Goal: Information Seeking & Learning: Learn about a topic

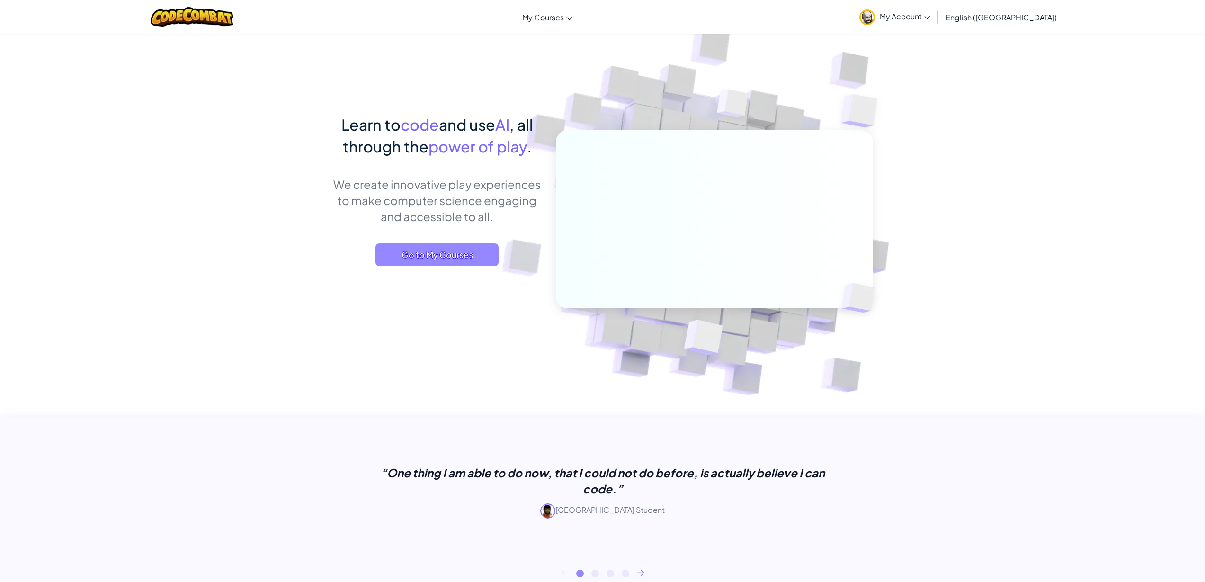
click at [426, 245] on span "Go to My Courses" at bounding box center [437, 254] width 123 height 23
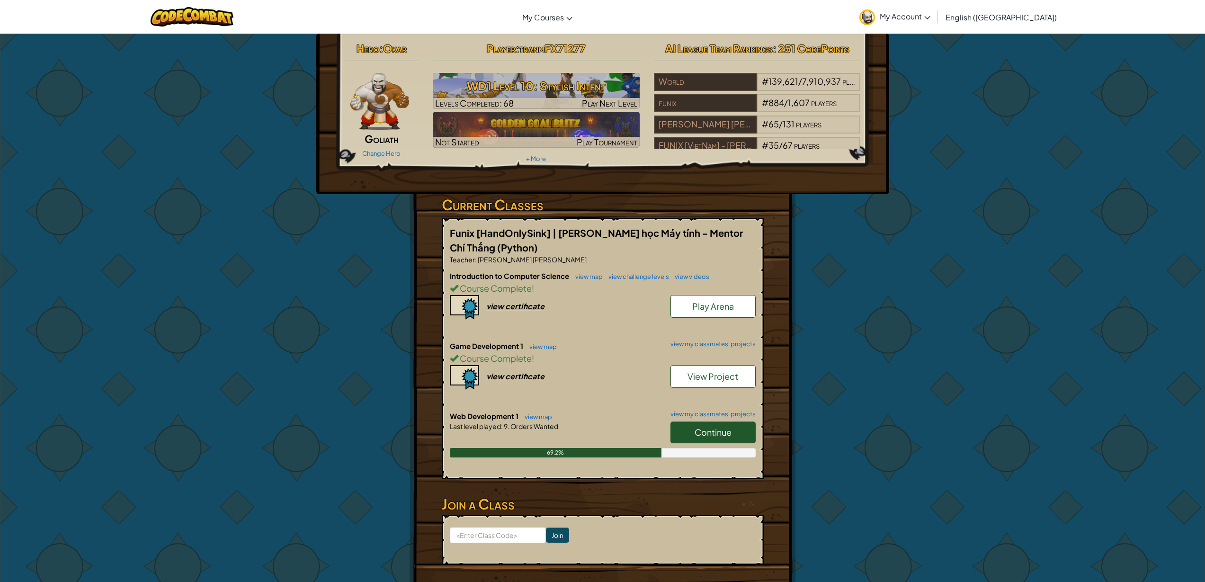
click at [733, 429] on link "Continue" at bounding box center [713, 433] width 85 height 22
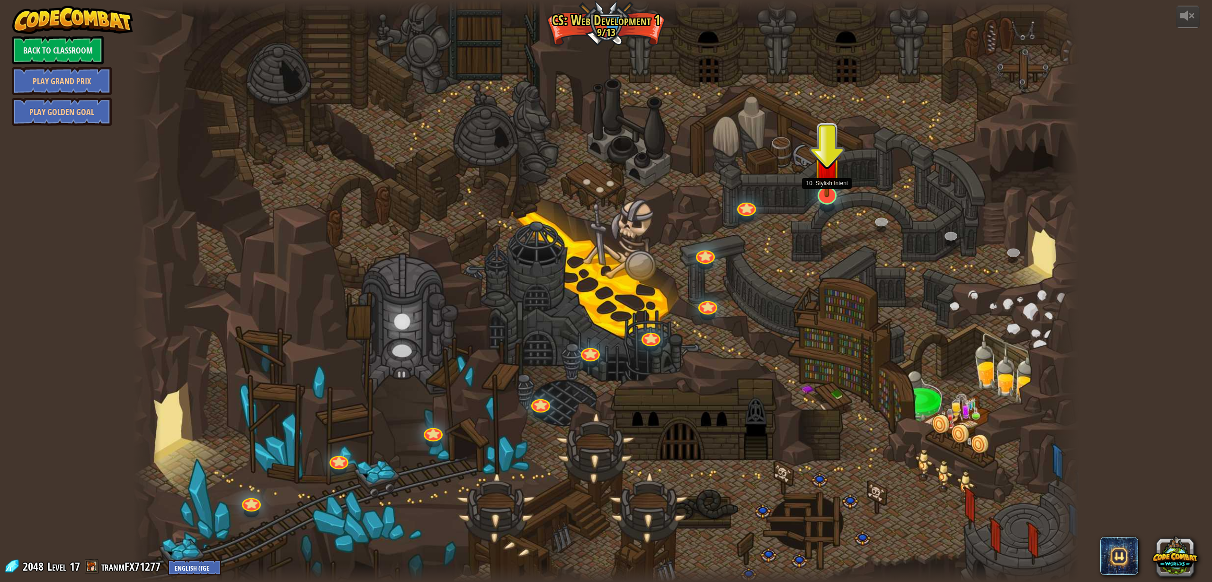
click at [821, 190] on img at bounding box center [827, 166] width 27 height 63
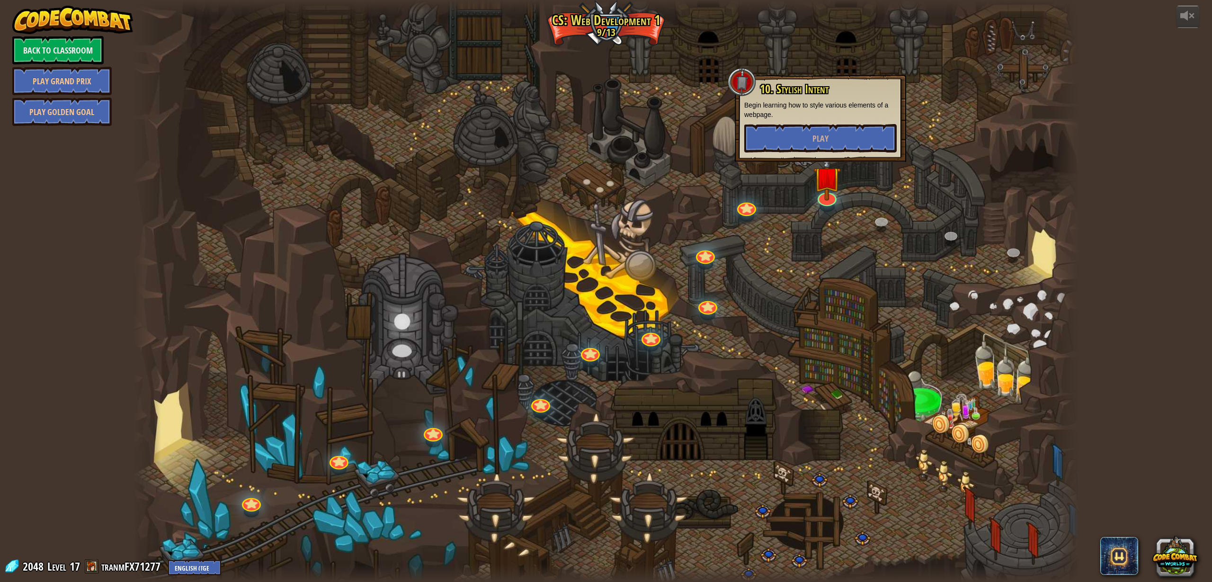
drag, startPoint x: 758, startPoint y: 427, endPoint x: 547, endPoint y: 623, distance: 288.6
click at [547, 0] on html "powered by Back to Classroom Play Grand Prix Play Golden Goal 10. Stylish Inten…" at bounding box center [606, 0] width 1212 height 0
click at [643, 368] on div at bounding box center [606, 291] width 947 height 582
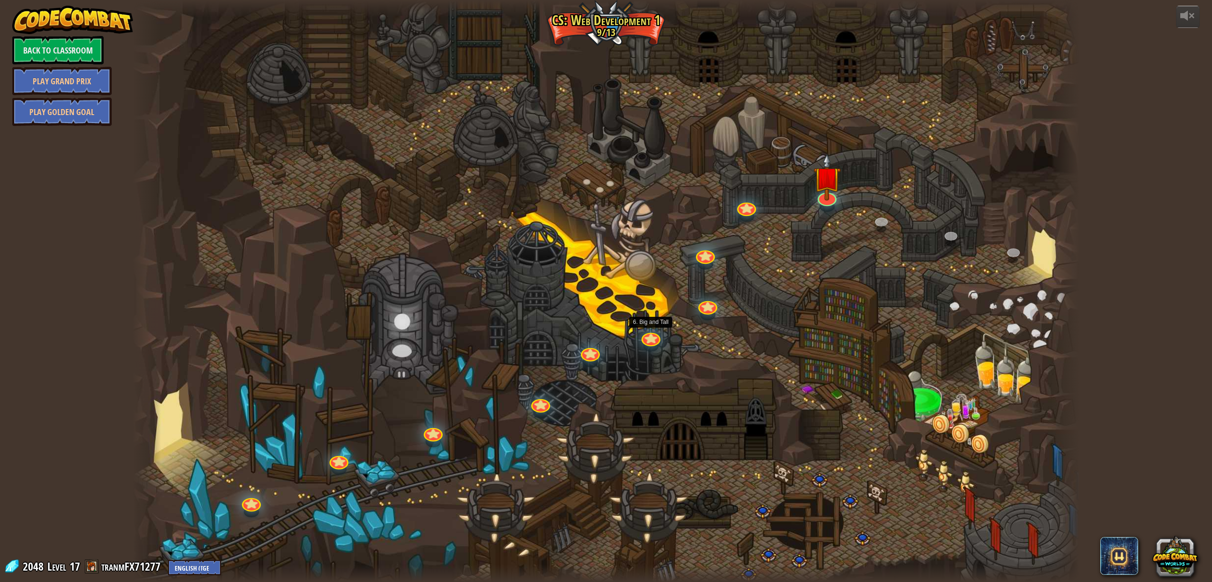
click at [657, 343] on div "10. Stylish Intent Begin learning how to style various elements of a webpage. P…" at bounding box center [606, 291] width 947 height 582
click at [643, 340] on div "10. Stylish Intent Begin learning how to style various elements of a webpage. P…" at bounding box center [606, 291] width 947 height 582
click at [649, 337] on link at bounding box center [648, 332] width 21 height 19
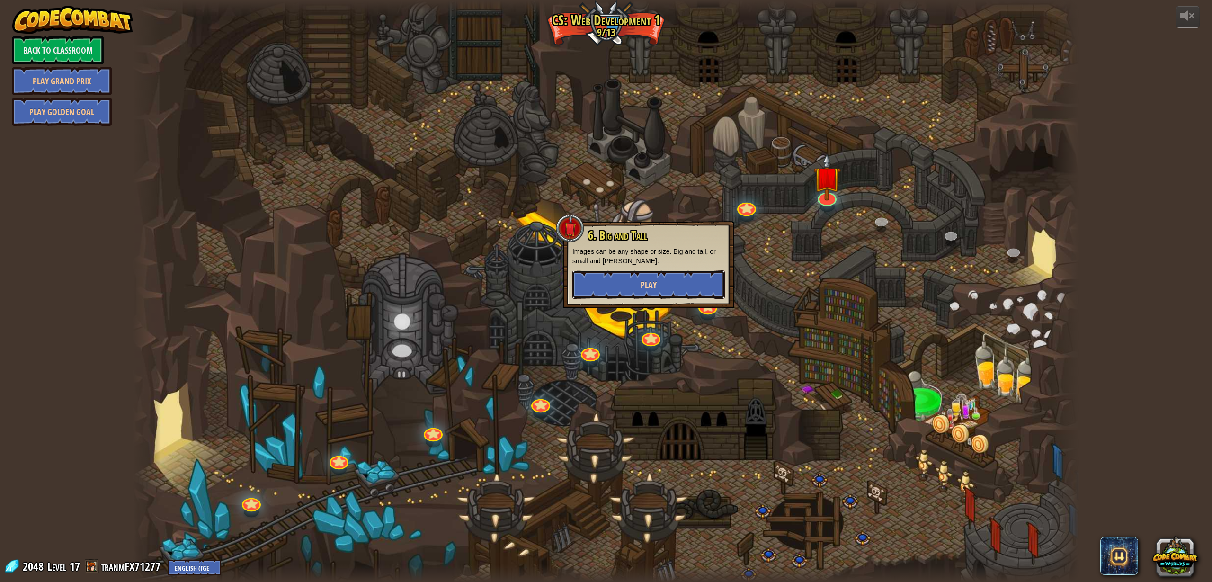
click at [649, 284] on span "Play" at bounding box center [649, 285] width 16 height 12
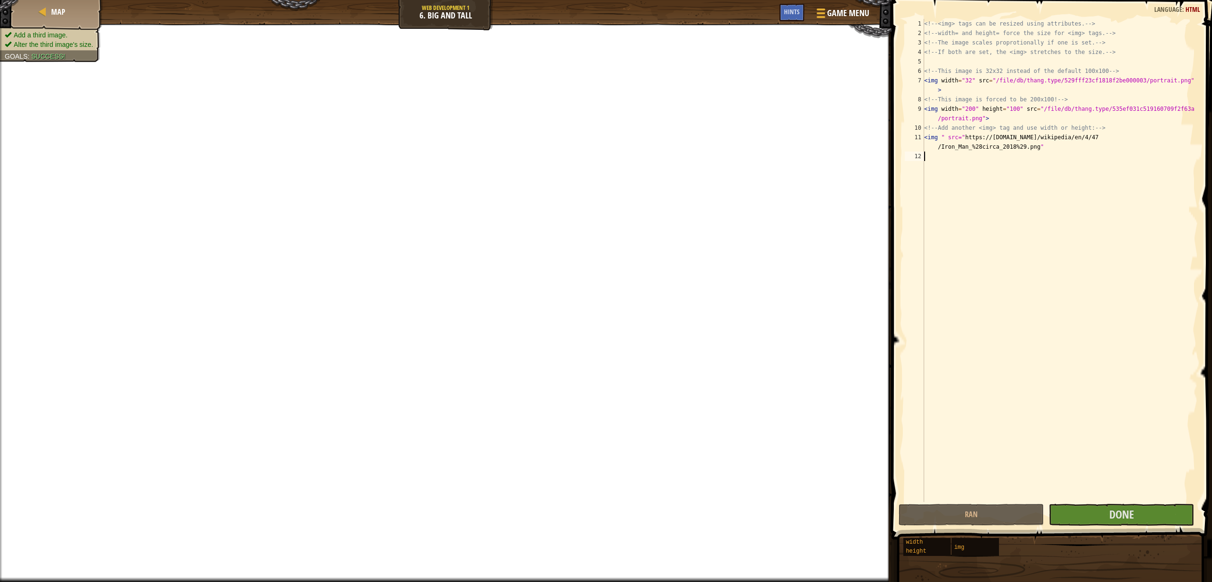
click at [1079, 494] on div "<!-- <img> tags can be resized using attributes. --> <!-- width= and height= fo…" at bounding box center [1061, 270] width 276 height 502
click at [1084, 507] on button "Done" at bounding box center [1121, 515] width 145 height 22
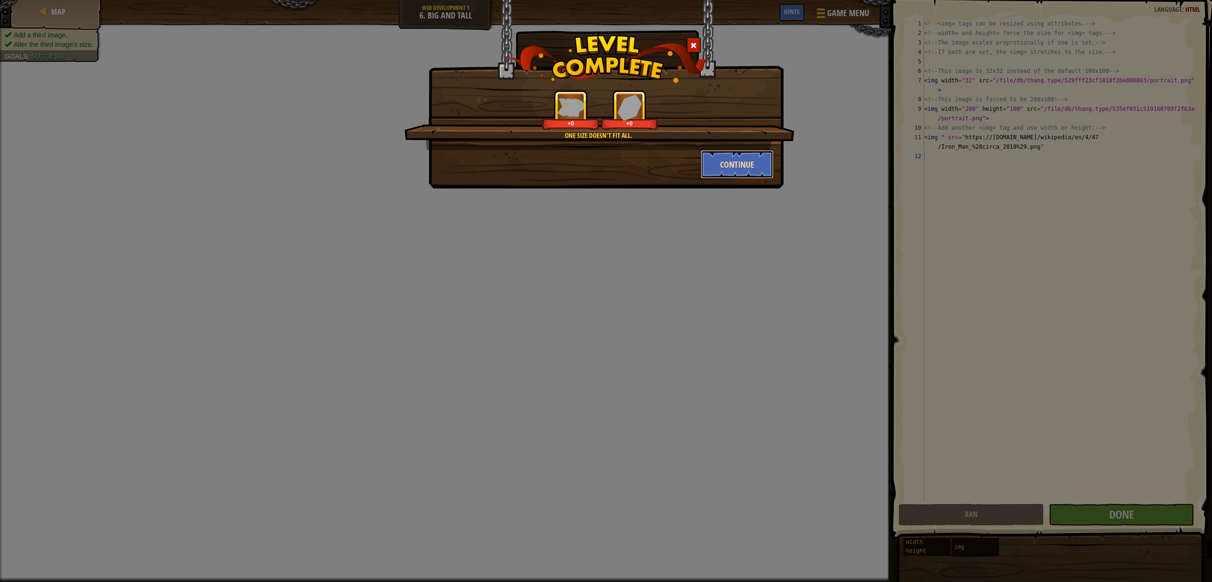
click at [731, 163] on button "Continue" at bounding box center [737, 164] width 73 height 28
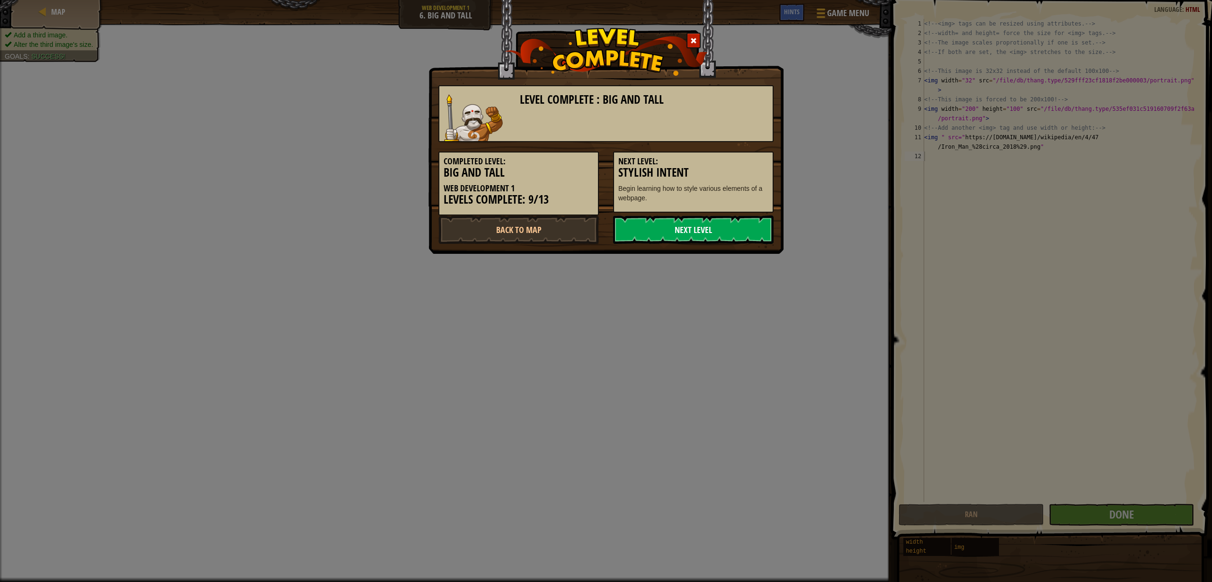
click at [704, 230] on link "Next Level" at bounding box center [693, 230] width 161 height 28
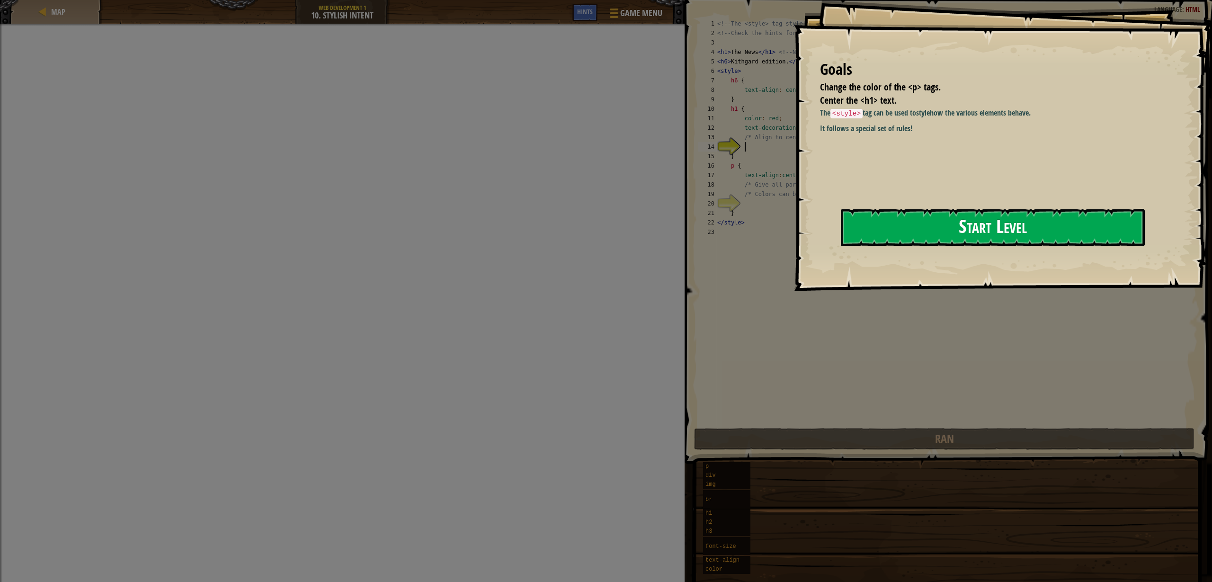
click at [870, 219] on button "Start Level" at bounding box center [993, 227] width 304 height 37
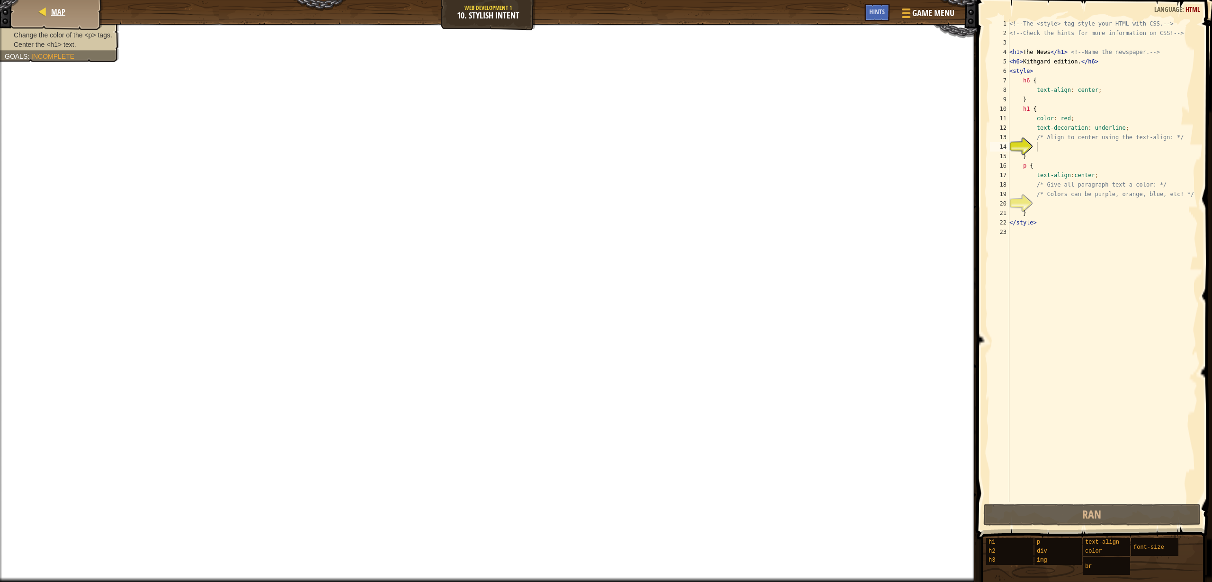
click at [65, 7] on div "Map" at bounding box center [57, 12] width 76 height 24
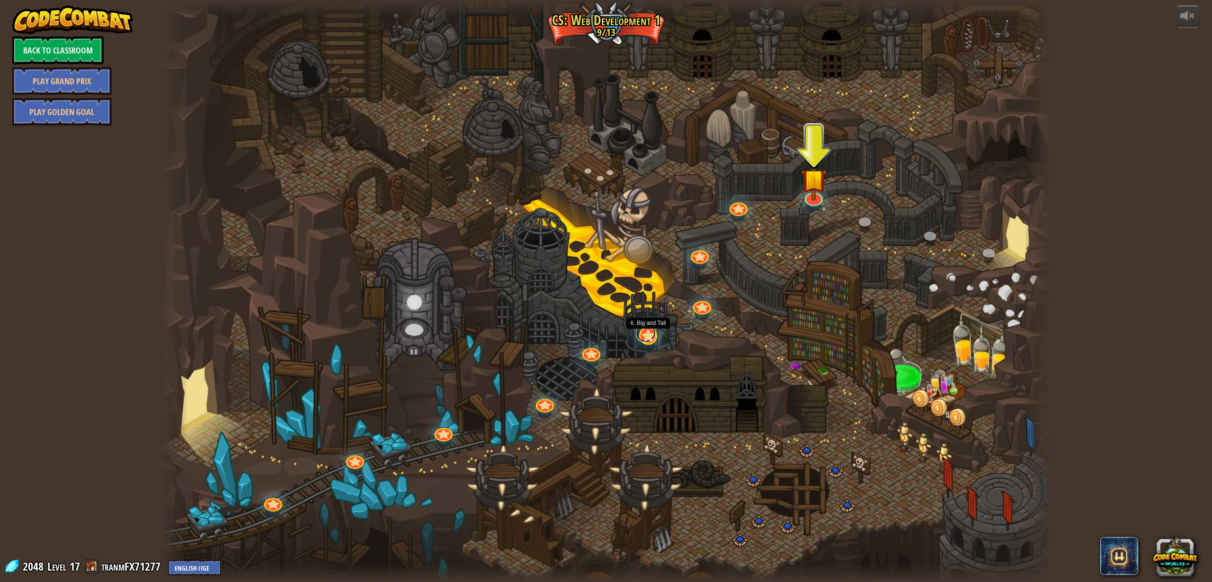
click at [653, 334] on link at bounding box center [646, 332] width 20 height 19
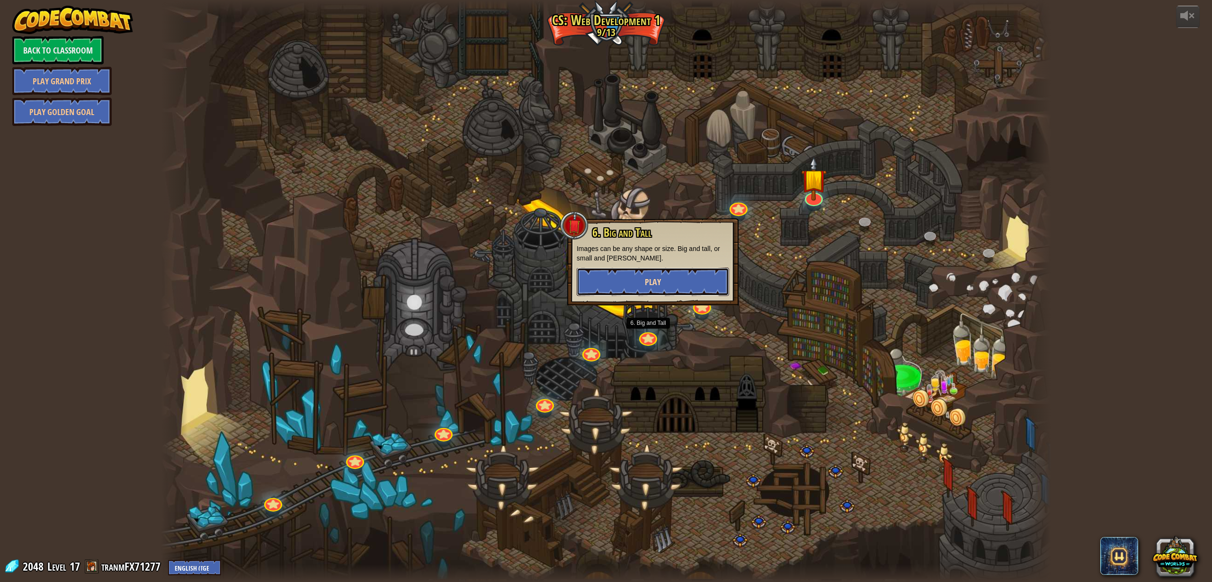
click at [672, 284] on button "Play" at bounding box center [653, 282] width 153 height 28
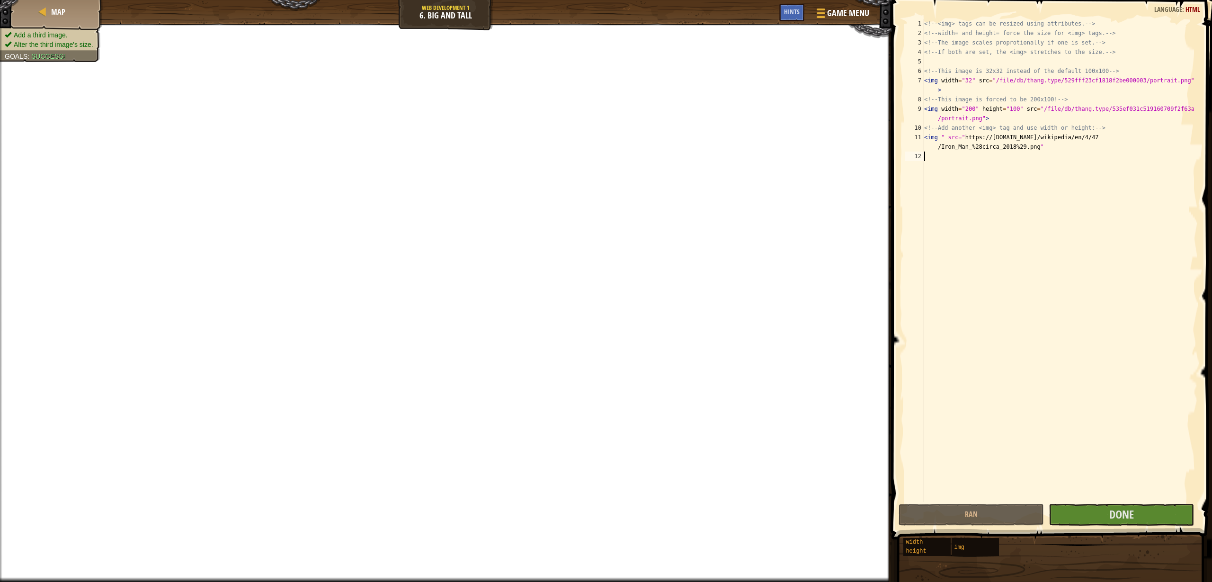
click at [941, 135] on div "<!-- <img> tags can be resized using attributes. --> <!-- width= and height= fo…" at bounding box center [1061, 270] width 276 height 502
type textarea "<img " src="[URL][DOMAIN_NAME]""
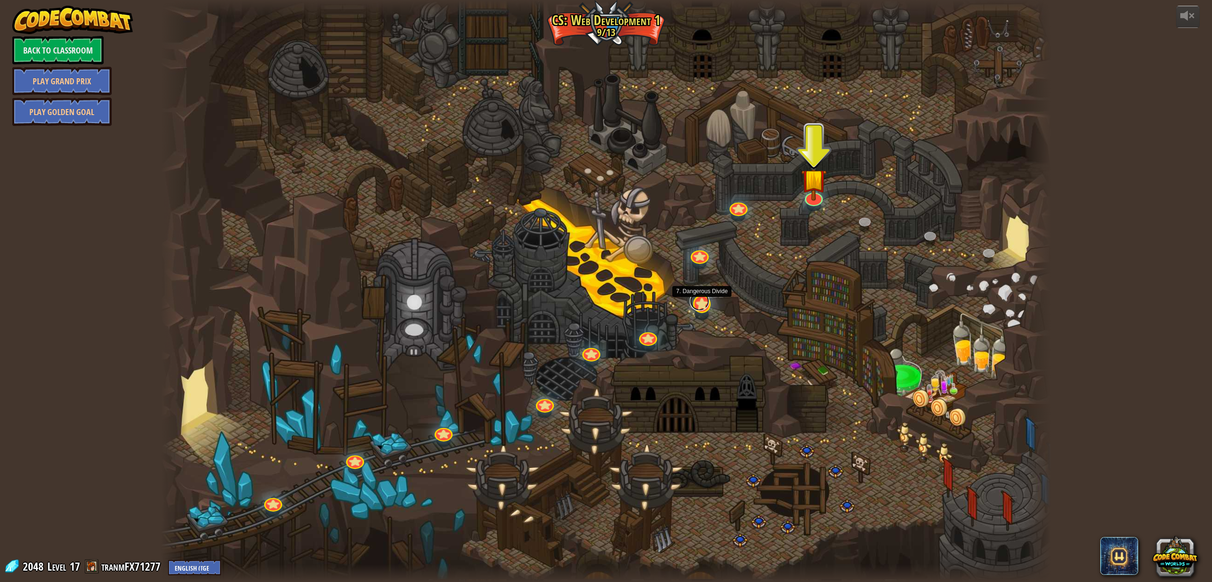
click at [701, 308] on link at bounding box center [700, 301] width 20 height 19
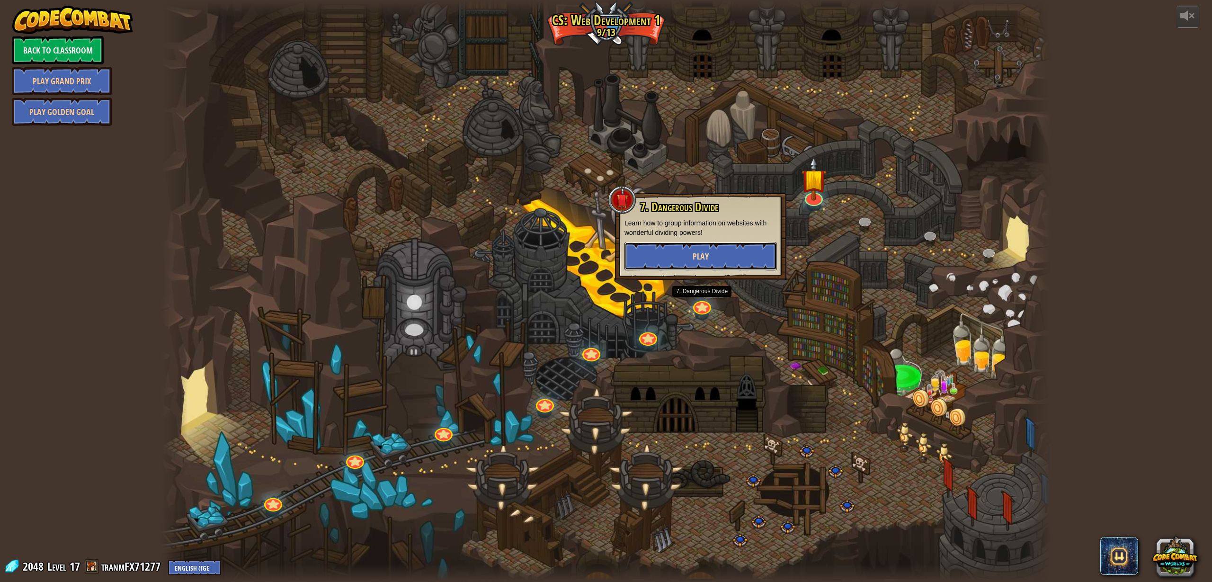
click at [703, 263] on button "Play" at bounding box center [701, 256] width 153 height 28
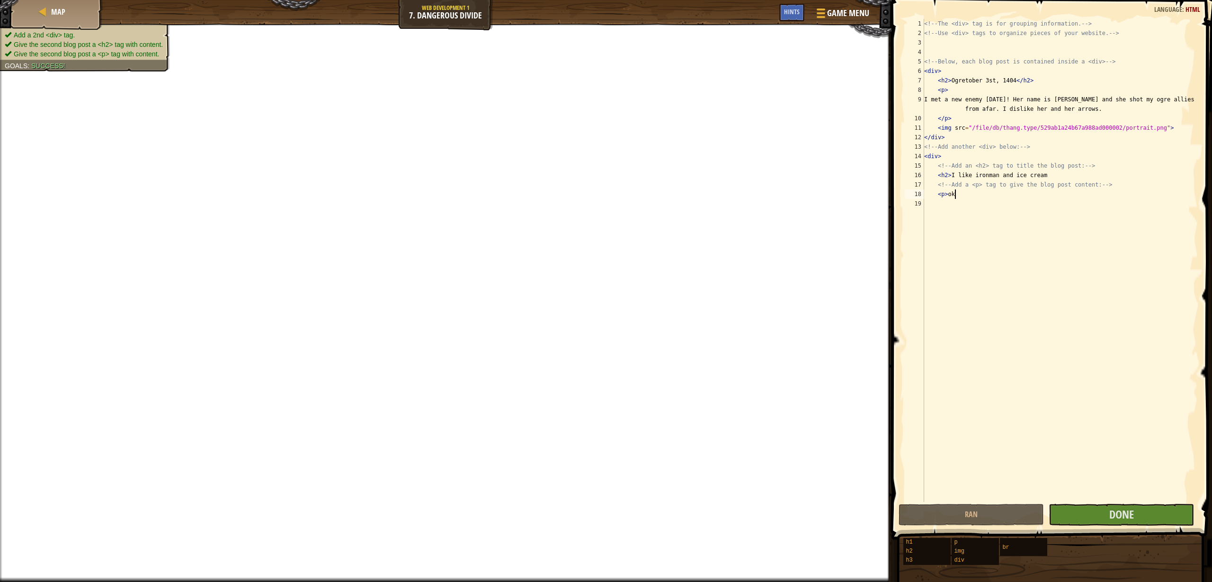
click at [980, 197] on div "<!-- The <div> tag is for grouping information. --> <!-- Use <div> tags to orga…" at bounding box center [1061, 270] width 276 height 502
click at [981, 196] on div "<!-- The <div> tag is for grouping information. --> <!-- Use <div> tags to orga…" at bounding box center [1061, 270] width 276 height 502
drag, startPoint x: 984, startPoint y: 192, endPoint x: 958, endPoint y: 197, distance: 25.9
click at [958, 197] on div "<!-- The <div> tag is for grouping information. --> <!-- Use <div> tags to orga…" at bounding box center [1061, 270] width 276 height 502
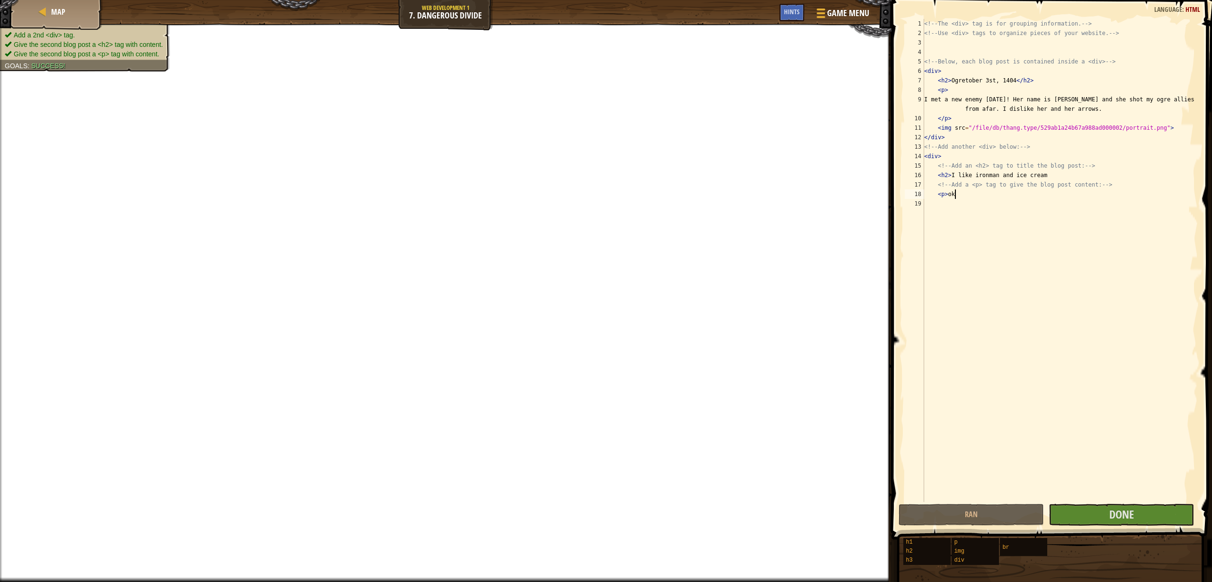
click at [958, 197] on div "<!-- The <div> tag is for grouping information. --> <!-- Use <div> tags to orga…" at bounding box center [1061, 270] width 276 height 502
click at [1164, 515] on button "Done" at bounding box center [1121, 515] width 145 height 22
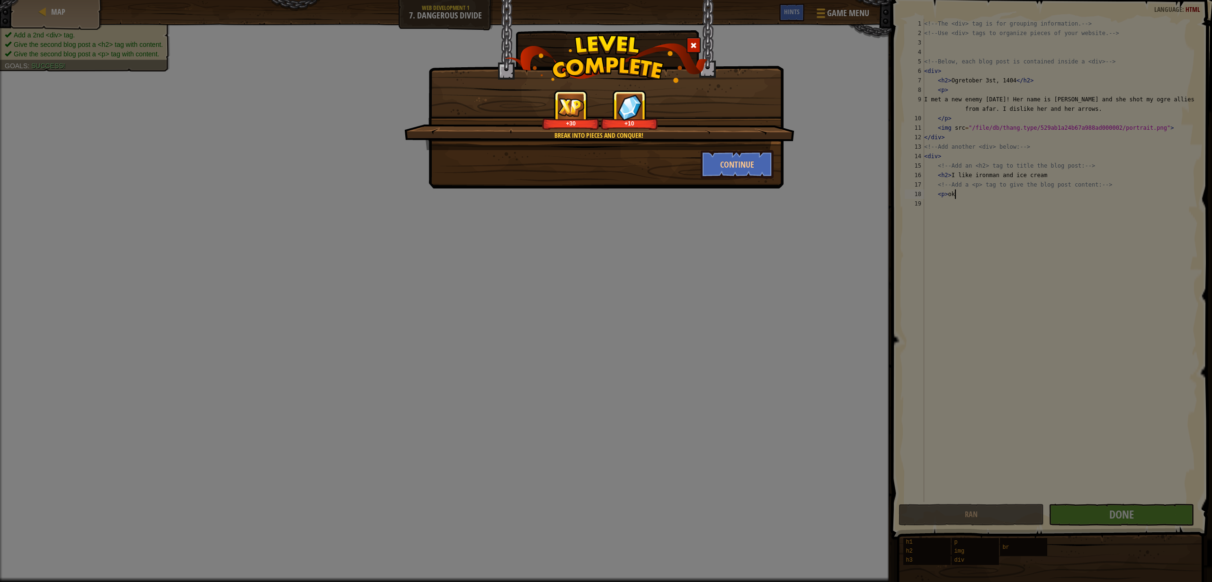
click at [691, 47] on span at bounding box center [694, 45] width 7 height 7
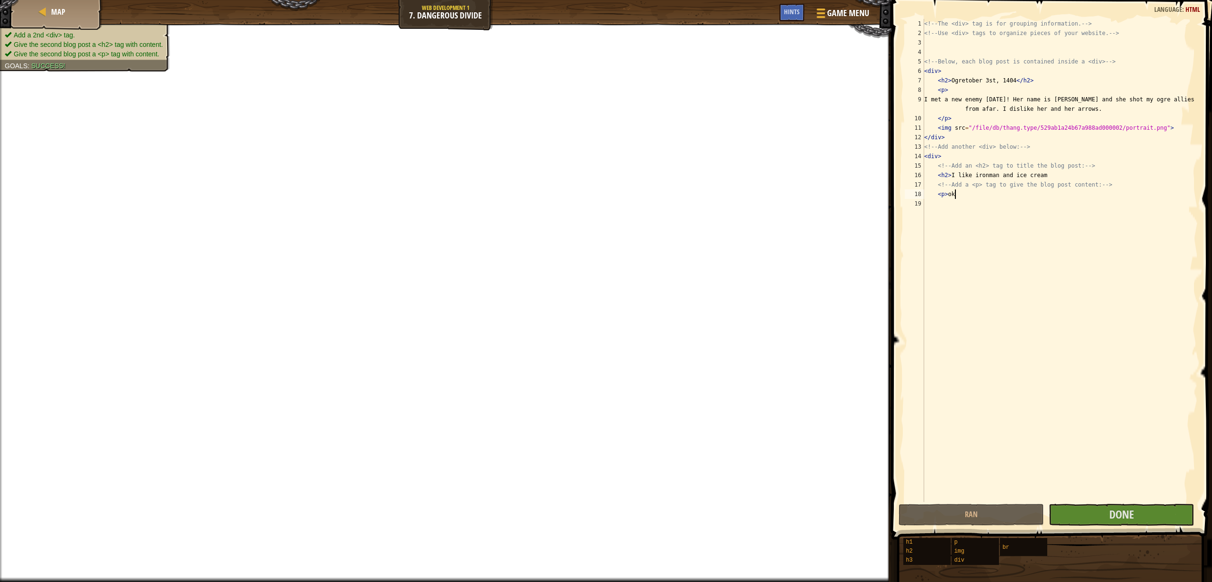
click at [958, 191] on div "<!-- The <div> tag is for grouping information. --> <!-- Use <div> tags to orga…" at bounding box center [1061, 270] width 276 height 502
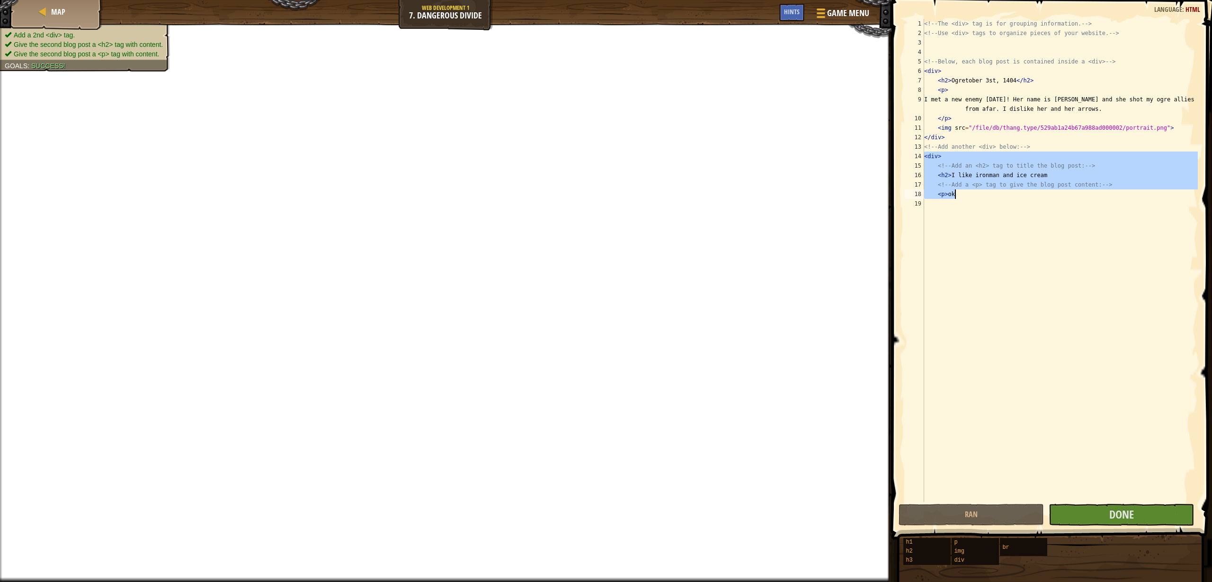
drag, startPoint x: 925, startPoint y: 153, endPoint x: 1030, endPoint y: 196, distance: 112.4
click at [1030, 196] on div "<!-- The <div> tag is for grouping information. --> <!-- Use <div> tags to orga…" at bounding box center [1061, 270] width 276 height 502
type textarea "\"
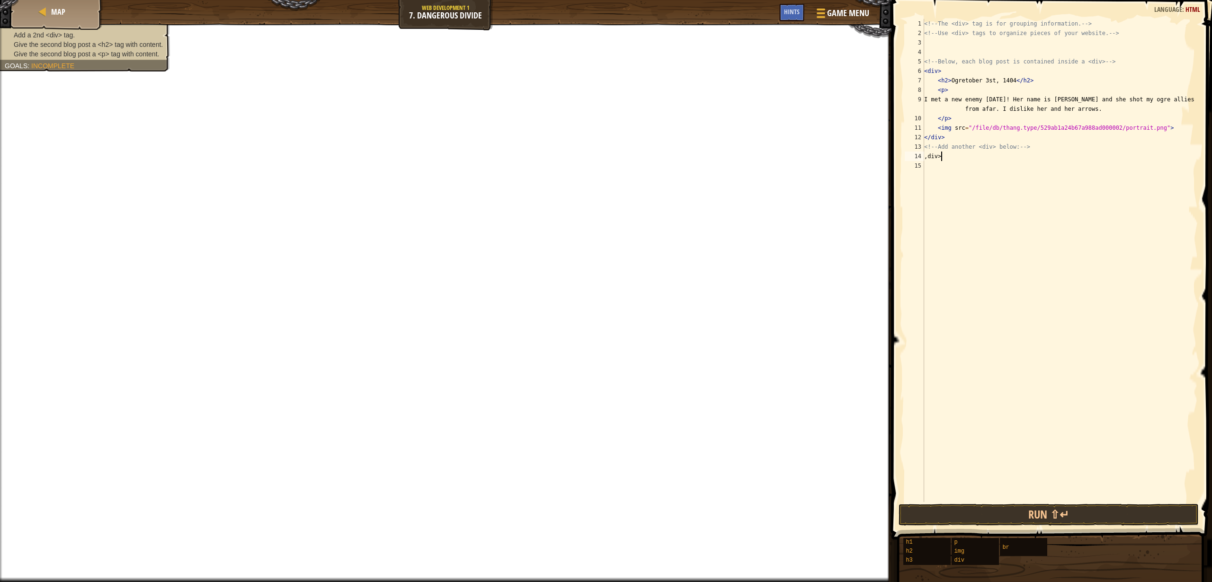
scroll to position [4, 1]
click at [929, 155] on div "<!-- The <div> tag is for grouping information. --> <!-- Use <div> tags to orga…" at bounding box center [1061, 270] width 276 height 502
type textarea "<div>"
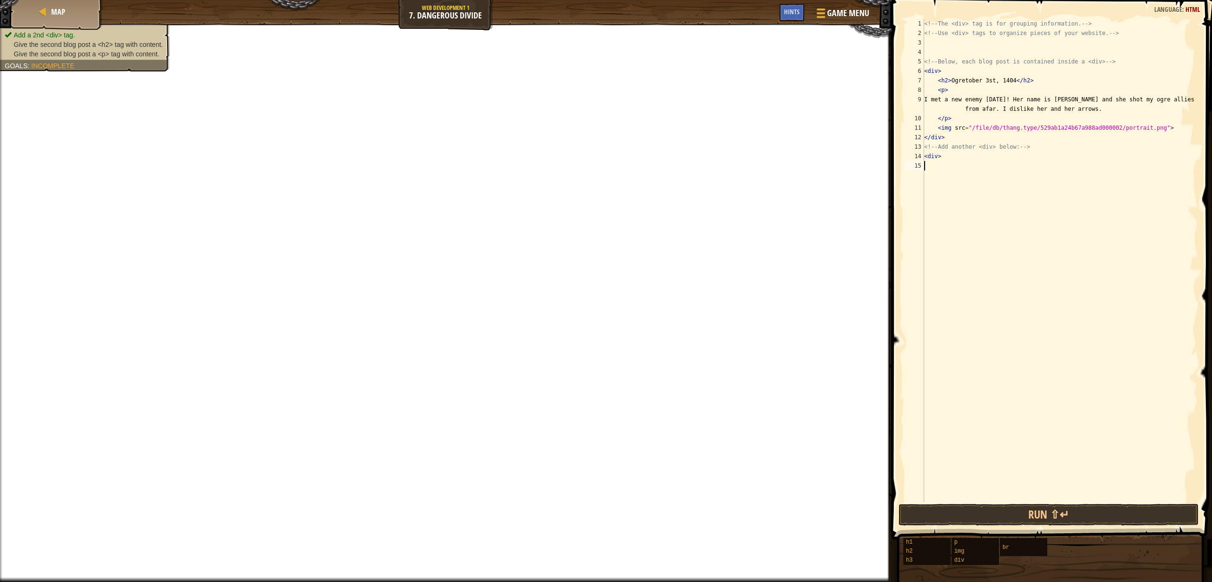
click at [976, 165] on div "<!-- The <div> tag is for grouping information. --> <!-- Use <div> tags to orga…" at bounding box center [1061, 270] width 276 height 502
click at [977, 161] on div "<!-- The <div> tag is for grouping information. --> <!-- Use <div> tags to orga…" at bounding box center [1061, 270] width 276 height 502
drag, startPoint x: 1044, startPoint y: 147, endPoint x: 922, endPoint y: 146, distance: 122.2
click at [922, 146] on div "<div> 1 2 3 4 5 6 7 8 9 10 11 12 13 14 15 <!-- The <div> tag is for grouping in…" at bounding box center [1050, 260] width 295 height 483
type textarea "<!-- Add another <div> below: -->"
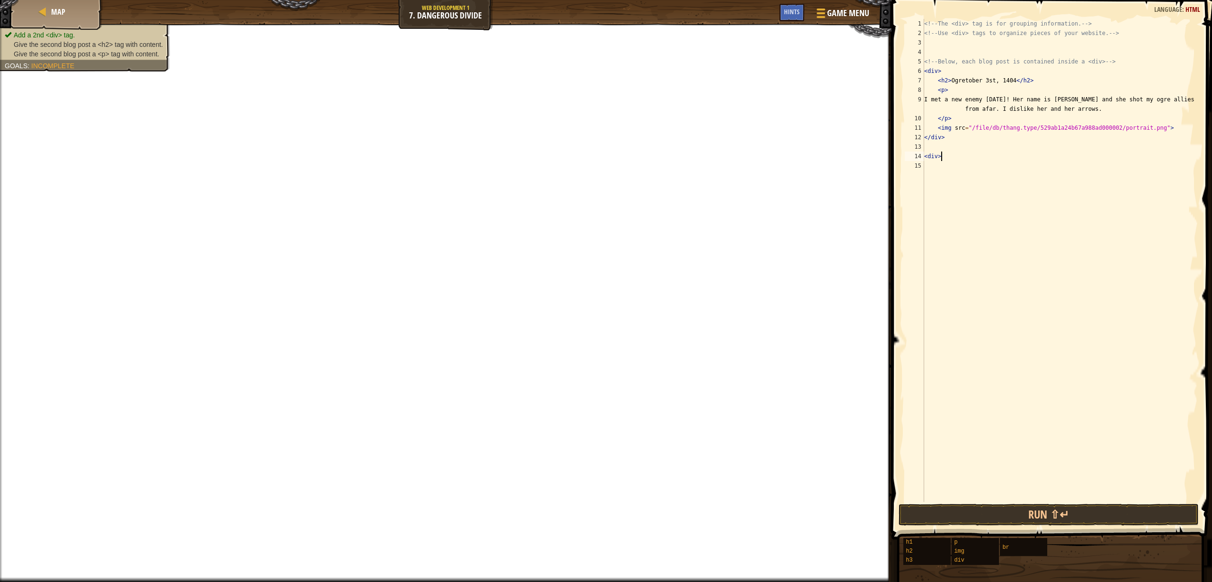
click at [943, 160] on div "<!-- The <div> tag is for grouping information. --> <!-- Use <div> tags to orga…" at bounding box center [1061, 270] width 276 height 502
type textarea "<div>"
click at [938, 156] on div "<!-- The <div> tag is for grouping information. --> <!-- Use <div> tags to orga…" at bounding box center [1061, 270] width 276 height 502
click at [943, 161] on div "<!-- The <div> tag is for grouping information. --> <!-- Use <div> tags to orga…" at bounding box center [1061, 270] width 276 height 502
click at [950, 153] on div "<!-- The <div> tag is for grouping information. --> <!-- Use <div> tags to orga…" at bounding box center [1061, 270] width 276 height 502
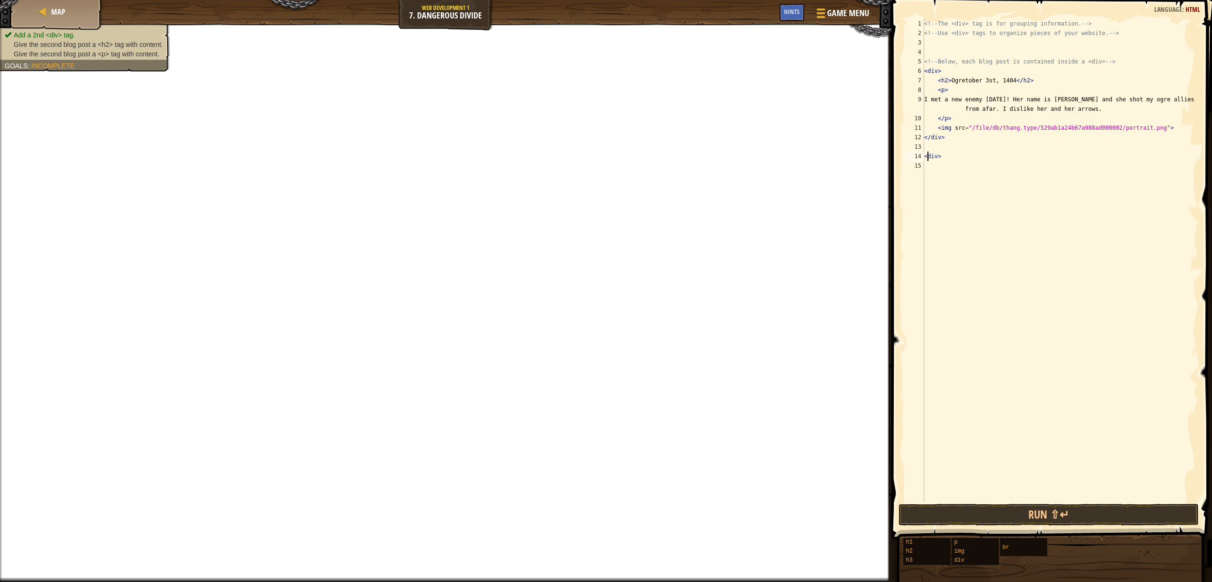
click at [929, 156] on div "<!-- The <div> tag is for grouping information. --> <!-- Use <div> tags to orga…" at bounding box center [1061, 270] width 276 height 502
drag, startPoint x: 959, startPoint y: 157, endPoint x: 925, endPoint y: 156, distance: 34.1
click at [925, 156] on div "<!-- The <div> tag is for grouping information. --> <!-- Use <div> tags to orga…" at bounding box center [1061, 270] width 276 height 502
type textarea "<div>"
type textarea "</div><div>"
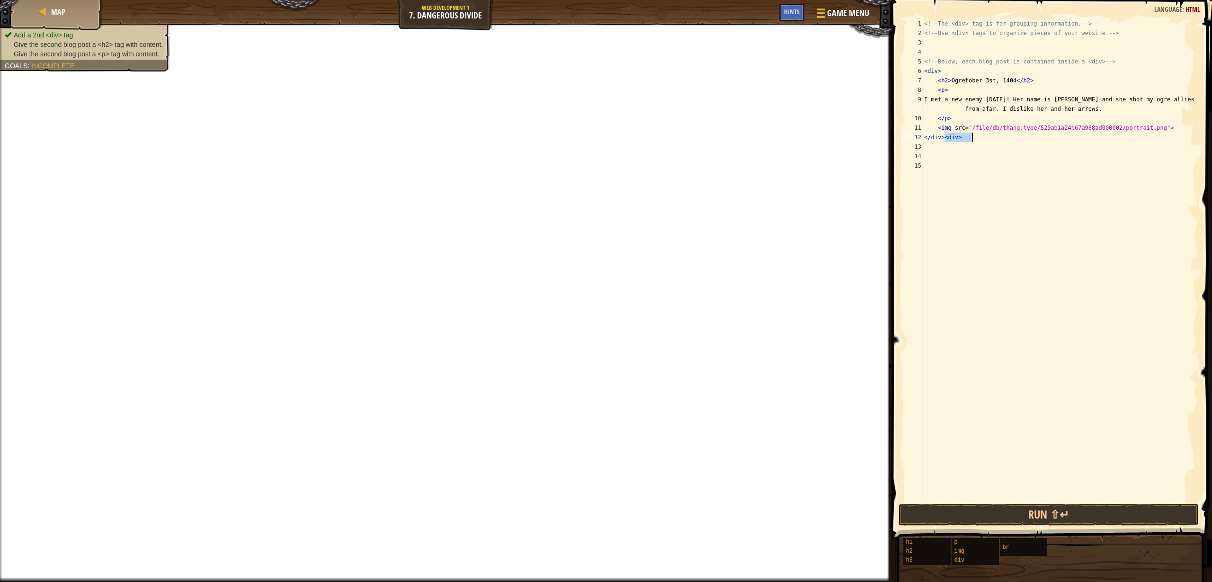
click at [948, 136] on div "<!-- The <div> tag is for grouping information. --> <!-- Use <div> tags to orga…" at bounding box center [1061, 270] width 276 height 502
click at [951, 136] on div "<!-- The <div> tag is for grouping information. --> <!-- Use <div> tags to orga…" at bounding box center [1061, 270] width 276 height 502
click at [937, 161] on div "<!-- The <div> tag is for grouping information. --> <!-- Use <div> tags to orga…" at bounding box center [1061, 270] width 276 height 502
click at [930, 153] on div "<!-- The <div> tag is for grouping information. --> <!-- Use <div> tags to orga…" at bounding box center [1061, 270] width 276 height 502
drag, startPoint x: 926, startPoint y: 137, endPoint x: 969, endPoint y: 140, distance: 42.7
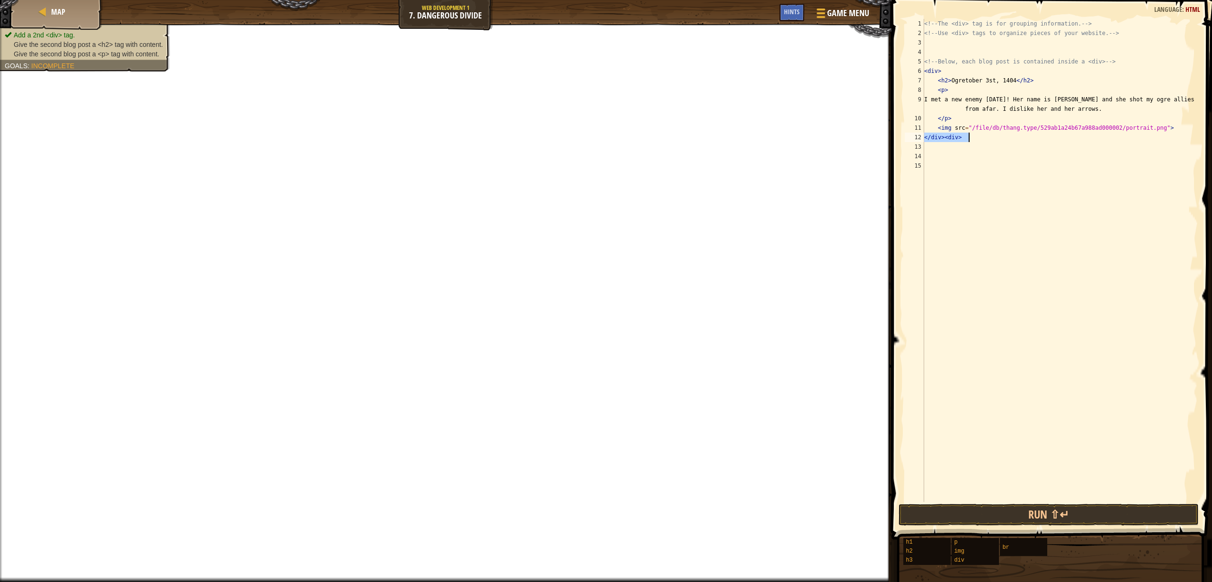
click at [969, 140] on div "<!-- The <div> tag is for grouping information. --> <!-- Use <div> tags to orga…" at bounding box center [1061, 270] width 276 height 502
type textarea "</div><div>"
click at [960, 153] on div "<!-- The <div> tag is for grouping information. --> <!-- Use <div> tags to orga…" at bounding box center [1061, 270] width 276 height 502
click at [942, 155] on div "<!-- The <div> tag is for grouping information. --> <!-- Use <div> tags to orga…" at bounding box center [1061, 270] width 276 height 502
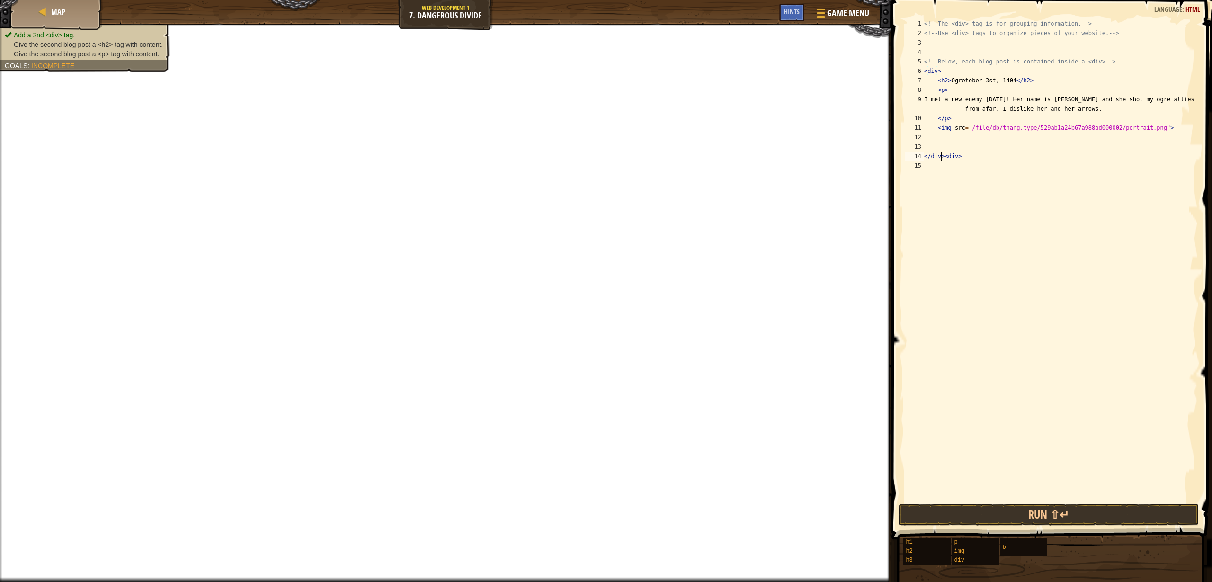
click at [949, 138] on div "<!-- The <div> tag is for grouping information. --> <!-- Use <div> tags to orga…" at bounding box center [1061, 270] width 276 height 502
click at [939, 148] on div "<!-- The <div> tag is for grouping information. --> <!-- Use <div> tags to orga…" at bounding box center [1061, 270] width 276 height 502
click at [938, 159] on div "<!-- The <div> tag is for grouping information. --> <!-- Use <div> tags to orga…" at bounding box center [1061, 270] width 276 height 502
click at [929, 155] on div "<!-- The <div> tag is for grouping information. --> <!-- Use <div> tags to orga…" at bounding box center [1061, 270] width 276 height 502
click at [932, 155] on div "<!-- The <div> tag is for grouping information. --> <!-- Use <div> tags to orga…" at bounding box center [1061, 270] width 276 height 502
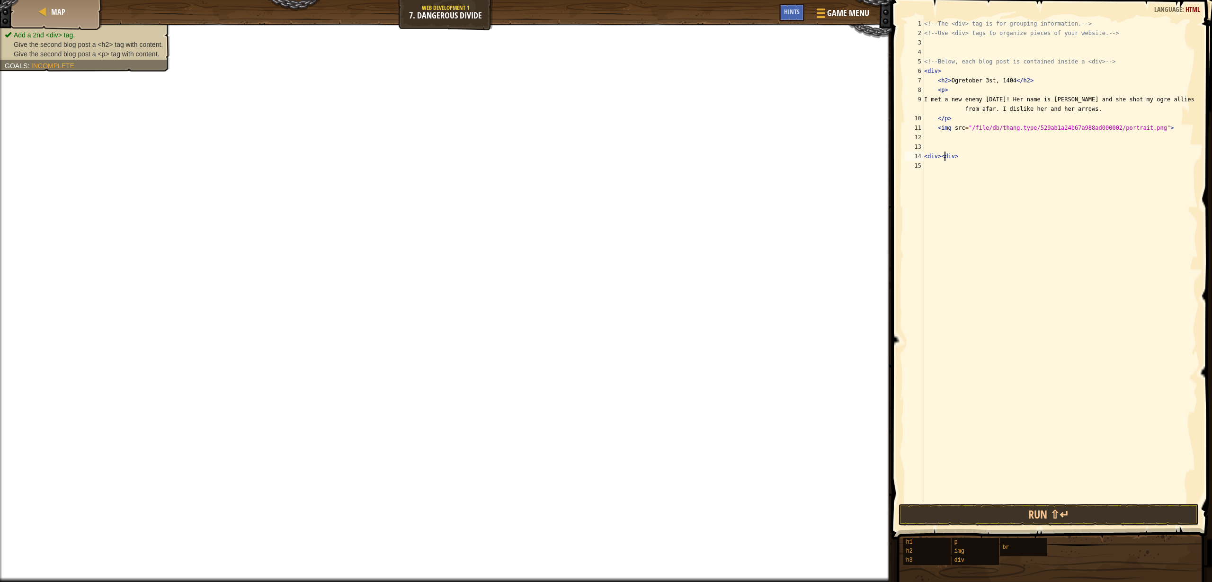
click at [944, 158] on div "<!-- The <div> tag is for grouping information. --> <!-- Use <div> tags to orga…" at bounding box center [1061, 270] width 276 height 502
drag, startPoint x: 974, startPoint y: 155, endPoint x: 943, endPoint y: 157, distance: 31.8
click at [943, 157] on div "<!-- The <div> tag is for grouping information. --> <!-- Use <div> tags to orga…" at bounding box center [1061, 270] width 276 height 502
type textarea "<div>"
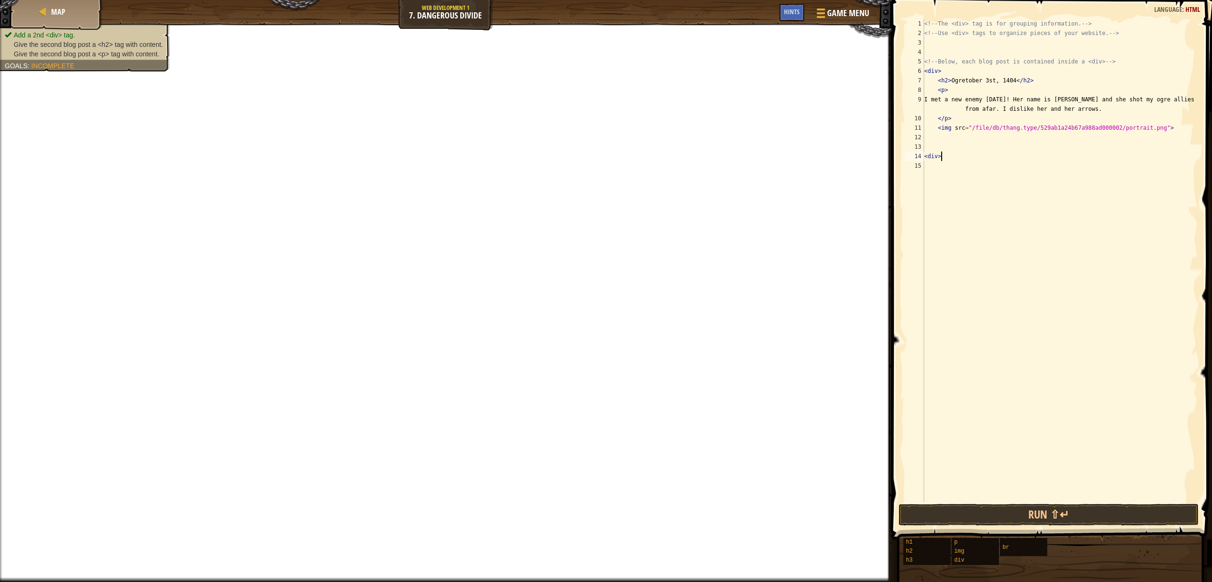
scroll to position [4, 1]
click at [937, 150] on div "<!-- The <div> tag is for grouping information. --> <!-- Use <div> tags to orga…" at bounding box center [1061, 270] width 276 height 502
click at [937, 142] on div "<!-- The <div> tag is for grouping information. --> <!-- Use <div> tags to orga…" at bounding box center [1061, 270] width 276 height 502
click at [934, 149] on div "<!-- The <div> tag is for grouping information. --> <!-- Use <div> tags to orga…" at bounding box center [1061, 270] width 276 height 502
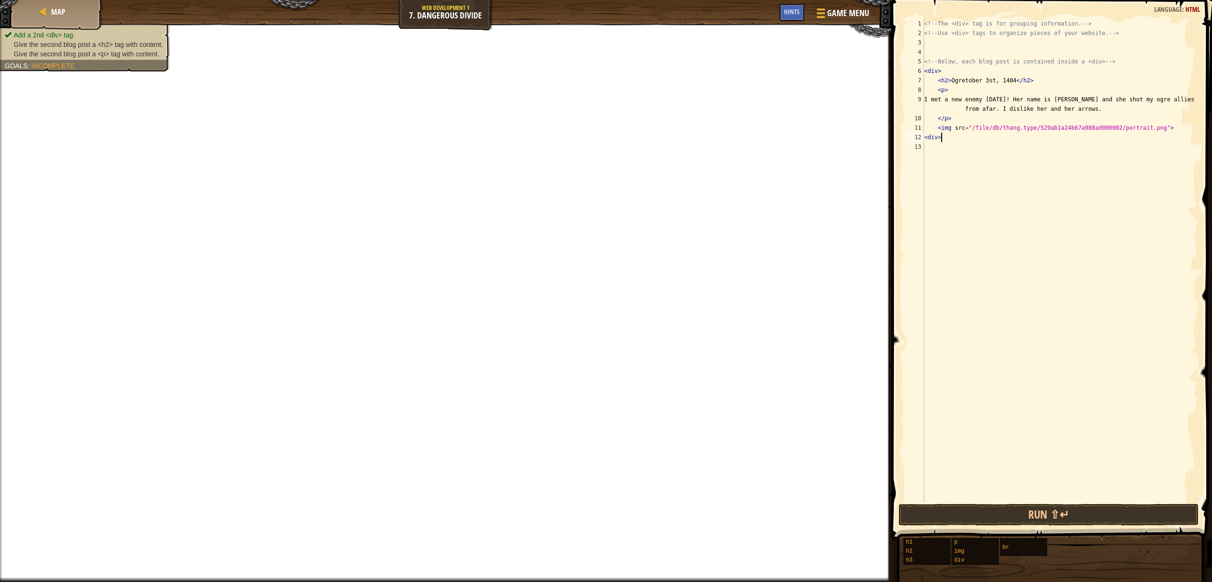
click at [964, 138] on div "<!-- The <div> tag is for grouping information. --> <!-- Use <div> tags to orga…" at bounding box center [1061, 270] width 276 height 502
click at [925, 135] on div "<!-- The <div> tag is for grouping information. --> <!-- Use <div> tags to orga…" at bounding box center [1061, 270] width 276 height 502
click at [929, 135] on div "<!-- The <div> tag is for grouping information. --> <!-- Use <div> tags to orga…" at bounding box center [1061, 270] width 276 height 502
type textarea "</div>"
click at [942, 146] on div "<!-- The <div> tag is for grouping information. --> <!-- Use <div> tags to orga…" at bounding box center [1061, 270] width 276 height 502
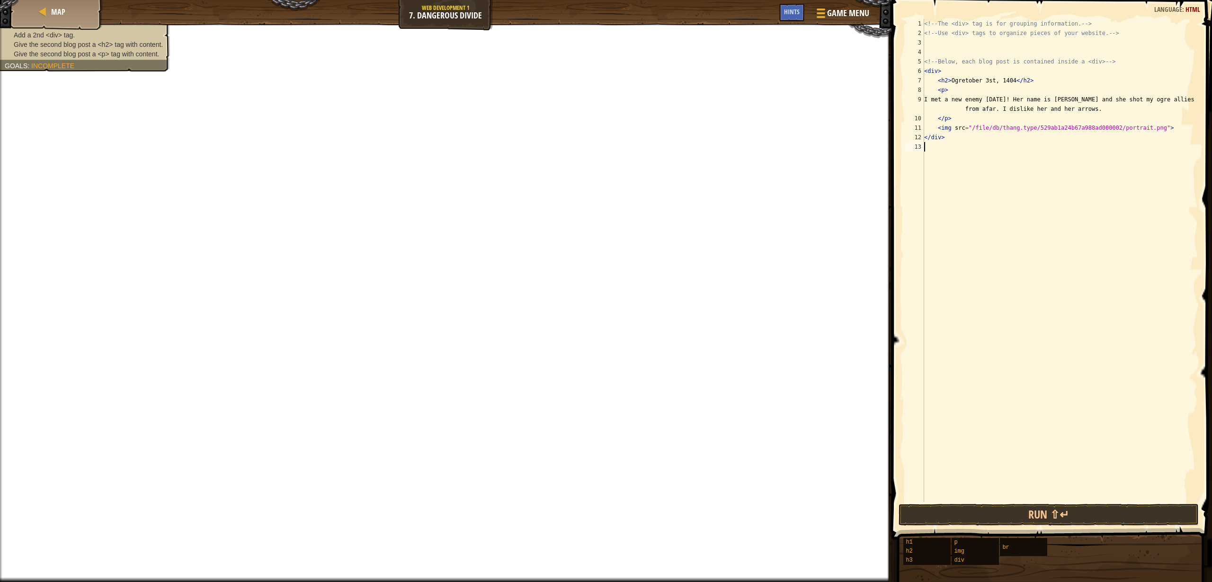
type textarea "+"
click at [962, 153] on div "<!-- The <div> tag is for grouping information. --> <!-- Use <div> tags to orga…" at bounding box center [1061, 270] width 276 height 502
click at [943, 153] on div "<!-- The <div> tag is for grouping information. --> <!-- Use <div> tags to orga…" at bounding box center [1061, 270] width 276 height 502
click at [943, 155] on div "<!-- The <div> tag is for grouping information. --> <!-- Use <div> tags to orga…" at bounding box center [1061, 270] width 276 height 502
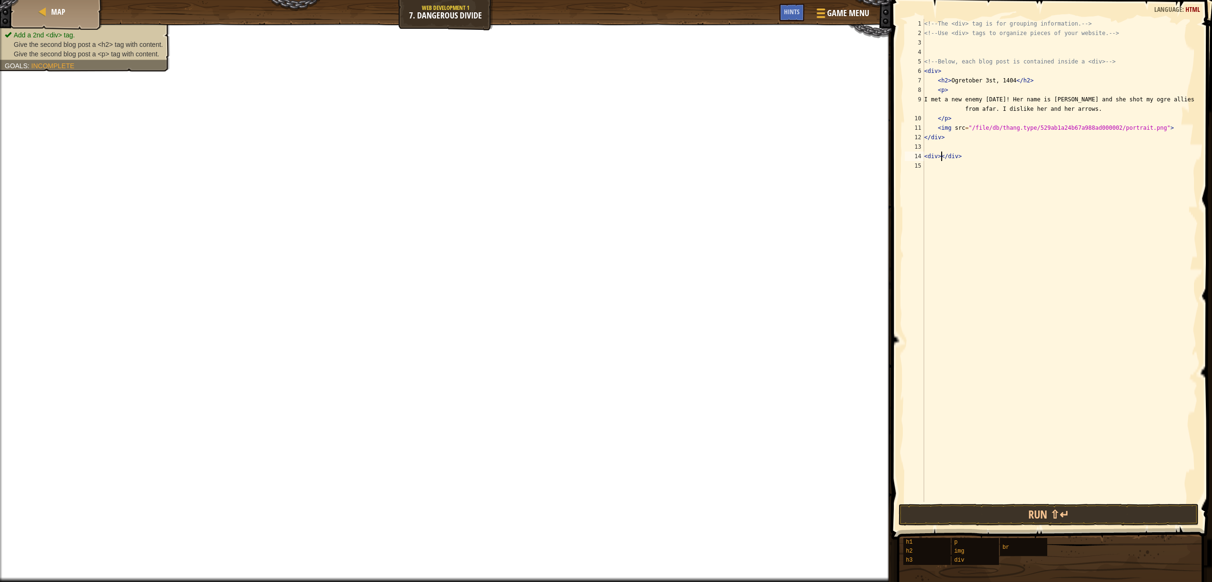
type textarea "</div>"
click at [942, 162] on div "<!-- The <div> tag is for grouping information. --> <!-- Use <div> tags to orga…" at bounding box center [1061, 270] width 276 height 502
click at [954, 170] on div "<!-- The <div> tag is for grouping information. --> <!-- Use <div> tags to orga…" at bounding box center [1061, 270] width 276 height 502
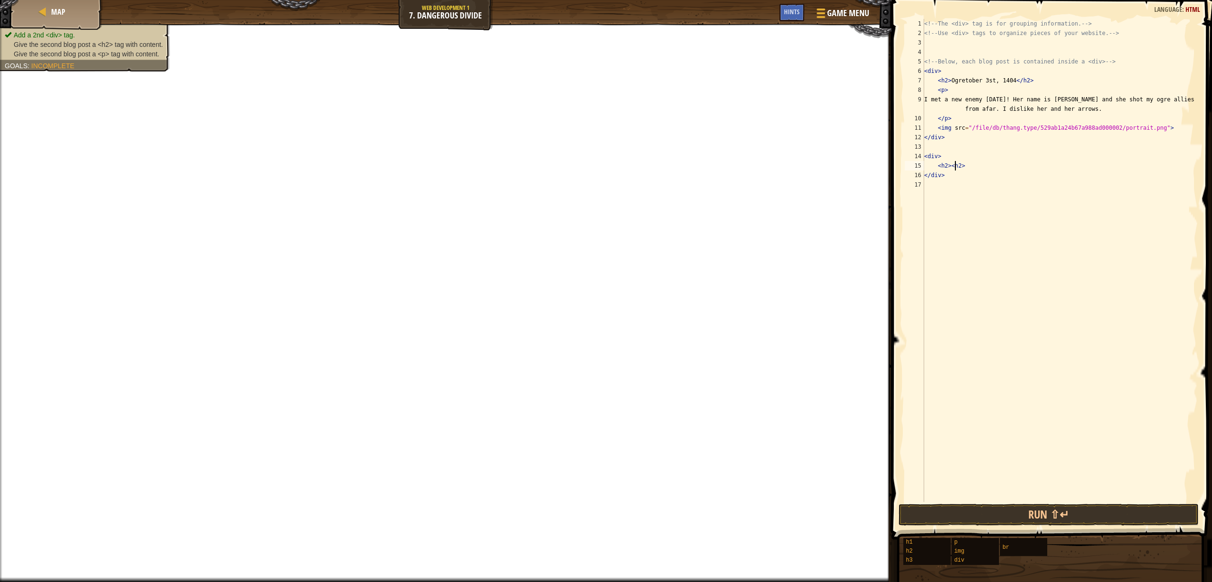
type textarea "<h2></h2>"
click at [1002, 167] on div "<!-- The <div> tag is for grouping information. --> <!-- Use <div> tags to orga…" at bounding box center [1061, 270] width 276 height 502
type textarea "<p></p>"
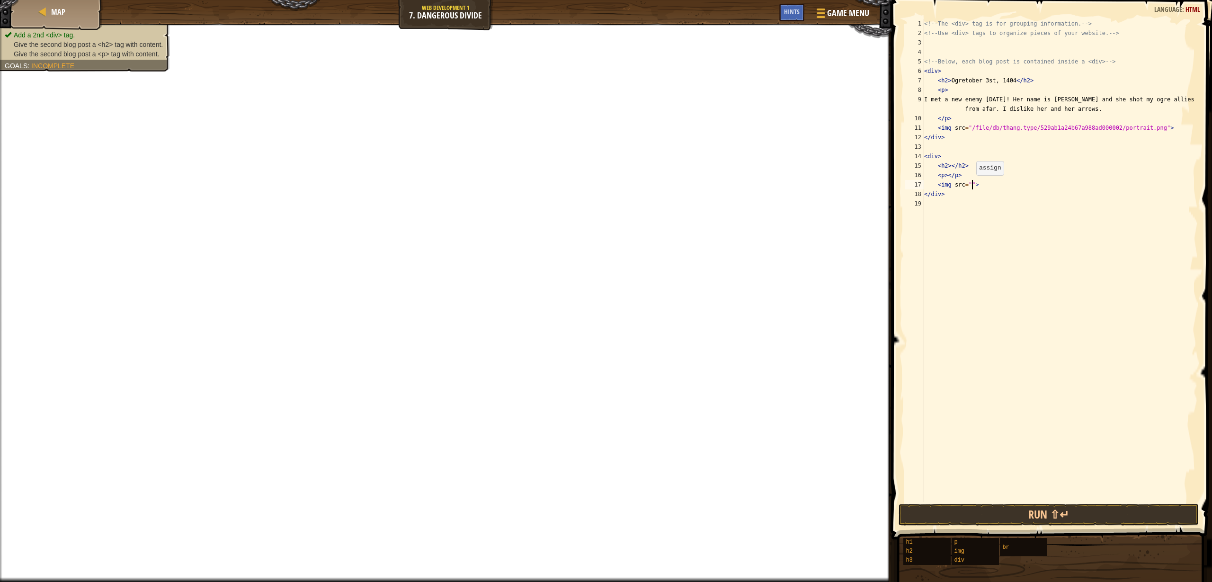
click at [972, 184] on div "<!-- The <div> tag is for grouping information. --> <!-- Use <div> tags to orga…" at bounding box center [1061, 270] width 276 height 502
click at [952, 167] on div "<!-- The <div> tag is for grouping information. --> <!-- Use <div> tags to orga…" at bounding box center [1061, 270] width 276 height 502
click at [970, 167] on div "<!-- The <div> tag is for grouping information. --> <!-- Use <div> tags to orga…" at bounding box center [1061, 270] width 276 height 502
click at [965, 176] on div "<!-- The <div> tag is for grouping information. --> <!-- Use <div> tags to orga…" at bounding box center [1061, 270] width 276 height 502
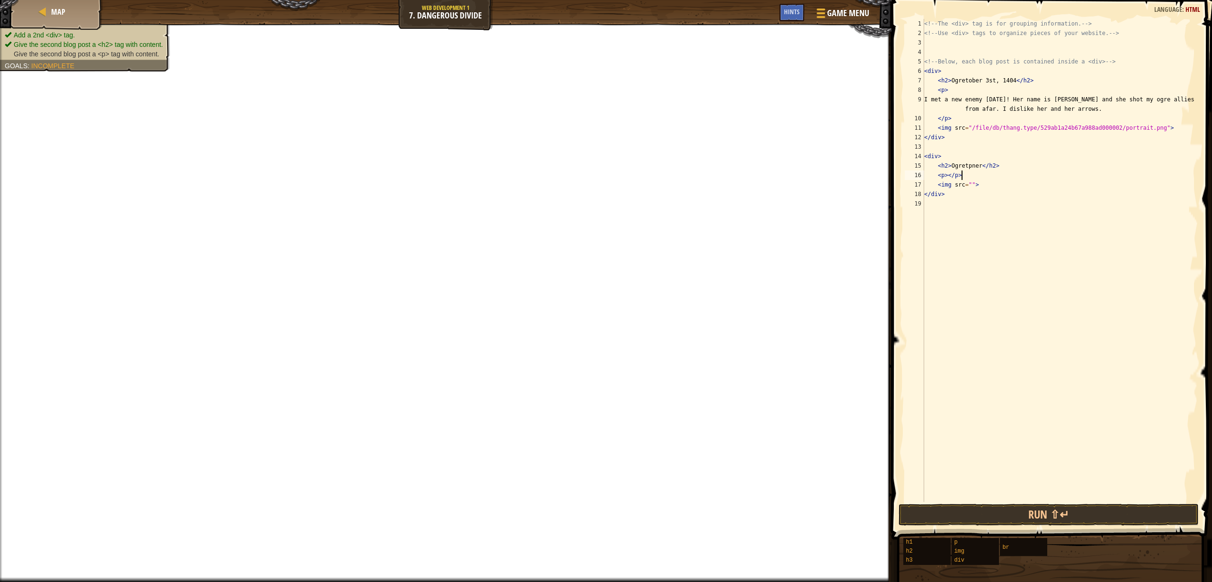
scroll to position [4, 2]
click at [966, 171] on div "<!-- The <div> tag is for grouping information. --> <!-- Use <div> tags to orga…" at bounding box center [1061, 270] width 276 height 502
click at [974, 167] on div "<!-- The <div> tag is for grouping information. --> <!-- Use <div> tags to orga…" at bounding box center [1061, 270] width 276 height 502
click at [971, 165] on div "<!-- The <div> tag is for grouping information. --> <!-- Use <div> tags to orga…" at bounding box center [1061, 270] width 276 height 502
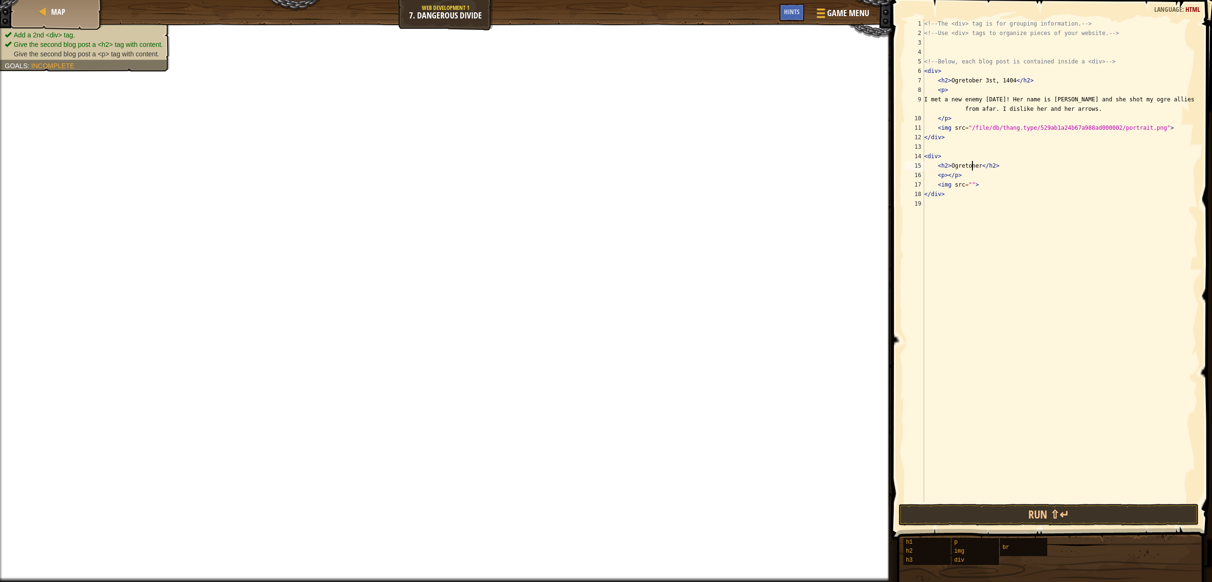
click at [975, 164] on div "<!-- The <div> tag is for grouping information. --> <!-- Use <div> tags to orga…" at bounding box center [1061, 270] width 276 height 502
click at [980, 168] on div "<!-- The <div> tag is for grouping information. --> <!-- Use <div> tags to orga…" at bounding box center [1061, 270] width 276 height 502
click at [982, 166] on div "<!-- The <div> tag is for grouping information. --> <!-- Use <div> tags to orga…" at bounding box center [1061, 270] width 276 height 502
click at [970, 187] on div "<!-- The <div> tag is for grouping information. --> <!-- Use <div> tags to orga…" at bounding box center [1061, 270] width 276 height 502
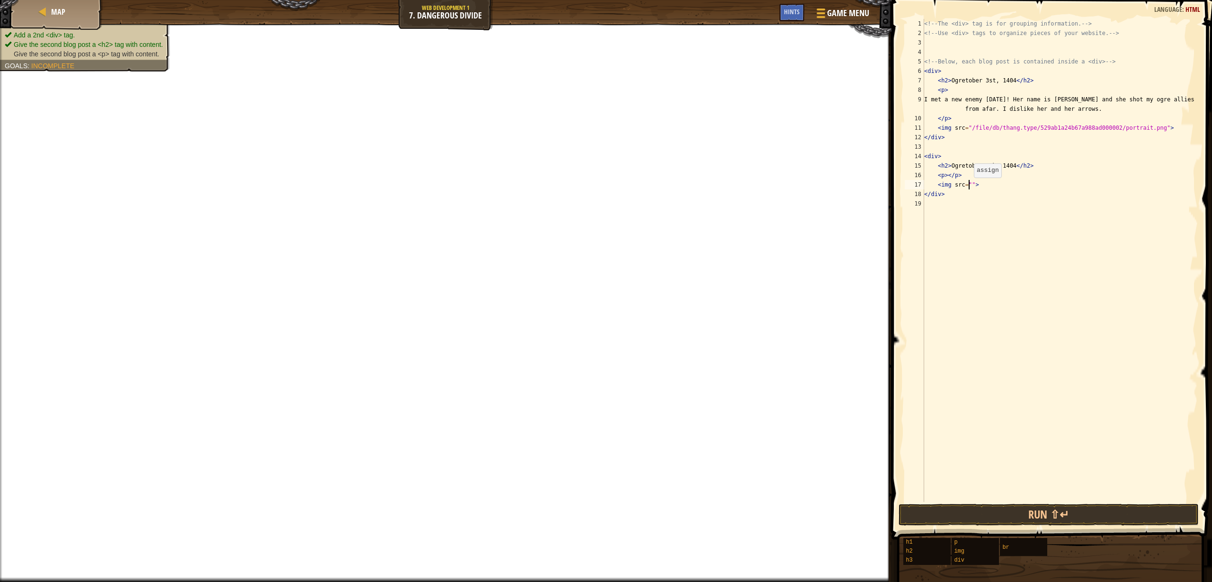
scroll to position [4, 4]
click at [972, 187] on div "<!-- The <div> tag is for grouping information. --> <!-- Use <div> tags to orga…" at bounding box center [1061, 270] width 276 height 502
click at [950, 176] on div "<!-- The <div> tag is for grouping information. --> <!-- Use <div> tags to orga…" at bounding box center [1061, 270] width 276 height 502
click at [971, 186] on div "<!-- The <div> tag is for grouping information. --> <!-- Use <div> tags to orga…" at bounding box center [1061, 270] width 276 height 502
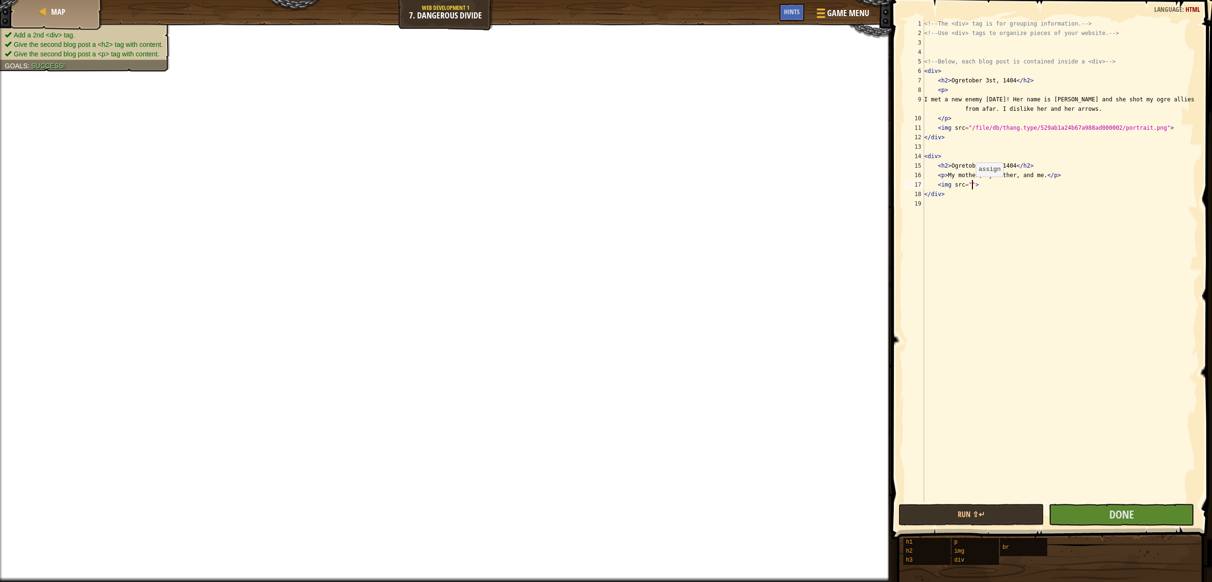
scroll to position [4, 4]
paste textarea "[URL][DOMAIN_NAME]"
type textarea "<img src="[URL][DOMAIN_NAME]">"
click at [1132, 509] on span "Done" at bounding box center [1122, 514] width 25 height 15
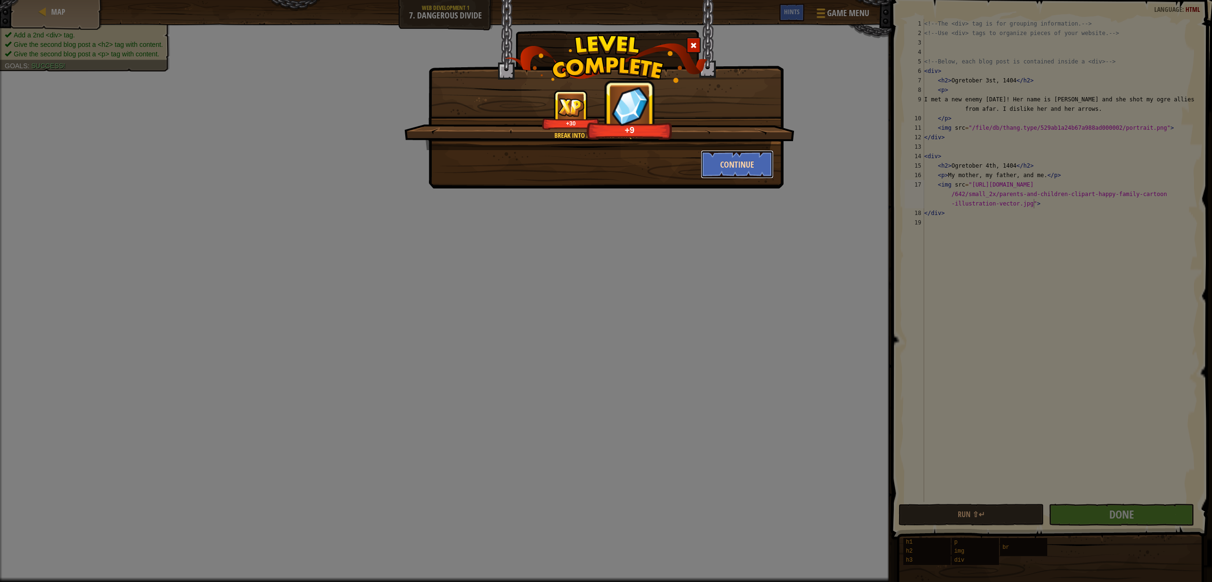
click at [745, 172] on button "Continue" at bounding box center [737, 164] width 73 height 28
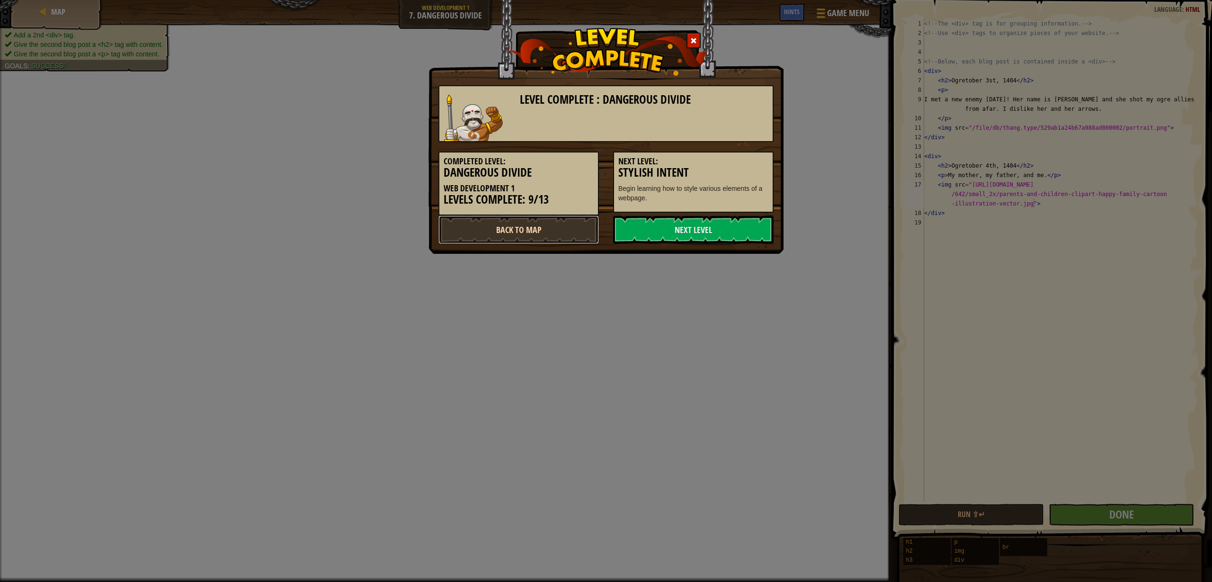
click at [568, 226] on link "Back to Map" at bounding box center [519, 230] width 161 height 28
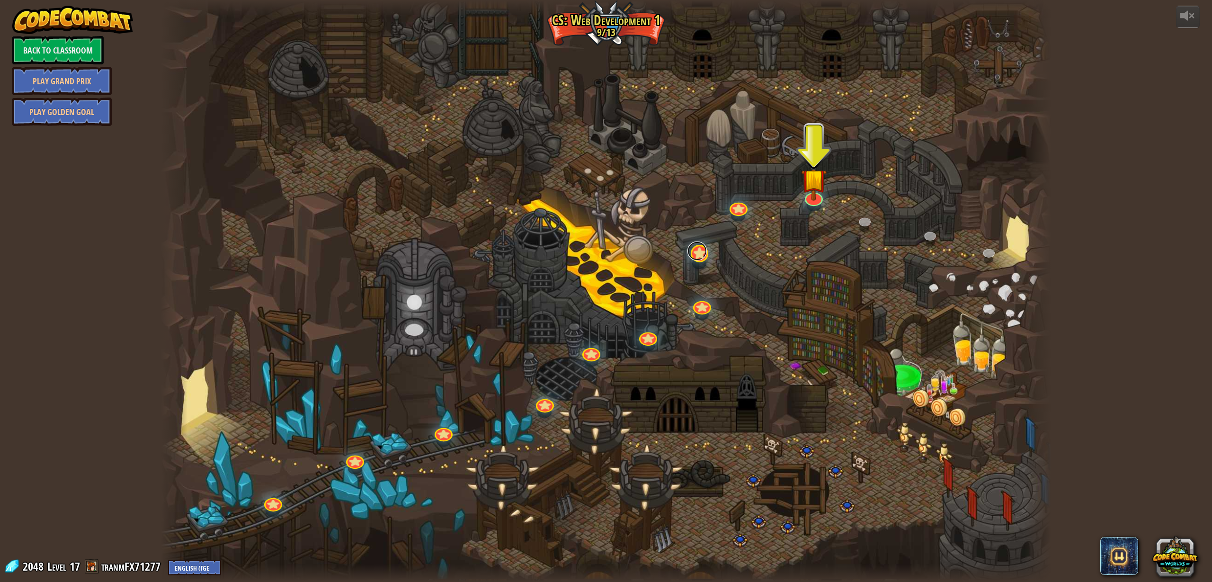
click at [697, 256] on link at bounding box center [698, 251] width 20 height 19
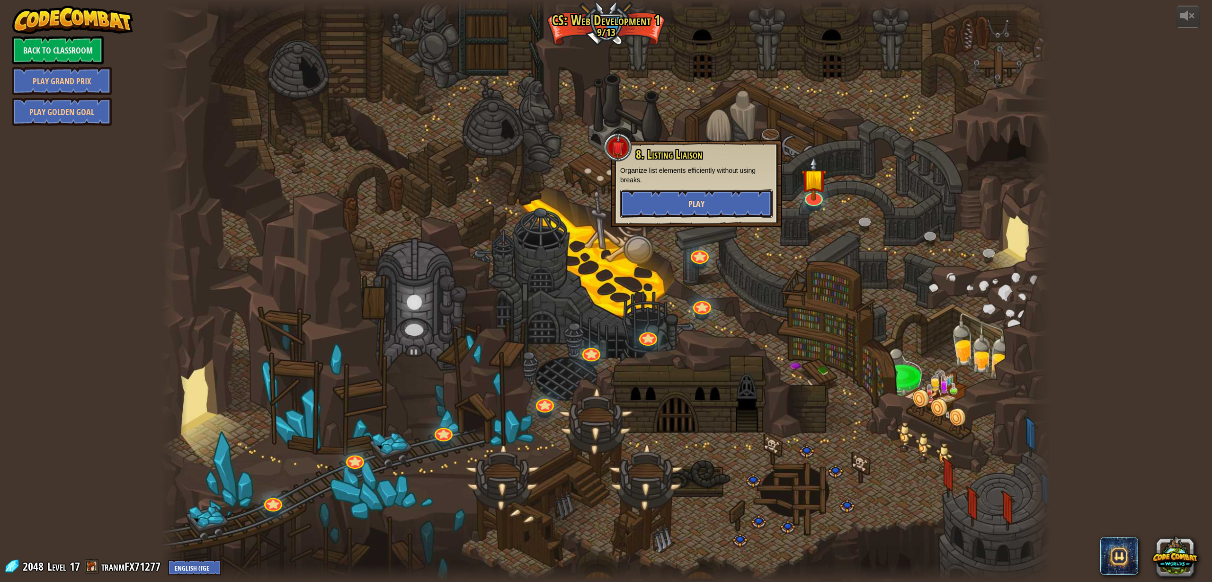
click at [686, 203] on button "Play" at bounding box center [696, 203] width 153 height 28
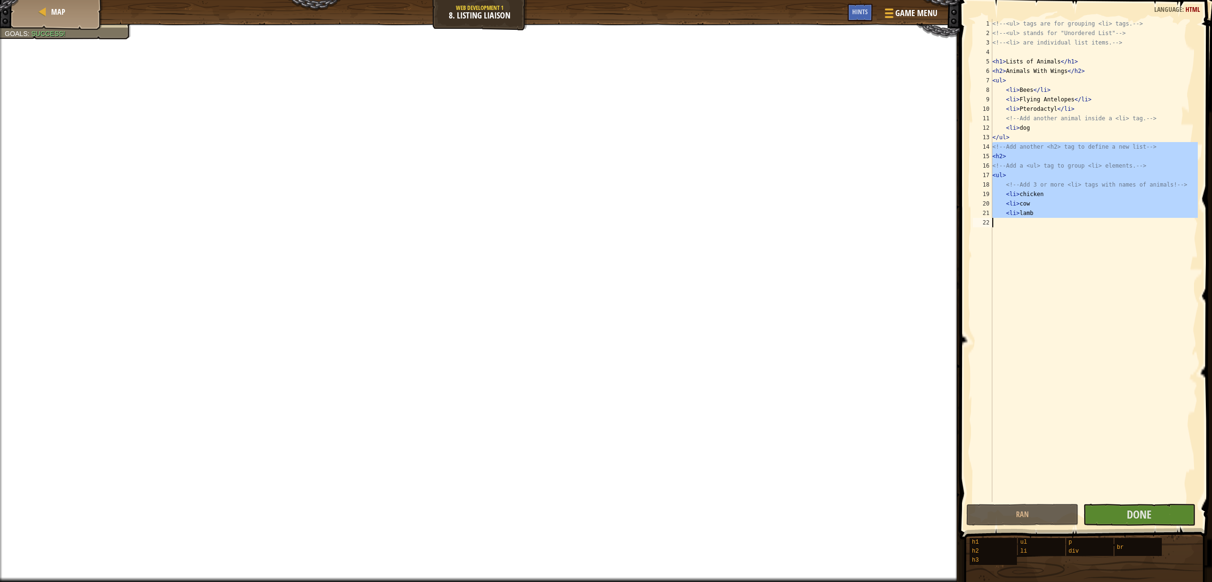
drag, startPoint x: 993, startPoint y: 147, endPoint x: 1075, endPoint y: 223, distance: 111.6
click at [1075, 222] on div "<!-- <ul> tags are for grouping <li> tags. --> <!-- <ul> stands for "Unordered …" at bounding box center [1094, 270] width 207 height 502
type textarea "<li>lamb"
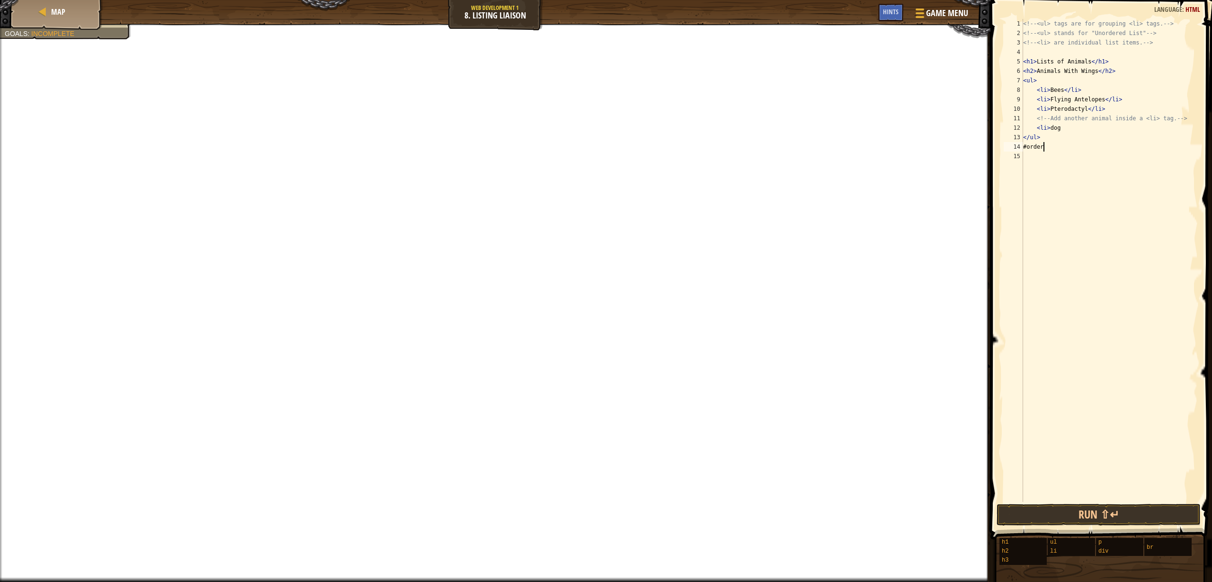
scroll to position [4, 1]
click at [1064, 149] on div "<!-- <ul> tags are for grouping <li> tags. --> <!-- <ul> stands for "Unordered …" at bounding box center [1110, 270] width 177 height 502
click at [1048, 148] on div "<!-- <ul> tags are for grouping <li> tags. --> <!-- <ul> stands for "Unordered …" at bounding box center [1110, 270] width 177 height 502
type textarea "#ordered list"
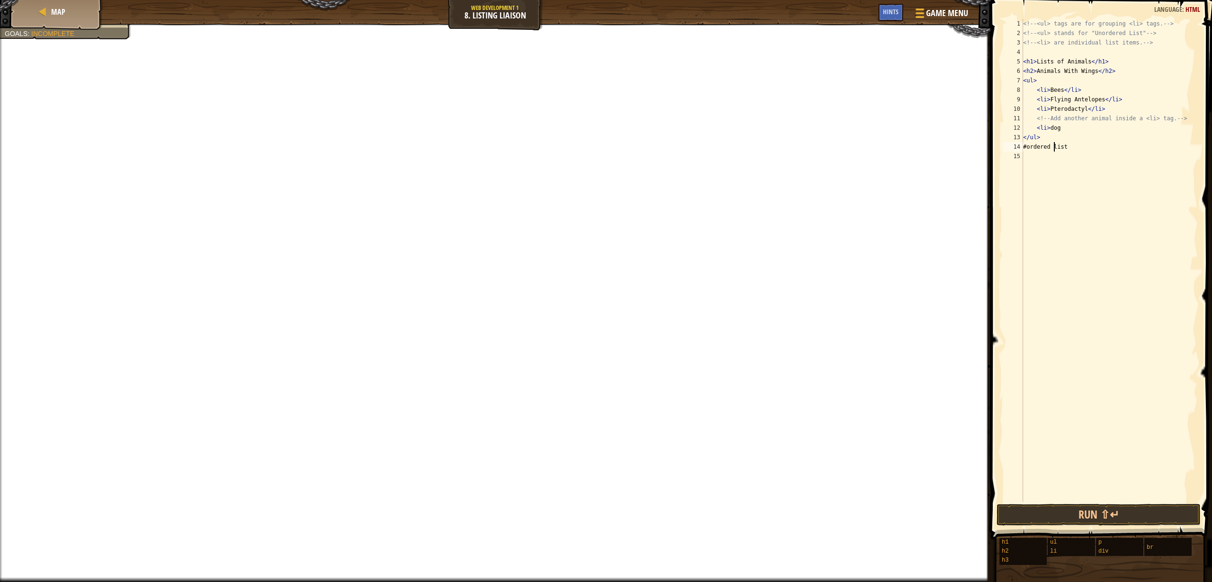
click at [1049, 155] on div "<!-- <ul> tags are for grouping <li> tags. --> <!-- <ul> stands for "Unordered …" at bounding box center [1110, 270] width 177 height 502
type textarea "<h2></h2>"
click at [1045, 161] on div "<!-- <ul> tags are for grouping <li> tags. --> <!-- <ul> stands for "Unordered …" at bounding box center [1110, 270] width 177 height 502
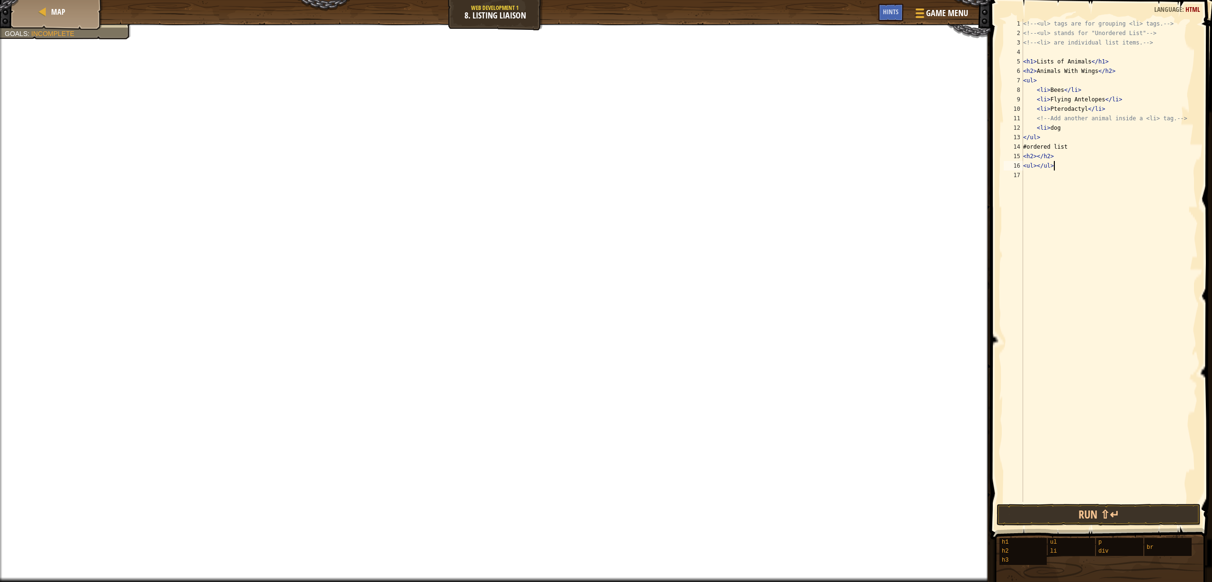
click at [1037, 167] on div "<!-- <ul> tags are for grouping <li> tags. --> <!-- <ul> stands for "Unordered …" at bounding box center [1110, 270] width 177 height 502
type textarea "</ul>"
click at [1034, 173] on div "<!-- <ul> tags are for grouping <li> tags. --> <!-- <ul> stands for "Unordered …" at bounding box center [1110, 270] width 177 height 502
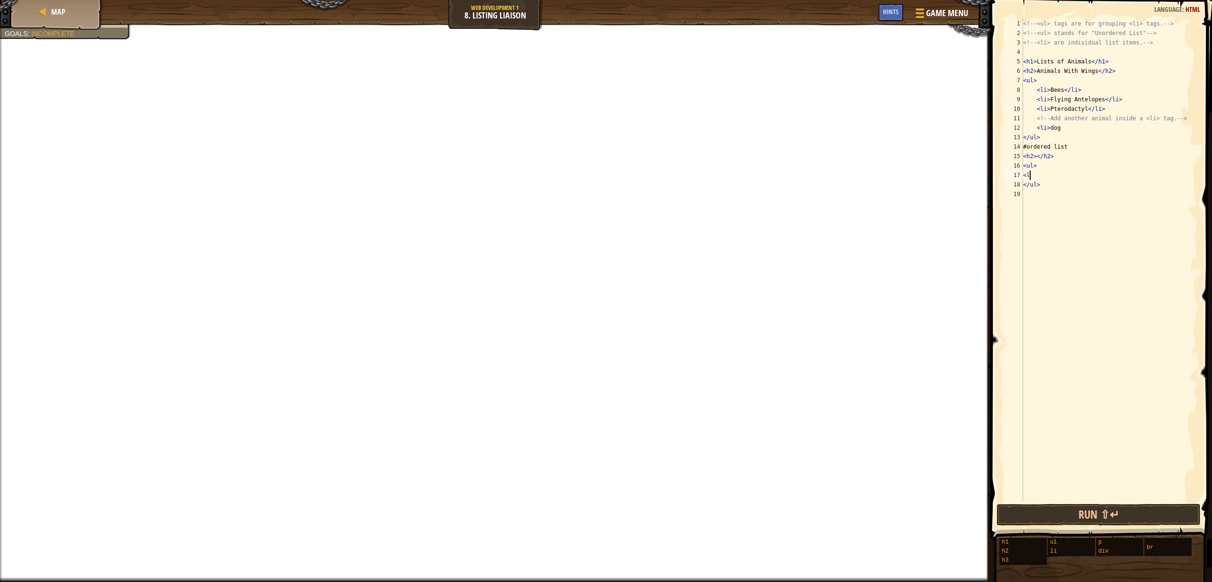
type textarea "<"
click at [1051, 177] on div "<!-- <ul> tags are for grouping <li> tags. --> <!-- <ul> stands for "Unordered …" at bounding box center [1110, 270] width 177 height 502
click at [1117, 163] on div "<!-- <ul> tags are for grouping <li> tags. --> <!-- <ul> stands for "Unordered …" at bounding box center [1110, 270] width 177 height 502
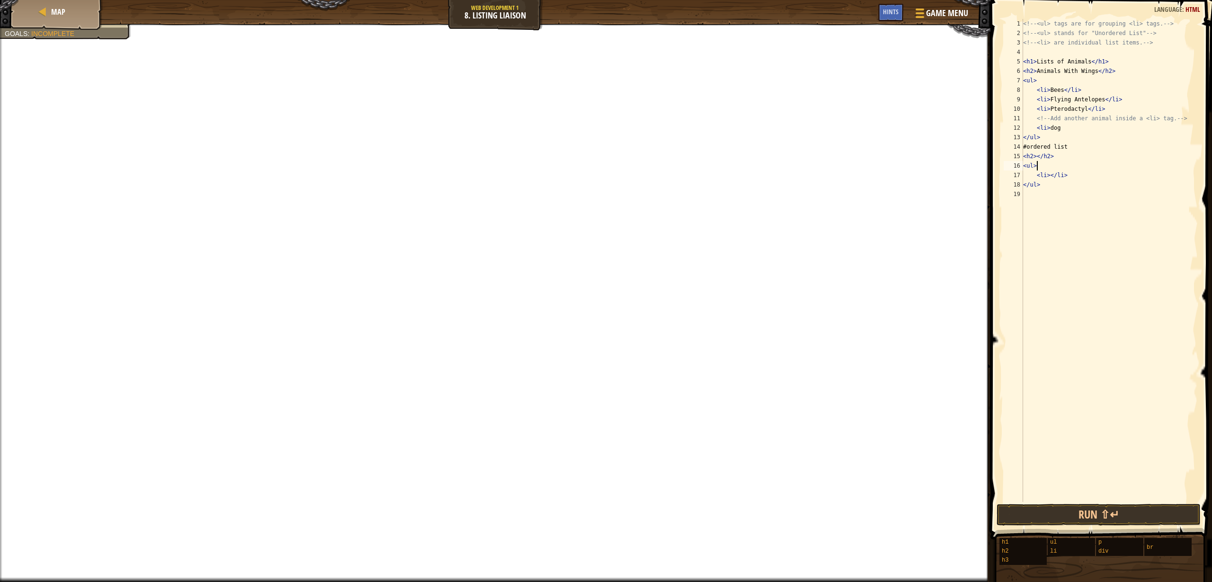
scroll to position [4, 0]
click at [1115, 171] on div "<!-- <ul> tags are for grouping <li> tags. --> <!-- <ul> stands for "Unordered …" at bounding box center [1110, 270] width 177 height 502
click at [1039, 178] on div "<!-- <ul> tags are for grouping <li> tags. --> <!-- <ul> stands for "Unordered …" at bounding box center [1110, 270] width 177 height 502
drag, startPoint x: 1037, startPoint y: 177, endPoint x: 1077, endPoint y: 177, distance: 40.3
click at [1077, 177] on div "<!-- <ul> tags are for grouping <li> tags. --> <!-- <ul> stands for "Unordered …" at bounding box center [1110, 270] width 177 height 502
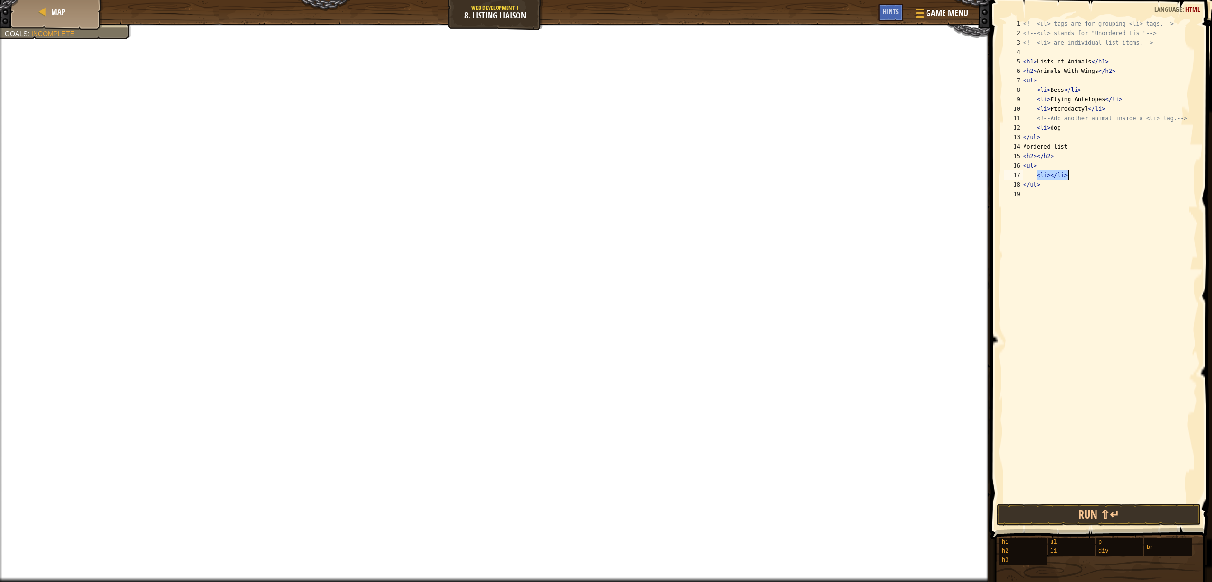
type textarea "<li></li>"
click at [1075, 179] on div "<!-- <ul> tags are for grouping <li> tags. --> <!-- <ul> stands for "Unordered …" at bounding box center [1110, 270] width 177 height 502
paste textarea "<li></li>"
type textarea "<li></li>"
paste textarea "<li></li>"
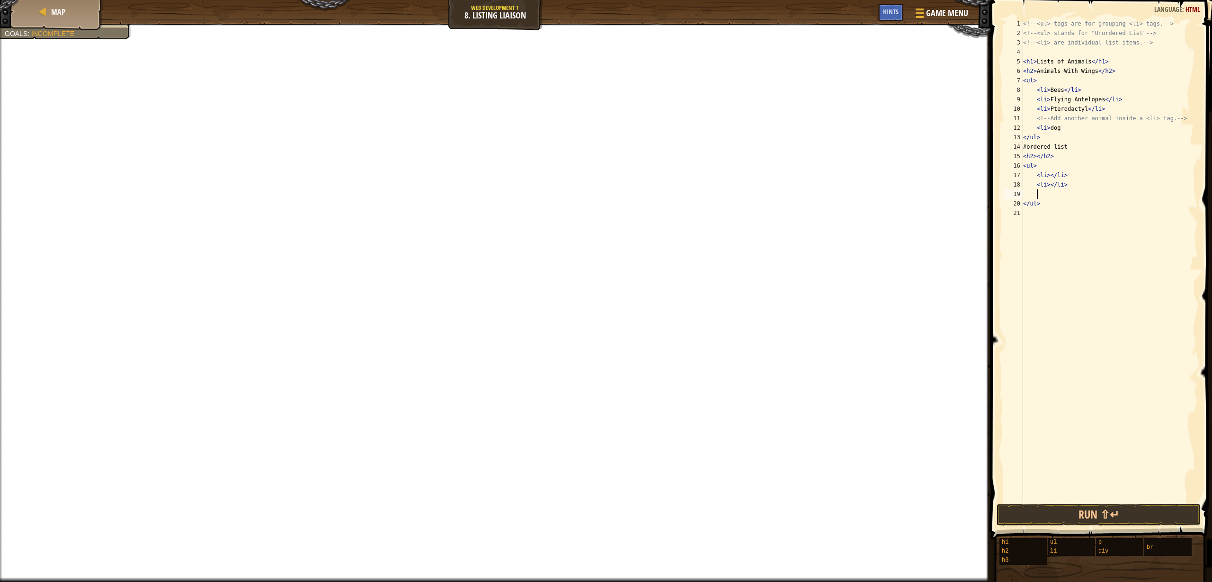
type textarea "<li></li>"
paste textarea "<li></li>"
click at [1051, 176] on div "<!-- <ul> tags are for grouping <li> tags. --> <!-- <ul> stands for "Unordered …" at bounding box center [1110, 270] width 177 height 502
click at [1051, 186] on div "<!-- <ul> tags are for grouping <li> tags. --> <!-- <ul> stands for "Unordered …" at bounding box center [1110, 270] width 177 height 502
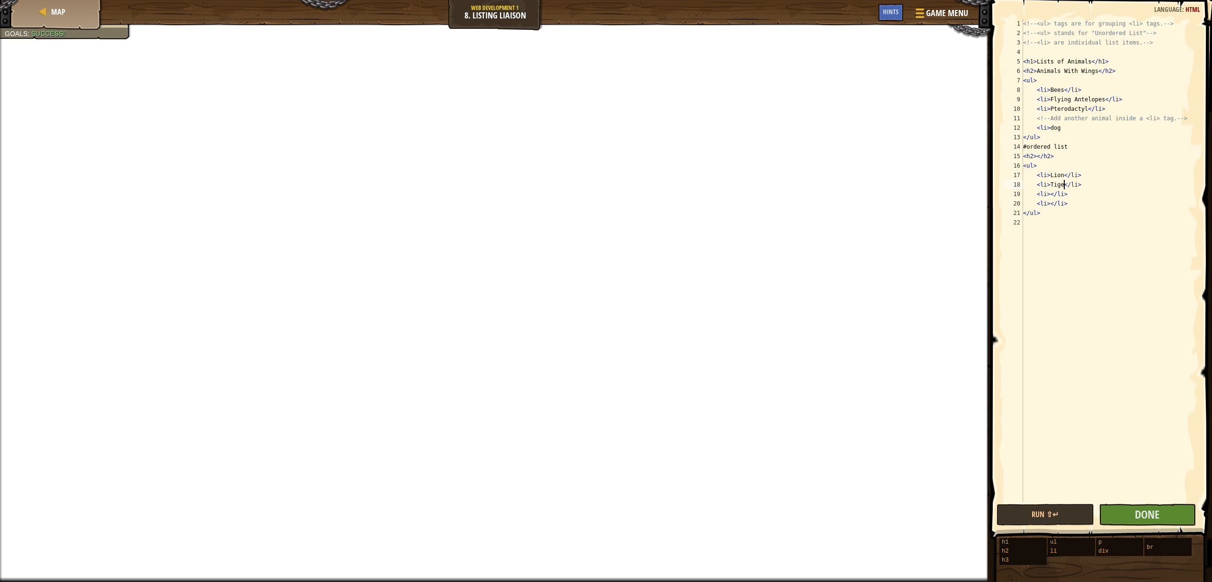
scroll to position [4, 4]
click at [1049, 194] on div "<!-- <ul> tags are for grouping <li> tags. --> <!-- <ul> stands for "Unordered …" at bounding box center [1110, 270] width 177 height 502
click at [1052, 204] on div "<!-- <ul> tags are for grouping <li> tags. --> <!-- <ul> stands for "Unordered …" at bounding box center [1110, 270] width 177 height 502
click at [1050, 203] on div "<!-- <ul> tags are for grouping <li> tags. --> <!-- <ul> stands for "Unordered …" at bounding box center [1110, 270] width 177 height 502
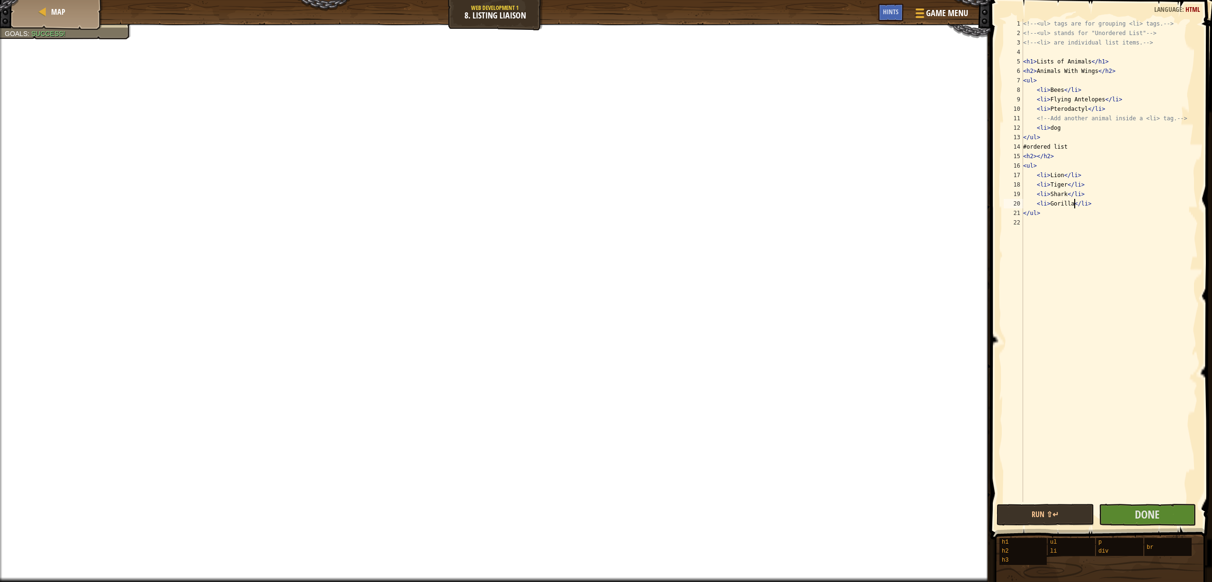
scroll to position [4, 4]
type textarea "<li>Gorilla</li>"
click at [1183, 512] on button "Done" at bounding box center [1147, 515] width 97 height 22
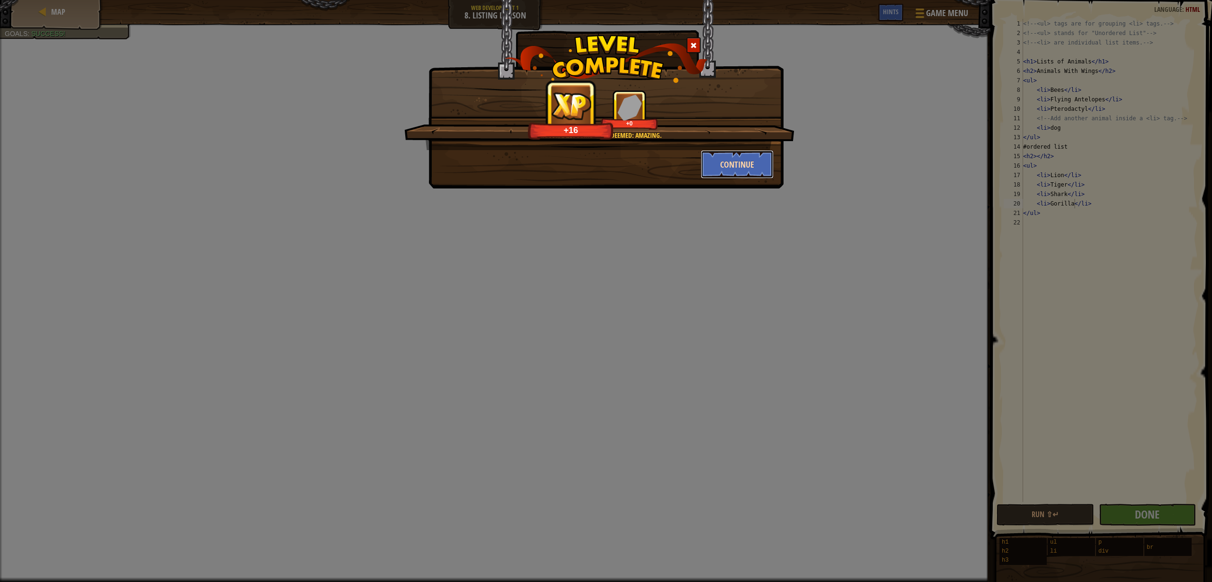
click at [730, 157] on button "Continue" at bounding box center [737, 164] width 73 height 28
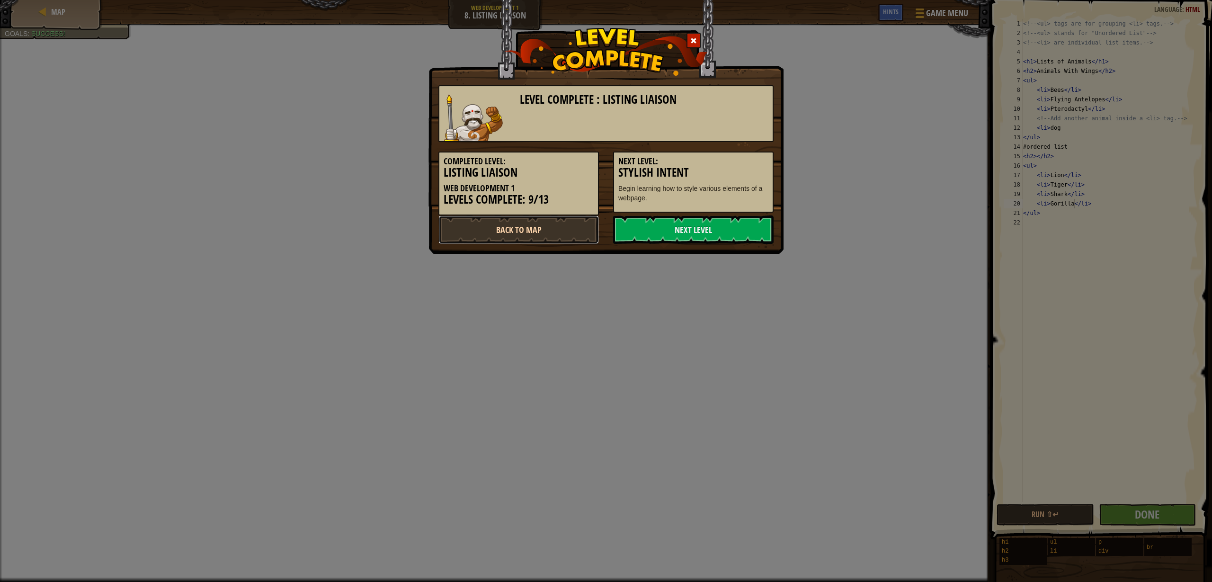
click at [518, 226] on link "Back to Map" at bounding box center [519, 230] width 161 height 28
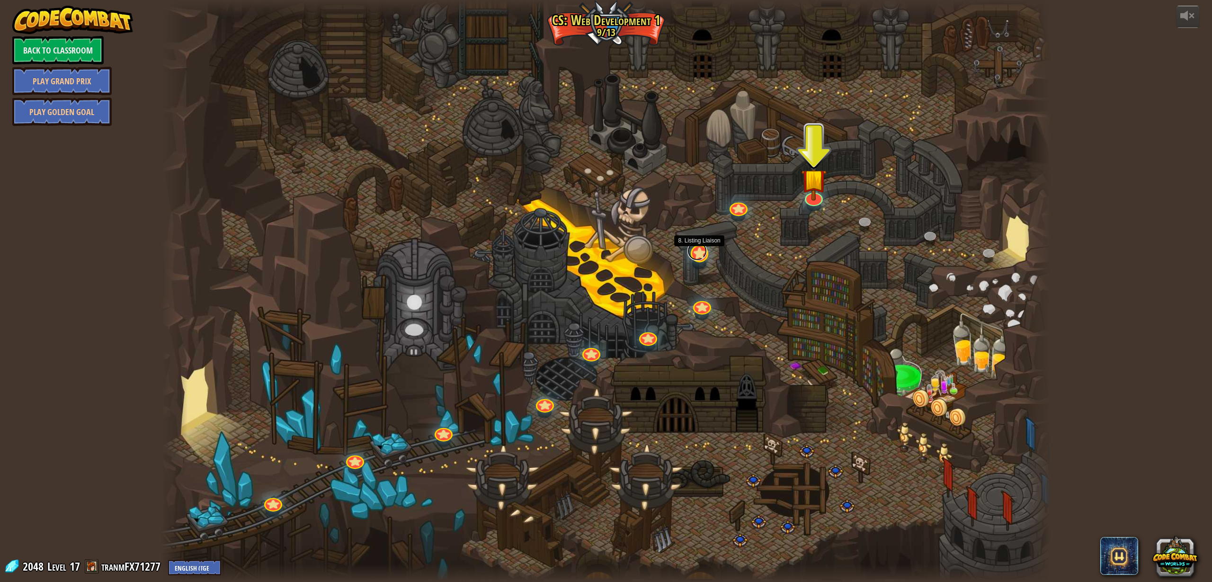
click at [700, 253] on link at bounding box center [698, 251] width 20 height 19
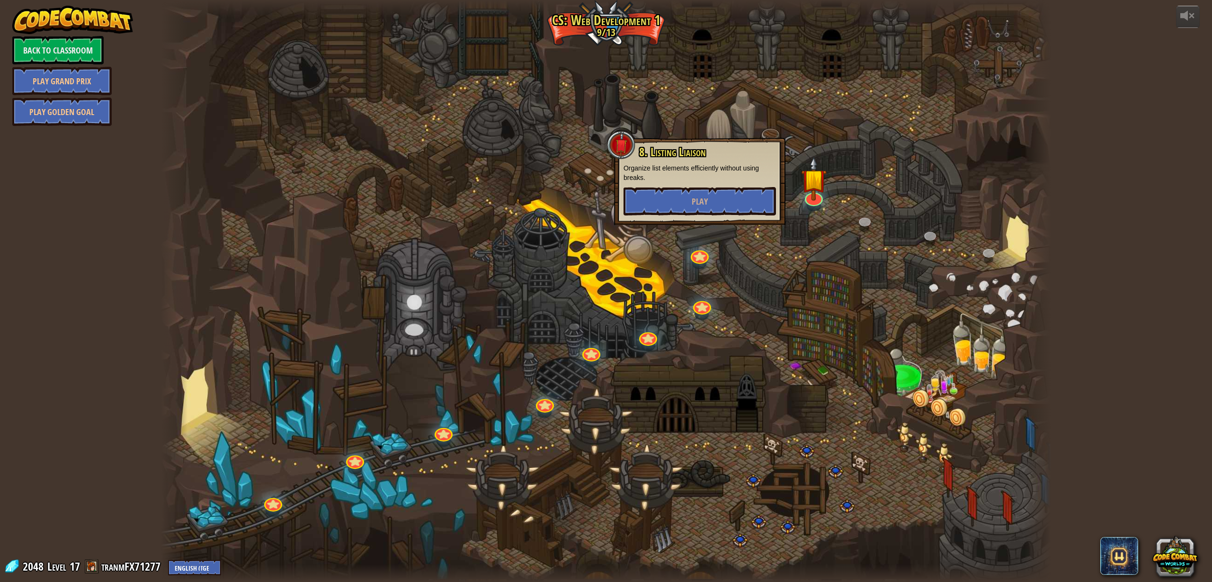
click at [763, 261] on div at bounding box center [606, 291] width 890 height 582
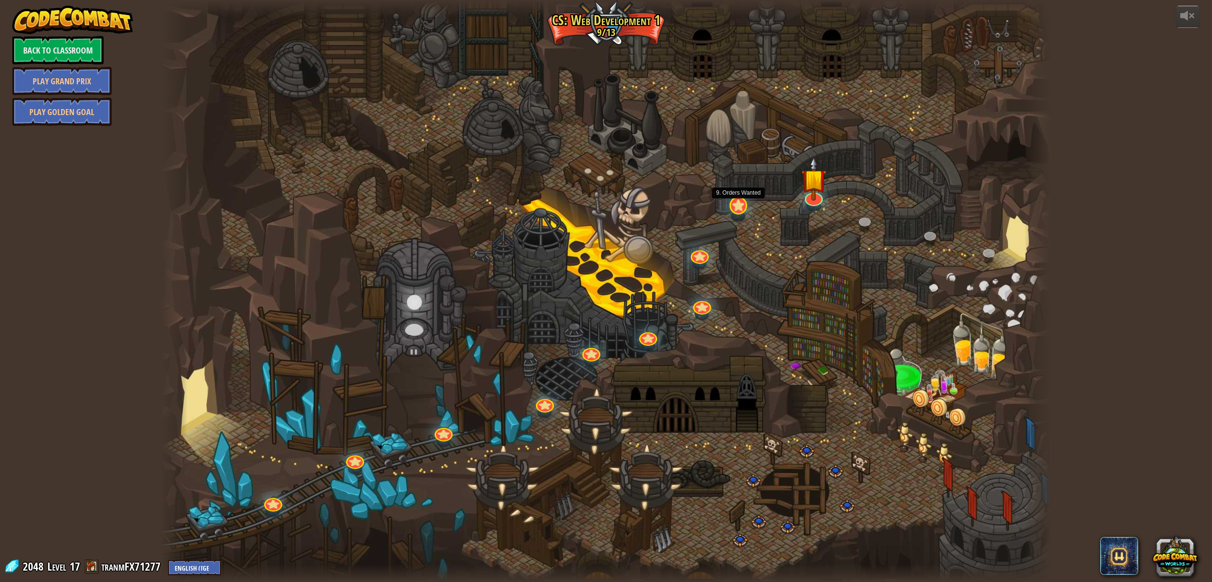
click at [740, 211] on div at bounding box center [739, 206] width 18 height 18
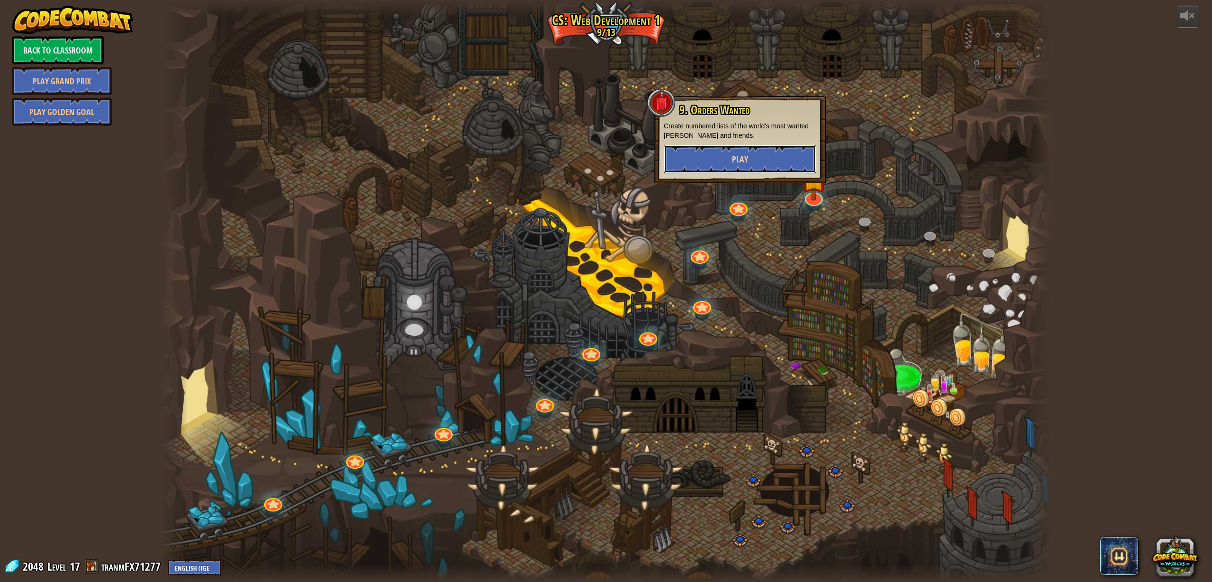
click at [748, 163] on span "Play" at bounding box center [740, 159] width 16 height 12
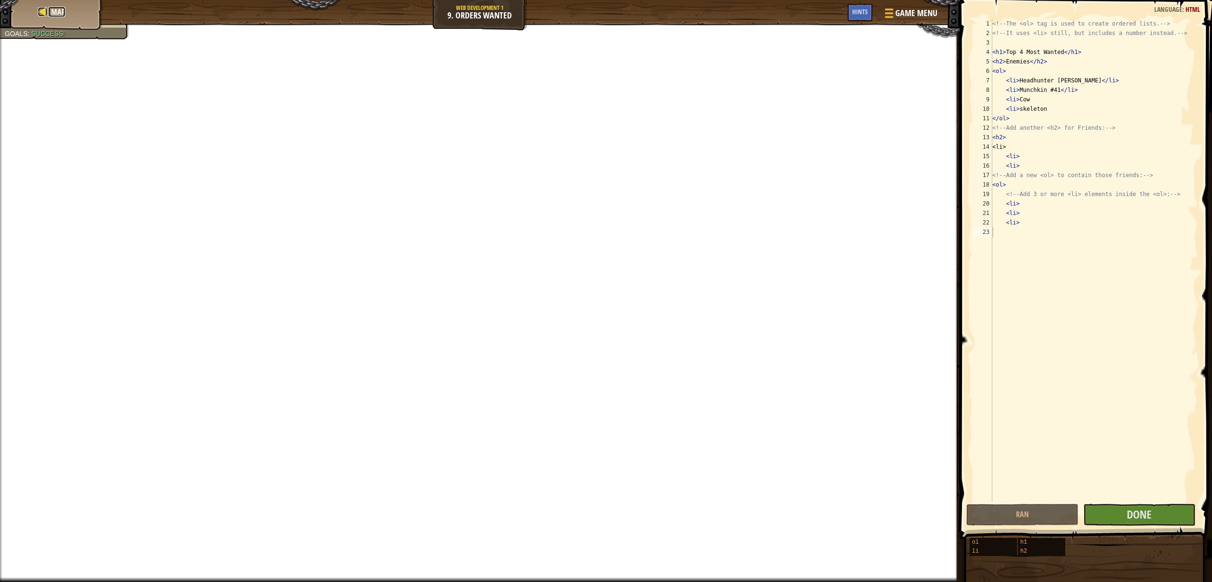
click at [64, 13] on span "Map" at bounding box center [58, 12] width 14 height 10
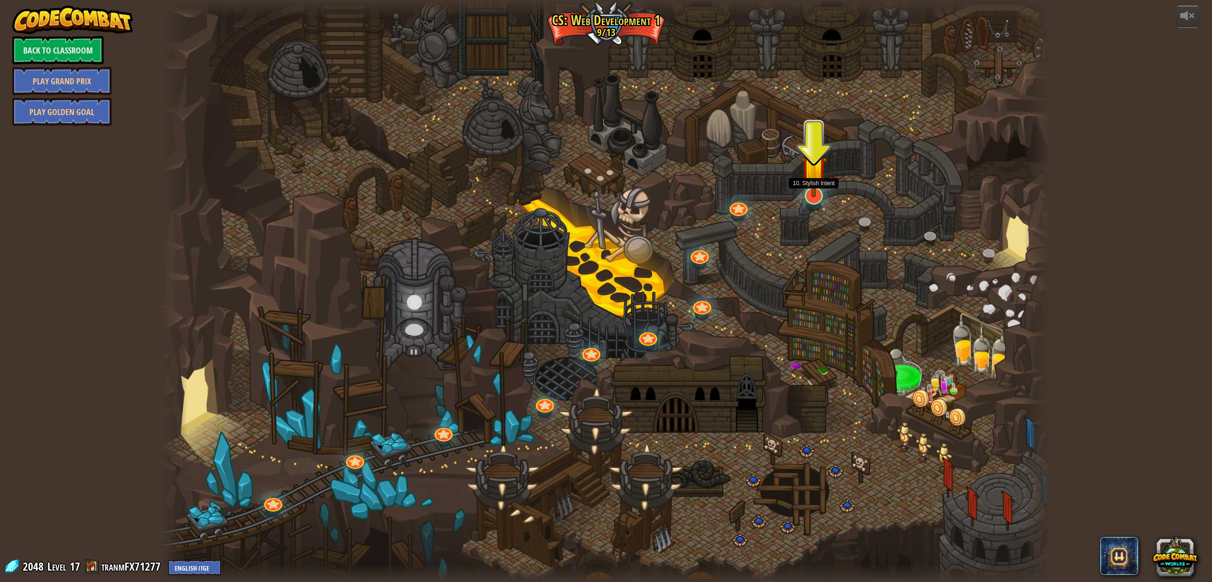
click at [818, 189] on img at bounding box center [814, 168] width 26 height 58
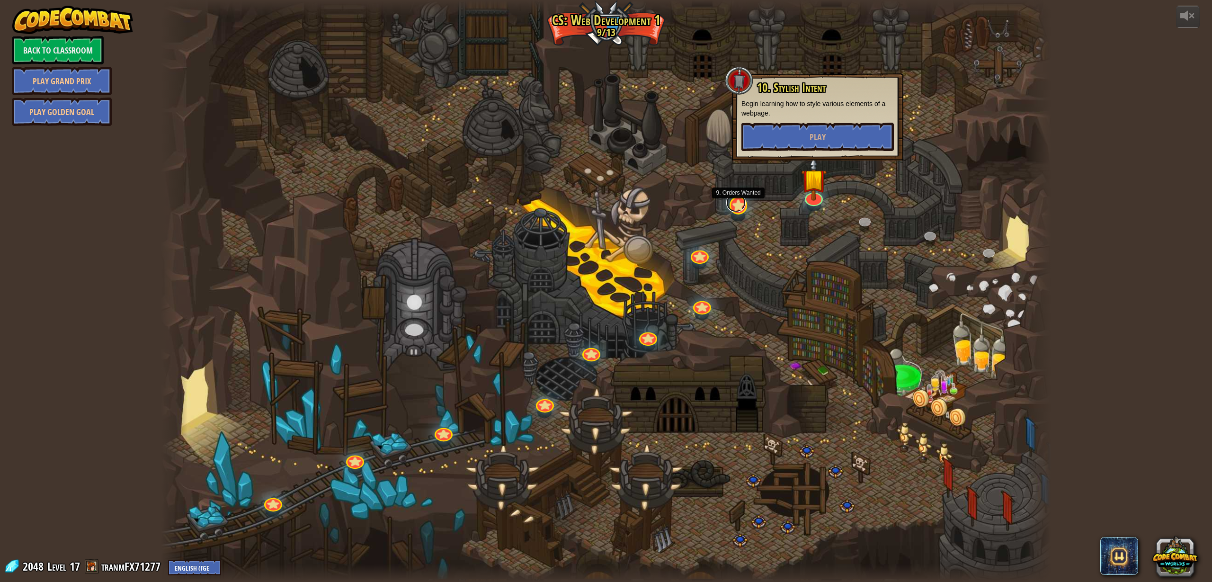
click at [738, 208] on link at bounding box center [737, 202] width 20 height 19
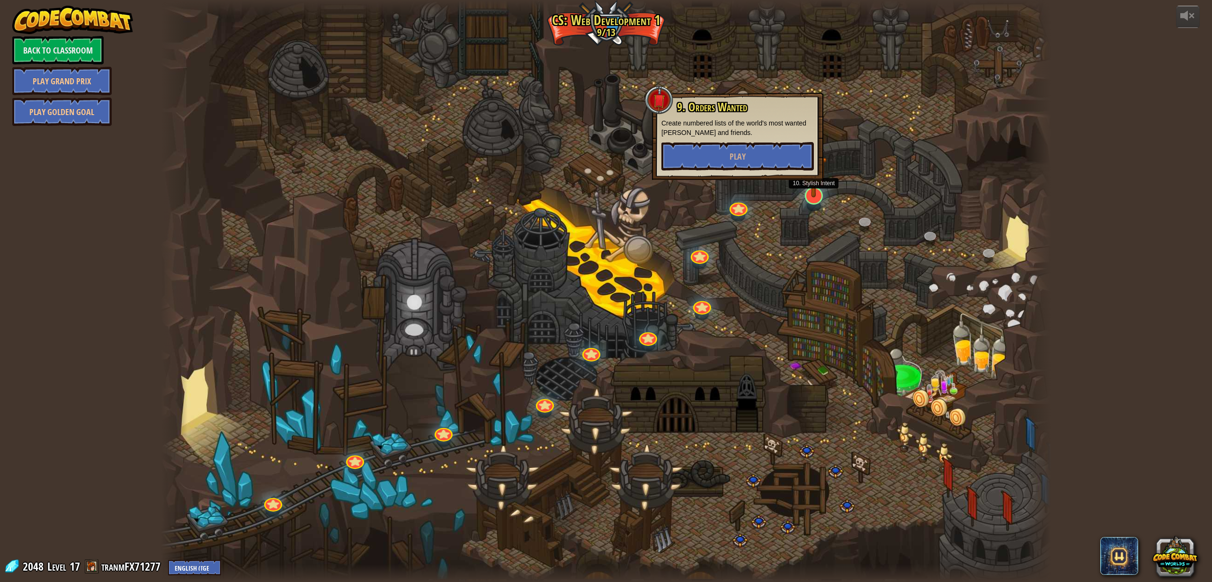
click at [811, 187] on img at bounding box center [814, 168] width 26 height 58
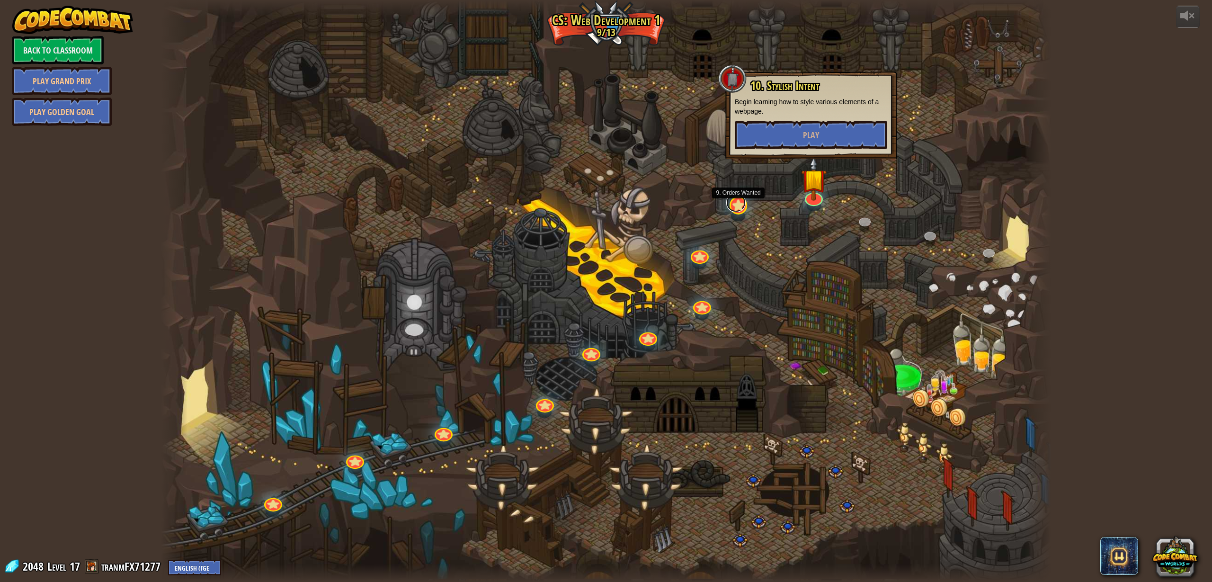
click at [737, 199] on link at bounding box center [737, 202] width 20 height 19
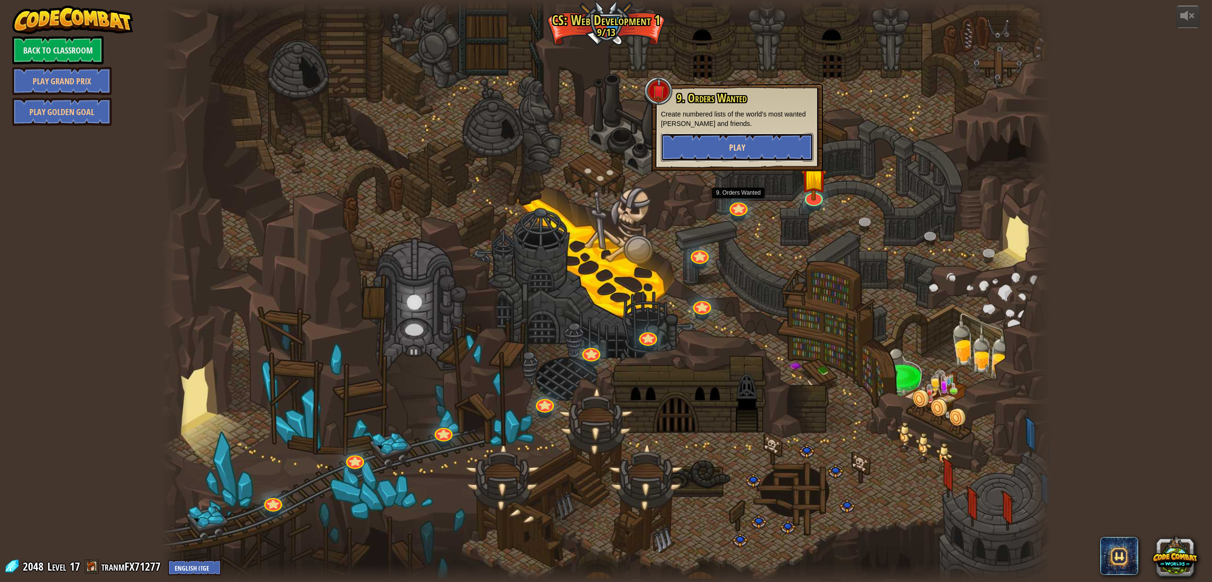
click at [752, 144] on button "Play" at bounding box center [737, 147] width 153 height 28
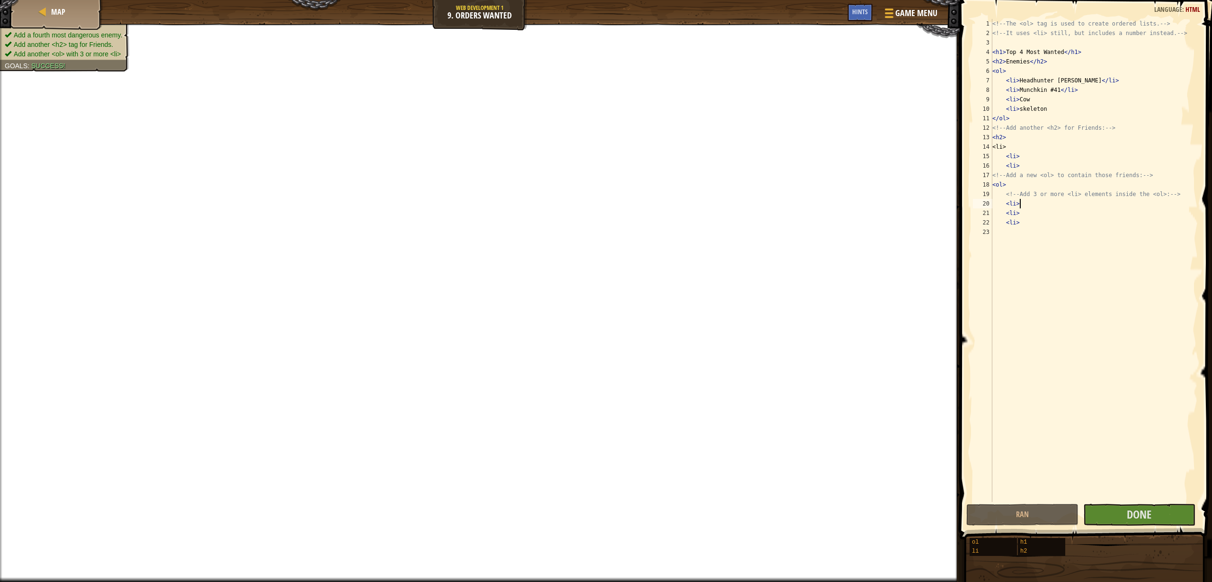
click at [1044, 205] on div "<!-- The <ol> tag is used to create ordered lists. --> <!-- It uses <li> still,…" at bounding box center [1094, 270] width 207 height 502
click at [1029, 202] on div "<!-- The <ol> tag is used to create ordered lists. --> <!-- It uses <li> still,…" at bounding box center [1094, 270] width 207 height 502
drag, startPoint x: 1029, startPoint y: 204, endPoint x: 1020, endPoint y: 204, distance: 8.5
click at [1020, 204] on div "<!-- The <ol> tag is used to create ordered lists. --> <!-- It uses <li> still,…" at bounding box center [1094, 270] width 207 height 502
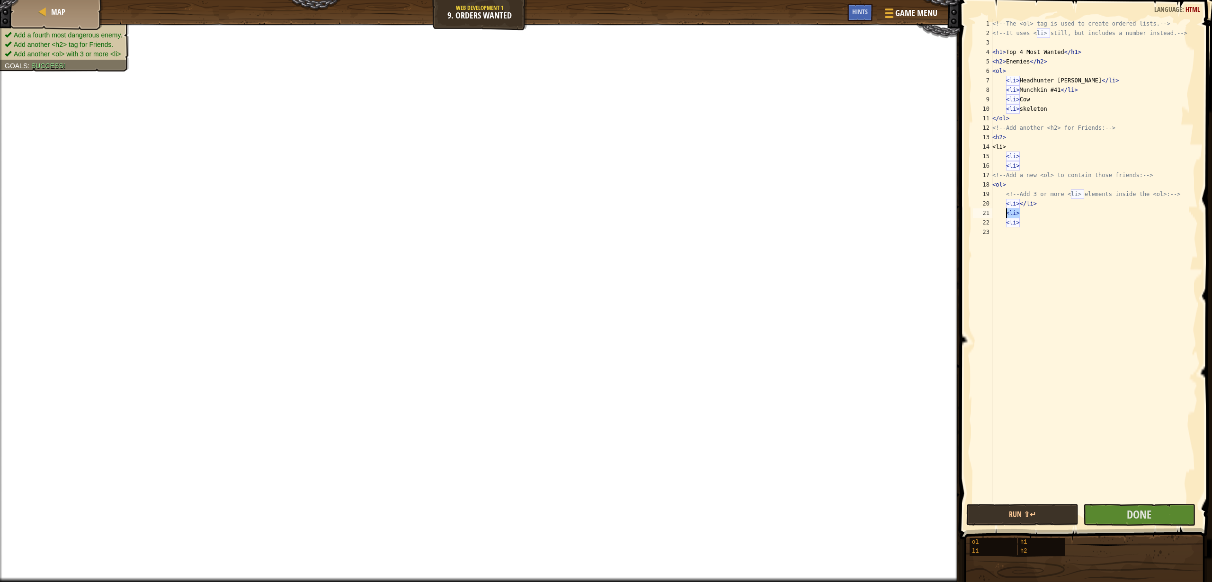
drag, startPoint x: 1025, startPoint y: 217, endPoint x: 1005, endPoint y: 214, distance: 20.7
click at [1005, 214] on div "<!-- The <ol> tag is used to create ordered lists. --> <!-- It uses <li> still,…" at bounding box center [1094, 270] width 207 height 502
type textarea "<li>"
drag, startPoint x: 1025, startPoint y: 224, endPoint x: 1008, endPoint y: 224, distance: 17.1
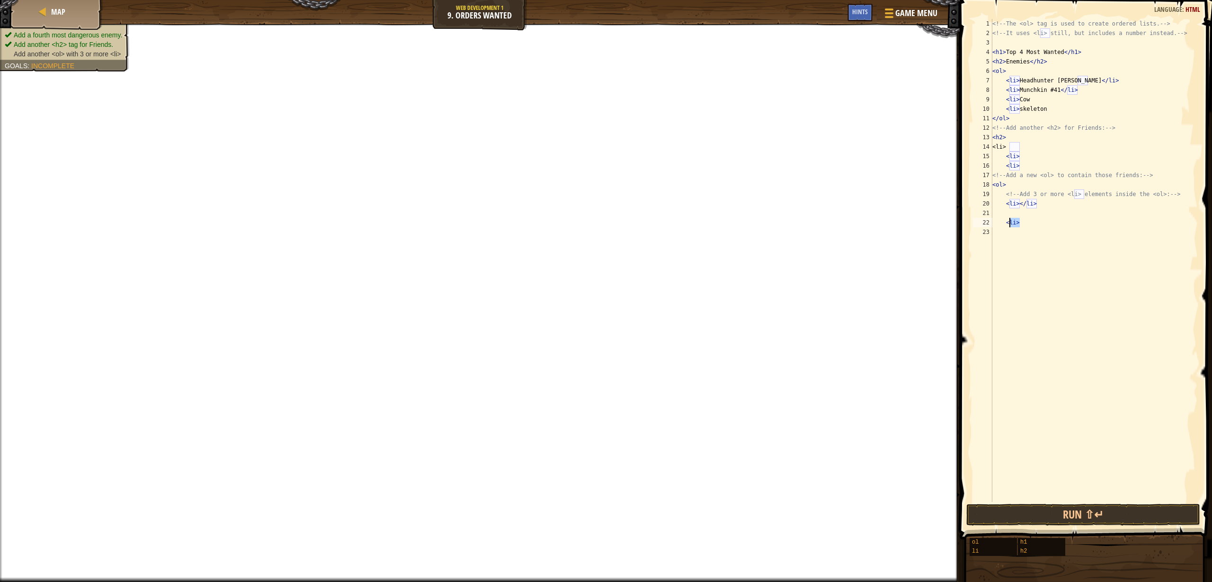
click at [1008, 224] on div "<!-- The <ol> tag is used to create ordered lists. --> <!-- It uses <li> still,…" at bounding box center [1094, 270] width 207 height 502
drag, startPoint x: 1010, startPoint y: 205, endPoint x: 1020, endPoint y: 207, distance: 9.7
click at [1020, 207] on div "<!-- The <ol> tag is used to create ordered lists. --> <!-- It uses <li> still,…" at bounding box center [1094, 270] width 207 height 502
click at [1007, 204] on div "<!-- The <ol> tag is used to create ordered lists. --> <!-- It uses <li> still,…" at bounding box center [1094, 270] width 207 height 502
drag, startPoint x: 1007, startPoint y: 204, endPoint x: 1037, endPoint y: 206, distance: 29.4
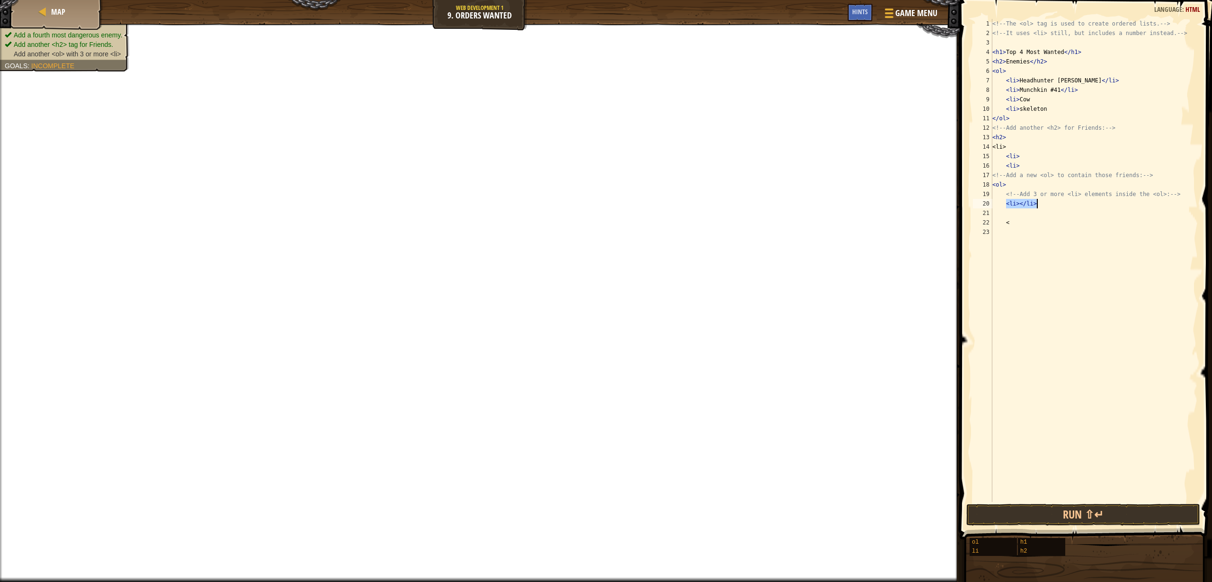
click at [1037, 206] on div "<!-- The <ol> tag is used to create ordered lists. --> <!-- It uses <li> still,…" at bounding box center [1094, 270] width 207 height 502
click at [993, 144] on div "<!-- The <ol> tag is used to create ordered lists. --> <!-- It uses <li> still,…" at bounding box center [1094, 270] width 207 height 502
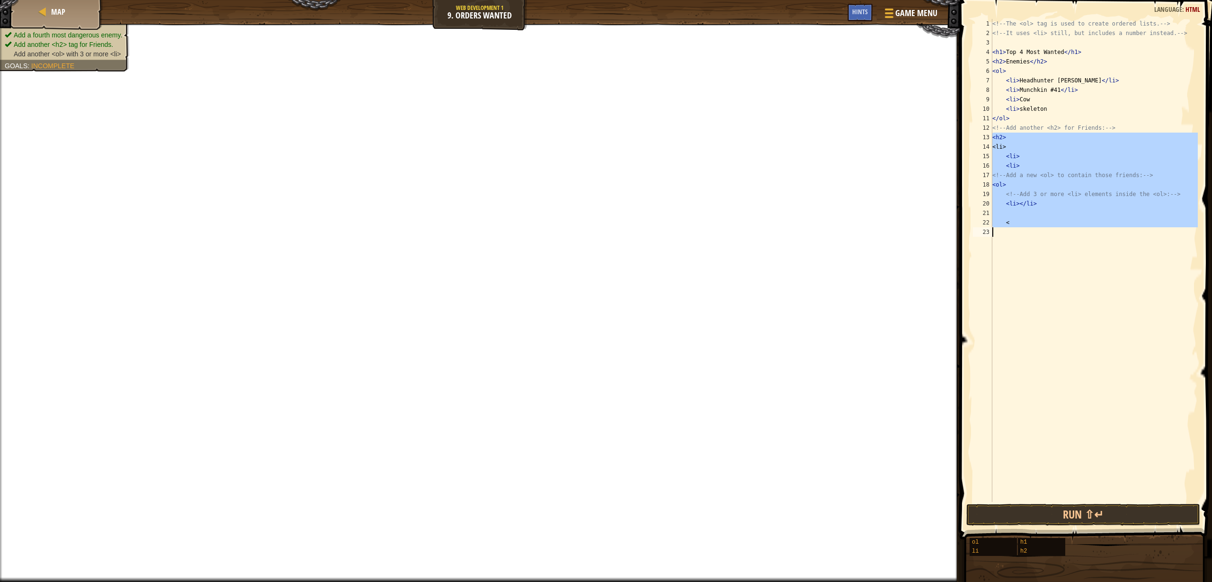
drag, startPoint x: 994, startPoint y: 141, endPoint x: 1056, endPoint y: 237, distance: 114.4
click at [1056, 237] on div "<!-- The <ol> tag is used to create ordered lists. --> <!-- It uses <li> still,…" at bounding box center [1094, 270] width 207 height 502
type textarea "<"
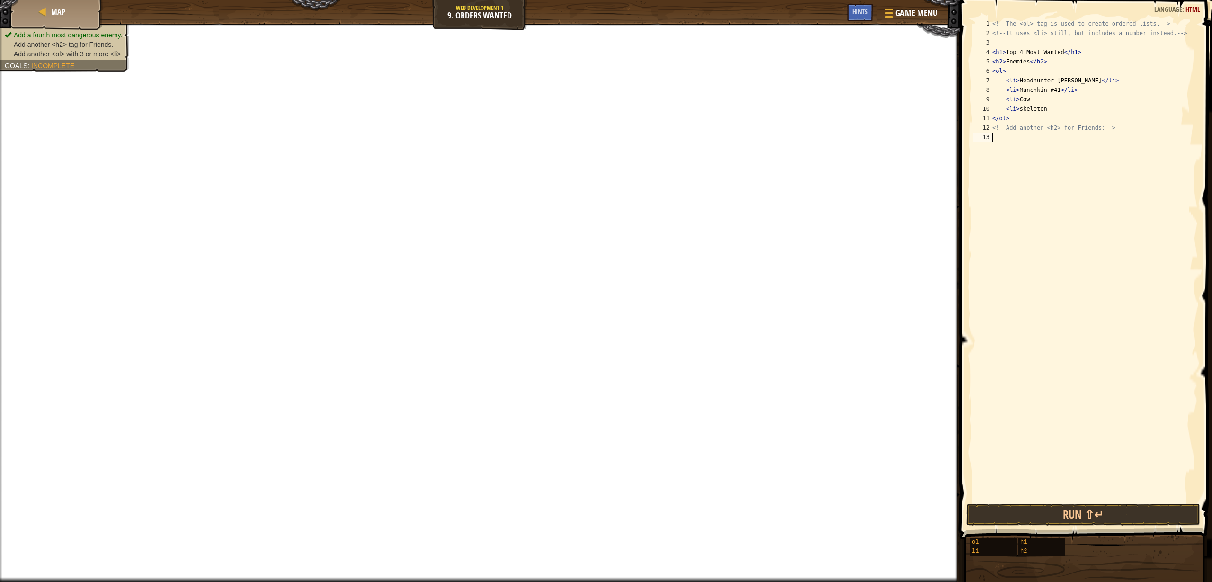
scroll to position [4, 0]
click at [999, 135] on div "<!-- The <ol> tag is used to create ordered lists. --> <!-- It uses <li> still,…" at bounding box center [1094, 270] width 207 height 502
type textarea "<h2></h2>"
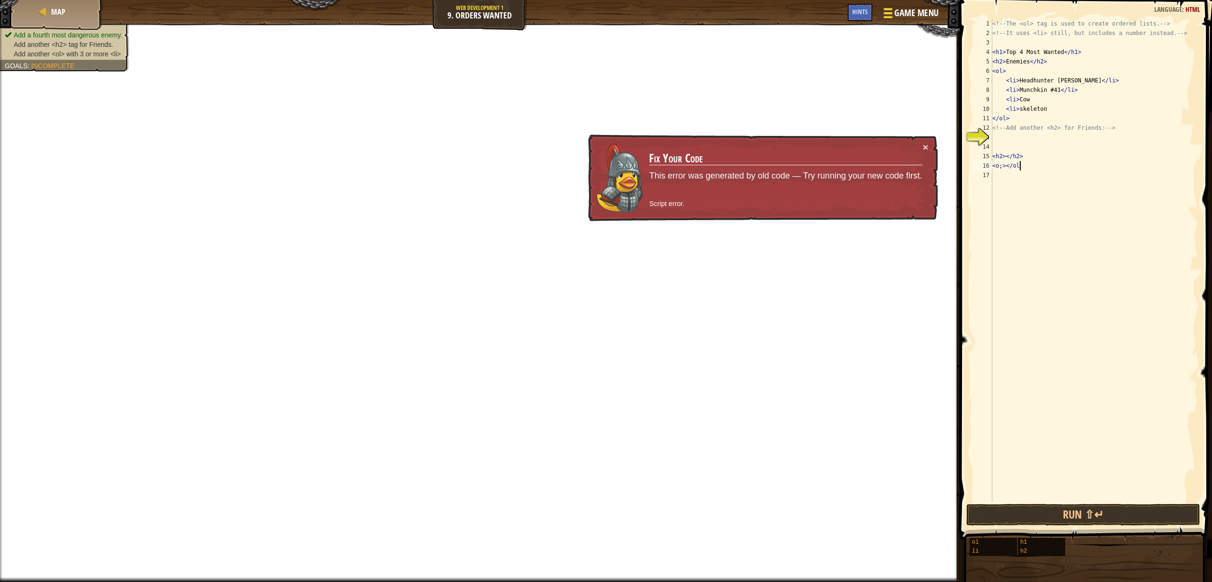
scroll to position [4, 2]
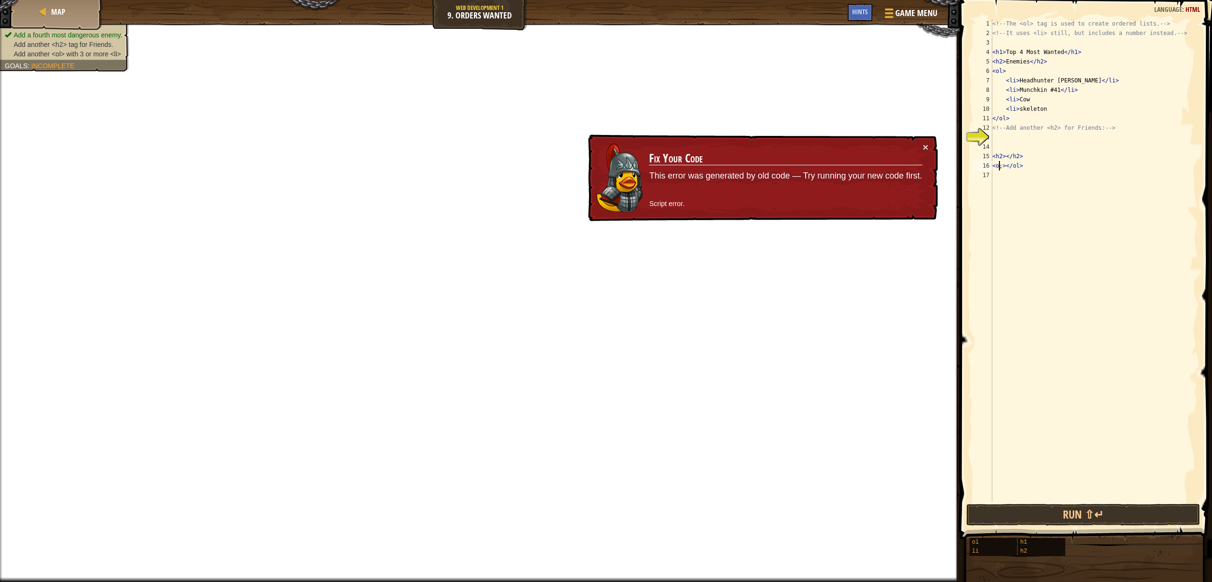
click at [1000, 164] on div "<!-- The <ol> tag is used to create ordered lists. --> <!-- It uses <li> still,…" at bounding box center [1094, 270] width 207 height 502
click at [1004, 165] on div "<!-- The <ol> tag is used to create ordered lists. --> <!-- It uses <li> still,…" at bounding box center [1094, 270] width 207 height 502
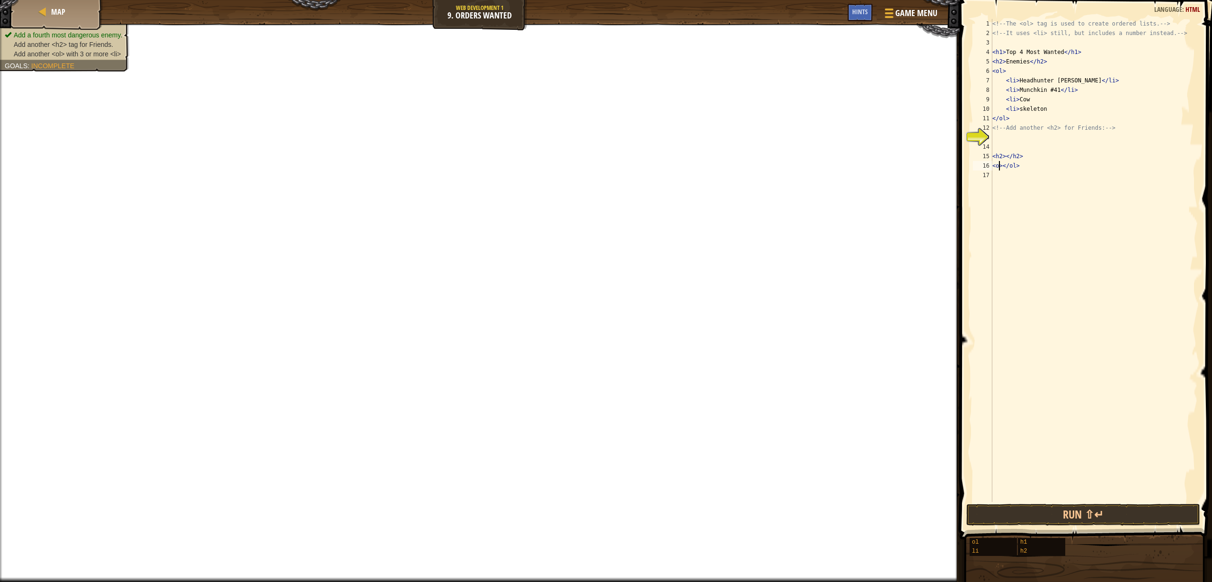
scroll to position [4, 1]
drag, startPoint x: 1050, startPoint y: 160, endPoint x: 1049, endPoint y: 165, distance: 5.7
click at [1049, 165] on div "<!-- The <ol> tag is used to create ordered lists. --> <!-- It uses <li> still,…" at bounding box center [1094, 270] width 207 height 502
click at [1042, 169] on div "<!-- The <ol> tag is used to create ordered lists. --> <!-- It uses <li> still,…" at bounding box center [1094, 270] width 207 height 502
click at [1006, 165] on div "<!-- The <ol> tag is used to create ordered lists. --> <!-- It uses <li> still,…" at bounding box center [1094, 270] width 207 height 502
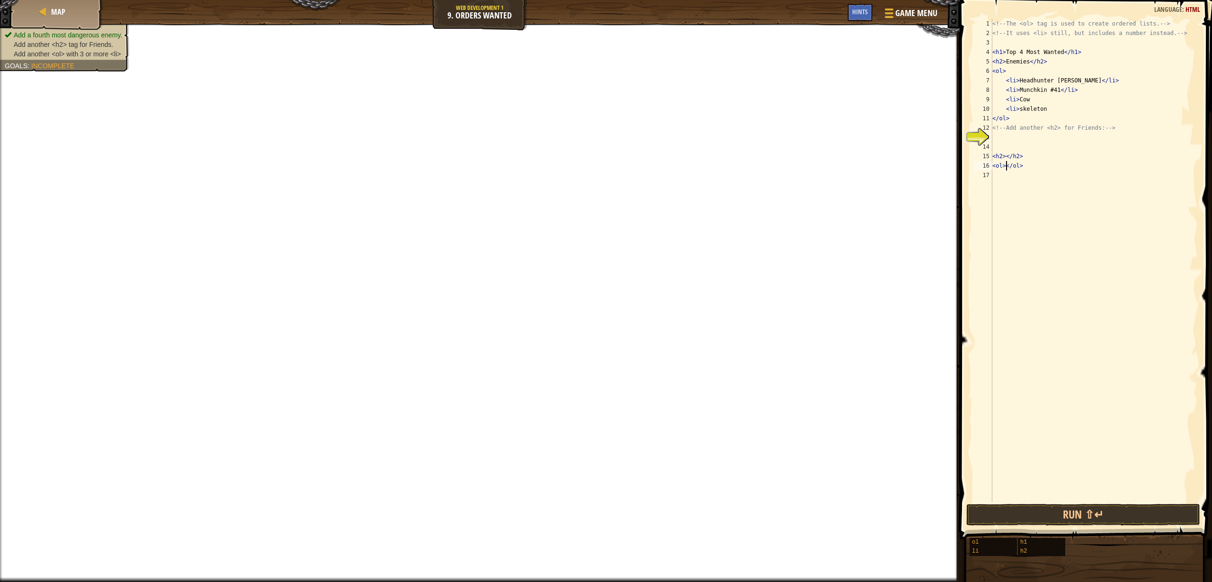
type textarea "</ol>"
click at [1026, 177] on div "<!-- The <ol> tag is used to create ordered lists. --> <!-- It uses <li> still,…" at bounding box center [1094, 270] width 207 height 502
click at [993, 177] on div "<!-- The <ol> tag is used to create ordered lists. --> <!-- It uses <li> still,…" at bounding box center [1094, 270] width 207 height 502
type textarea "</ol>"
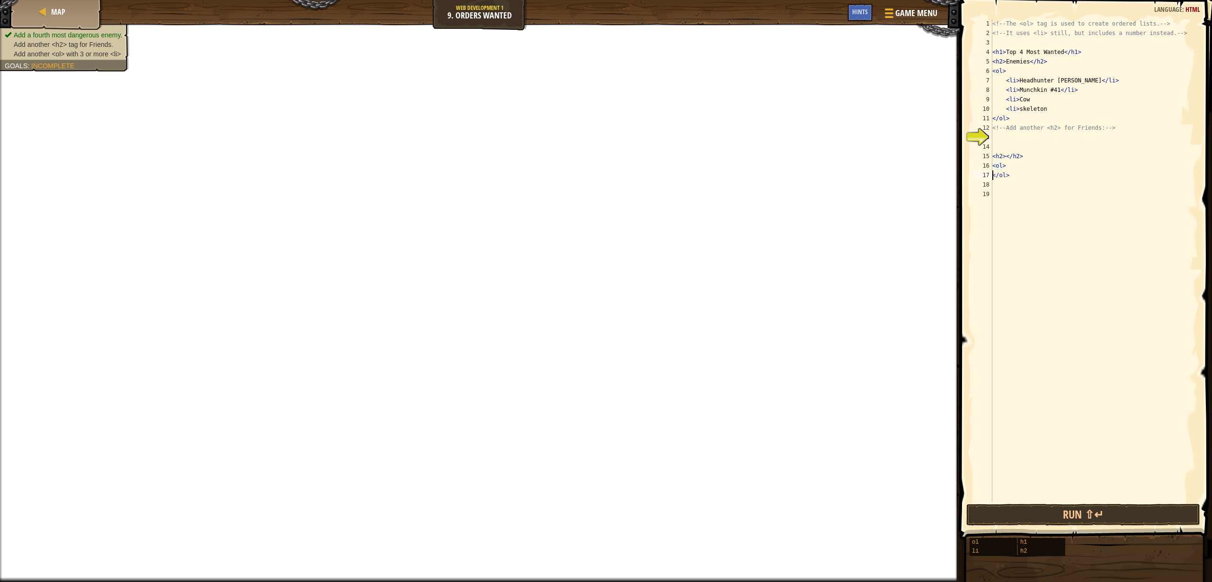
click at [1001, 186] on div "<!-- The <ol> tag is used to create ordered lists. --> <!-- It uses <li> still,…" at bounding box center [1094, 270] width 207 height 502
click at [993, 178] on div "1 2 3 4 5 6 7 8 9 10 11 12 13 14 15 16 17 18 19 <!-- The <ol> tag is used to cr…" at bounding box center [1084, 260] width 227 height 483
click at [993, 178] on div "<!-- The <ol> tag is used to create ordered lists. --> <!-- It uses <li> still,…" at bounding box center [1094, 260] width 207 height 483
type textarea "</ol>"
click at [993, 178] on div "<!-- The <ol> tag is used to create ordered lists. --> <!-- It uses <li> still,…" at bounding box center [1094, 270] width 207 height 502
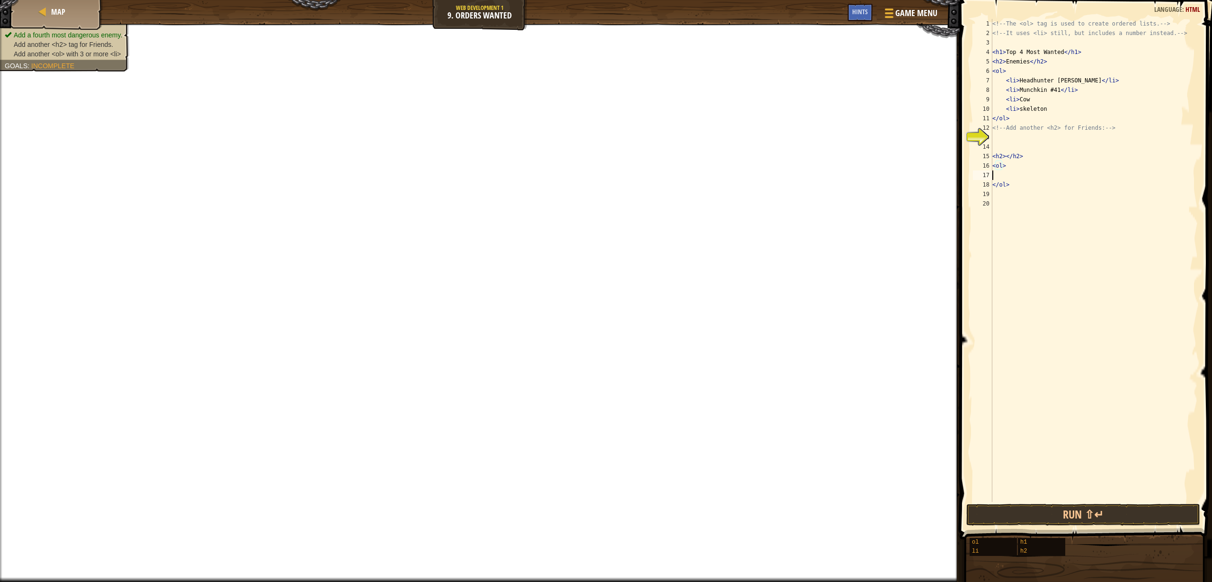
click at [996, 174] on div "<!-- The <ol> tag is used to create ordered lists. --> <!-- It uses <li> still,…" at bounding box center [1094, 270] width 207 height 502
type textarea "<"
drag, startPoint x: 1042, startPoint y: 176, endPoint x: 1007, endPoint y: 178, distance: 34.6
click at [1007, 178] on div "<!-- The <ol> tag is used to create ordered lists. --> <!-- It uses <li> still,…" at bounding box center [1094, 270] width 207 height 502
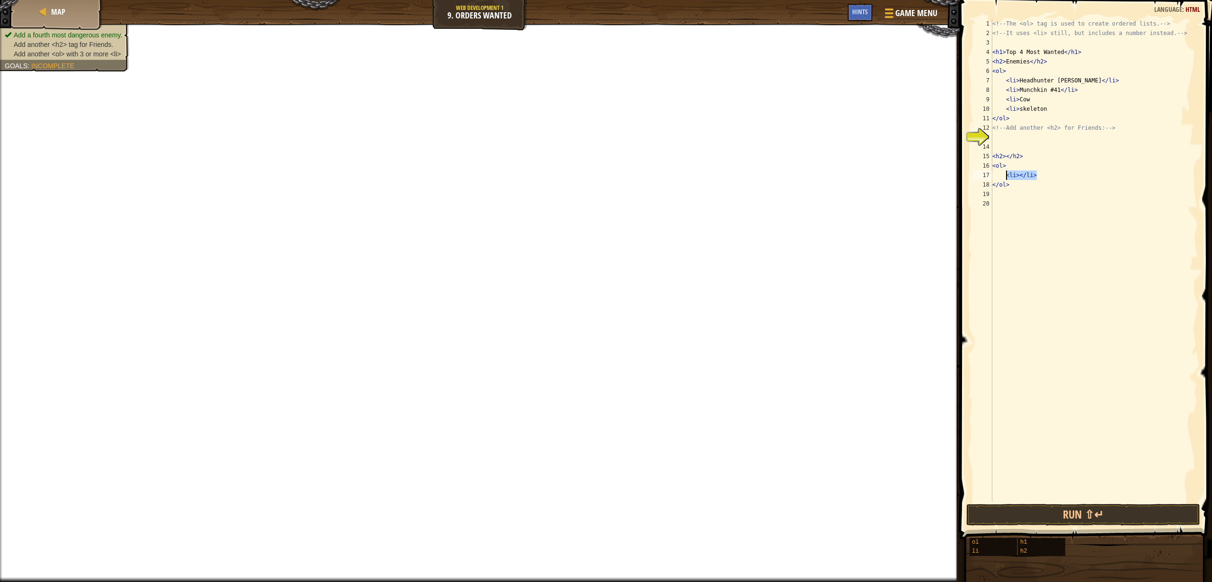
type textarea "<li></li>"
click at [1048, 173] on div "<!-- The <ol> tag is used to create ordered lists. --> <!-- It uses <li> still,…" at bounding box center [1094, 270] width 207 height 502
paste textarea "<li></li>"
type textarea "<li></li>"
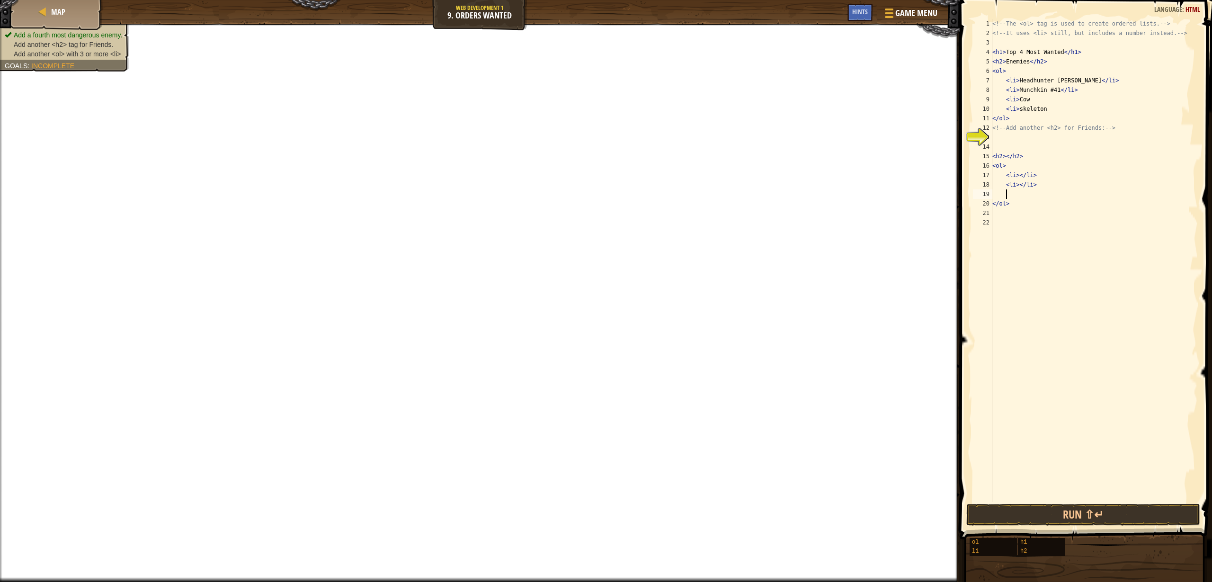
paste textarea "<li></li>"
type textarea "<li></li>"
paste textarea "<li></li>"
click at [1019, 173] on div "<!-- The <ol> tag is used to create ordered lists. --> <!-- It uses <li> still,…" at bounding box center [1094, 270] width 207 height 502
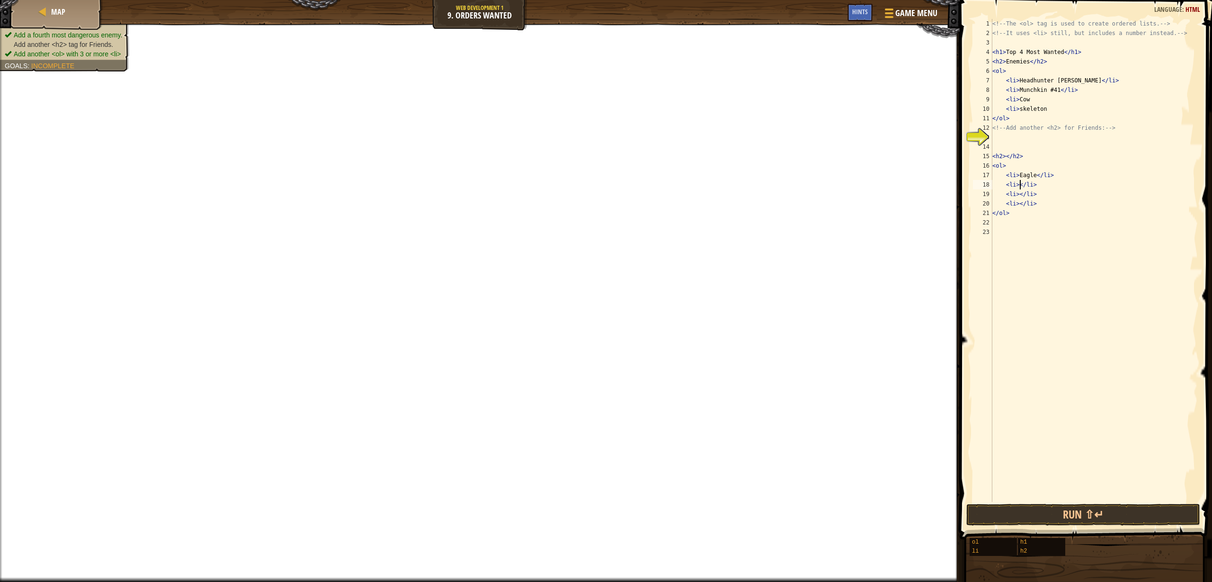
drag, startPoint x: 1020, startPoint y: 188, endPoint x: 1027, endPoint y: 187, distance: 7.2
click at [1022, 188] on div "<!-- The <ol> tag is used to create ordered lists. --> <!-- It uses <li> still,…" at bounding box center [1094, 270] width 207 height 502
click at [1021, 182] on div "<!-- The <ol> tag is used to create ordered lists. --> <!-- It uses <li> still,…" at bounding box center [1094, 270] width 207 height 502
click at [1018, 192] on div "<!-- The <ol> tag is used to create ordered lists. --> <!-- It uses <li> still,…" at bounding box center [1094, 270] width 207 height 502
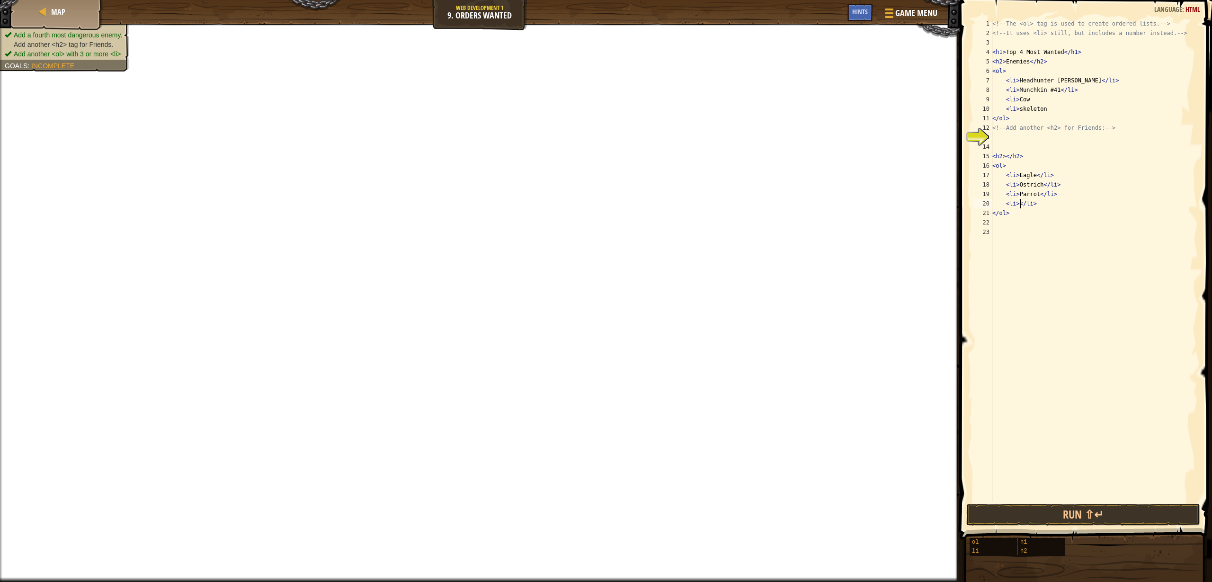
click at [1020, 204] on div "<!-- The <ol> tag is used to create ordered lists. --> <!-- It uses <li> still,…" at bounding box center [1094, 270] width 207 height 502
click at [1032, 152] on div "<!-- The <ol> tag is used to create ordered lists. --> <!-- It uses <li> still,…" at bounding box center [1094, 270] width 207 height 502
click at [1006, 157] on div "<!-- The <ol> tag is used to create ordered lists. --> <!-- It uses <li> still,…" at bounding box center [1094, 270] width 207 height 502
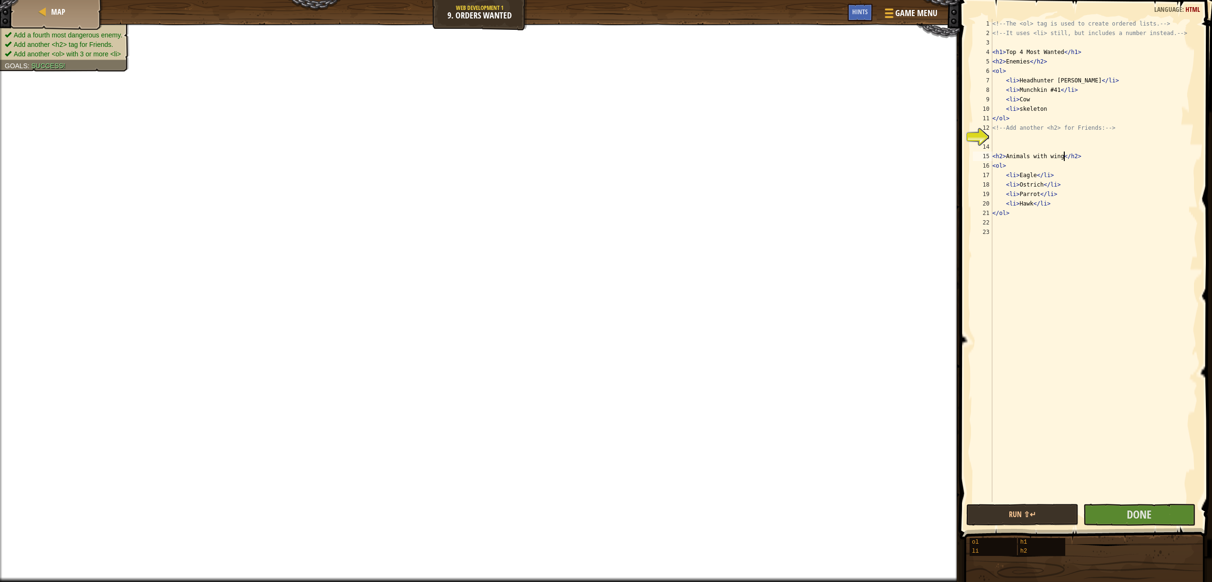
scroll to position [4, 6]
type textarea "<h2>Animals with wings</h2>"
click at [1169, 513] on button "Done" at bounding box center [1140, 515] width 112 height 22
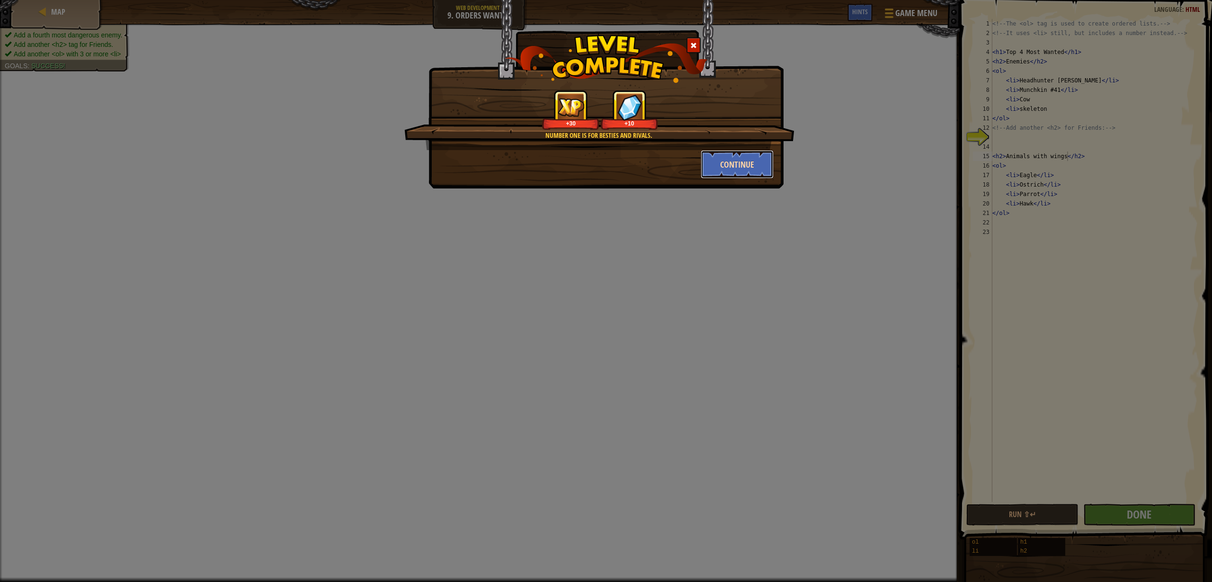
click at [708, 161] on button "Continue" at bounding box center [737, 164] width 73 height 28
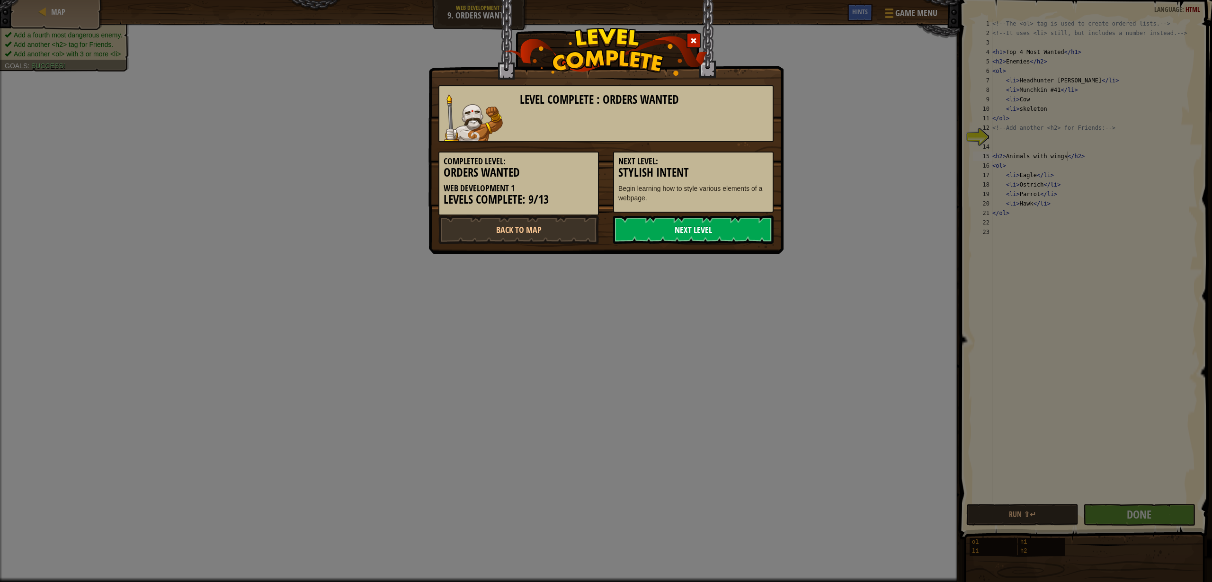
click at [758, 229] on link "Next Level" at bounding box center [693, 230] width 161 height 28
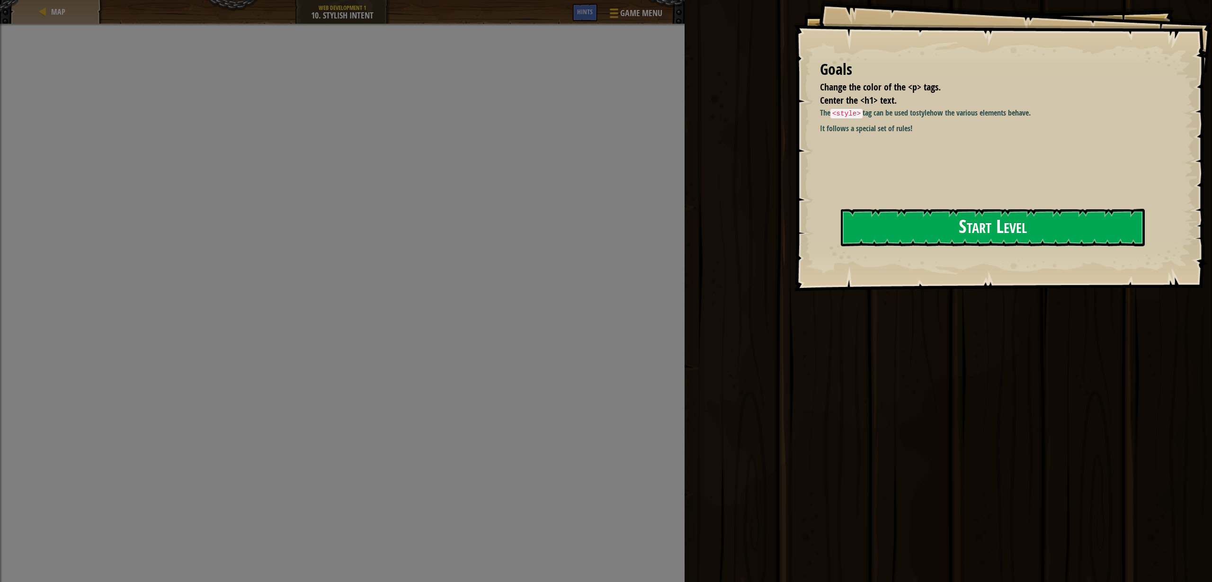
click at [877, 218] on button "Start Level" at bounding box center [993, 227] width 304 height 37
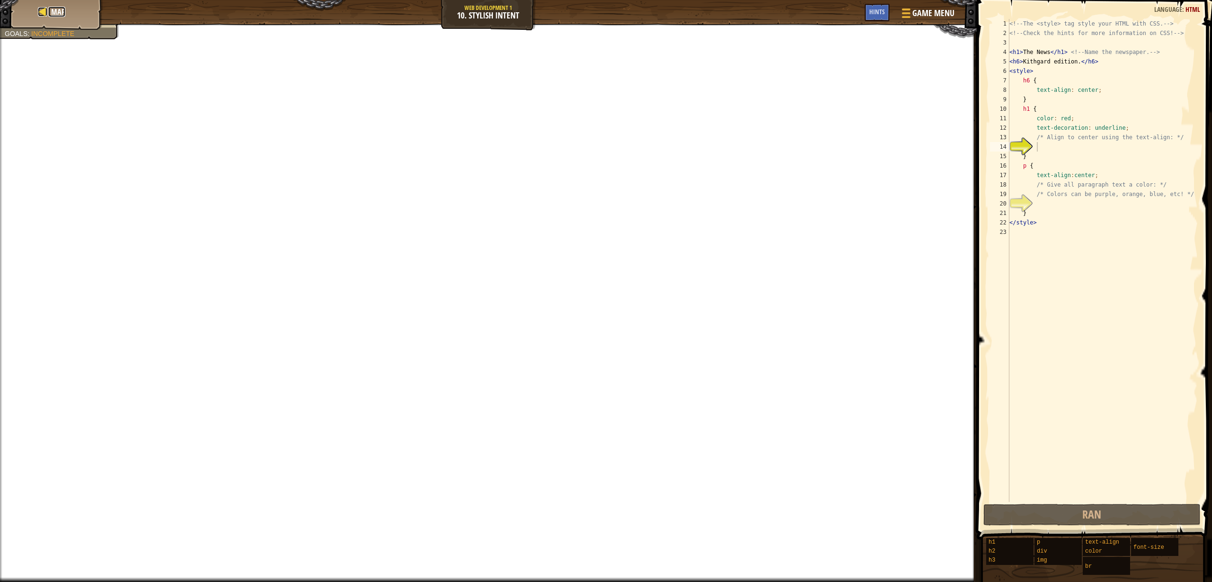
click at [58, 9] on span "Map" at bounding box center [58, 12] width 14 height 10
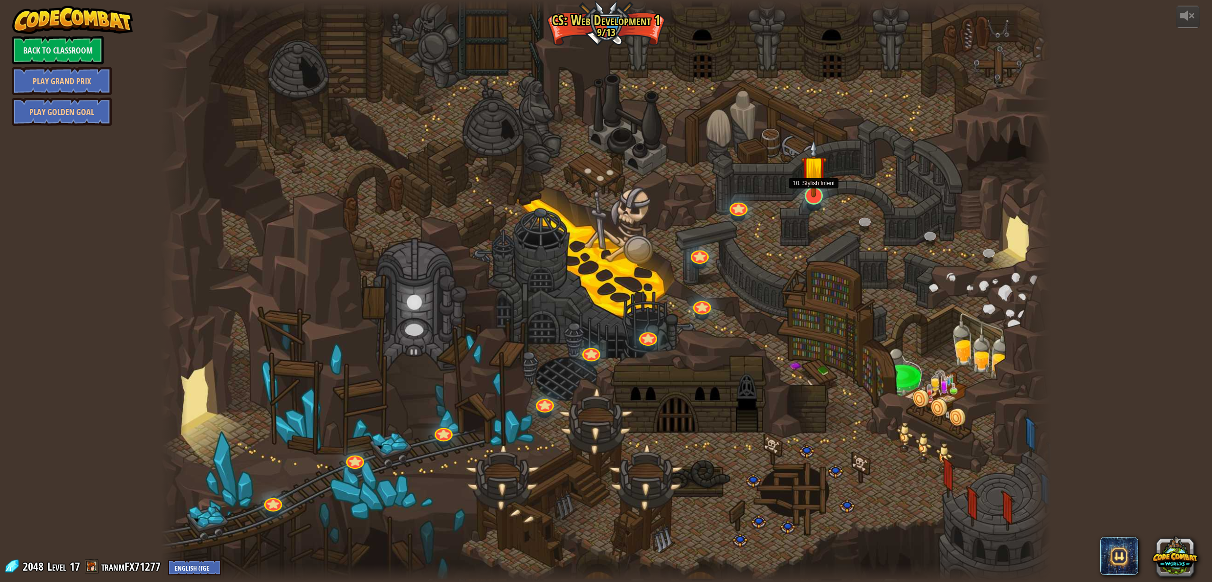
click at [813, 197] on img at bounding box center [814, 168] width 26 height 58
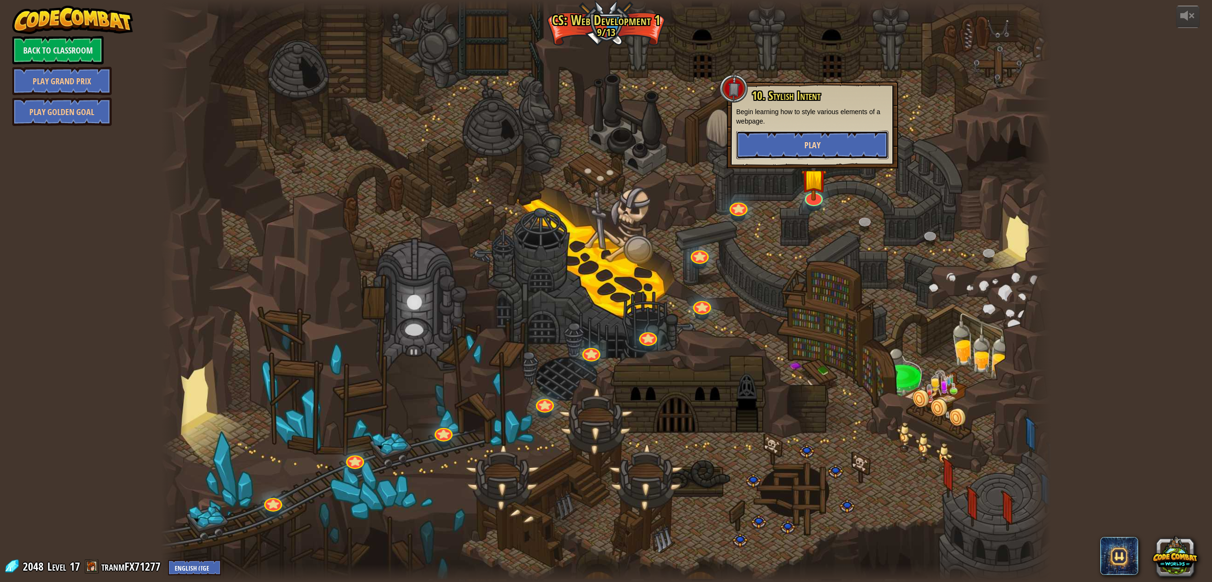
click at [809, 146] on span "Play" at bounding box center [813, 145] width 16 height 12
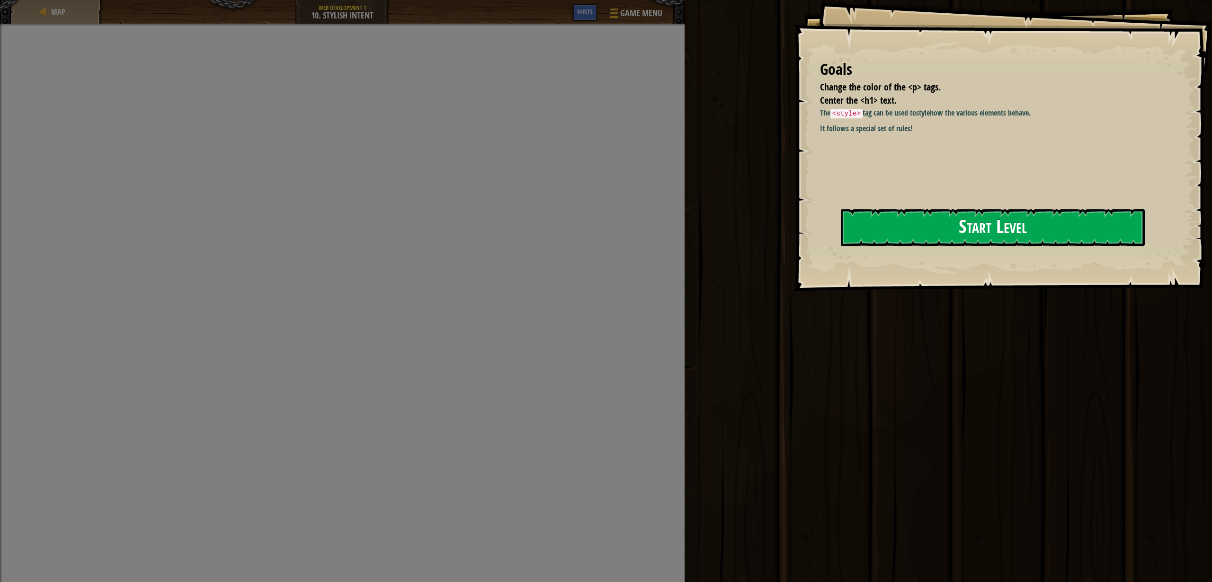
click at [878, 217] on button "Start Level" at bounding box center [993, 227] width 304 height 37
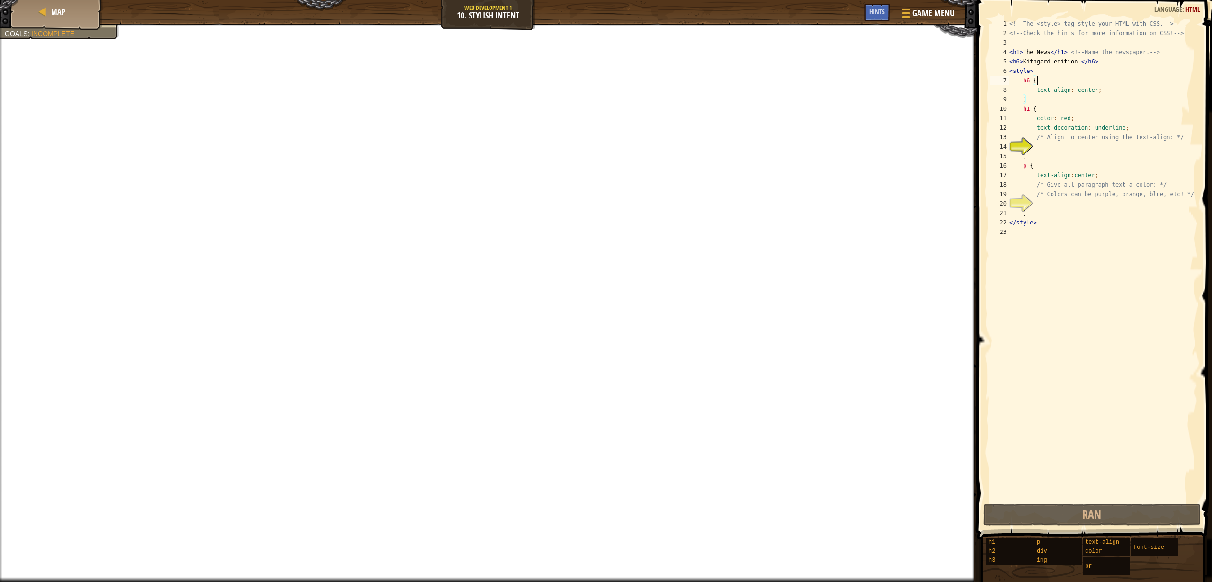
click at [1042, 81] on div "<!-- The <style> tag style your HTML with CSS. --> <!-- Check the hints for mor…" at bounding box center [1103, 270] width 190 height 502
click at [1051, 111] on div "<!-- The <style> tag style your HTML with CSS. --> <!-- Check the hints for mor…" at bounding box center [1103, 270] width 190 height 502
type textarea "h1 {"
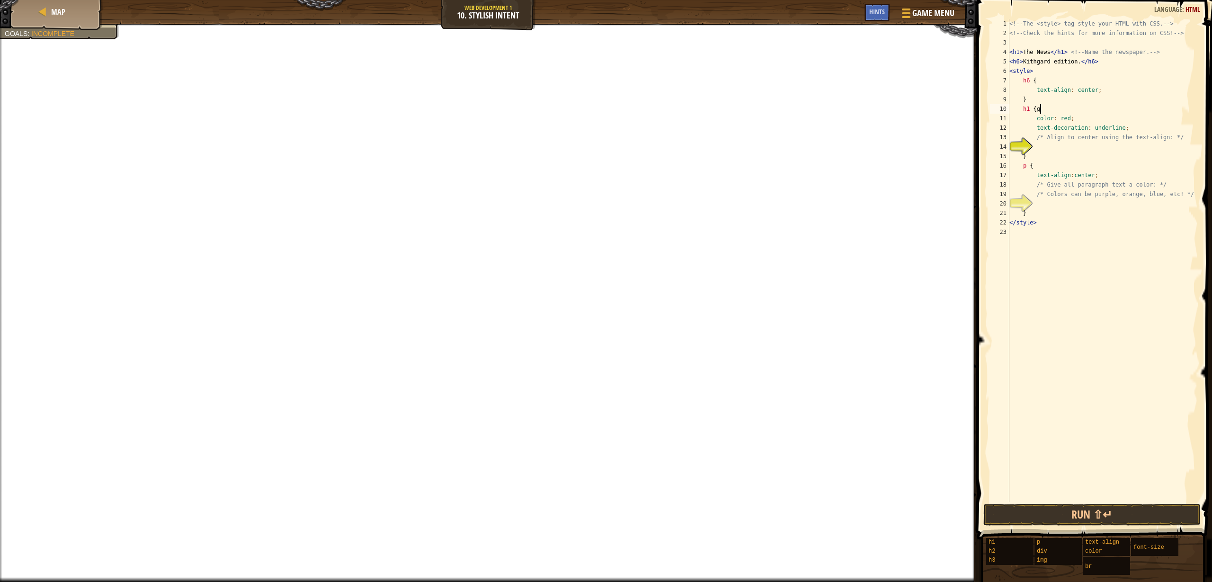
scroll to position [4, 2]
click at [1046, 151] on div "<!-- The <style> tag style your HTML with CSS. --> <!-- Check the hints for mor…" at bounding box center [1103, 270] width 190 height 502
click at [1044, 157] on div "<!-- The <style> tag style your HTML with CSS. --> <!-- Check the hints for mor…" at bounding box center [1103, 270] width 190 height 502
click at [1048, 163] on div "<!-- The <style> tag style your HTML with CSS. --> <!-- Check the hints for mor…" at bounding box center [1103, 270] width 190 height 502
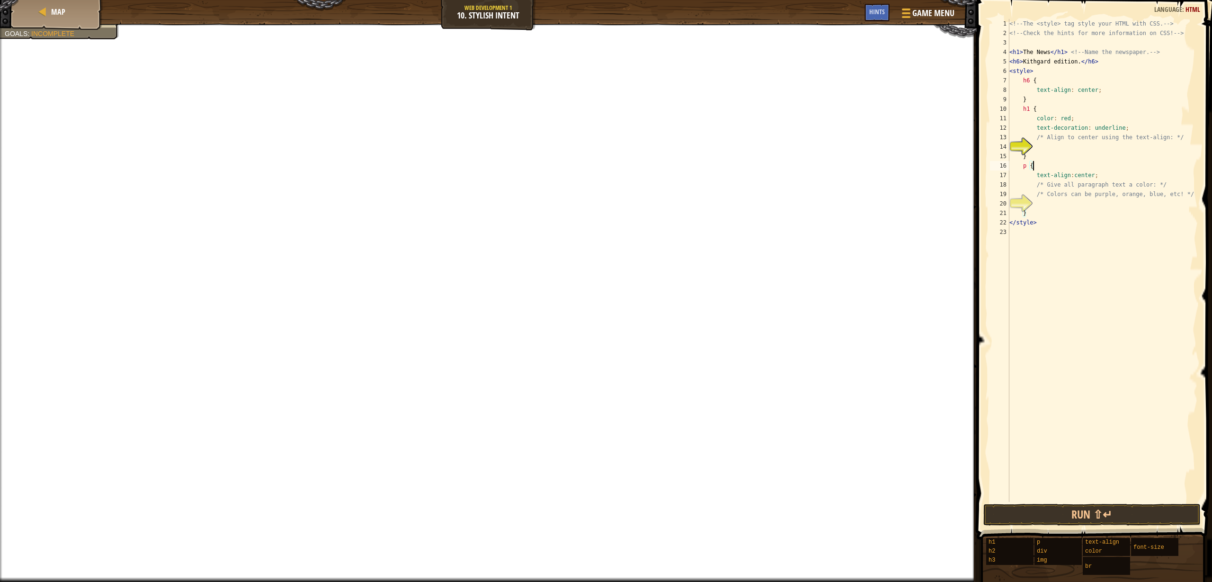
click at [1101, 173] on div "<!-- The <style> tag style your HTML with CSS. --> <!-- Check the hints for mor…" at bounding box center [1103, 270] width 190 height 502
type textarea "text-align:center;"
drag, startPoint x: 1037, startPoint y: 91, endPoint x: 1105, endPoint y: 93, distance: 67.3
click at [1105, 93] on div "<!-- The <style> tag style your HTML with CSS. --> <!-- Check the hints for mor…" at bounding box center [1103, 270] width 190 height 502
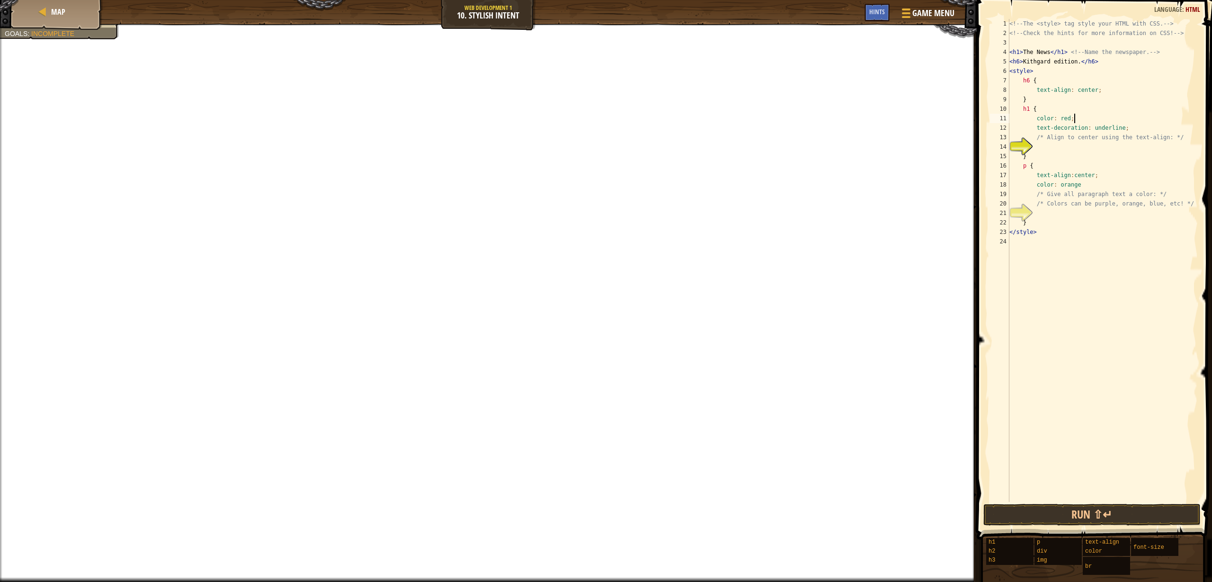
click at [1082, 116] on div "<!-- The <style> tag style your HTML with CSS. --> <!-- Check the hints for mor…" at bounding box center [1103, 270] width 190 height 502
type textarea "color: red;"
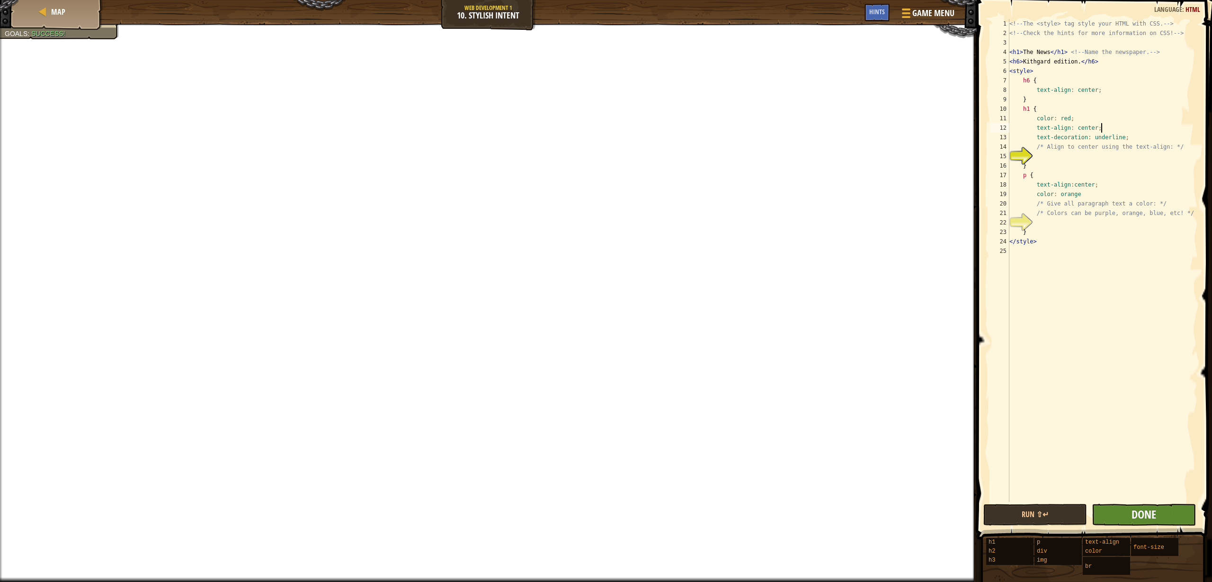
type textarea "text-align: center;"
click at [1155, 514] on span "Done" at bounding box center [1144, 514] width 25 height 15
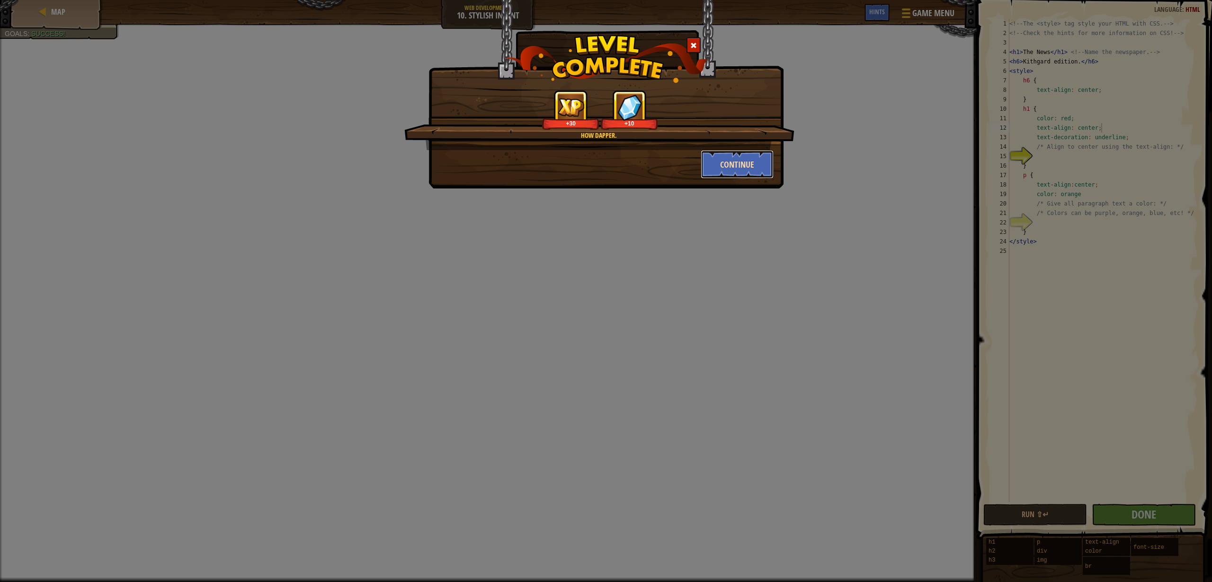
click at [740, 163] on button "Continue" at bounding box center [737, 164] width 73 height 28
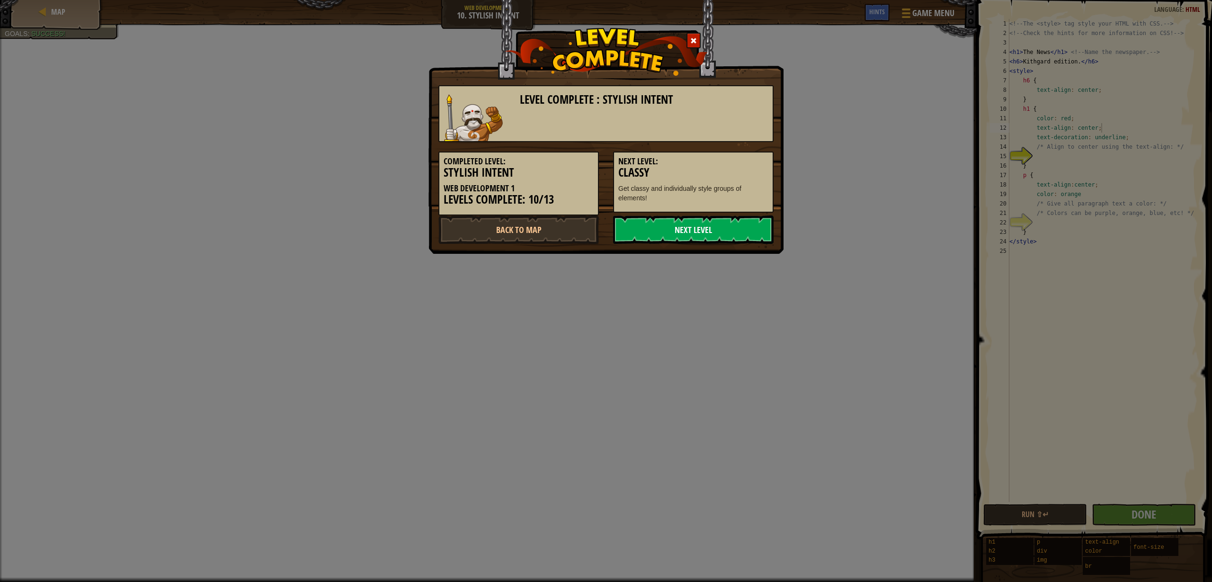
click at [700, 229] on link "Next Level" at bounding box center [693, 230] width 161 height 28
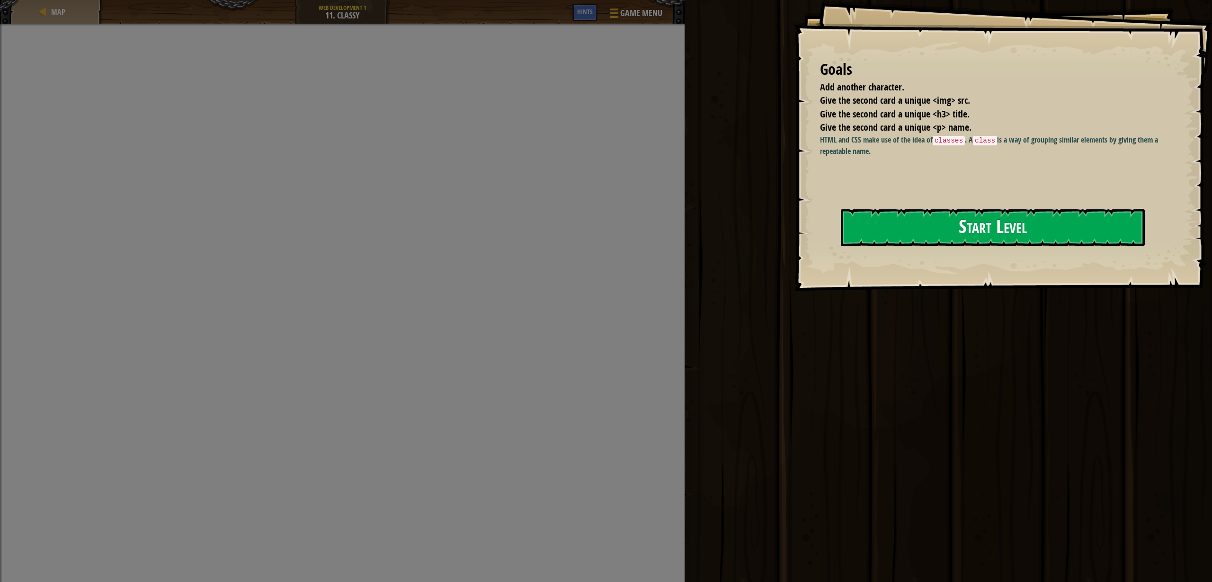
click at [1005, 211] on button "Start Level" at bounding box center [993, 227] width 304 height 37
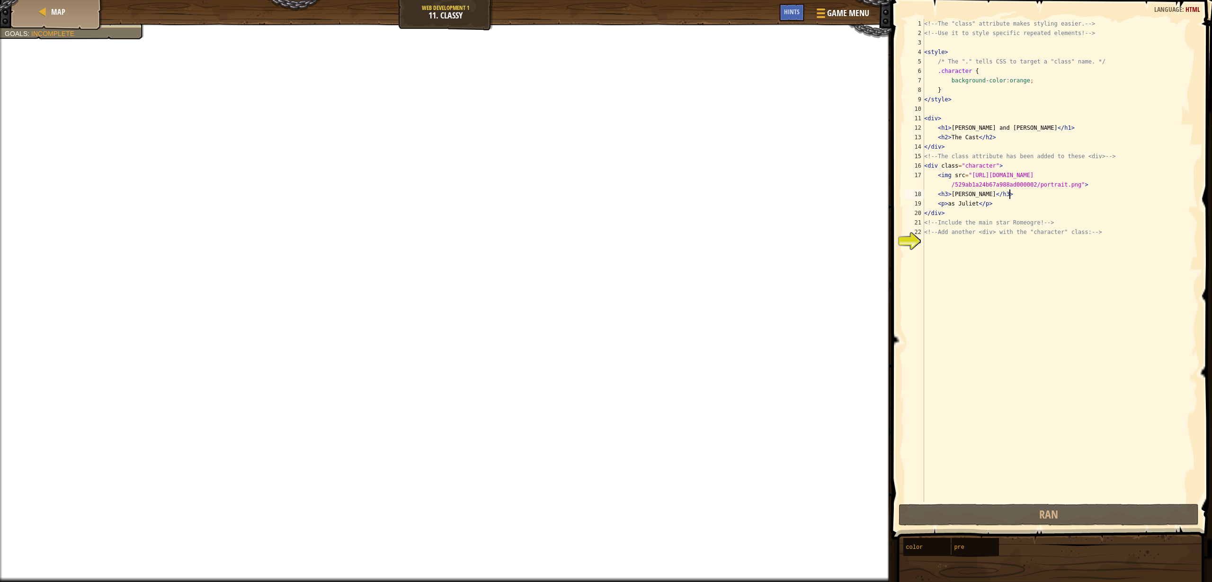
click at [1028, 197] on div "<!-- The "class" attribute makes styling easier. --> <!-- Use it to style speci…" at bounding box center [1061, 270] width 276 height 502
type textarea "<h3>[PERSON_NAME]</h3>"
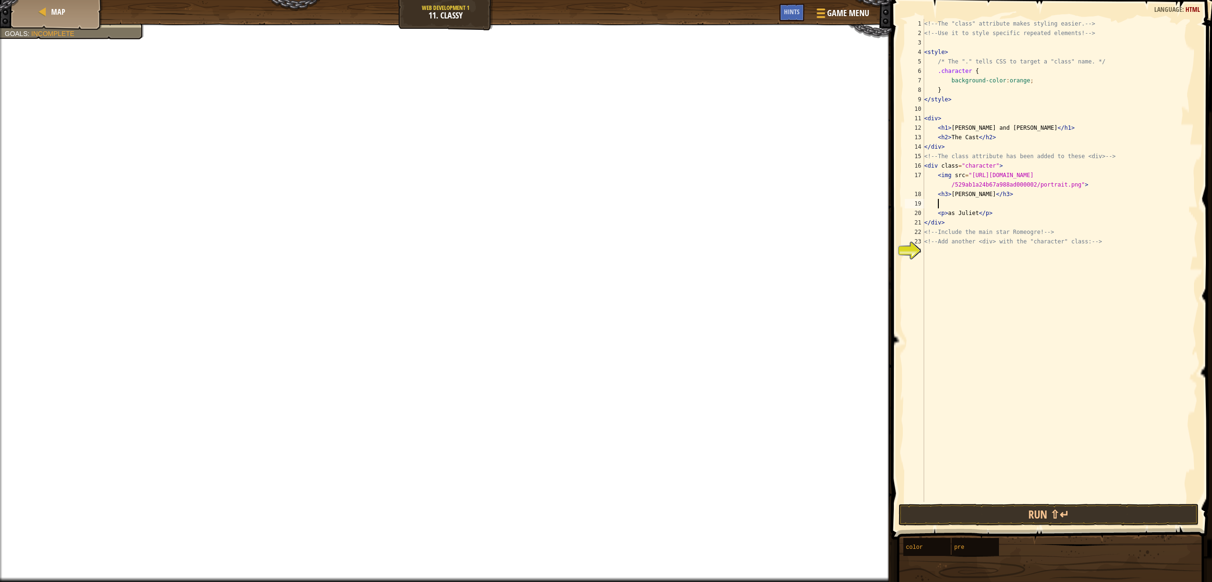
type textarea "text-align: center;"
drag, startPoint x: 1015, startPoint y: 205, endPoint x: 934, endPoint y: 203, distance: 81.0
click at [934, 203] on div "<!-- The "class" attribute makes styling easier. --> <!-- Use it to style speci…" at bounding box center [1061, 270] width 276 height 502
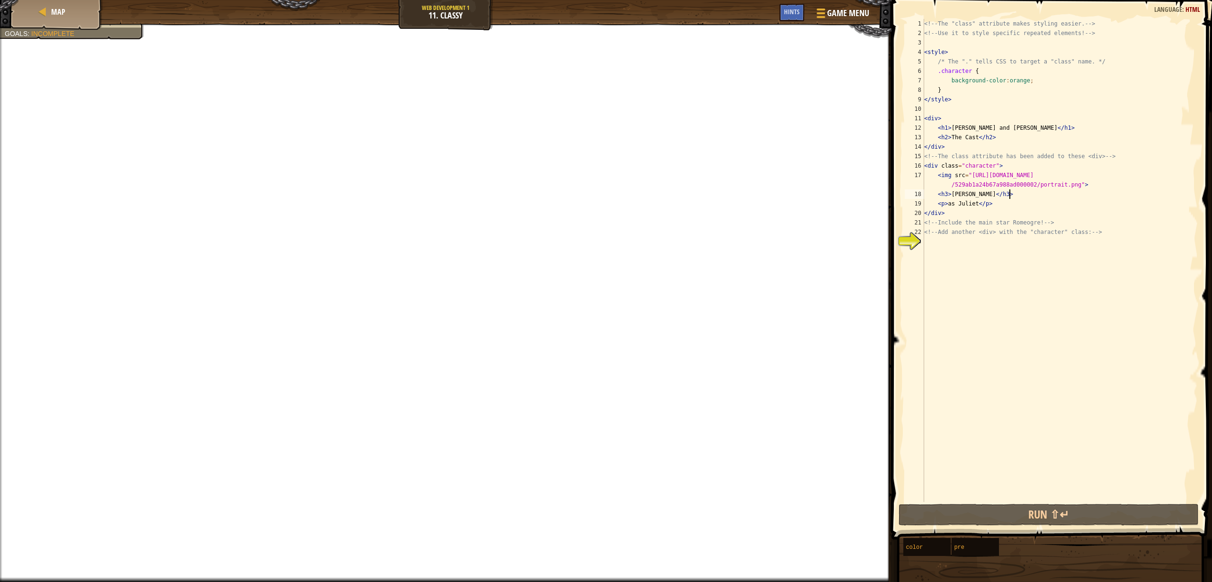
click at [994, 216] on div "<!-- The "class" attribute makes styling easier. --> <!-- Use it to style speci…" at bounding box center [1061, 270] width 276 height 502
click at [1073, 226] on div "<!-- The "class" attribute makes styling easier. --> <!-- Use it to style speci…" at bounding box center [1061, 270] width 276 height 502
drag, startPoint x: 926, startPoint y: 224, endPoint x: 982, endPoint y: 245, distance: 59.6
click at [982, 245] on div "<!-- The "class" attribute makes styling easier. --> <!-- Use it to style speci…" at bounding box center [1061, 270] width 276 height 502
type textarea "<"
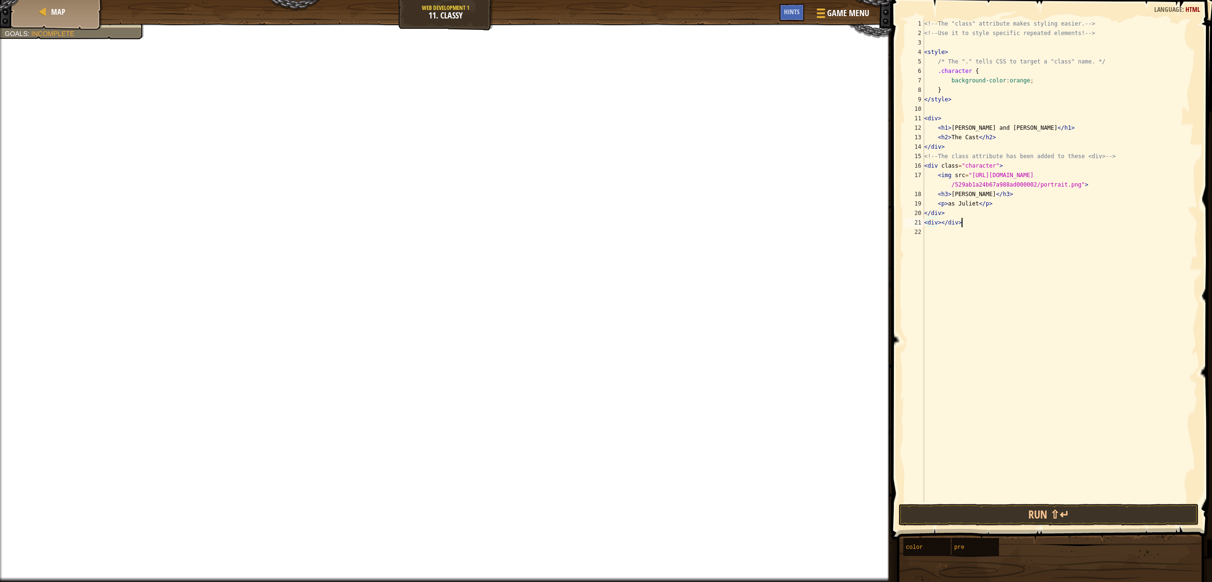
scroll to position [4, 2]
click at [940, 226] on div "<!-- The "class" attribute makes styling easier. --> <!-- Use it to style speci…" at bounding box center [1061, 270] width 276 height 502
type textarea "</div>"
click at [931, 231] on div "<!-- The "class" attribute makes styling easier. --> <!-- Use it to style speci…" at bounding box center [1061, 270] width 276 height 502
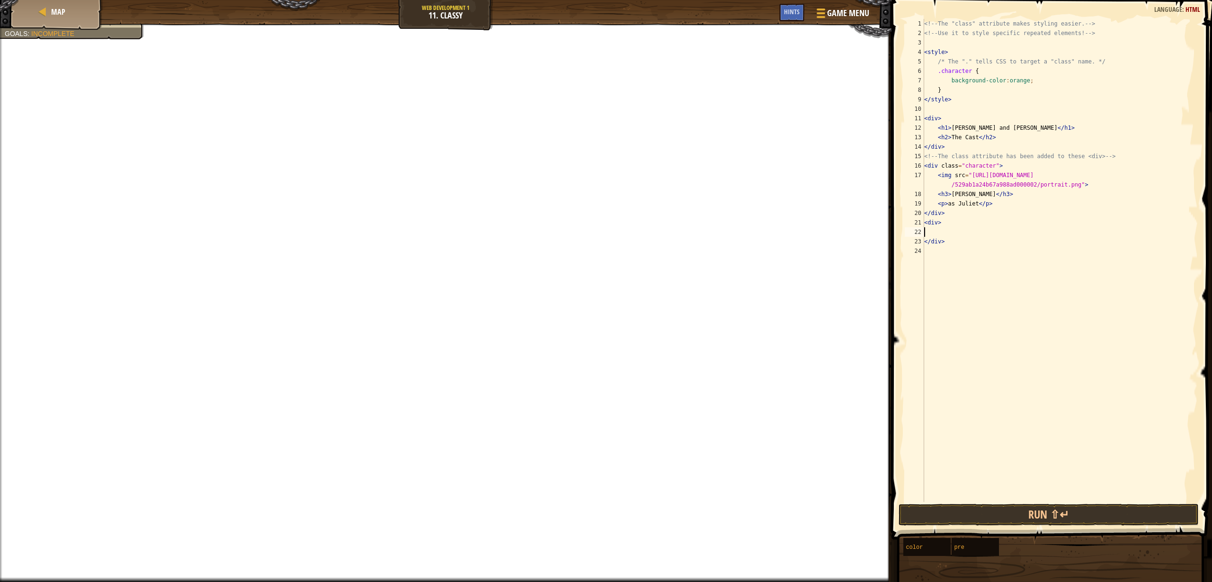
scroll to position [4, 0]
type textarea ","
type textarea "<div class="character">"
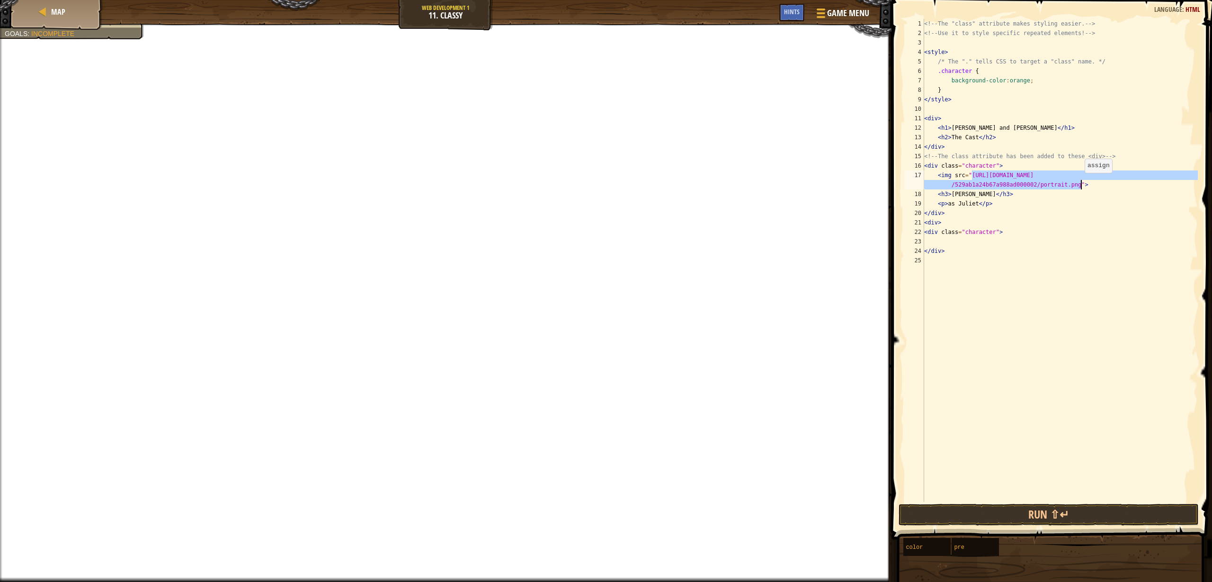
drag, startPoint x: 973, startPoint y: 177, endPoint x: 1081, endPoint y: 182, distance: 108.1
click at [1081, 182] on div "<!-- The "class" attribute makes styling easier. --> <!-- Use it to style speci…" at bounding box center [1061, 270] width 276 height 502
type textarea "<img src="[URL][DOMAIN_NAME]">"
drag, startPoint x: 972, startPoint y: 173, endPoint x: 1081, endPoint y: 185, distance: 109.5
click at [1081, 185] on div "<!-- The "class" attribute makes styling easier. --> <!-- Use it to style speci…" at bounding box center [1061, 270] width 276 height 502
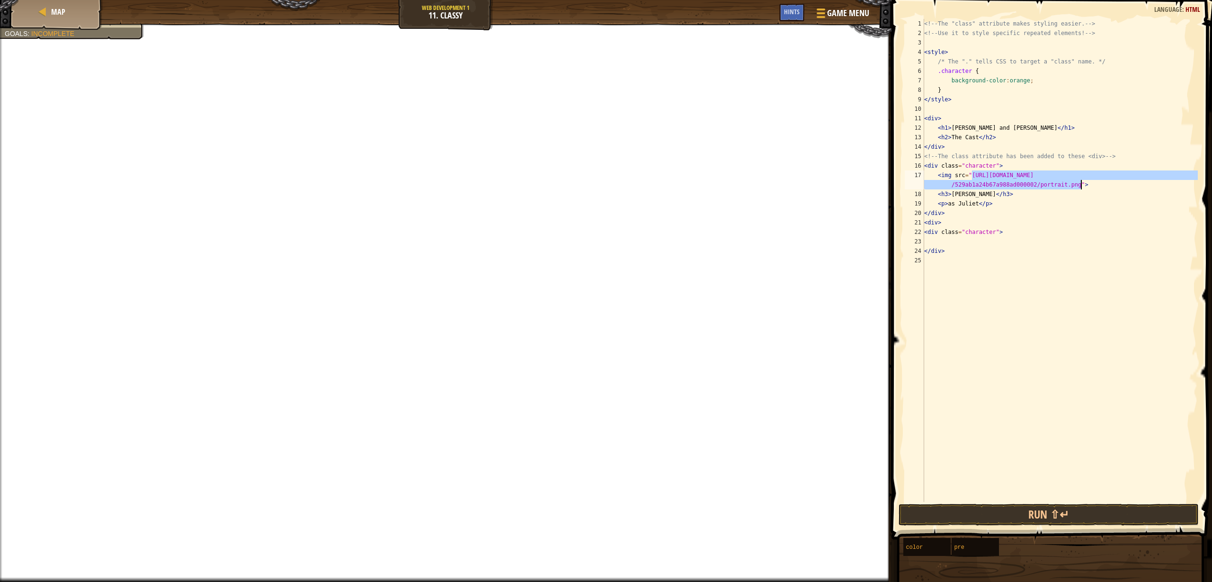
click at [1020, 241] on div "<!-- The "class" attribute makes styling easier. --> <!-- Use it to style speci…" at bounding box center [1061, 270] width 276 height 502
click at [1012, 232] on div "<!-- The "class" attribute makes styling easier. --> <!-- Use it to style speci…" at bounding box center [1061, 270] width 276 height 502
click at [1009, 250] on div "<!-- The "class" attribute makes styling easier. --> <!-- Use it to style speci…" at bounding box center [1061, 270] width 276 height 502
type textarea "</div>"
click at [1008, 246] on div "<!-- The "class" attribute makes styling easier. --> <!-- Use it to style speci…" at bounding box center [1061, 270] width 276 height 502
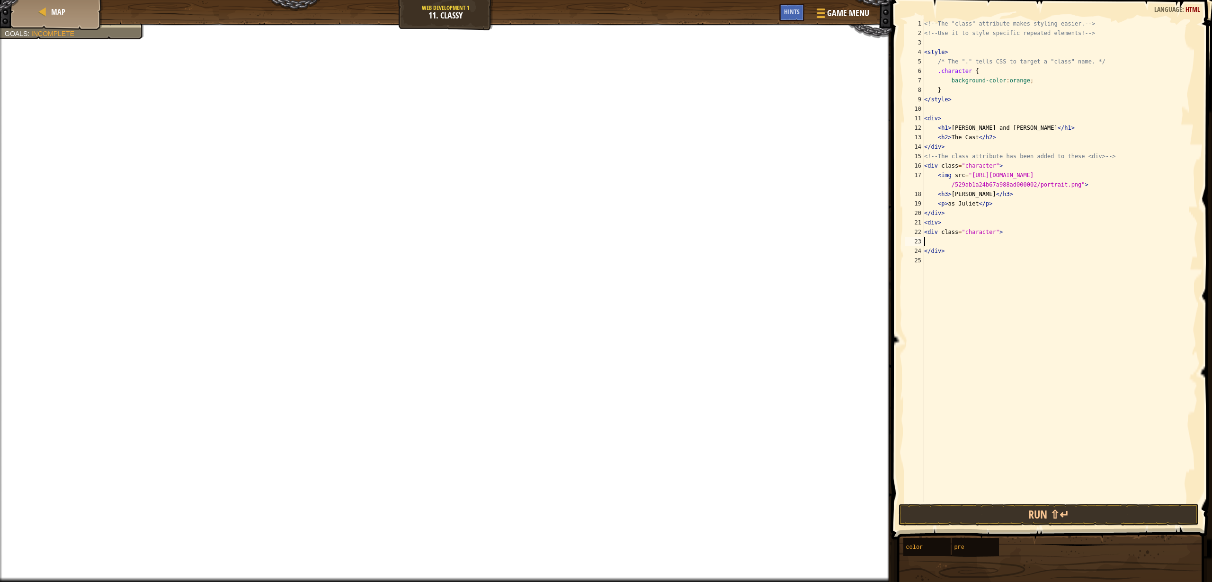
click at [1000, 238] on div "<!-- The "class" attribute makes styling easier. --> <!-- Use it to style speci…" at bounding box center [1061, 270] width 276 height 502
click at [958, 241] on div "<!-- The "class" attribute makes styling easier. --> <!-- Use it to style speci…" at bounding box center [1061, 270] width 276 height 502
paste textarea "[URL][DOMAIN_NAME]"
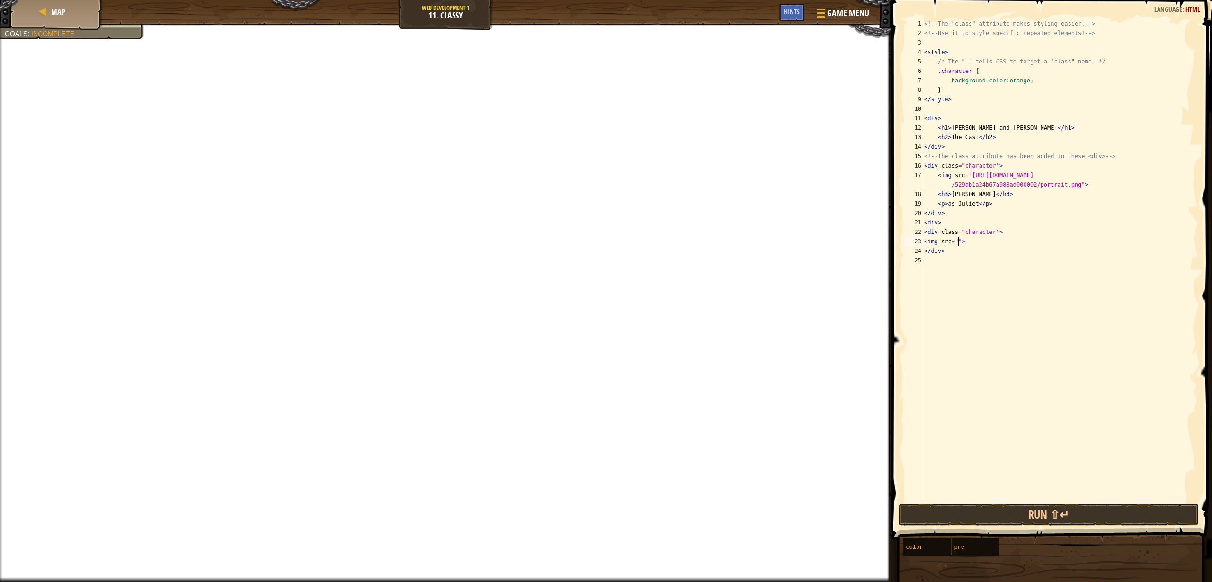
type textarea "<img src="[URL][DOMAIN_NAME]">"
click at [1116, 254] on div "<!-- The "class" attribute makes styling easier. --> <!-- Use it to style speci…" at bounding box center [1061, 270] width 276 height 502
click at [925, 243] on div "<!-- The "class" attribute makes styling easier. --> <!-- Use it to style speci…" at bounding box center [1061, 270] width 276 height 502
type textarea "<img src="[URL][DOMAIN_NAME]">"
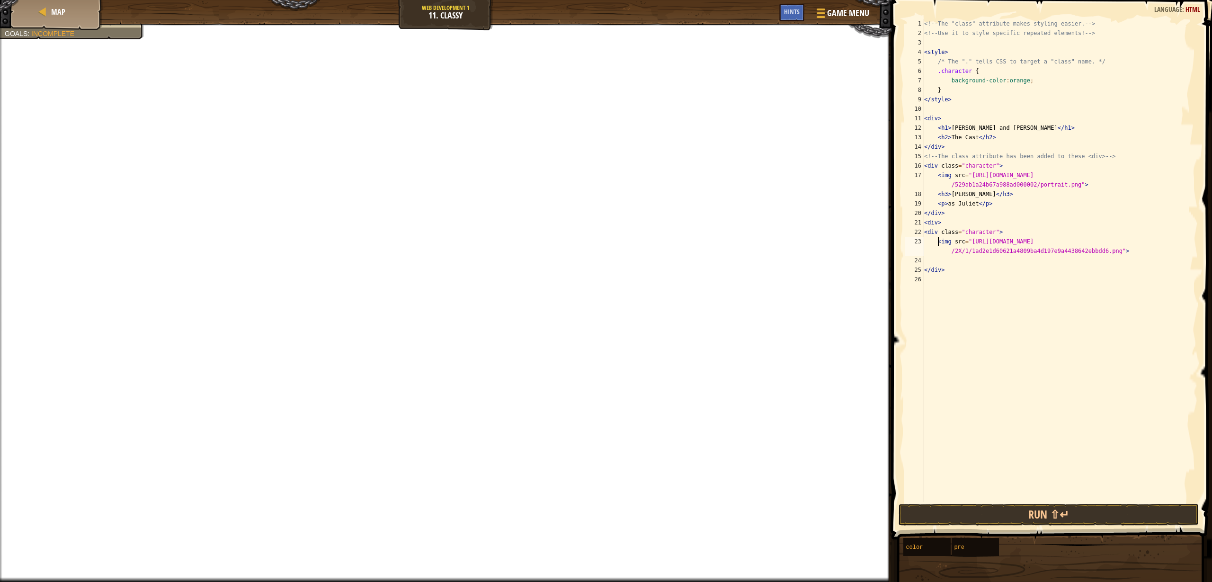
click at [939, 259] on div "<!-- The "class" attribute makes styling easier. --> <!-- Use it to style speci…" at bounding box center [1061, 270] width 276 height 502
paste textarea "[PERSON_NAME]"
type textarea "<h3>[PERSON_NAME]</h3>"
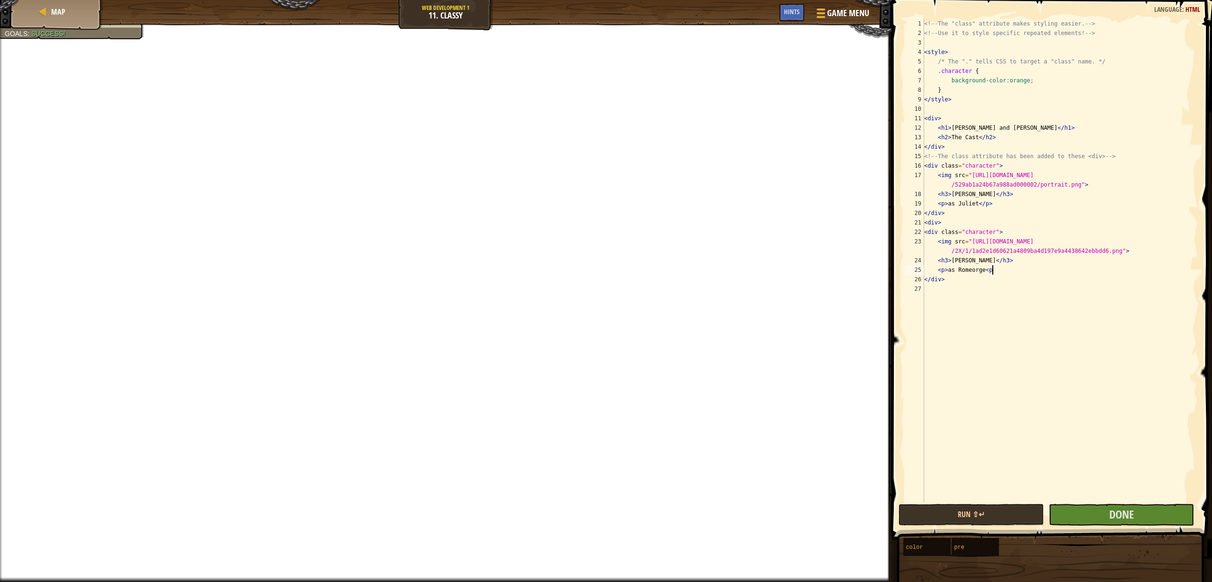
scroll to position [4, 5]
type textarea "<p>as Romeorge<p>"
click at [1140, 517] on button "Done" at bounding box center [1121, 515] width 145 height 22
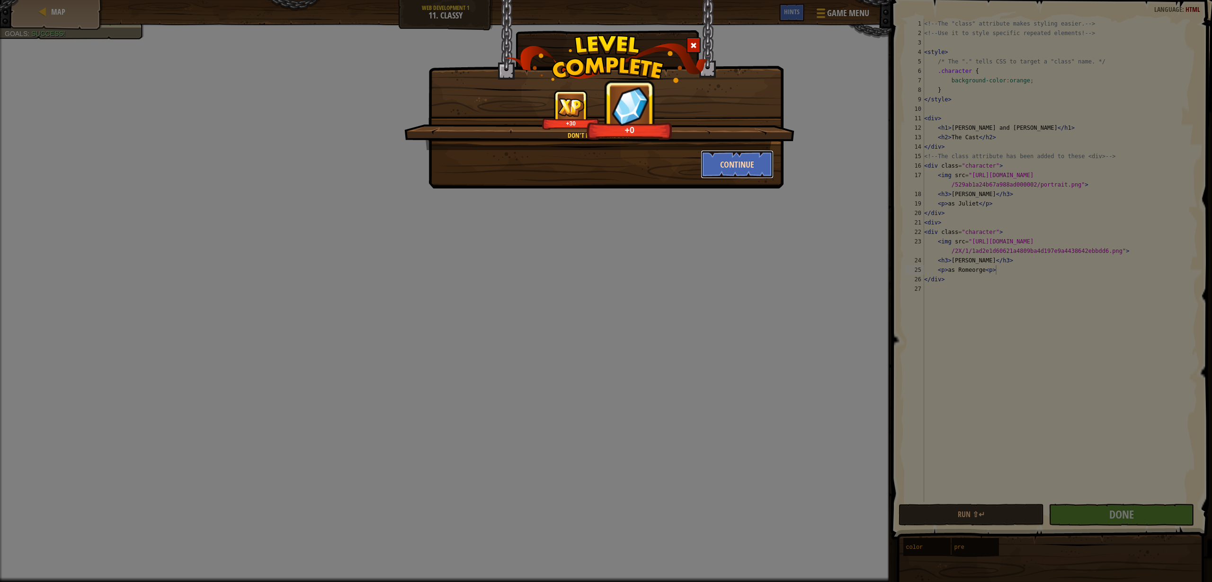
click at [738, 163] on button "Continue" at bounding box center [737, 164] width 73 height 28
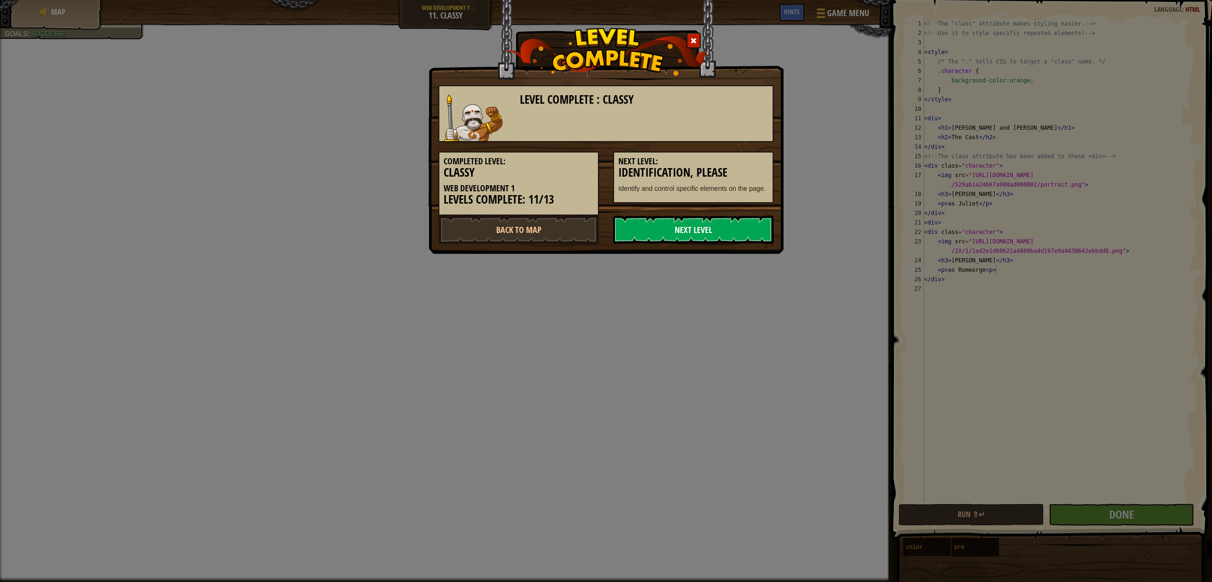
drag, startPoint x: 660, startPoint y: 219, endPoint x: 658, endPoint y: 224, distance: 4.9
click at [658, 224] on link "Next Level" at bounding box center [693, 230] width 161 height 28
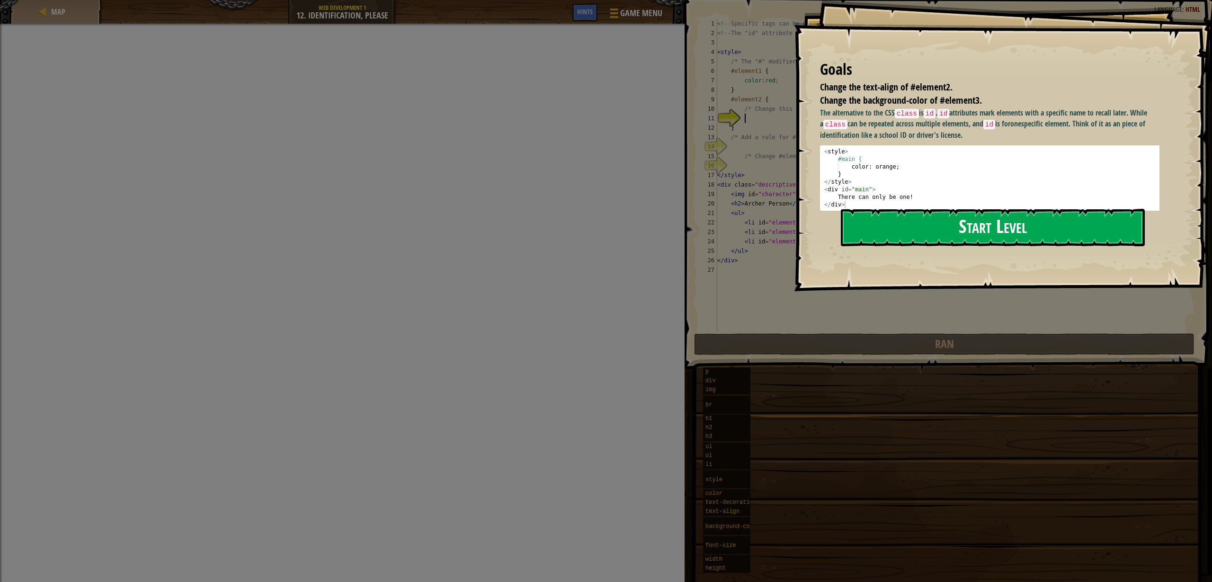
click at [935, 236] on button "Start Level" at bounding box center [993, 227] width 304 height 37
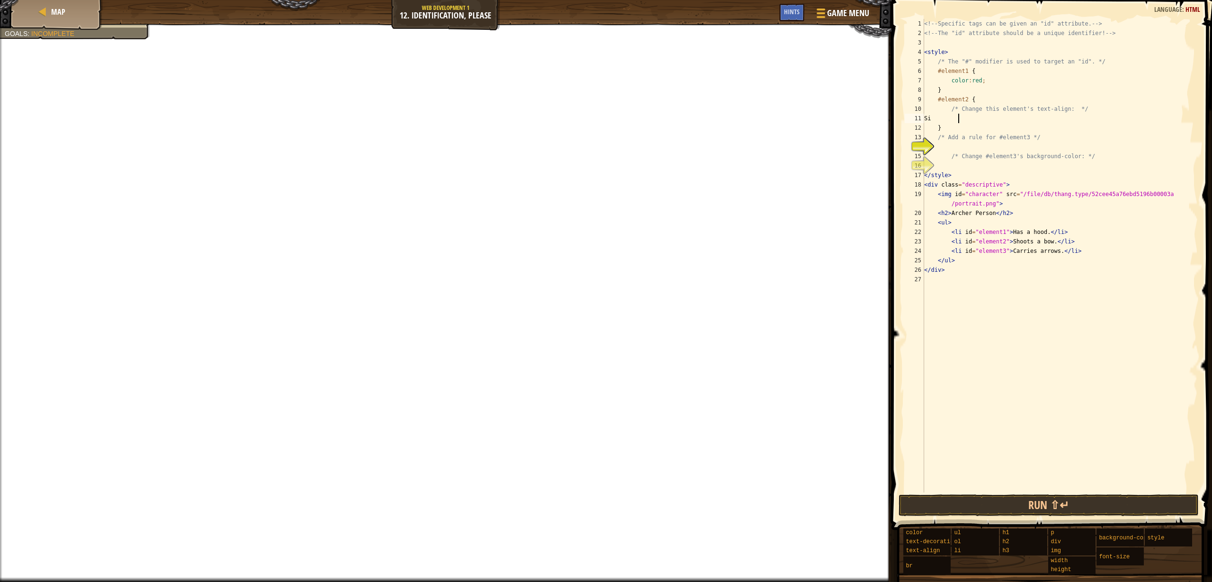
type textarea "S"
click at [970, 150] on div "<!-- Specific tags can be given an "id" attribute. --> <!-- The "id" attribute …" at bounding box center [1061, 265] width 276 height 493
click at [48, 10] on div "Map" at bounding box center [57, 12] width 76 height 24
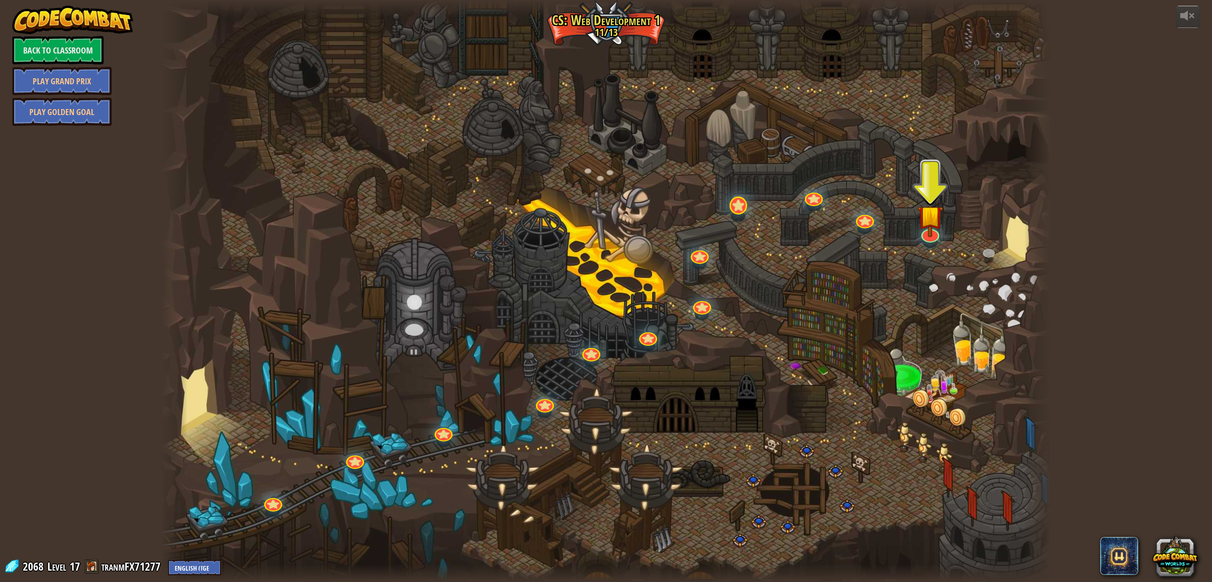
click at [745, 212] on div at bounding box center [739, 206] width 18 height 18
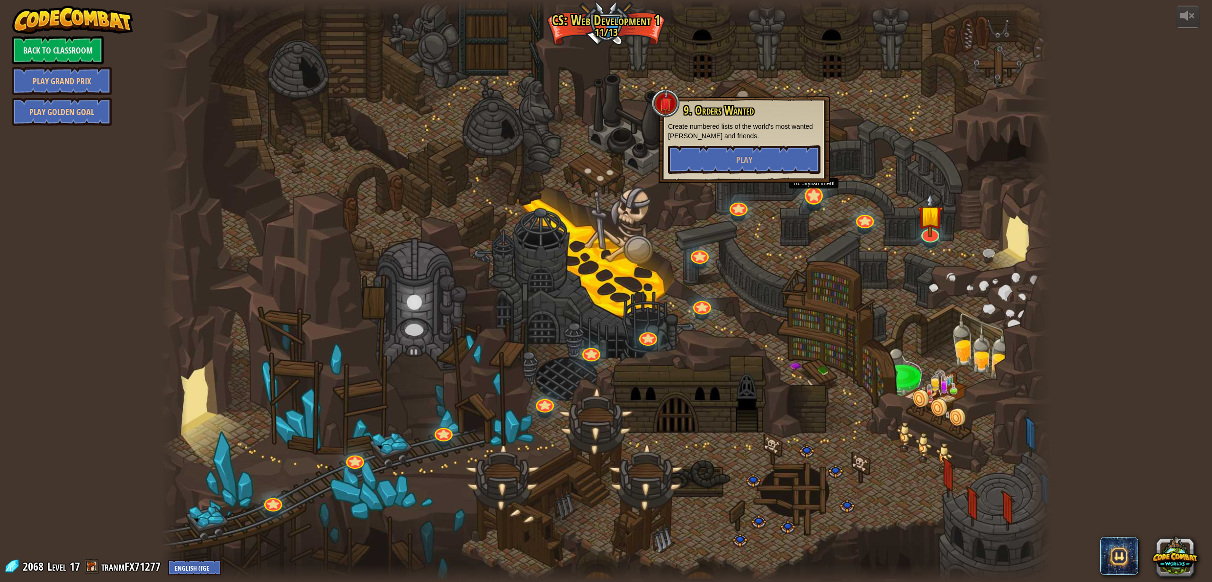
click at [820, 200] on div at bounding box center [814, 196] width 18 height 18
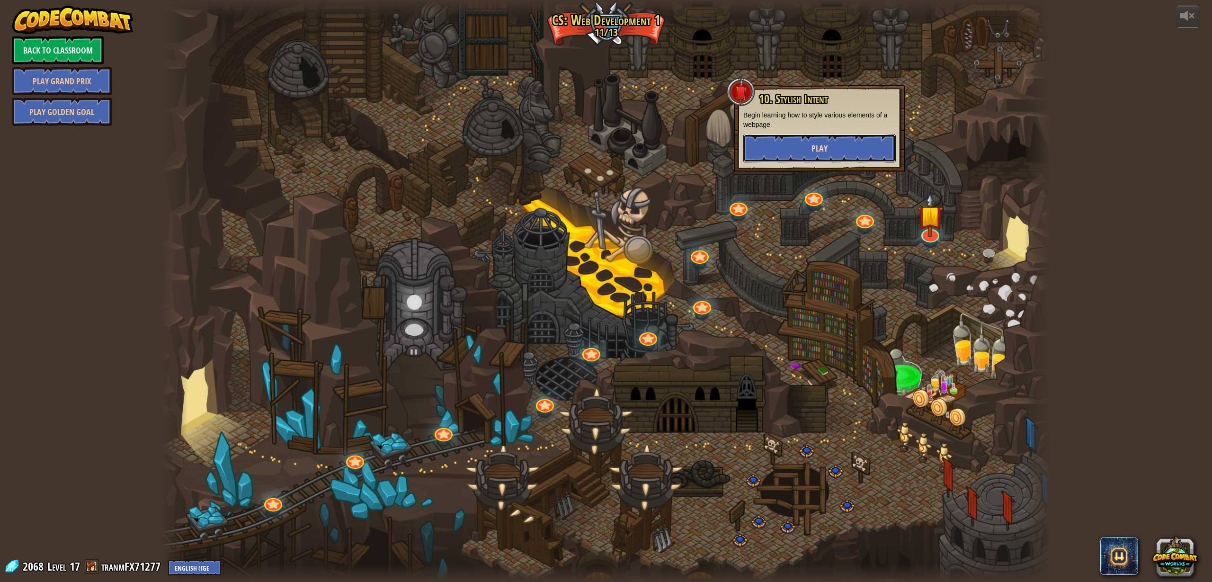
click at [820, 153] on span "Play" at bounding box center [820, 149] width 16 height 12
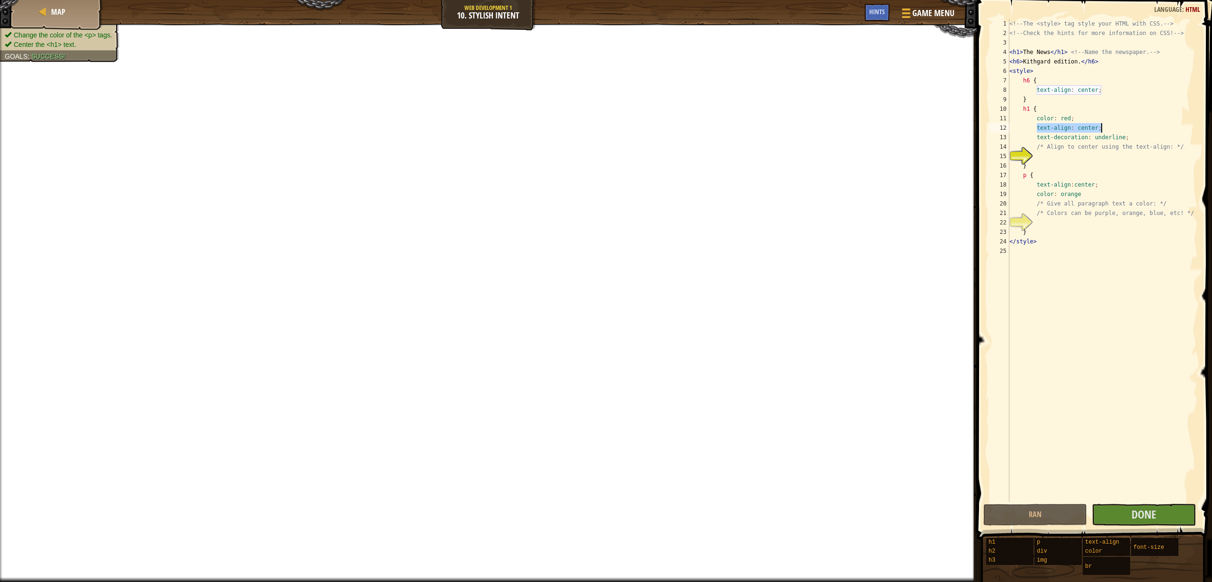
drag, startPoint x: 1036, startPoint y: 131, endPoint x: 1105, endPoint y: 127, distance: 68.8
click at [1105, 127] on div "<!-- The <style> tag style your HTML with CSS. --> <!-- Check the hints for mor…" at bounding box center [1103, 270] width 190 height 502
type textarea "text-align: center;"
click at [60, 6] on div "Map" at bounding box center [57, 12] width 76 height 24
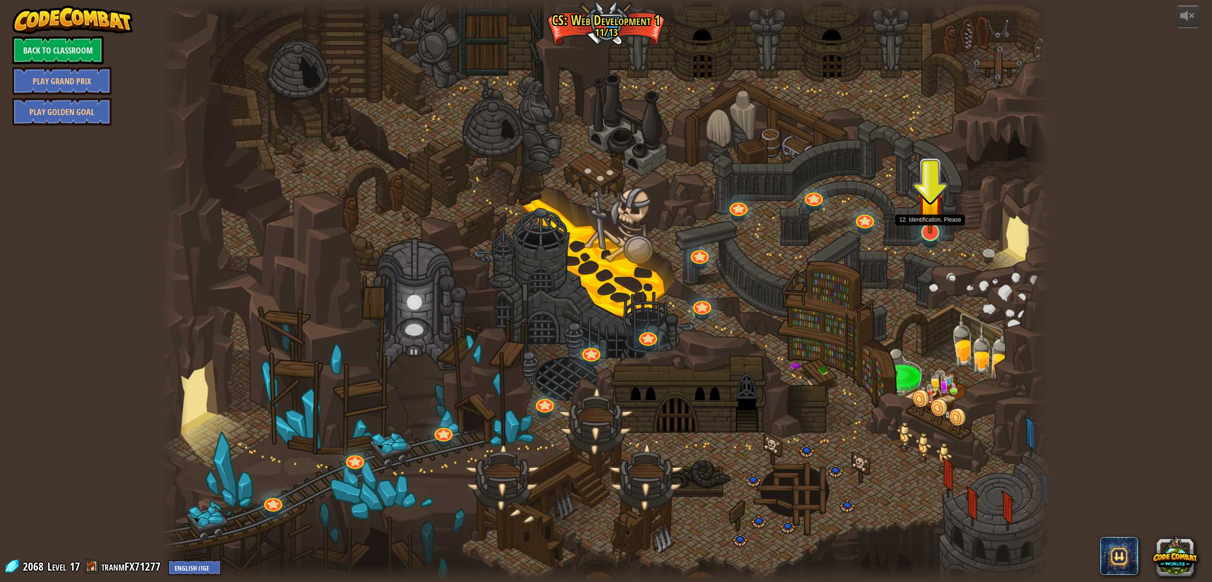
click at [937, 231] on img at bounding box center [931, 205] width 26 height 58
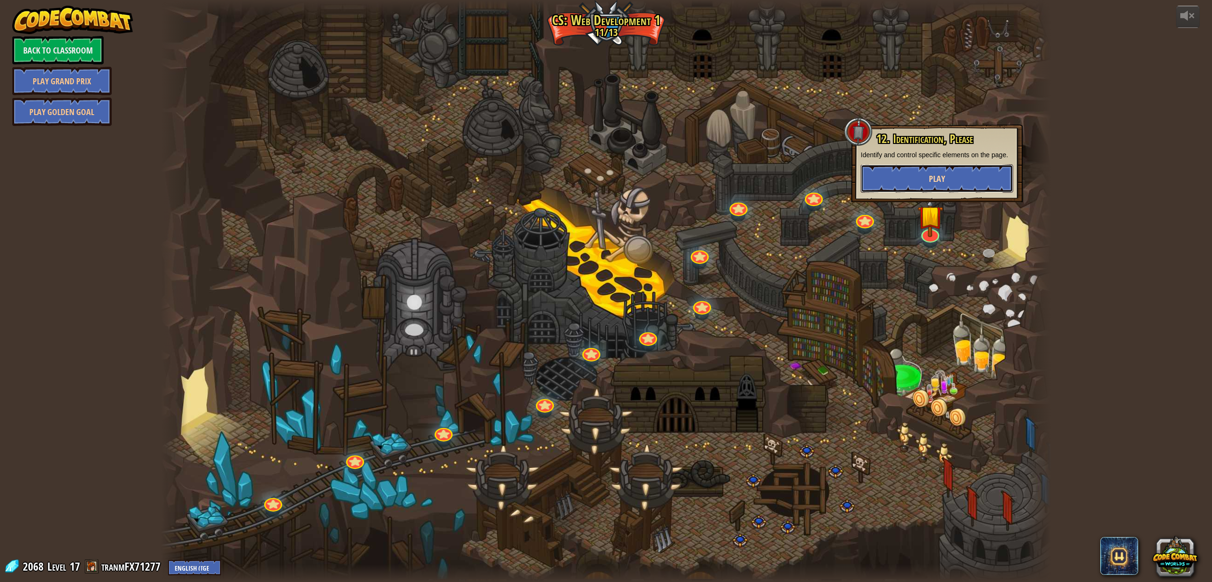
click at [936, 184] on span "Play" at bounding box center [937, 179] width 16 height 12
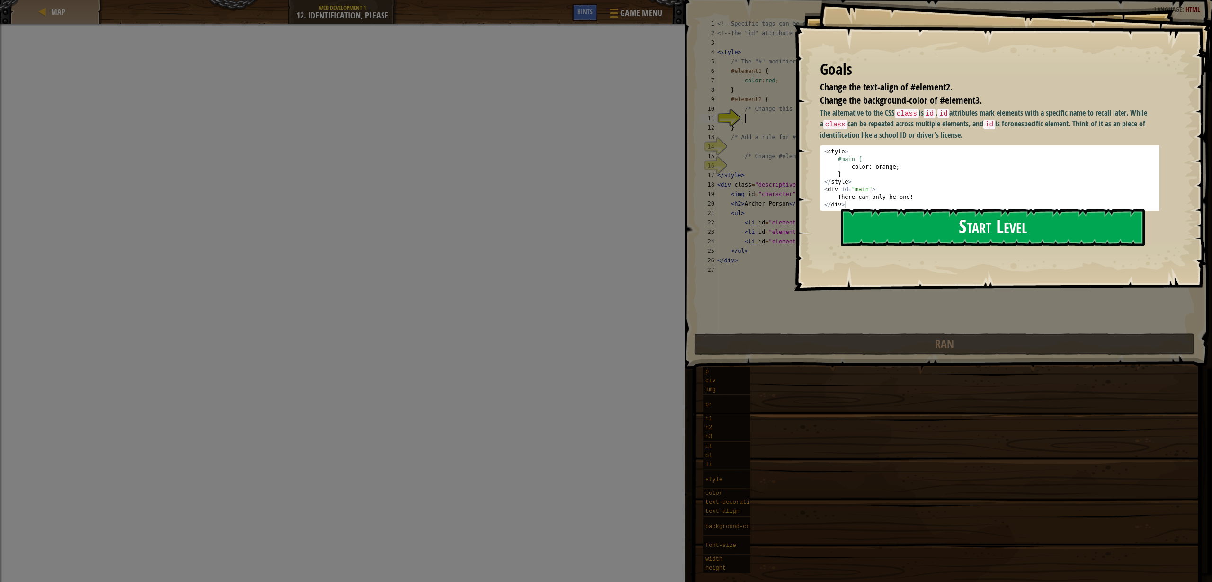
click at [883, 234] on button "Start Level" at bounding box center [993, 227] width 304 height 37
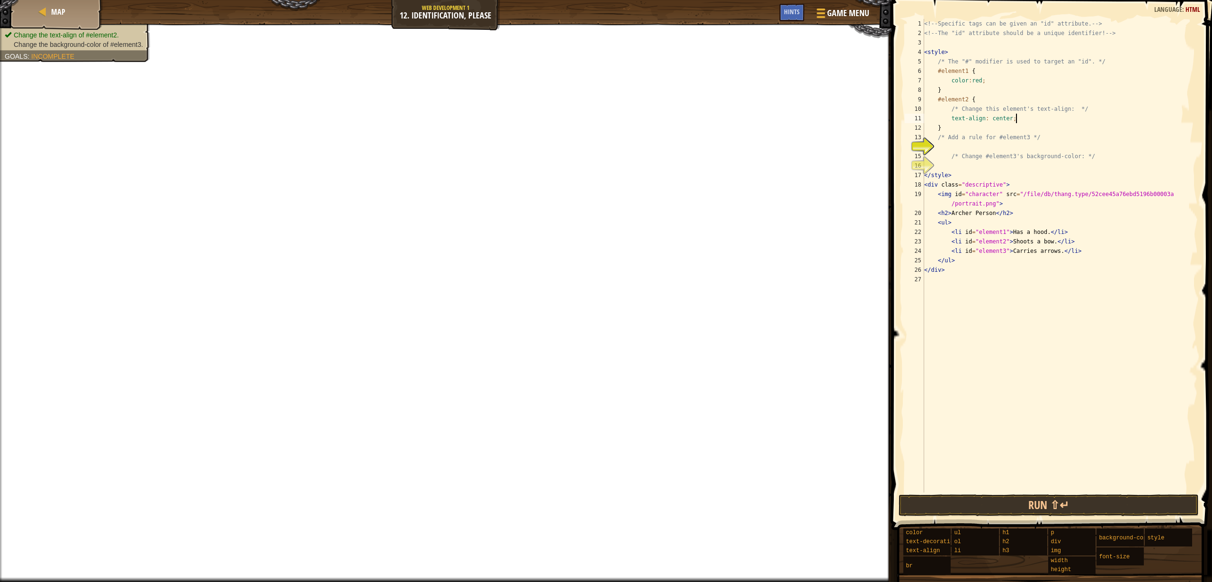
drag, startPoint x: 1025, startPoint y: 119, endPoint x: 1031, endPoint y: 122, distance: 6.4
click at [1031, 122] on div "<!-- Specific tags can be given an "id" attribute. --> <!-- The "id" attribute …" at bounding box center [1061, 265] width 276 height 493
click at [1022, 118] on div "<!-- Specific tags can be given an "id" attribute. --> <!-- The "id" attribute …" at bounding box center [1061, 265] width 276 height 493
click at [964, 224] on div "<!-- Specific tags can be given an "id" attribute. --> <!-- The "id" attribute …" at bounding box center [1061, 265] width 276 height 493
drag, startPoint x: 1020, startPoint y: 221, endPoint x: 952, endPoint y: 224, distance: 67.3
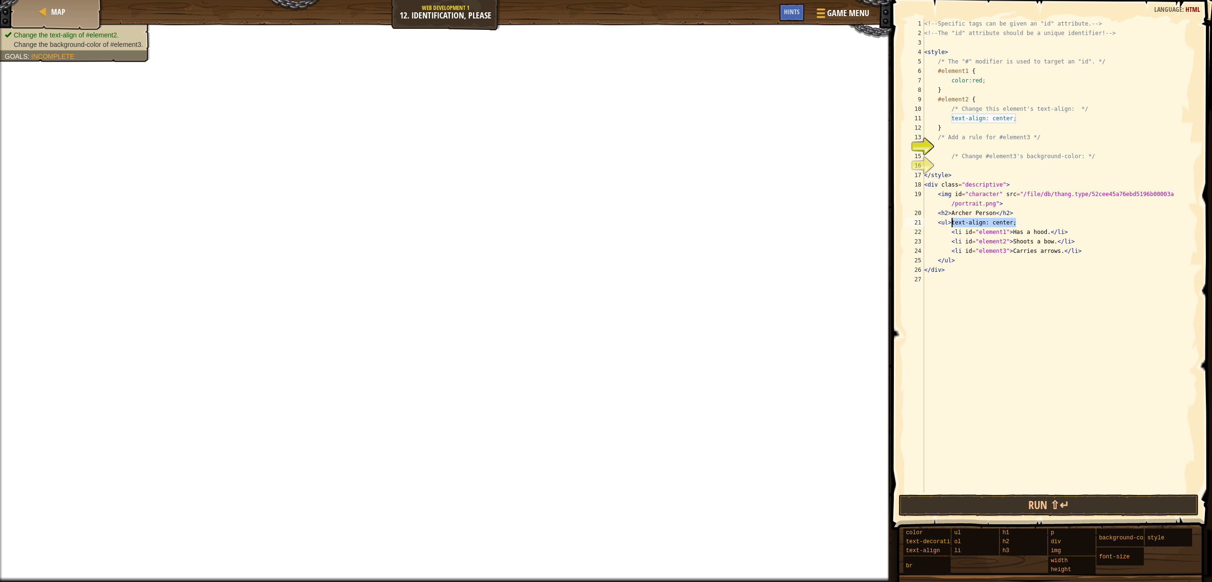
click at [952, 224] on div "<!-- Specific tags can be given an "id" attribute. --> <!-- The "id" attribute …" at bounding box center [1061, 265] width 276 height 493
click at [1030, 207] on div "<!-- Specific tags can be given an "id" attribute. --> <!-- The "id" attribute …" at bounding box center [1061, 265] width 276 height 493
type textarea "<img id="character" src="/file/db/thang.type/52cee45a76ebd5196b00003a/portrait.…"
type textarea "t"
click at [1010, 167] on div "<!-- Specific tags can be given an "id" attribute. --> <!-- The "id" attribute …" at bounding box center [1061, 265] width 276 height 493
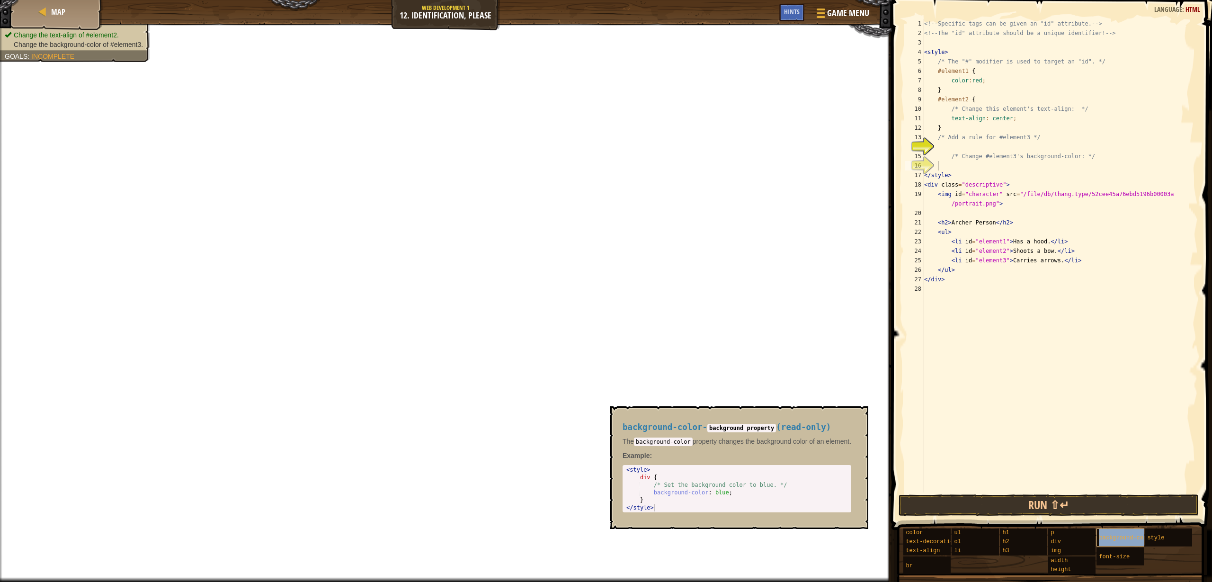
click at [1120, 539] on span "background-color" at bounding box center [1126, 538] width 54 height 7
drag, startPoint x: 653, startPoint y: 485, endPoint x: 749, endPoint y: 495, distance: 97.1
click at [749, 495] on div "< style > div { /* Set the background color to blue. */ background-color : blue…" at bounding box center [740, 496] width 231 height 61
type textarea "/* Set the background color to blue. */ background-color: blue;"
click at [992, 146] on div "<!-- Specific tags can be given an "id" attribute. --> <!-- The "id" attribute …" at bounding box center [1061, 265] width 276 height 493
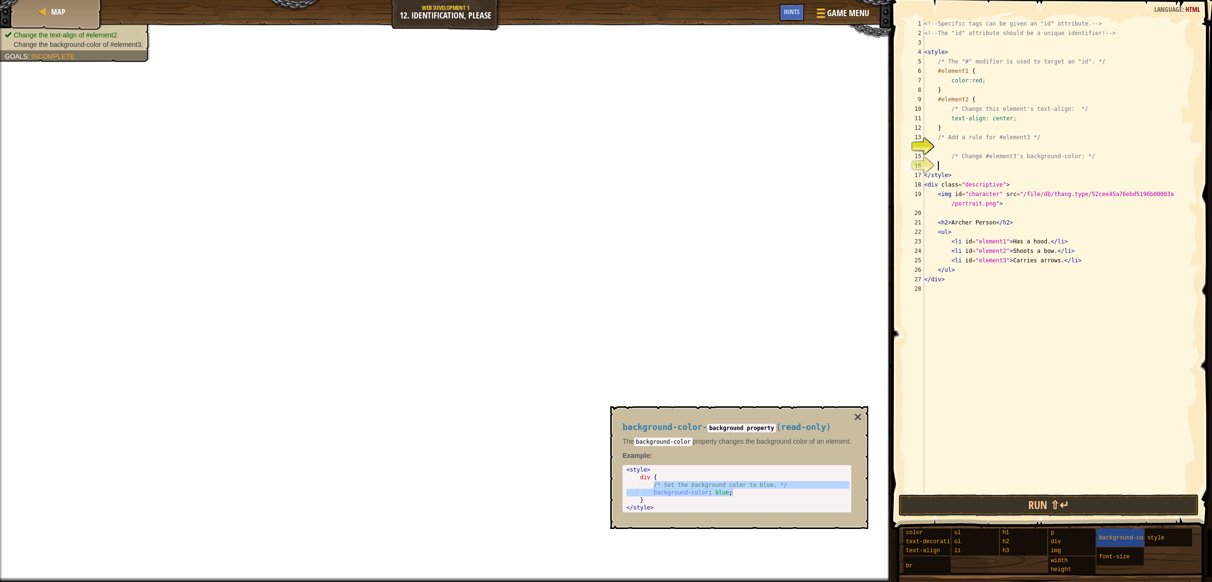
click at [988, 166] on div "<!-- Specific tags can be given an "id" attribute. --> <!-- The "id" attribute …" at bounding box center [1061, 265] width 276 height 493
paste textarea "background-color: blue;"
drag, startPoint x: 1087, startPoint y: 165, endPoint x: 1079, endPoint y: 164, distance: 7.2
click at [1079, 164] on div "<!-- Specific tags can be given an "id" attribute. --> <!-- The "id" attribute …" at bounding box center [1061, 265] width 276 height 493
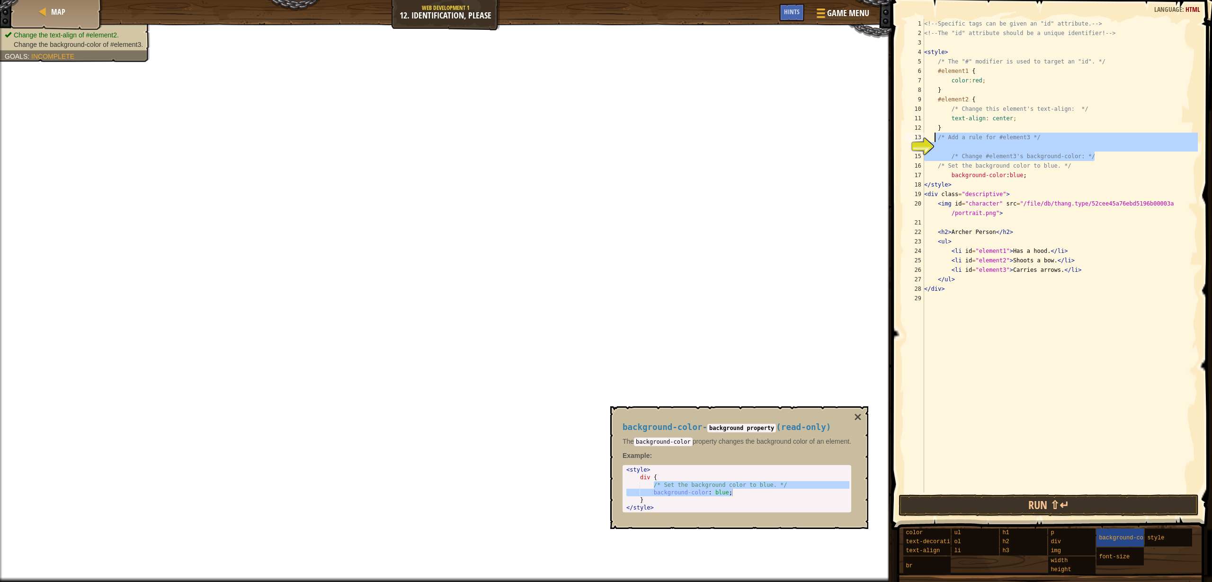
drag, startPoint x: 1098, startPoint y: 153, endPoint x: 935, endPoint y: 137, distance: 164.1
click at [935, 137] on div "<!-- Specific tags can be given an "id" attribute. --> <!-- The "id" attribute …" at bounding box center [1061, 265] width 276 height 493
type textarea "/* Add a rule for #element3 */"
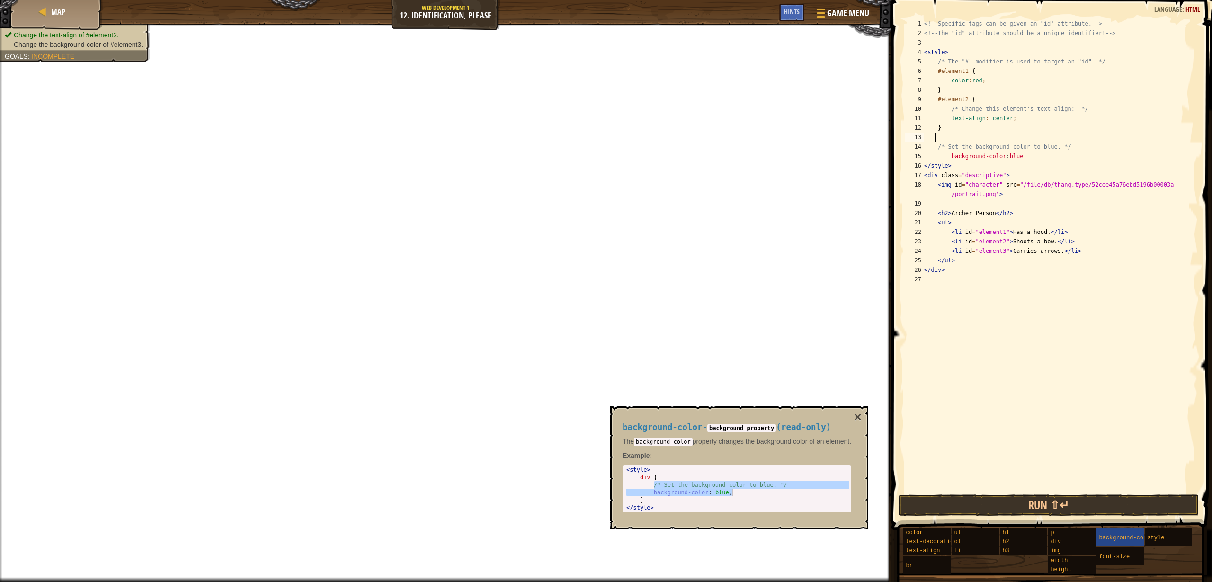
click at [1009, 133] on div "<!-- Specific tags can be given an "id" attribute. --> <!-- The "id" attribute …" at bounding box center [1061, 265] width 276 height 493
click at [1006, 129] on div "<!-- Specific tags can be given an "id" attribute. --> <!-- The "id" attribute …" at bounding box center [1061, 265] width 276 height 493
drag, startPoint x: 938, startPoint y: 100, endPoint x: 976, endPoint y: 98, distance: 37.9
click at [976, 98] on div "<!-- Specific tags can be given an "id" attribute. --> <!-- The "id" attribute …" at bounding box center [1061, 265] width 276 height 493
click at [957, 129] on div "<!-- Specific tags can be given an "id" attribute. --> <!-- The "id" attribute …" at bounding box center [1061, 265] width 276 height 493
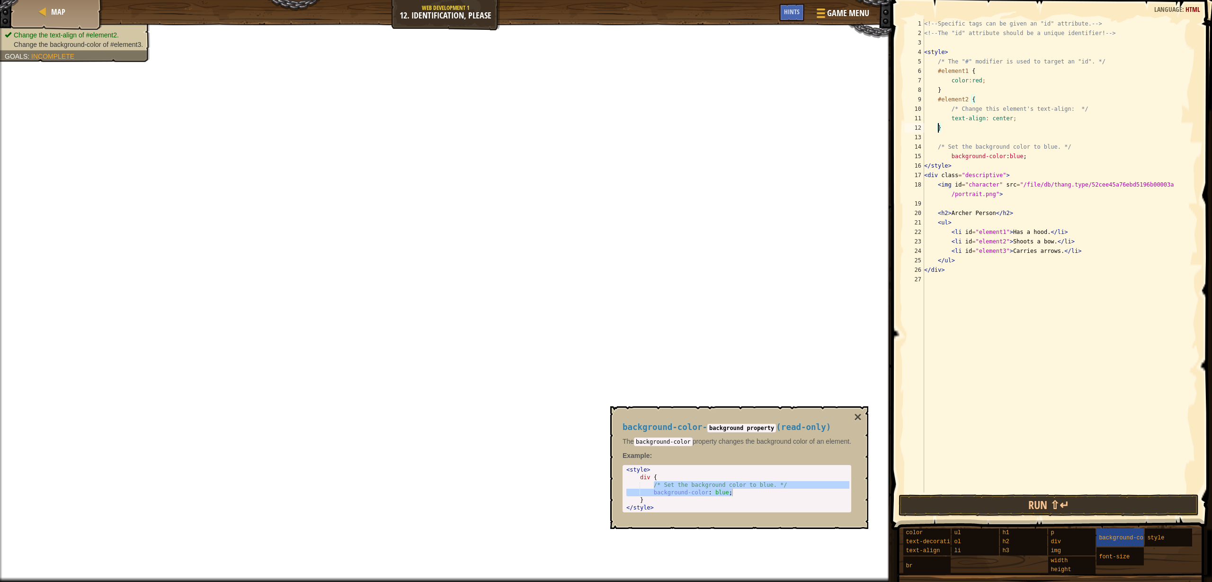
click at [938, 129] on div "<!-- Specific tags can be given an "id" attribute. --> <!-- The "id" attribute …" at bounding box center [1061, 265] width 276 height 493
paste textarea "#element2 {"
click at [968, 126] on div "<!-- Specific tags can be given an "id" attribute. --> <!-- The "id" attribute …" at bounding box center [1061, 265] width 276 height 493
click at [992, 130] on div "<!-- Specific tags can be given an "id" attribute. --> <!-- The "id" attribute …" at bounding box center [1061, 265] width 276 height 493
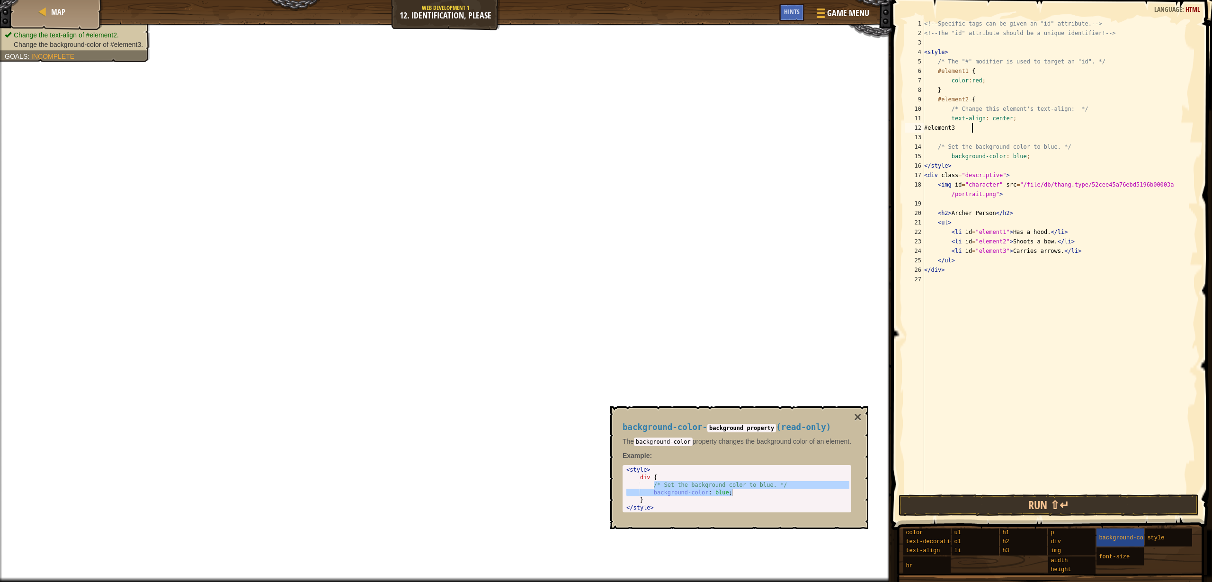
scroll to position [4, 4]
drag, startPoint x: 978, startPoint y: 126, endPoint x: 937, endPoint y: 127, distance: 40.3
click at [937, 127] on div "<!-- Specific tags can be given an "id" attribute. --> <!-- The "id" attribute …" at bounding box center [1061, 265] width 276 height 493
click at [1053, 156] on div "<!-- Specific tags can be given an "id" attribute. --> <!-- The "id" attribute …" at bounding box center [1061, 265] width 276 height 493
type textarea "background-color: blue;"
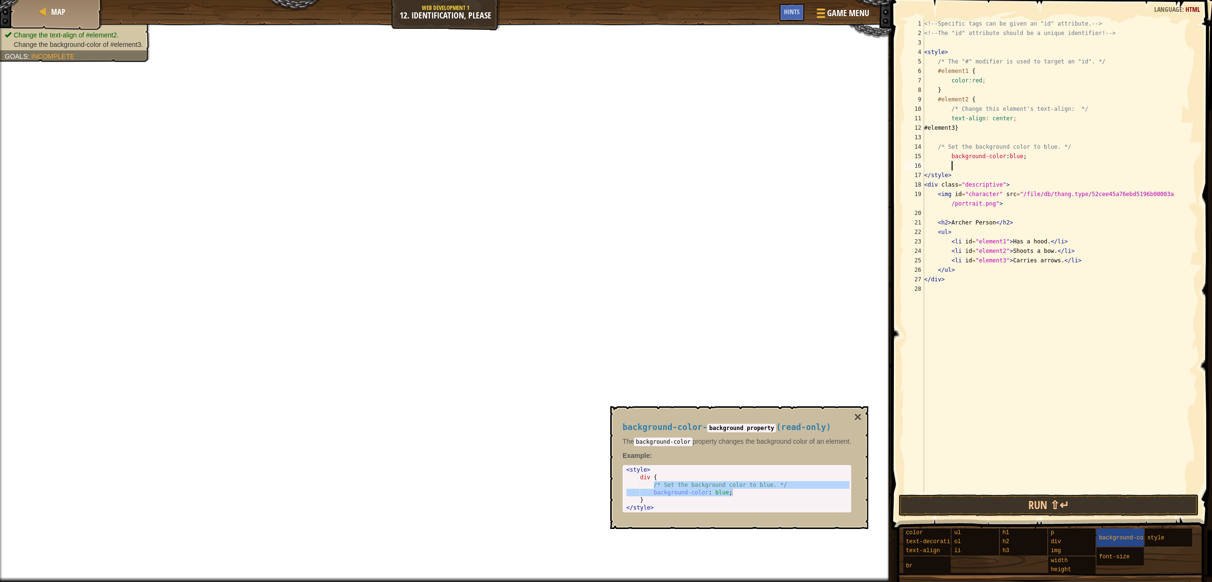
scroll to position [4, 2]
paste textarea "#element3 }"
click at [983, 166] on div "<!-- Specific tags can be given an "id" attribute. --> <!-- The "id" attribute …" at bounding box center [1061, 265] width 276 height 493
drag, startPoint x: 979, startPoint y: 126, endPoint x: 938, endPoint y: 128, distance: 40.8
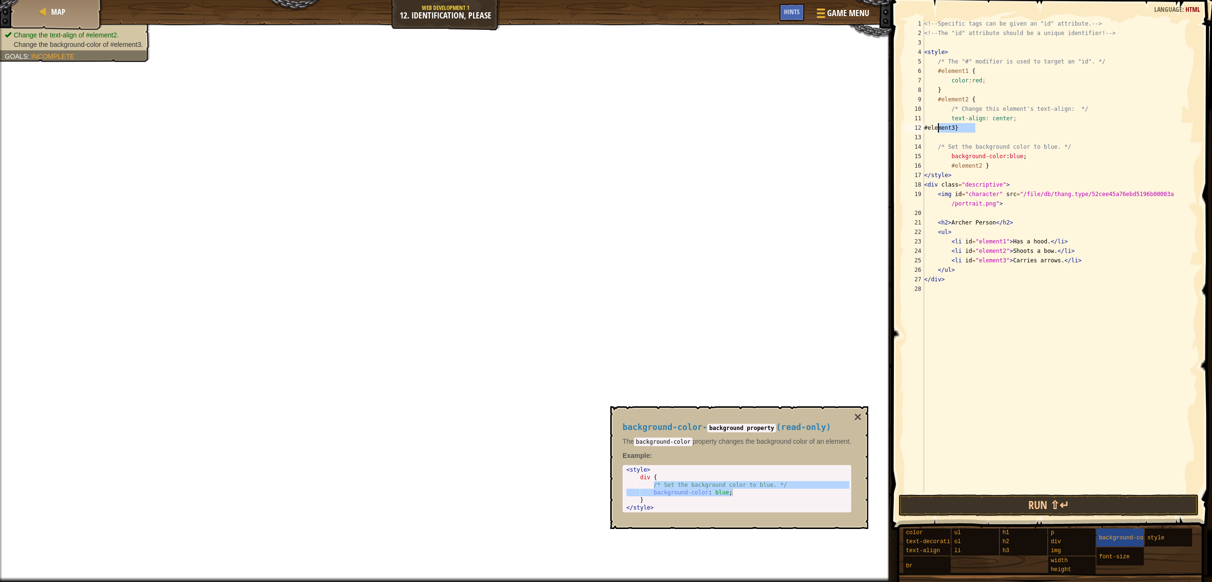
click at [938, 128] on div "<!-- Specific tags can be given an "id" attribute. --> <!-- The "id" attribute …" at bounding box center [1061, 265] width 276 height 493
type textarea "#element3 }"
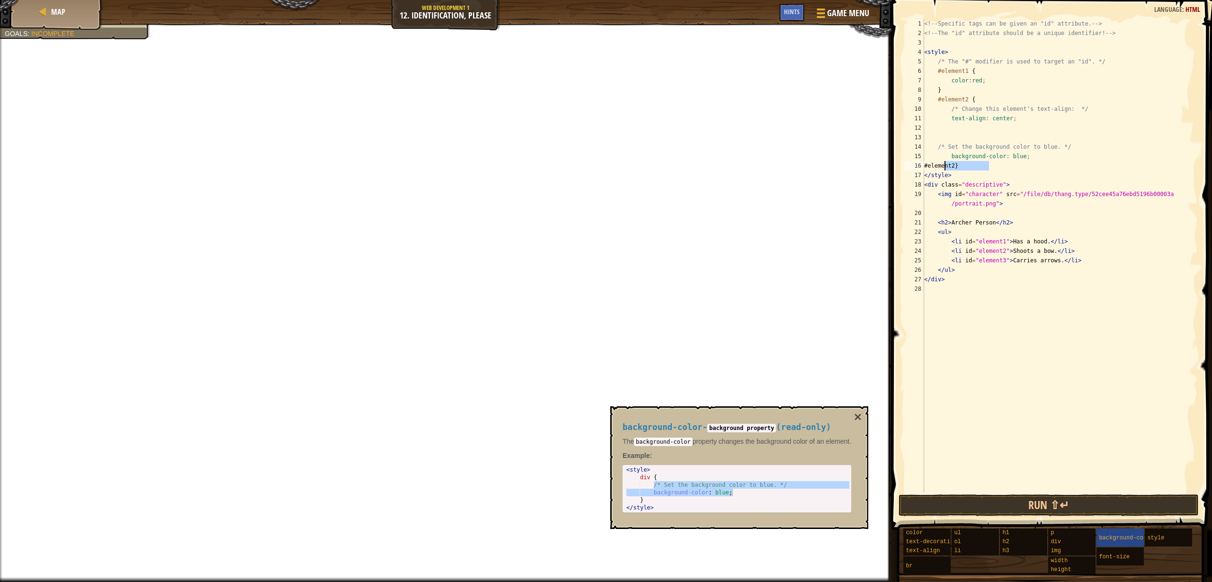
drag, startPoint x: 995, startPoint y: 167, endPoint x: 943, endPoint y: 164, distance: 51.7
click at [943, 164] on div "<!-- Specific tags can be given an "id" attribute. --> <!-- The "id" attribute …" at bounding box center [1061, 265] width 276 height 493
type textarea "/* Set the background color to blue. */"
type textarea "text-align: center;"
click at [986, 125] on div "<!-- Specific tags can be given an "id" attribute. --> <!-- The "id" attribute …" at bounding box center [1061, 265] width 276 height 493
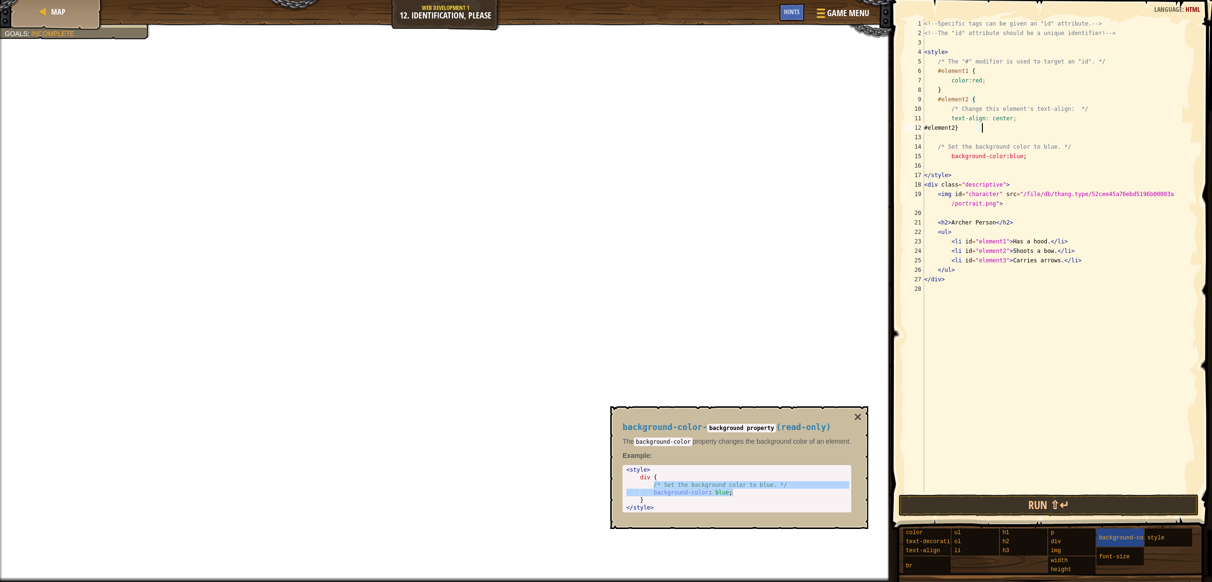
click at [999, 129] on div "<!-- Specific tags can be given an "id" attribute. --> <!-- The "id" attribute …" at bounding box center [1061, 265] width 276 height 493
click at [993, 145] on div "<!-- Specific tags can be given an "id" attribute. --> <!-- The "id" attribute …" at bounding box center [1061, 265] width 276 height 493
type textarea "/* Set the background color to blue. */"
click at [1040, 143] on div "<!-- Specific tags can be given an "id" attribute. --> <!-- The "id" attribute …" at bounding box center [1061, 265] width 276 height 493
drag, startPoint x: 1011, startPoint y: 142, endPoint x: 998, endPoint y: 139, distance: 13.1
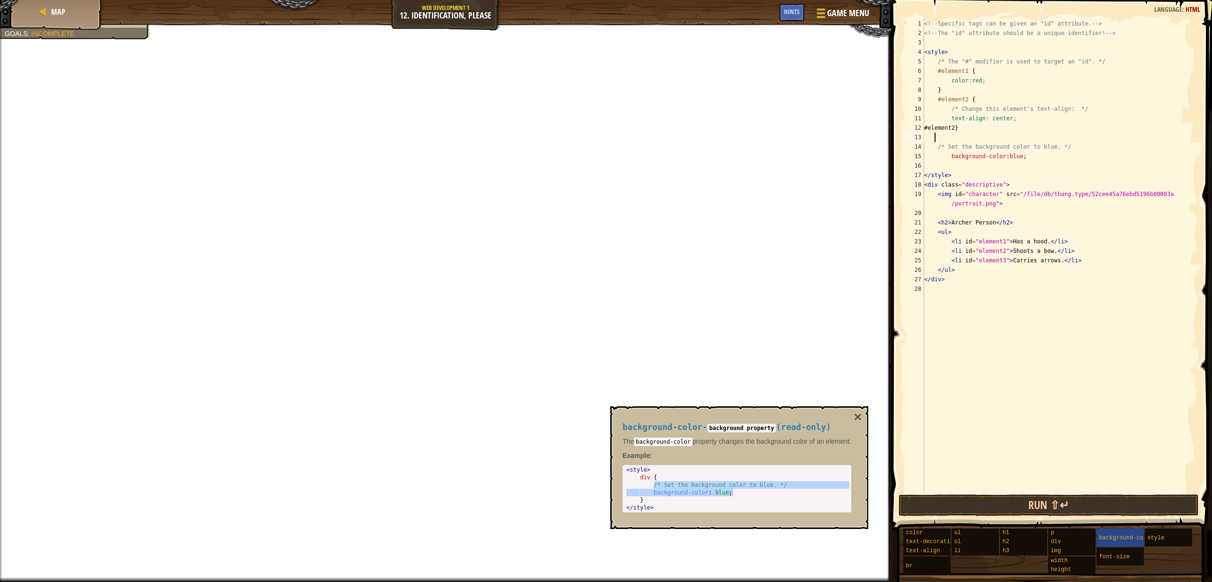
click at [1009, 142] on div "<!-- Specific tags can be given an "id" attribute. --> <!-- The "id" attribute …" at bounding box center [1061, 265] width 276 height 493
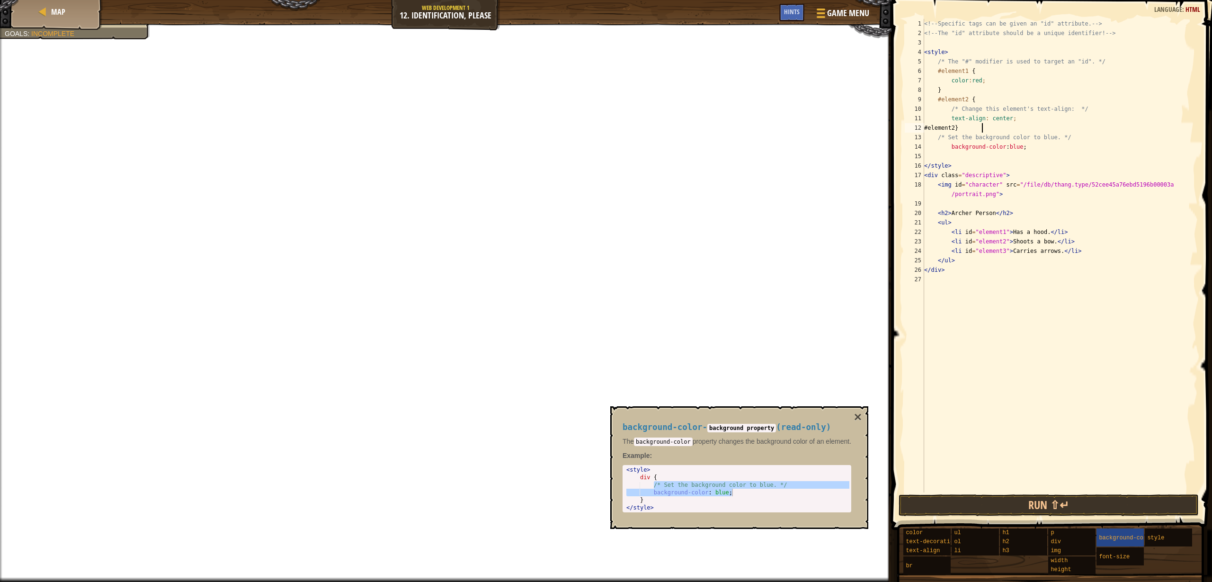
type textarea "#element2 }"
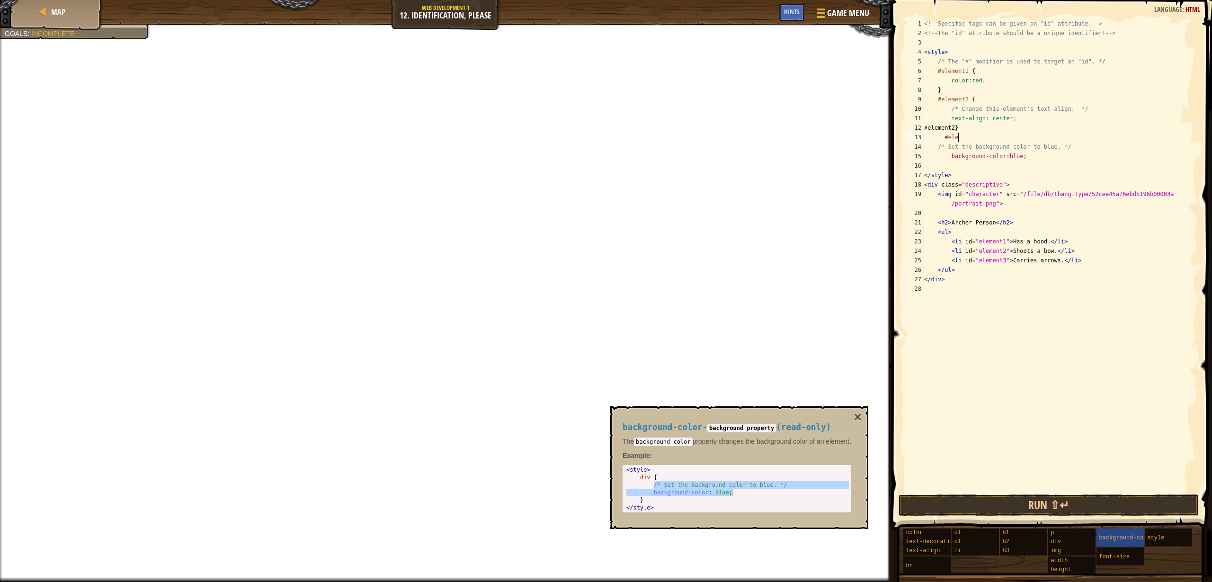
scroll to position [4, 2]
click at [1005, 132] on div "<!-- Specific tags can be given an "id" attribute. --> <!-- The "id" attribute …" at bounding box center [1061, 265] width 276 height 493
type textarea "#"
click at [1002, 139] on div "<!-- Specific tags can be given an "id" attribute. --> <!-- The "id" attribute …" at bounding box center [1061, 265] width 276 height 493
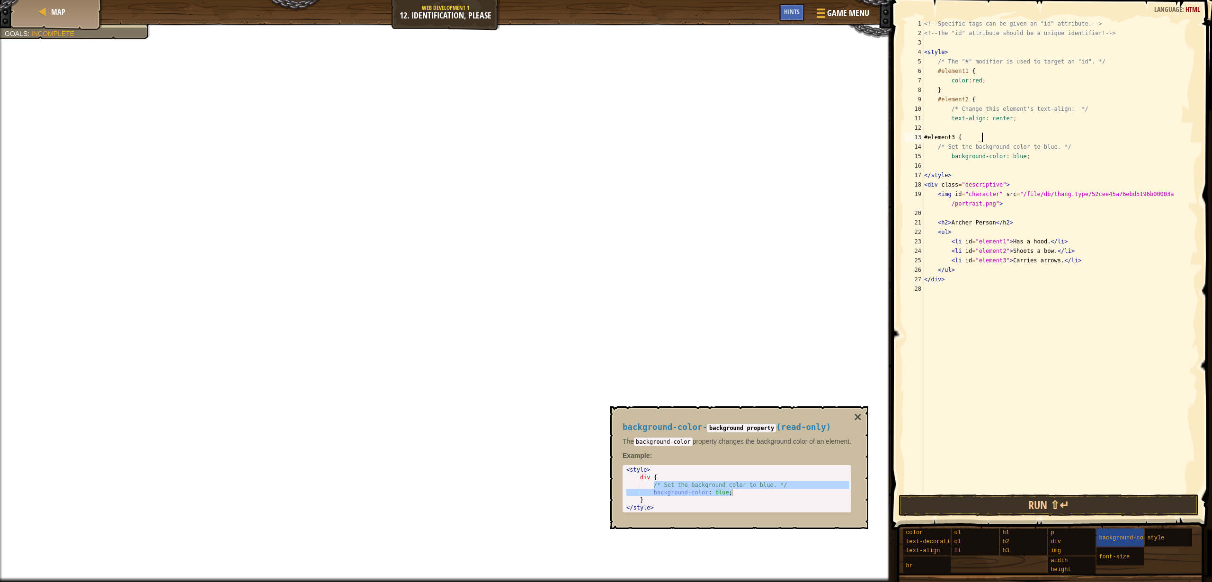
scroll to position [4, 4]
click at [981, 138] on div "<!-- Specific tags can be given an "id" attribute. --> <!-- The "id" attribute …" at bounding box center [1061, 265] width 276 height 493
click at [981, 137] on div "<!-- Specific tags can be given an "id" attribute. --> <!-- The "id" attribute …" at bounding box center [1061, 265] width 276 height 493
click at [944, 136] on div "<!-- Specific tags can be given an "id" attribute. --> <!-- The "id" attribute …" at bounding box center [1061, 265] width 276 height 493
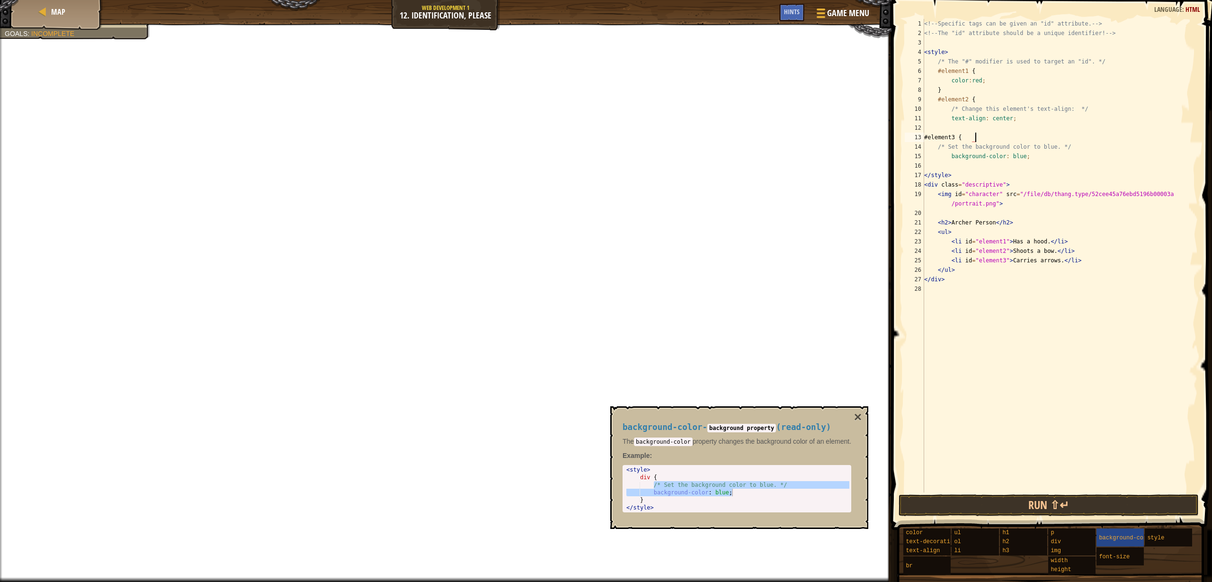
click at [974, 138] on div "<!-- Specific tags can be given an "id" attribute. --> <!-- The "id" attribute …" at bounding box center [1061, 265] width 276 height 493
click at [972, 140] on div "<!-- Specific tags can be given an "id" attribute. --> <!-- The "id" attribute …" at bounding box center [1061, 265] width 276 height 493
click at [965, 138] on div "<!-- Specific tags can be given an "id" attribute. --> <!-- The "id" attribute …" at bounding box center [1061, 265] width 276 height 493
click at [979, 139] on div "<!-- Specific tags can be given an "id" attribute. --> <!-- The "id" attribute …" at bounding box center [1061, 265] width 276 height 493
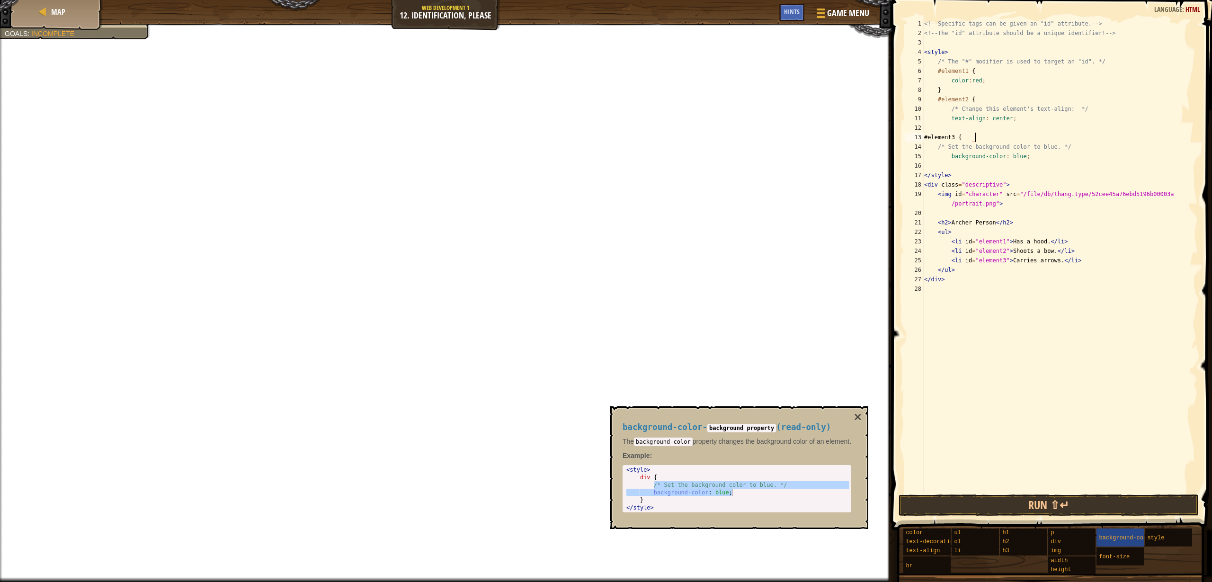
click at [966, 137] on div "<!-- Specific tags can be given an "id" attribute. --> <!-- The "id" attribute …" at bounding box center [1061, 265] width 276 height 493
click at [977, 137] on div "<!-- Specific tags can be given an "id" attribute. --> <!-- The "id" attribute …" at bounding box center [1061, 265] width 276 height 493
type textarea "#element3 {"
click at [956, 126] on div "<!-- Specific tags can be given an "id" attribute. --> <!-- The "id" attribute …" at bounding box center [1061, 265] width 276 height 493
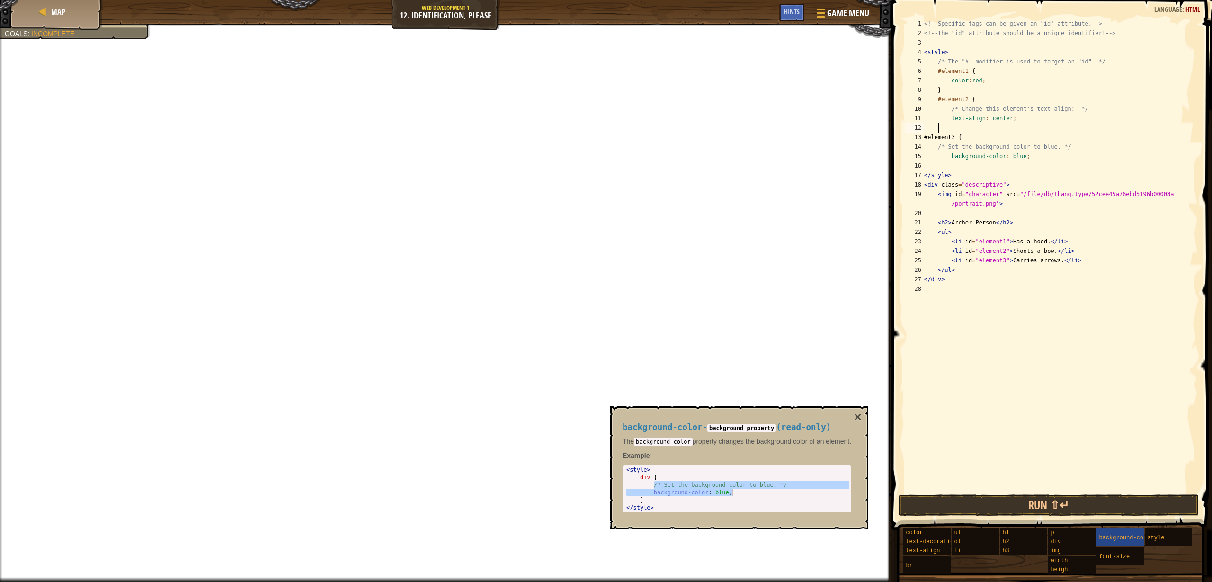
scroll to position [4, 1]
type textarea "}"
click at [1140, 503] on button "Done" at bounding box center [1121, 505] width 145 height 22
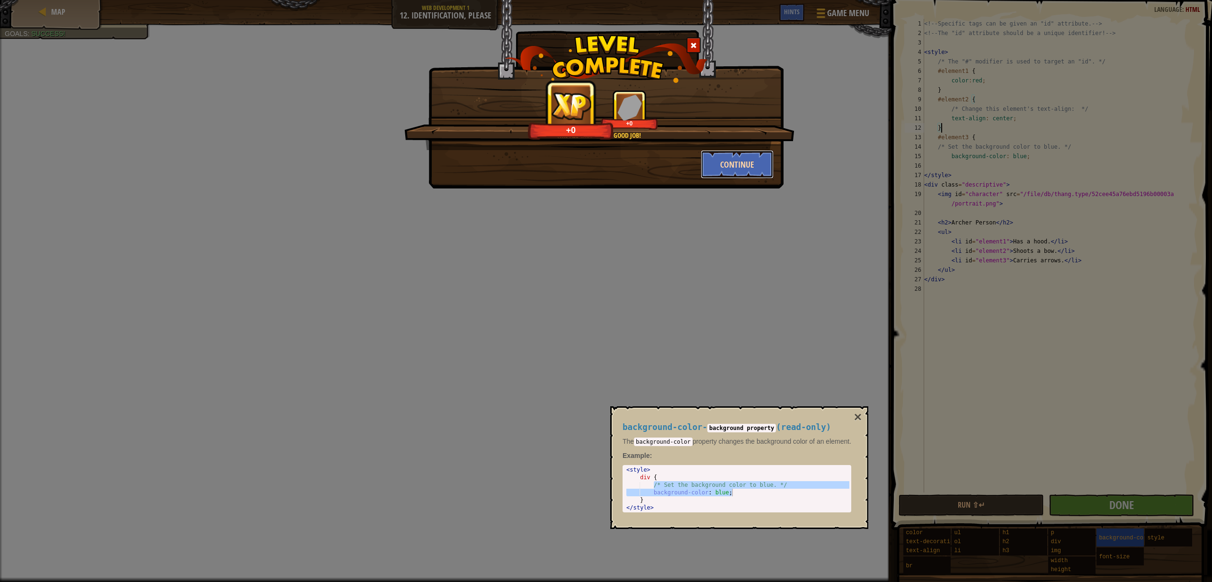
click at [741, 160] on button "Continue" at bounding box center [737, 164] width 73 height 28
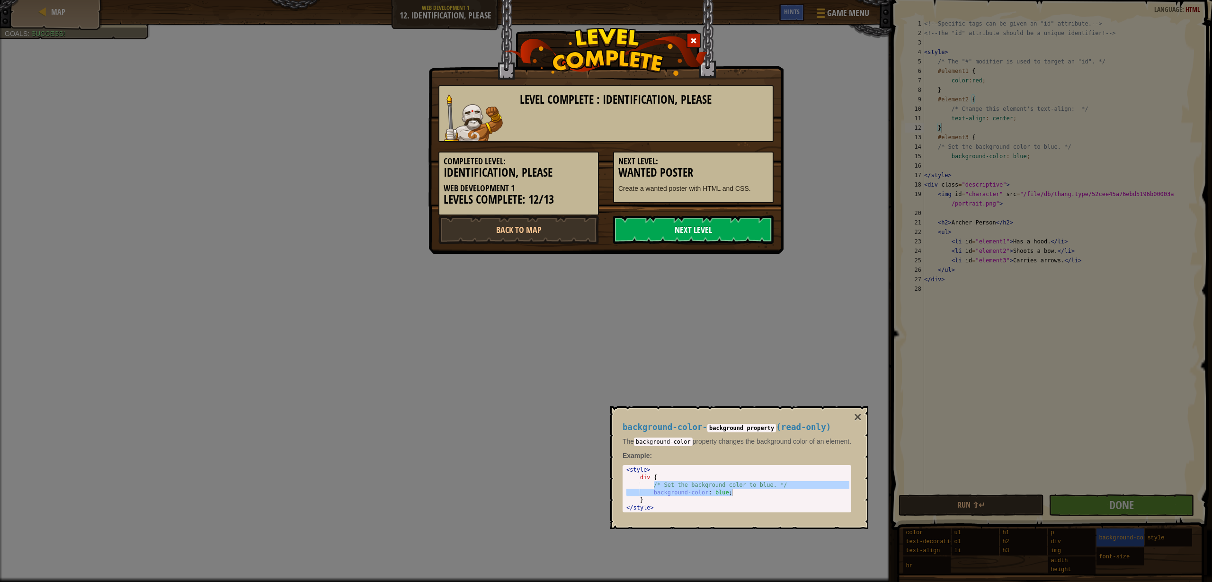
click at [713, 229] on link "Next Level" at bounding box center [693, 230] width 161 height 28
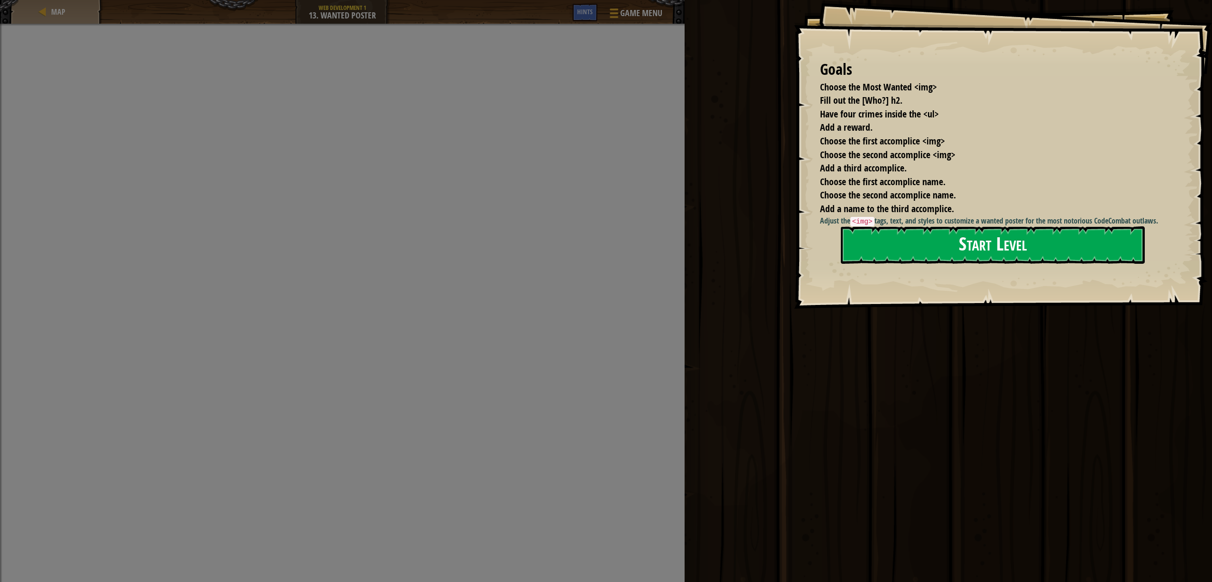
click at [973, 233] on button "Start Level" at bounding box center [993, 244] width 304 height 37
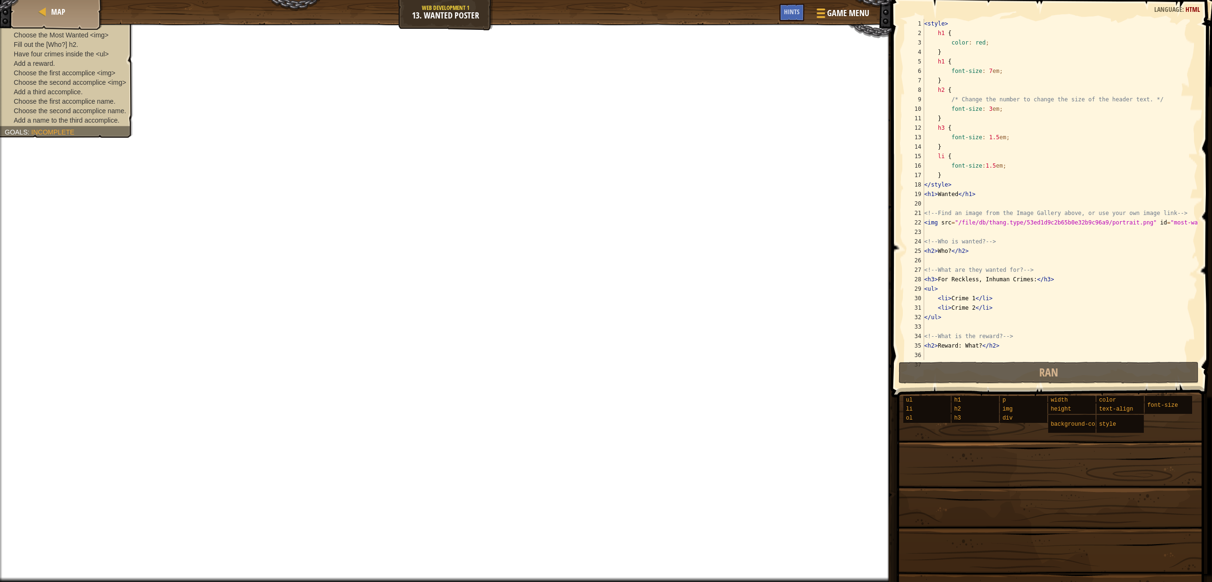
scroll to position [76, 0]
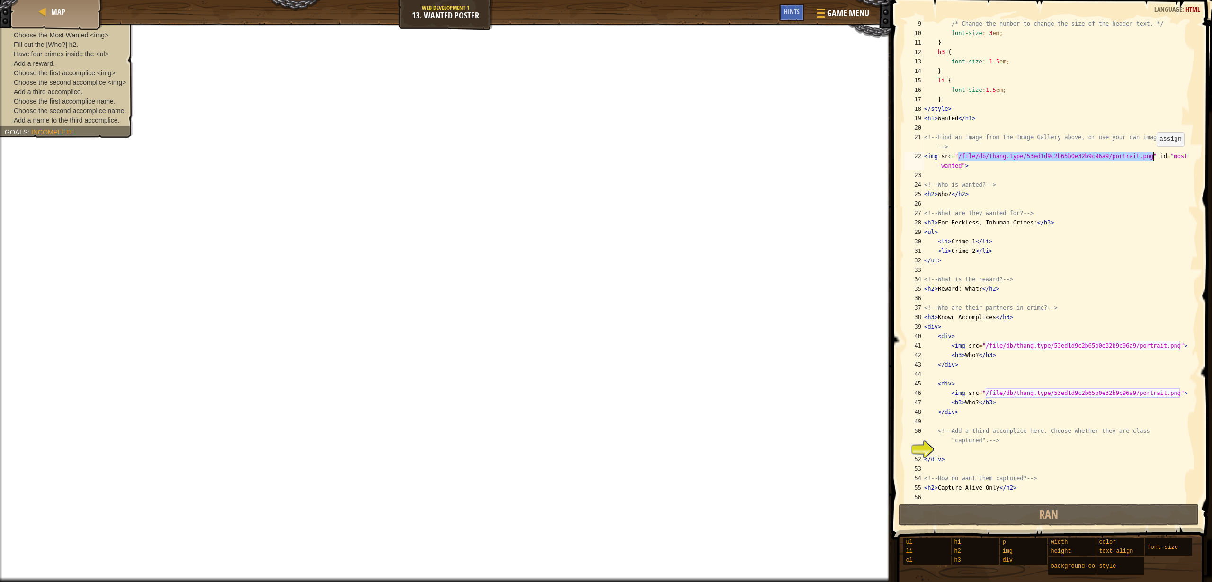
drag, startPoint x: 960, startPoint y: 158, endPoint x: 1153, endPoint y: 155, distance: 192.8
click at [1153, 155] on div "/* Change the number to change the size of the header text. */ font-size : 3 em…" at bounding box center [1057, 270] width 269 height 502
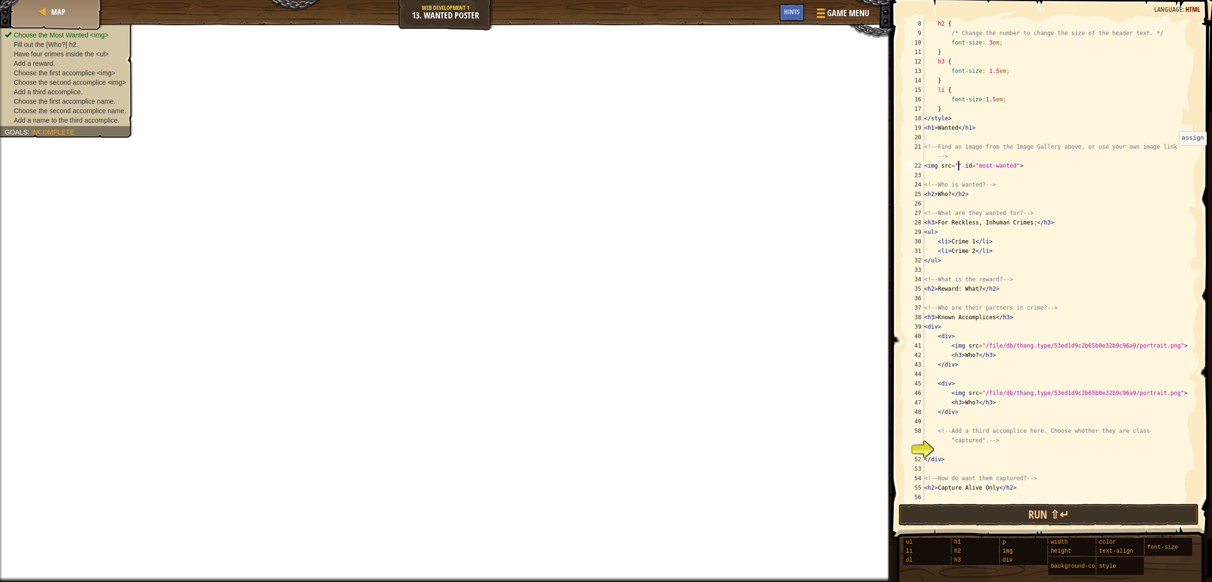
scroll to position [66, 0]
paste textarea "[URL][DOMAIN_NAME]"
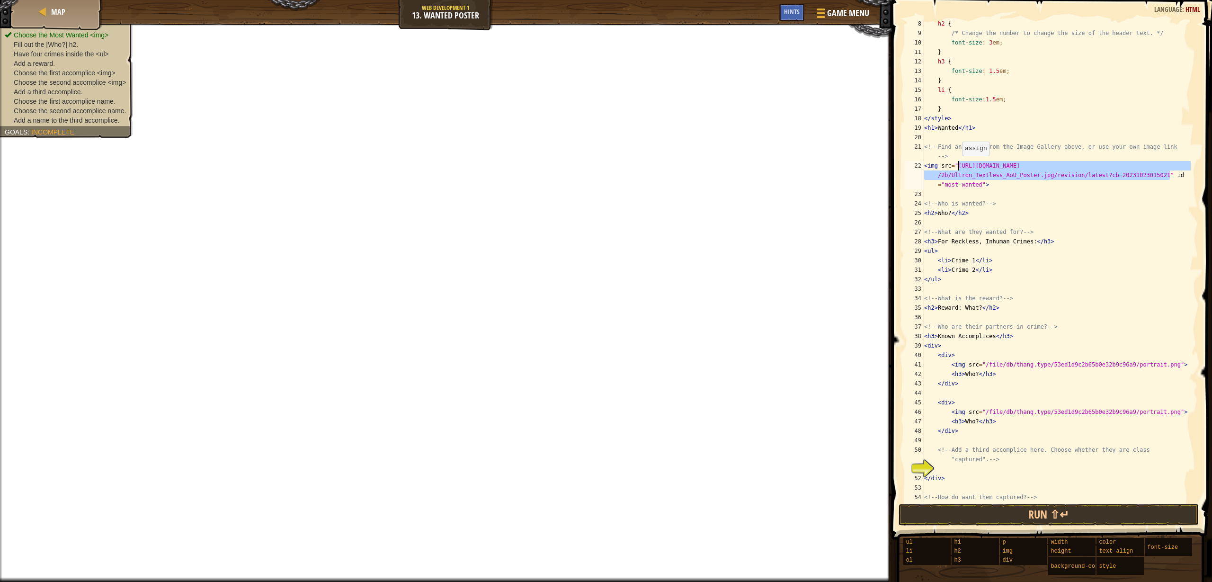
drag, startPoint x: 1168, startPoint y: 178, endPoint x: 958, endPoint y: 165, distance: 210.7
click at [958, 165] on div "h2 { /* Change the number to change the size of the header text. */ font-size :…" at bounding box center [1057, 270] width 269 height 502
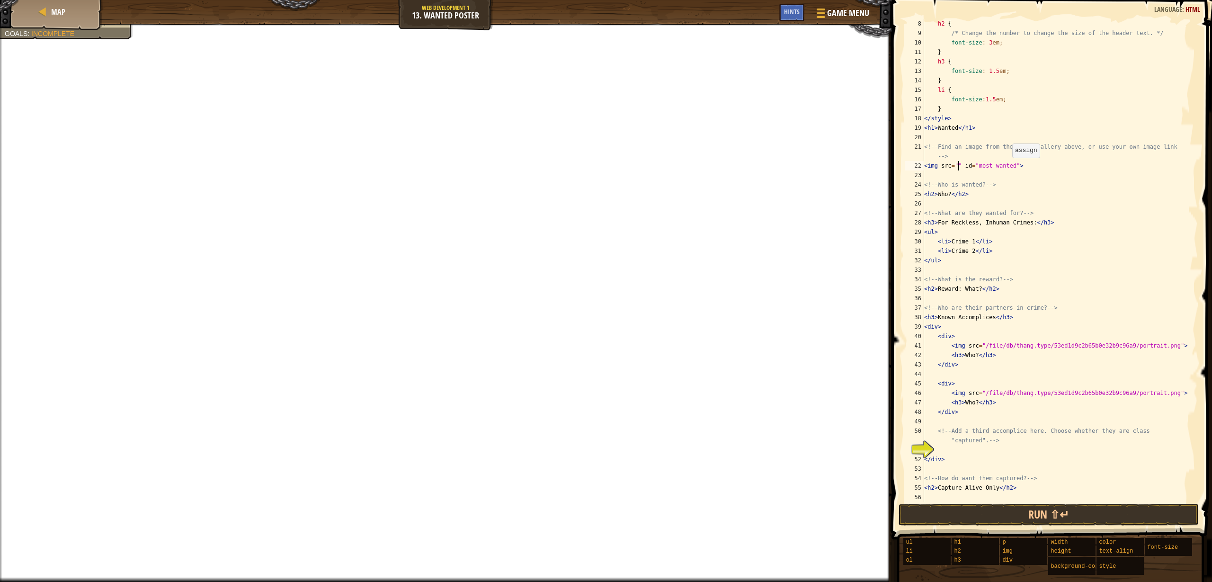
paste textarea "[URL][DOMAIN_NAME]"
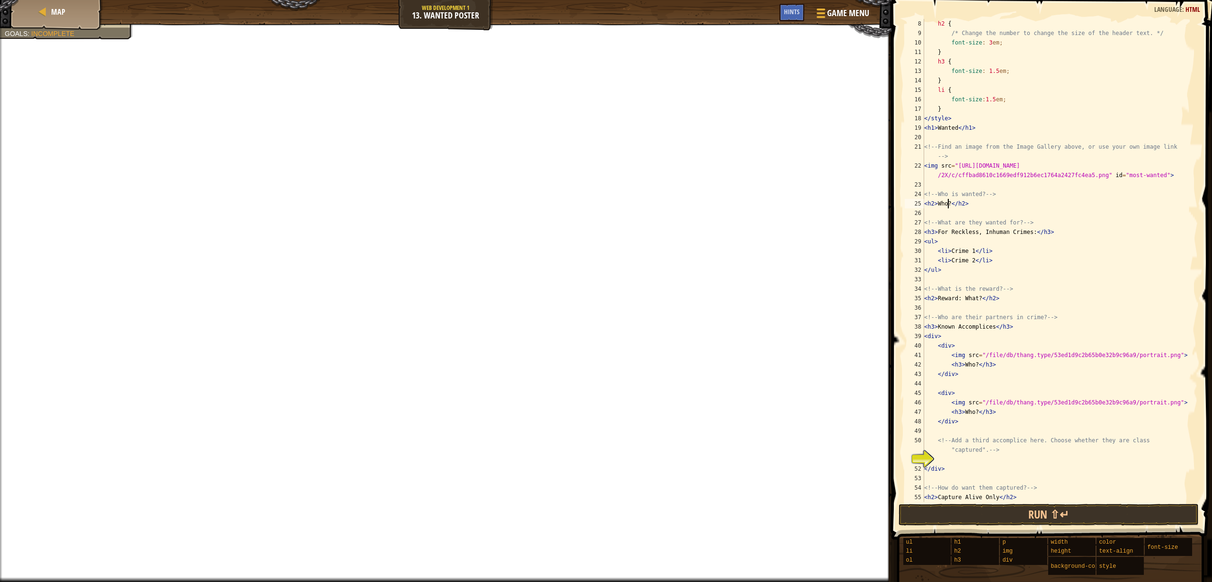
click at [949, 205] on div "h2 { /* Change the number to change the size of the header text. */ font-size :…" at bounding box center [1057, 270] width 269 height 502
click at [951, 204] on div "h2 { /* Change the number to change the size of the header text. */ font-size :…" at bounding box center [1057, 270] width 269 height 502
click at [977, 248] on div "h2 { /* Change the number to change the size of the header text. */ font-size :…" at bounding box center [1057, 270] width 269 height 502
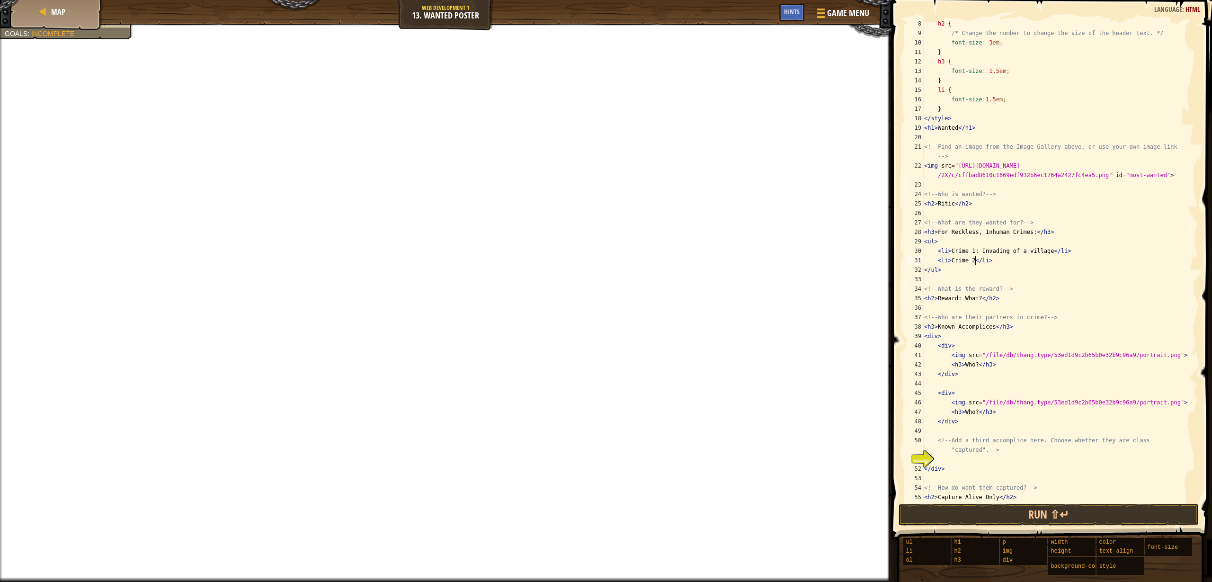
click at [977, 262] on div "h2 { /* Change the number to change the size of the header text. */ font-size :…" at bounding box center [1057, 270] width 269 height 502
type textarea "<li>Crime 2: Capturing innocent people</li>"
click at [1097, 256] on div "h2 { /* Change the number to change the size of the header text. */ font-size :…" at bounding box center [1057, 270] width 269 height 502
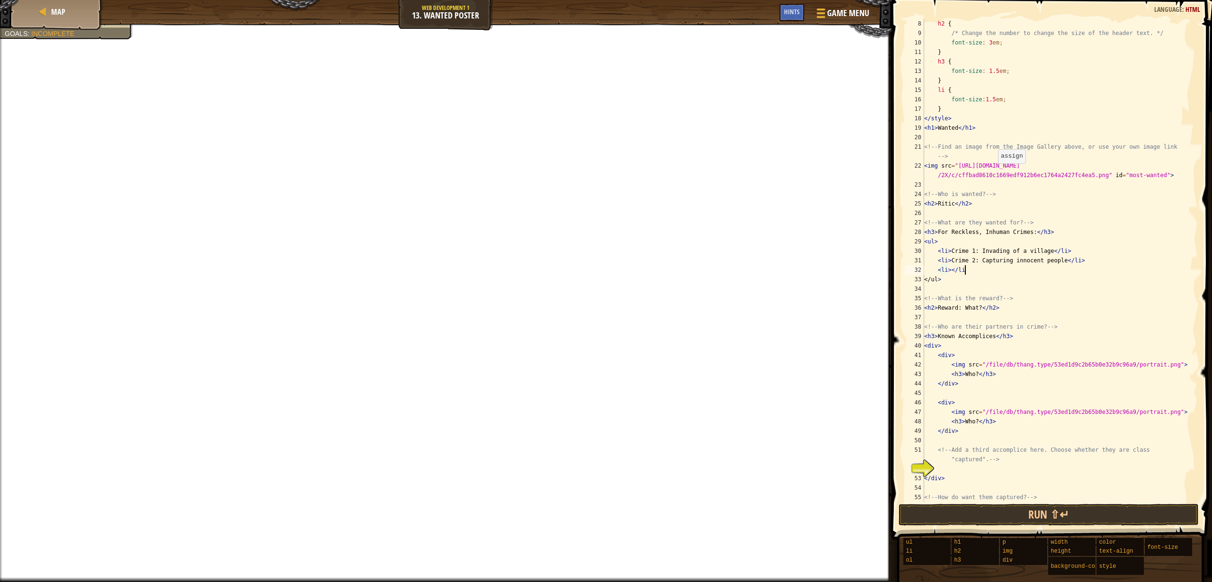
scroll to position [4, 3]
drag, startPoint x: 937, startPoint y: 272, endPoint x: 970, endPoint y: 270, distance: 33.2
click at [970, 270] on div "h2 { /* Change the number to change the size of the header text. */ font-size :…" at bounding box center [1057, 270] width 269 height 502
click at [952, 270] on div "h2 { /* Change the number to change the size of the header text. */ font-size :…" at bounding box center [1057, 270] width 269 height 502
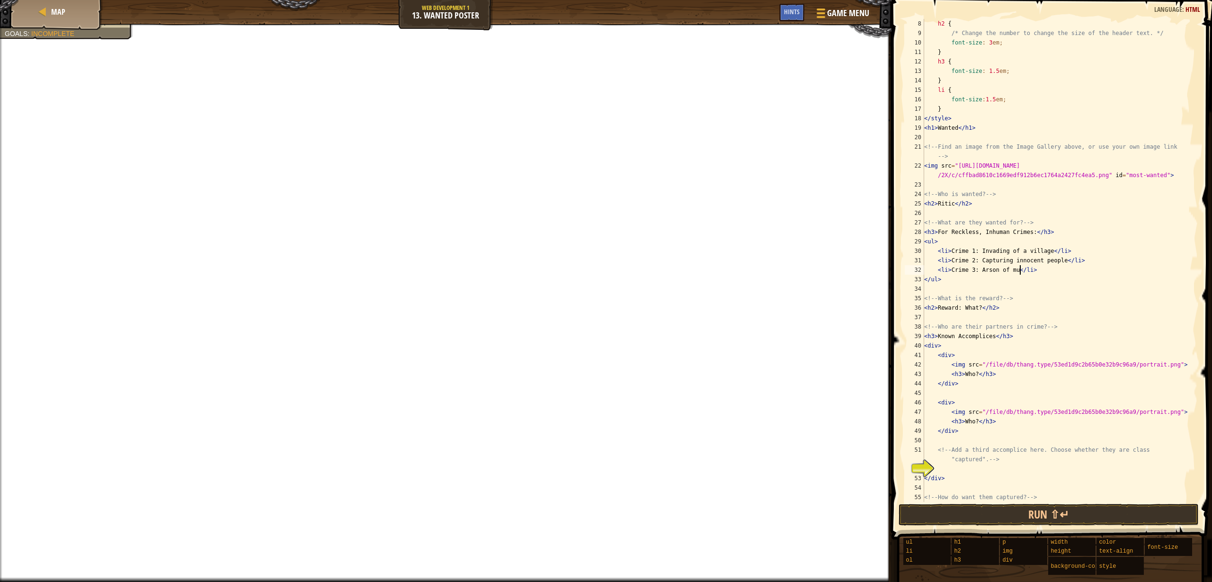
click at [1026, 253] on div "h2 { /* Change the number to change the size of the header text. */ font-size :…" at bounding box center [1057, 270] width 269 height 502
click at [1021, 252] on div "h2 { /* Change the number to change the size of the header text. */ font-size :…" at bounding box center [1057, 270] width 269 height 502
click at [1016, 273] on div "h2 { /* Change the number to change the size of the header text. */ font-size :…" at bounding box center [1057, 270] width 269 height 502
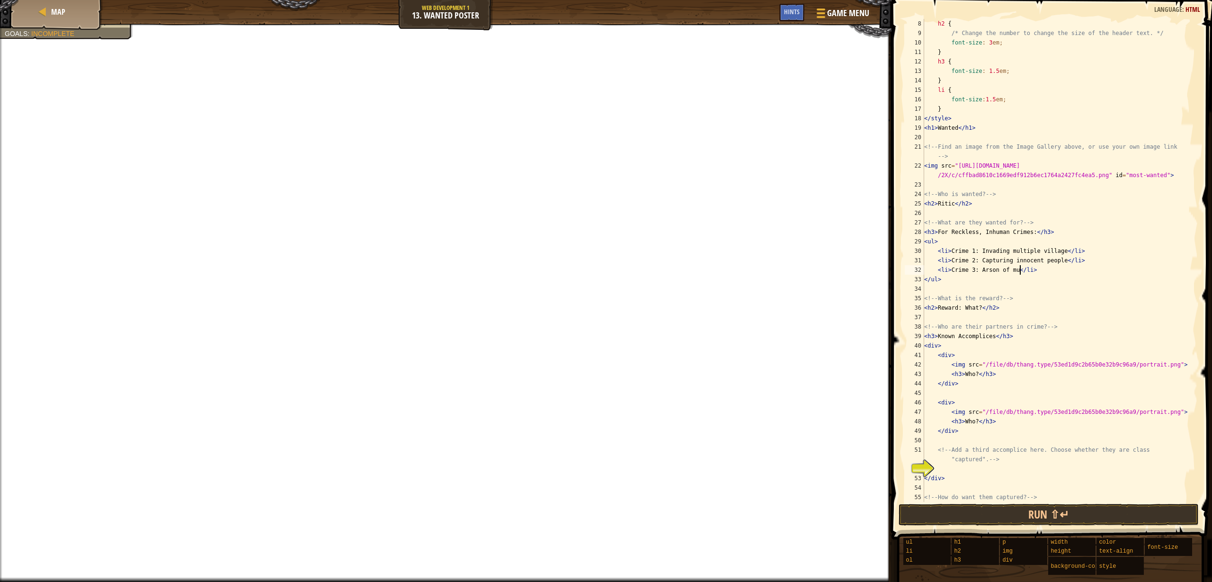
click at [1019, 271] on div "h2 { /* Change the number to change the size of the header text. */ font-size :…" at bounding box center [1057, 270] width 269 height 502
type textarea "<li>Crime 3: Arson of multiple villages</li>"
click at [1091, 271] on div "h2 { /* Change the number to change the size of the header text. */ font-size :…" at bounding box center [1057, 270] width 269 height 502
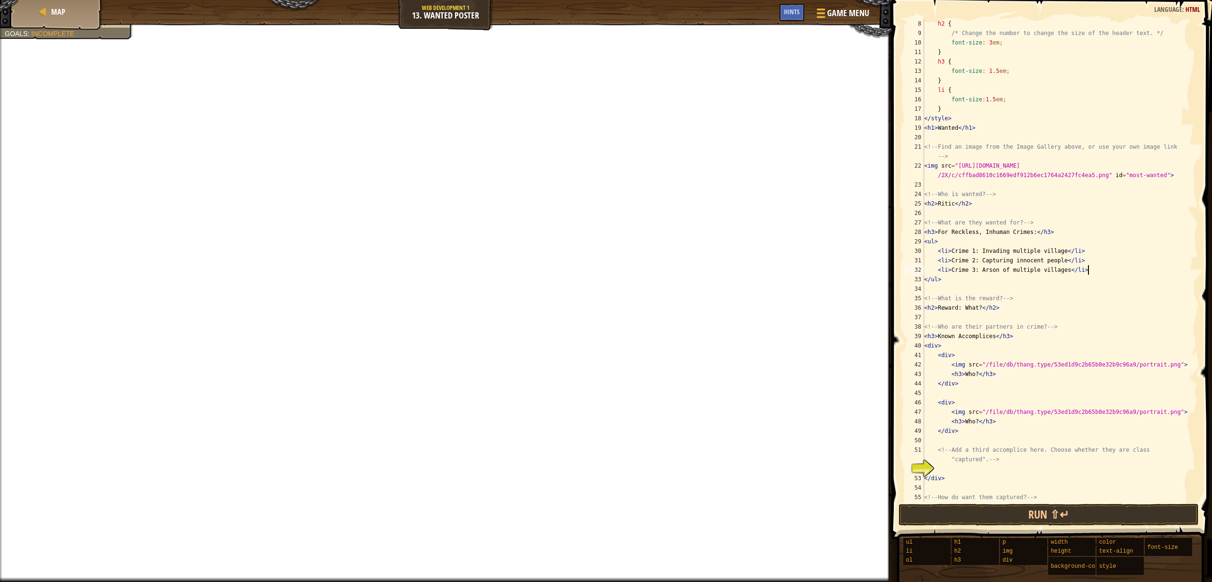
scroll to position [4, 0]
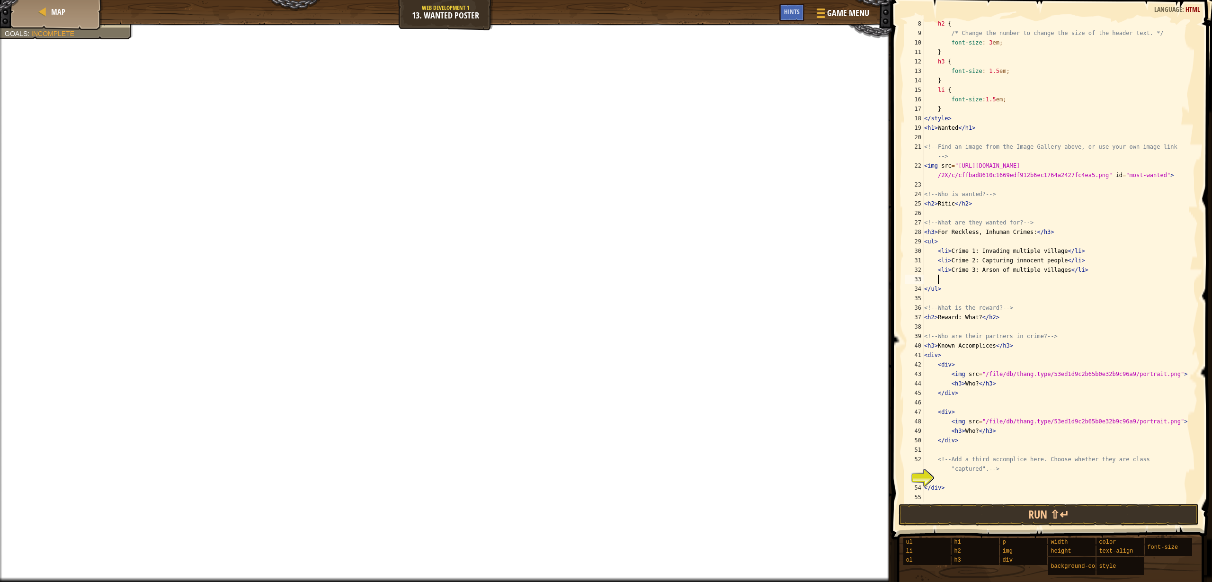
paste textarea "<li></li>"
click at [952, 280] on div "h2 { /* Change the number to change the size of the header text. */ font-size :…" at bounding box center [1057, 270] width 269 height 502
click at [960, 321] on div "h2 { /* Change the number to change the size of the header text. */ font-size :…" at bounding box center [1057, 270] width 269 height 502
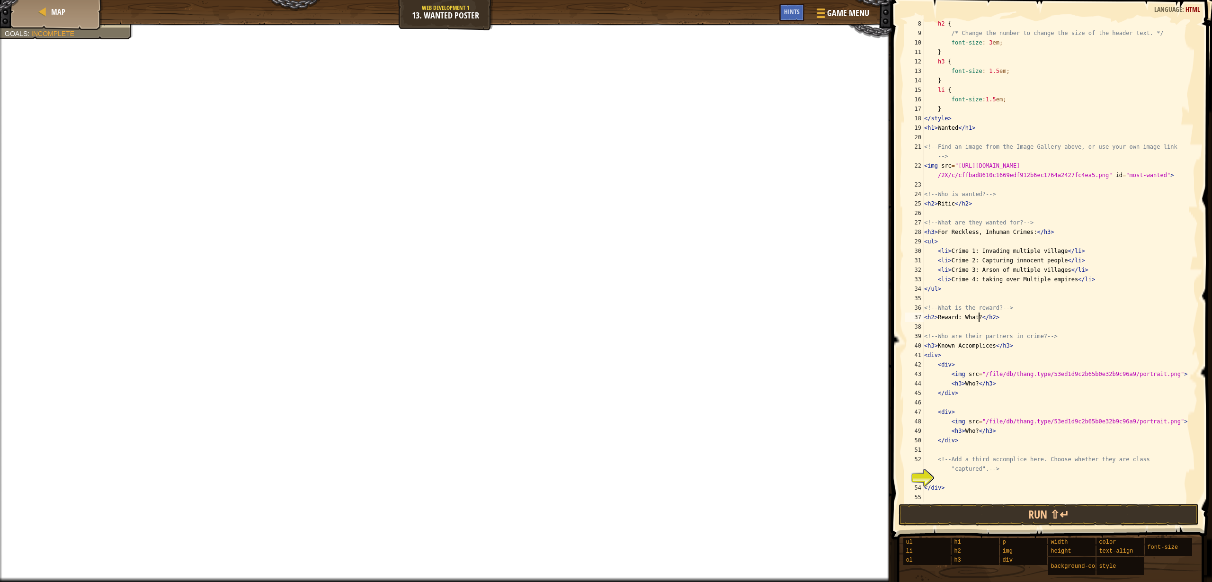
click at [979, 320] on div "h2 { /* Change the number to change the size of the header text. */ font-size :…" at bounding box center [1057, 270] width 269 height 502
drag, startPoint x: 983, startPoint y: 315, endPoint x: 967, endPoint y: 317, distance: 16.7
click at [967, 317] on div "h2 { /* Change the number to change the size of the header text. */ font-size :…" at bounding box center [1057, 270] width 269 height 502
click at [965, 318] on div "h2 { /* Change the number to change the size of the header text. */ font-size :…" at bounding box center [1057, 270] width 269 height 502
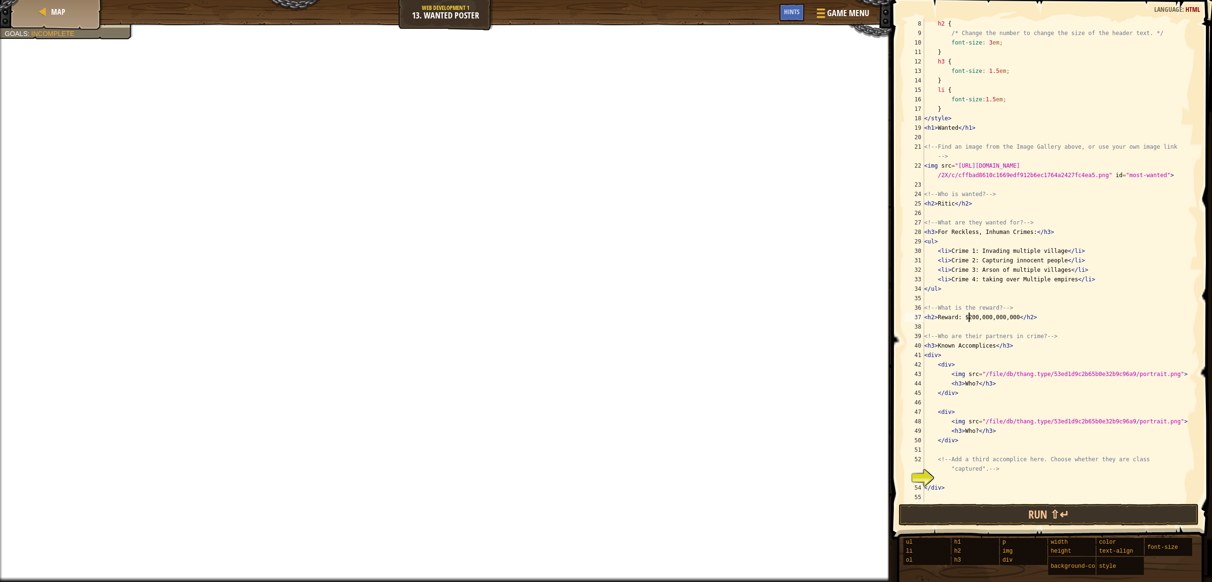
scroll to position [95, 0]
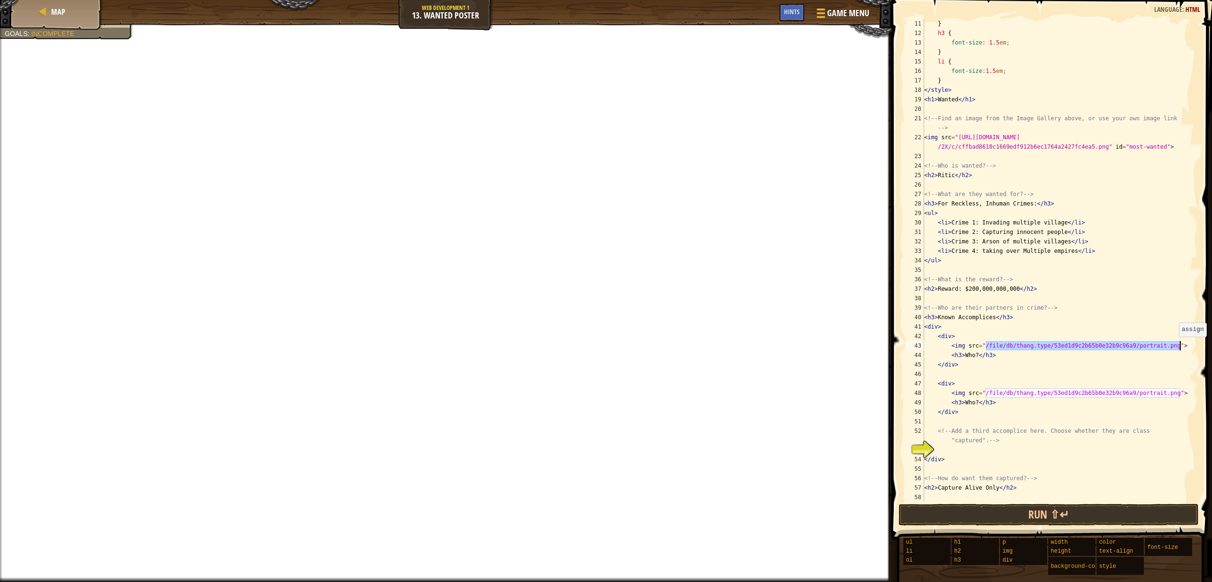
drag, startPoint x: 986, startPoint y: 348, endPoint x: 1179, endPoint y: 346, distance: 192.8
click at [1179, 346] on div "} h3 { font-size : 1.5 em ; } li { font-size : 1.5 em ; } </ style > < h1 > Wan…" at bounding box center [1057, 270] width 269 height 502
paste textarea "[URL][DOMAIN_NAME]"
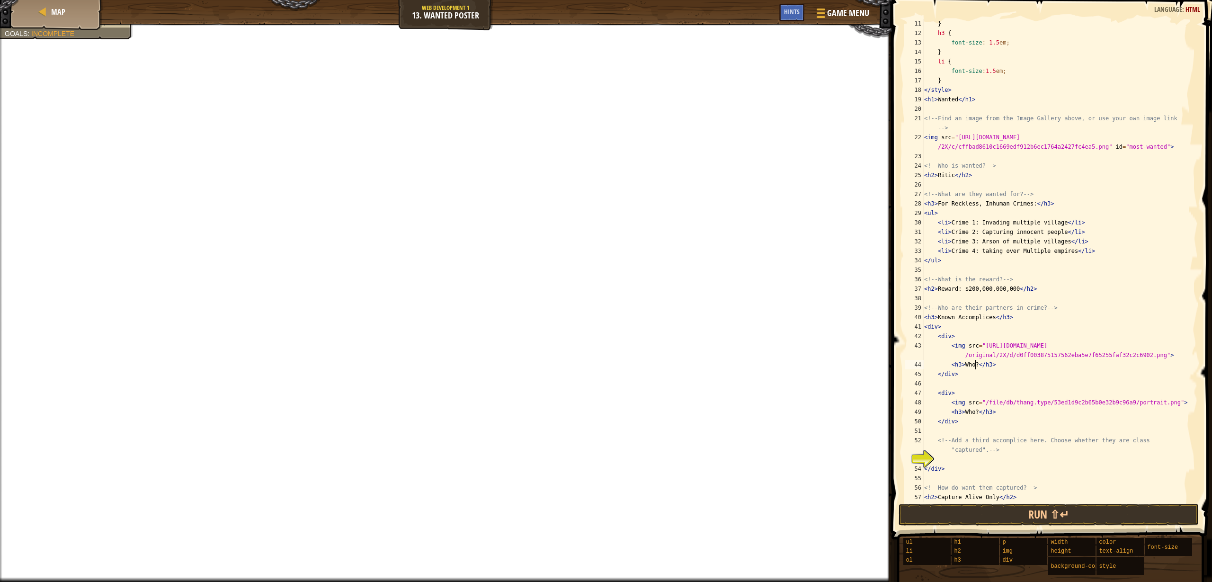
click at [977, 363] on div "} h3 { font-size : 1.5 em ; } li { font-size : 1.5 em ; } </ style > < h1 > Wan…" at bounding box center [1057, 270] width 269 height 502
click at [968, 363] on div "} h3 { font-size : 1.5 em ; } li { font-size : 1.5 em ; } </ style > < h1 > Wan…" at bounding box center [1057, 270] width 269 height 502
drag, startPoint x: 987, startPoint y: 405, endPoint x: 1179, endPoint y: 401, distance: 192.3
click at [1179, 401] on div "} h3 { font-size : 1.5 em ; } li { font-size : 1.5 em ; } </ style > < h1 > Wan…" at bounding box center [1057, 270] width 269 height 502
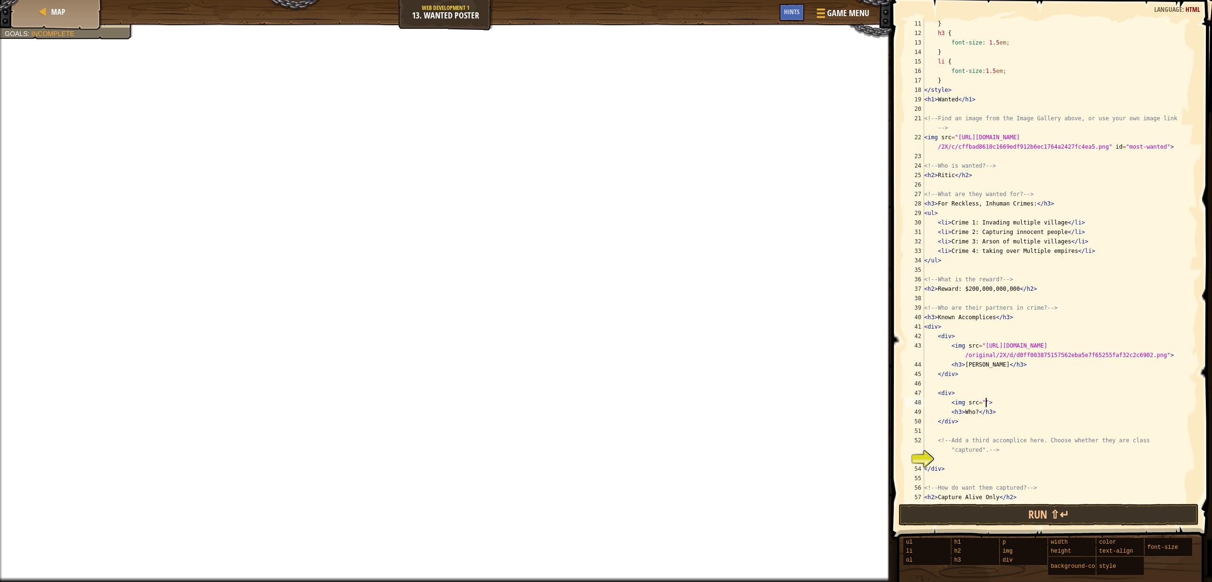
scroll to position [4, 5]
paste textarea "[URL][DOMAIN_NAME]"
drag, startPoint x: 979, startPoint y: 422, endPoint x: 966, endPoint y: 420, distance: 12.9
click at [966, 420] on div "} h3 { font-size : 1.5 em ; } li { font-size : 1.5 em ; } </ style > < h1 > Wan…" at bounding box center [1057, 270] width 269 height 502
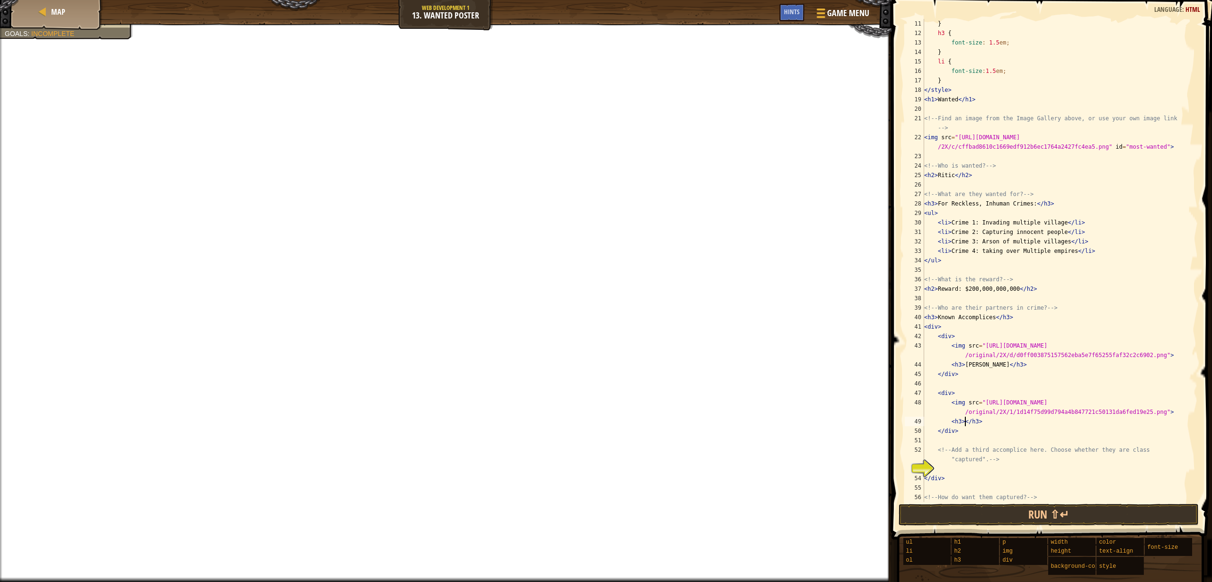
paste textarea "[PERSON_NAME]"
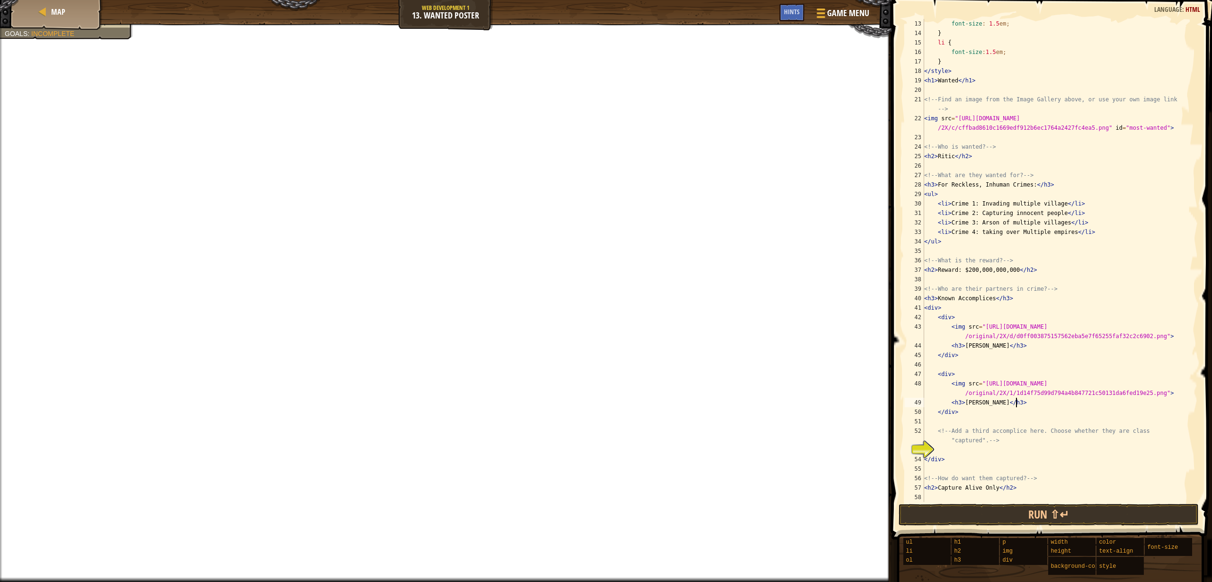
click at [1012, 440] on div "font-size : 1.5 em ; } li { font-size : 1.5 em ; } </ style > < h1 > Wanted </ …" at bounding box center [1057, 270] width 269 height 502
type textarea "<!-- Add a third accomplice here. Choose whether they are class "captured". -->"
drag, startPoint x: 936, startPoint y: 433, endPoint x: 1014, endPoint y: 443, distance: 77.8
click at [1014, 443] on div "font-size : 1.5 em ; } li { font-size : 1.5 em ; } </ style > < h1 > Wanted </ …" at bounding box center [1057, 270] width 269 height 502
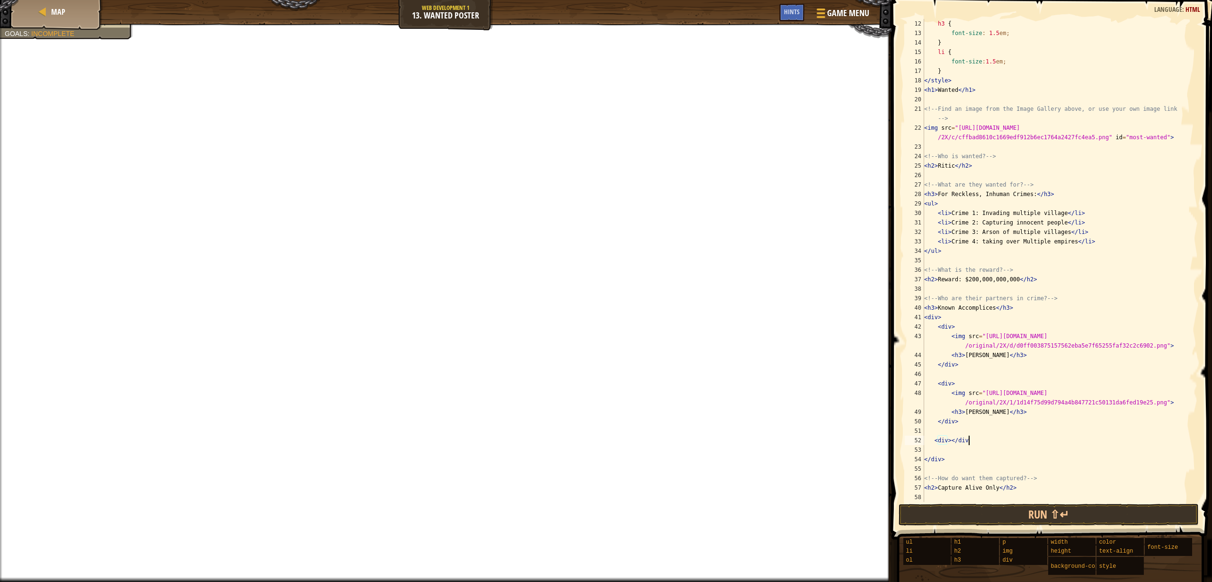
scroll to position [4, 3]
drag, startPoint x: 955, startPoint y: 440, endPoint x: 962, endPoint y: 439, distance: 7.2
click at [956, 440] on div "h3 { font-size : 1.5 em ; } li { font-size : 1.5 em ; } </ style > < h1 > Wante…" at bounding box center [1057, 270] width 269 height 502
click at [955, 444] on div "h3 { font-size : 1.5 em ; } li { font-size : 1.5 em ; } </ style > < h1 > Wante…" at bounding box center [1057, 270] width 269 height 502
click at [952, 441] on div "h3 { font-size : 1.5 em ; } li { font-size : 1.5 em ; } </ style > < h1 > Wante…" at bounding box center [1057, 270] width 269 height 502
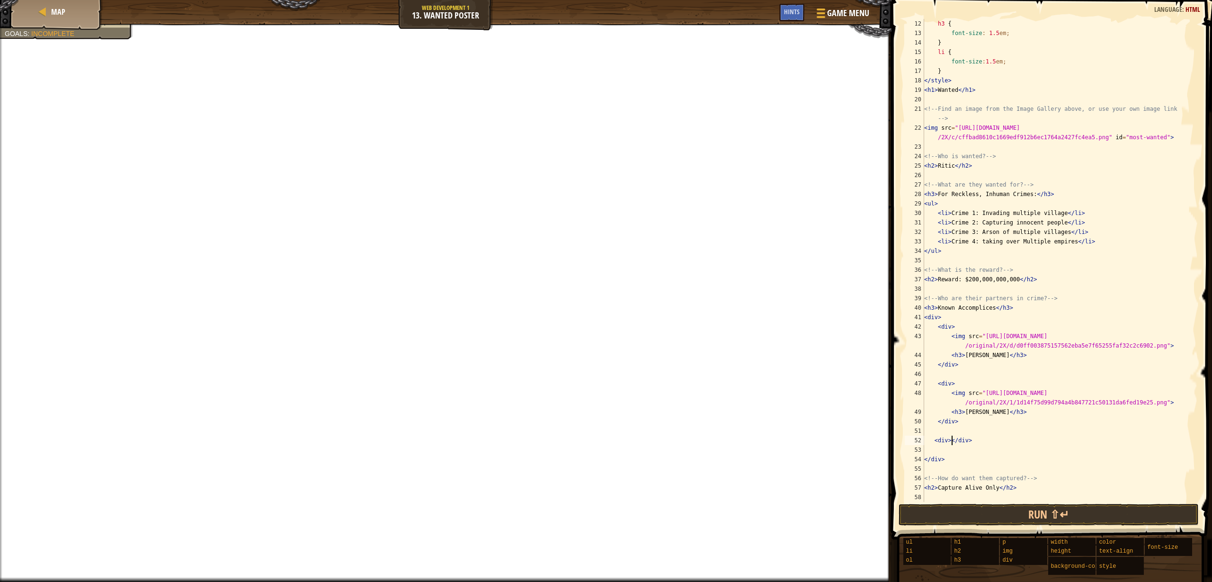
type textarea "</div>"
click at [948, 449] on div "h3 { font-size : 1.5 em ; } li { font-size : 1.5 em ; } </ style > < h1 > Wante…" at bounding box center [1057, 270] width 269 height 502
click at [969, 450] on div "h3 { font-size : 1.5 em ; } li { font-size : 1.5 em ; } </ style > < h1 > Wante…" at bounding box center [1057, 270] width 269 height 502
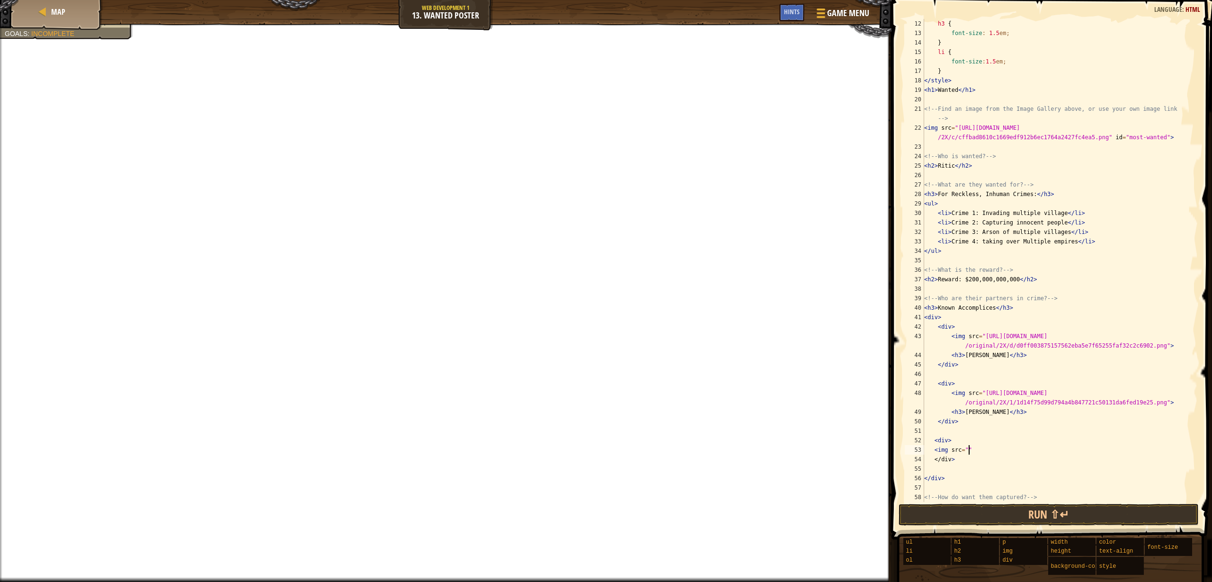
paste textarea "[URL][DOMAIN_NAME]"
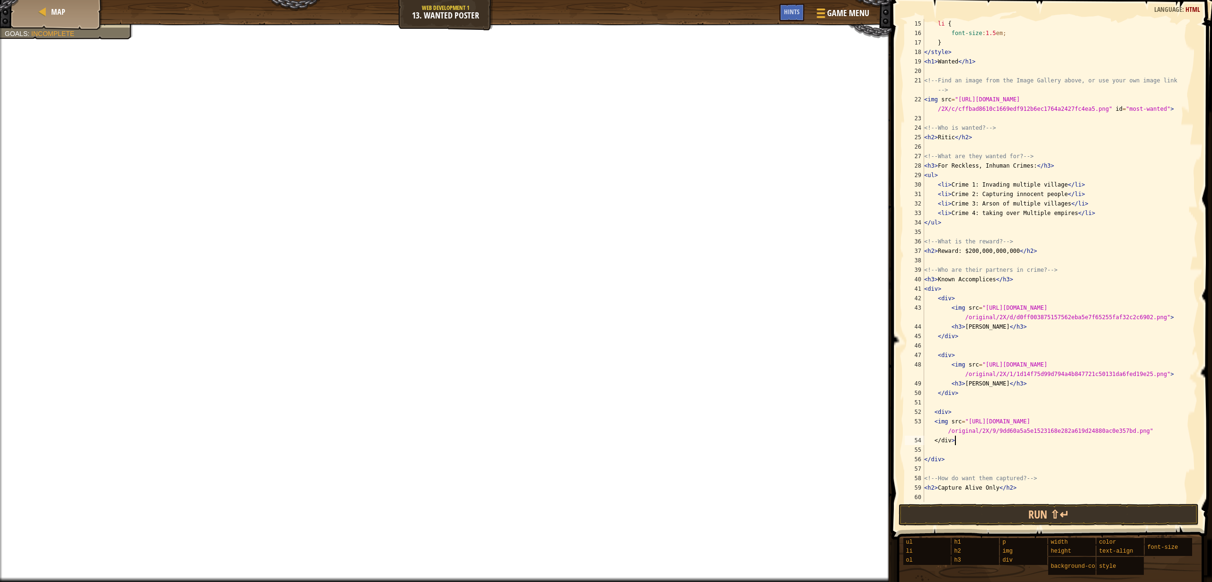
click at [980, 442] on div "li { font-size : 1.5 em ; } </ style > < h1 > Wanted </ h1 > <!-- Find an image…" at bounding box center [1057, 270] width 269 height 502
click at [1162, 431] on div "li { font-size : 1.5 em ; } </ style > < h1 > Wanted </ h1 > <!-- Find an image…" at bounding box center [1057, 270] width 269 height 502
type textarea "<img src="[URL][DOMAIN_NAME]""
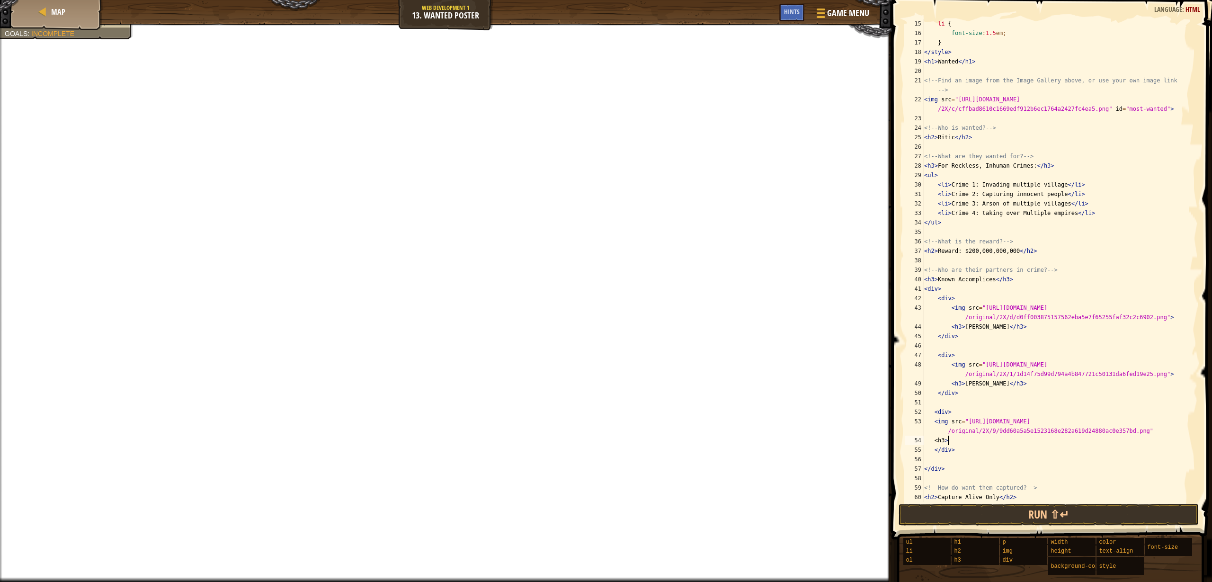
paste textarea "[URL][DOMAIN_NAME]"
drag, startPoint x: 949, startPoint y: 442, endPoint x: 1017, endPoint y: 451, distance: 69.3
click at [1017, 451] on div "li { font-size : 1.5 em ; } </ style > < h1 > Wanted </ h1 > <!-- Find an image…" at bounding box center [1057, 270] width 269 height 502
paste textarea "Naria of the Leaf"
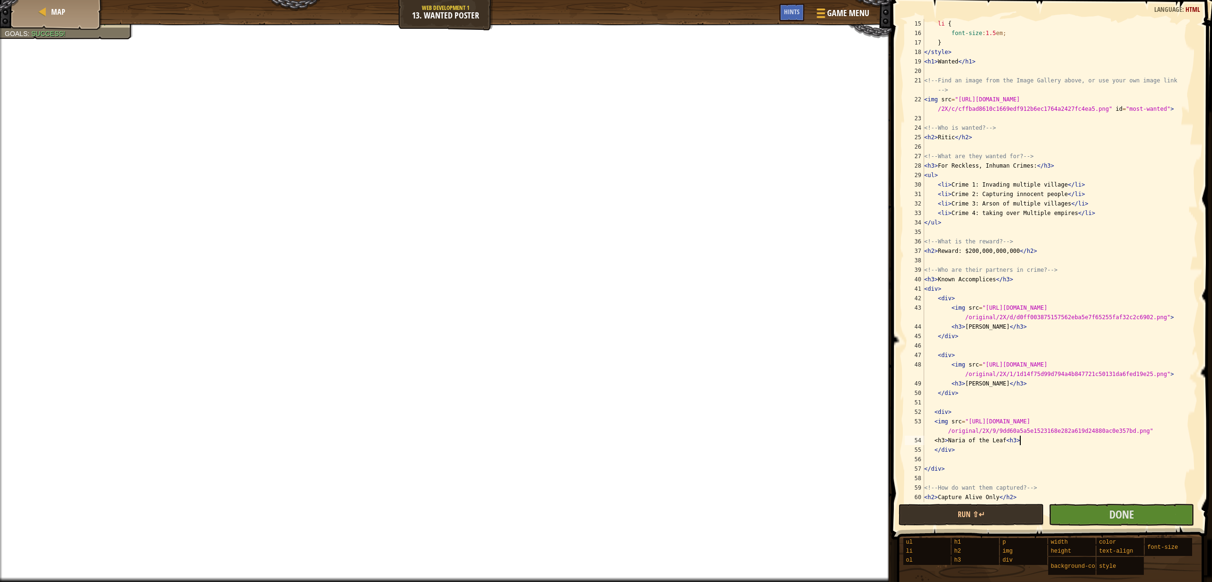
click at [1010, 443] on div "li { font-size : 1.5 em ; } </ style > < h1 > Wanted </ h1 > <!-- Find an image…" at bounding box center [1057, 270] width 269 height 502
click at [947, 441] on div "li { font-size : 1.5 em ; } </ style > < h1 > Wanted </ h1 > <!-- Find an image…" at bounding box center [1057, 270] width 269 height 502
click at [1009, 441] on div "li { font-size : 1.5 em ; } </ style > < h1 > Wanted </ h1 > <!-- Find an image…" at bounding box center [1057, 270] width 269 height 502
click at [952, 441] on div "li { font-size : 1.5 em ; } </ style > < h1 > Wanted </ h1 > <!-- Find an image…" at bounding box center [1057, 270] width 269 height 502
click at [934, 421] on div "li { font-size : 1.5 em ; } </ style > < h1 > Wanted </ h1 > <!-- Find an image…" at bounding box center [1057, 270] width 269 height 502
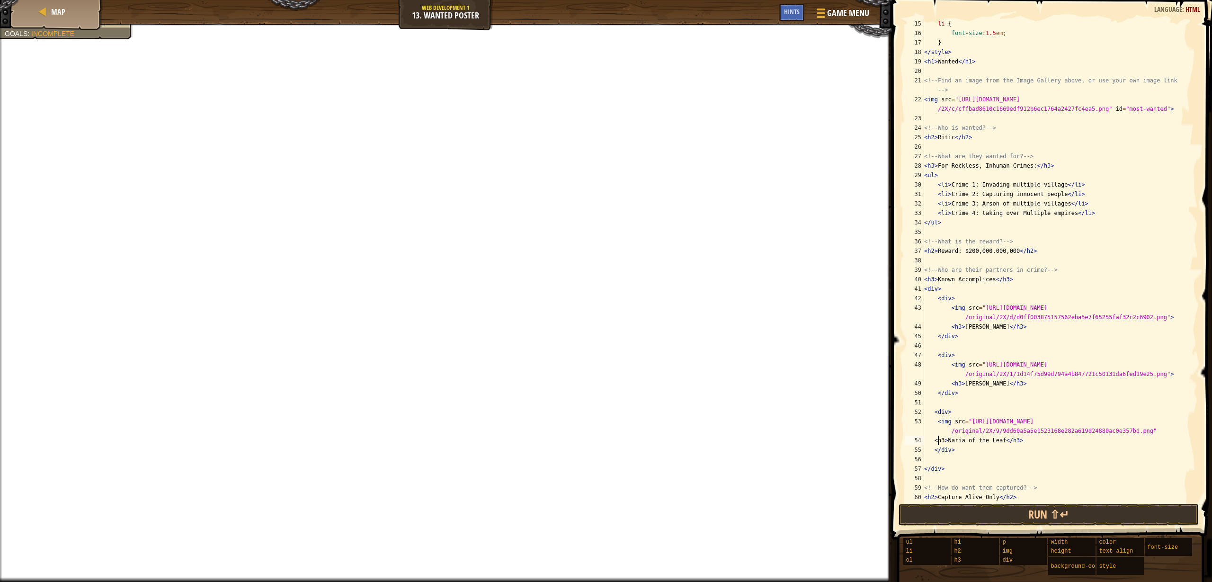
click at [937, 444] on div "li { font-size : 1.5 em ; } </ style > < h1 > Wanted </ h1 > <!-- Find an image…" at bounding box center [1057, 270] width 269 height 502
click at [933, 440] on div "li { font-size : 1.5 em ; } </ style > < h1 > Wanted </ h1 > <!-- Find an image…" at bounding box center [1057, 270] width 269 height 502
click at [937, 421] on div "li { font-size : 1.5 em ; } </ style > < h1 > Wanted </ h1 > <!-- Find an image…" at bounding box center [1057, 270] width 269 height 502
click at [1029, 438] on div "li { font-size : 1.5 em ; } </ style > < h1 > Wanted </ h1 > <!-- Find an image…" at bounding box center [1057, 270] width 269 height 502
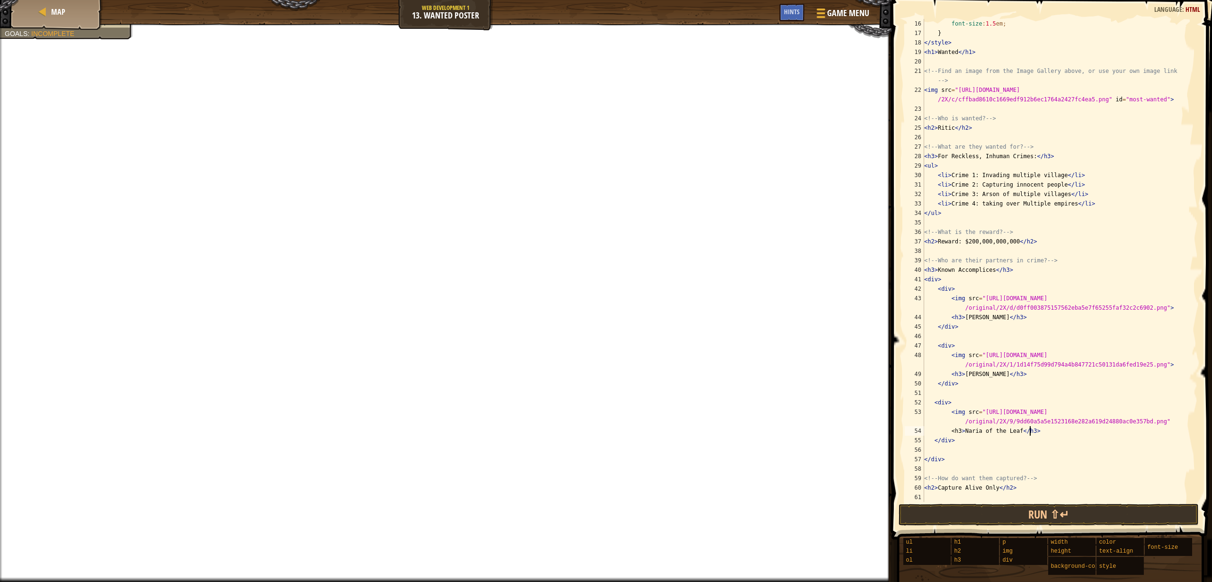
scroll to position [142, 0]
type textarea "<h3>Naria of the Leaf<h3>"
click at [1145, 508] on button "Done" at bounding box center [1121, 515] width 145 height 22
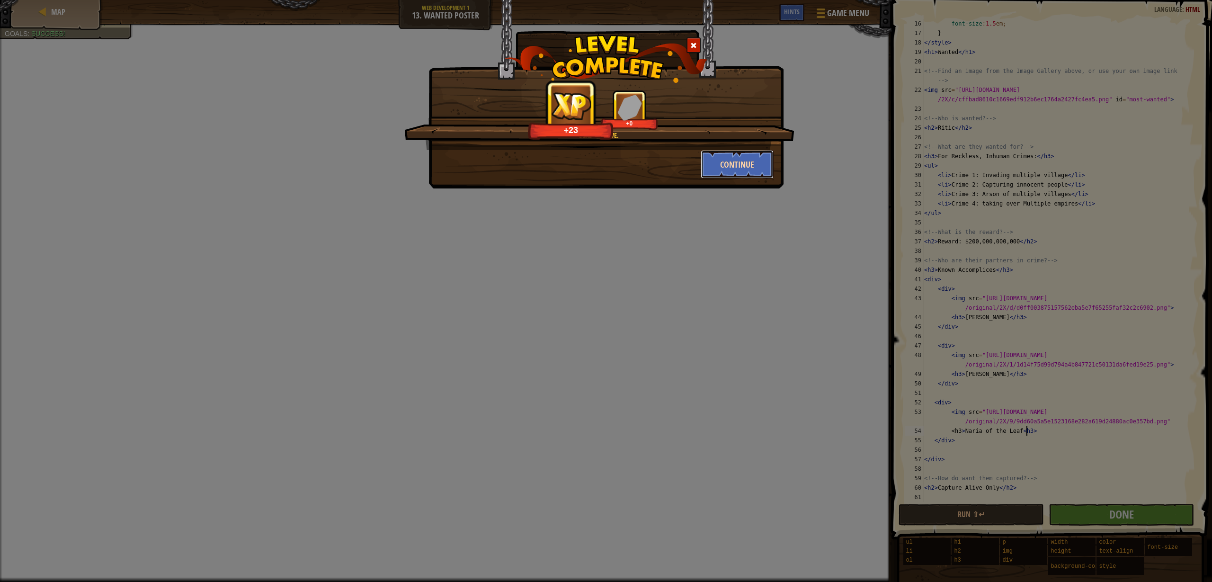
click at [751, 162] on button "Continue" at bounding box center [737, 164] width 73 height 28
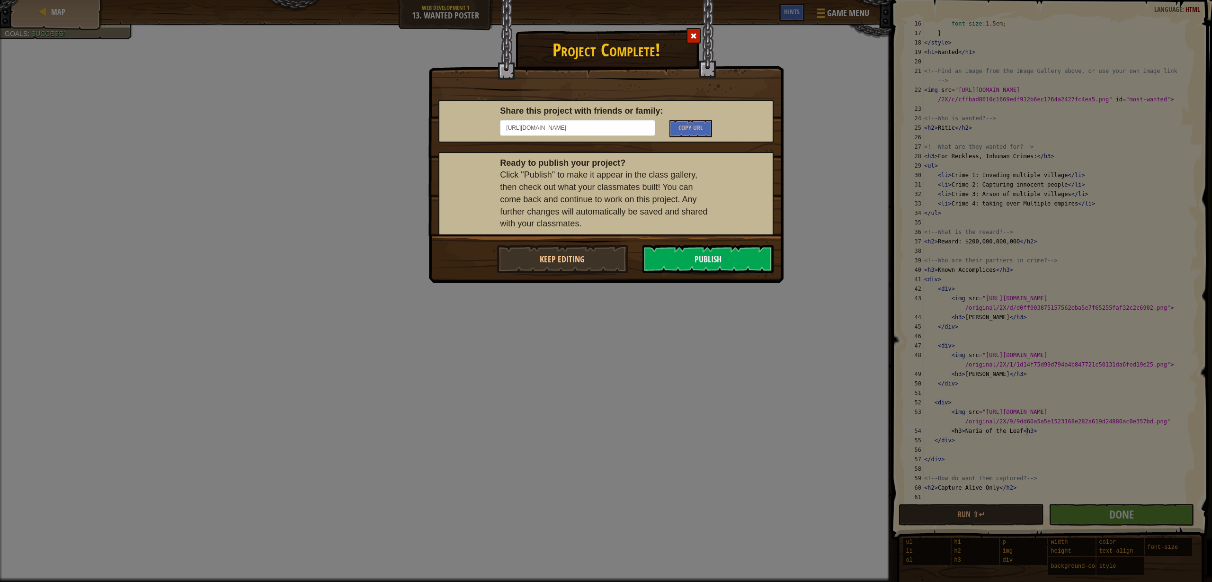
click at [1062, 427] on div "Project Complete! Share this project with friends or family: [URL][DOMAIN_NAME]…" at bounding box center [606, 291] width 1212 height 582
click at [695, 37] on span at bounding box center [694, 36] width 7 height 7
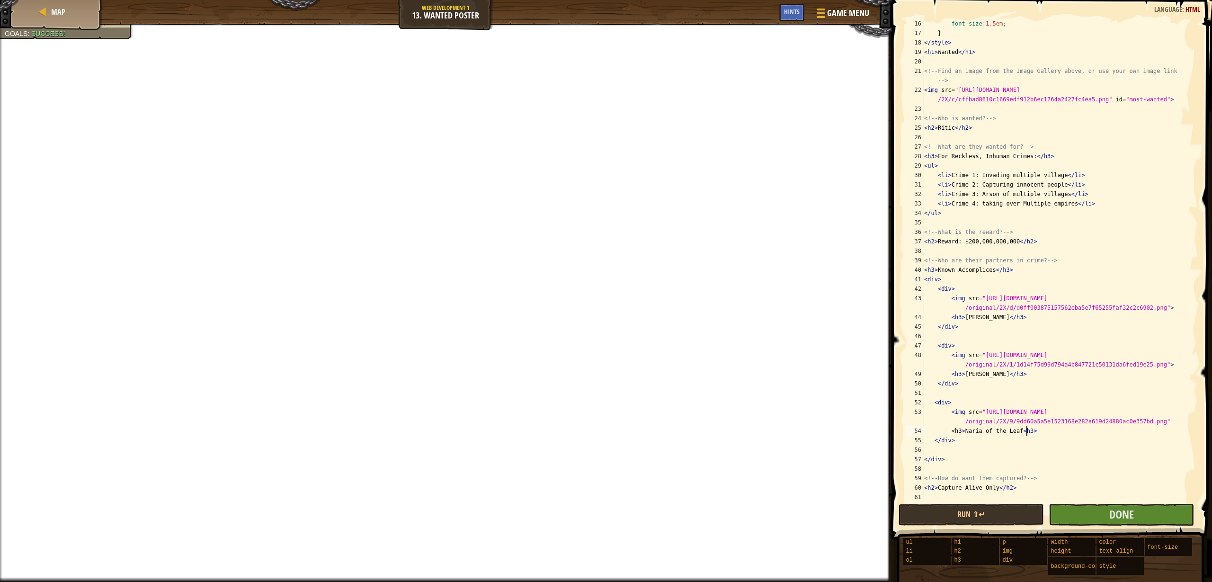
click at [1051, 431] on div "font-size : 1.5 em ; } </ style > < h1 > Wanted </ h1 > <!-- Find an image from…" at bounding box center [1057, 270] width 269 height 502
click at [964, 432] on div "font-size : 1.5 em ; } </ style > < h1 > Wanted </ h1 > <!-- Find an image from…" at bounding box center [1057, 270] width 269 height 502
drag, startPoint x: 963, startPoint y: 442, endPoint x: 998, endPoint y: 453, distance: 36.7
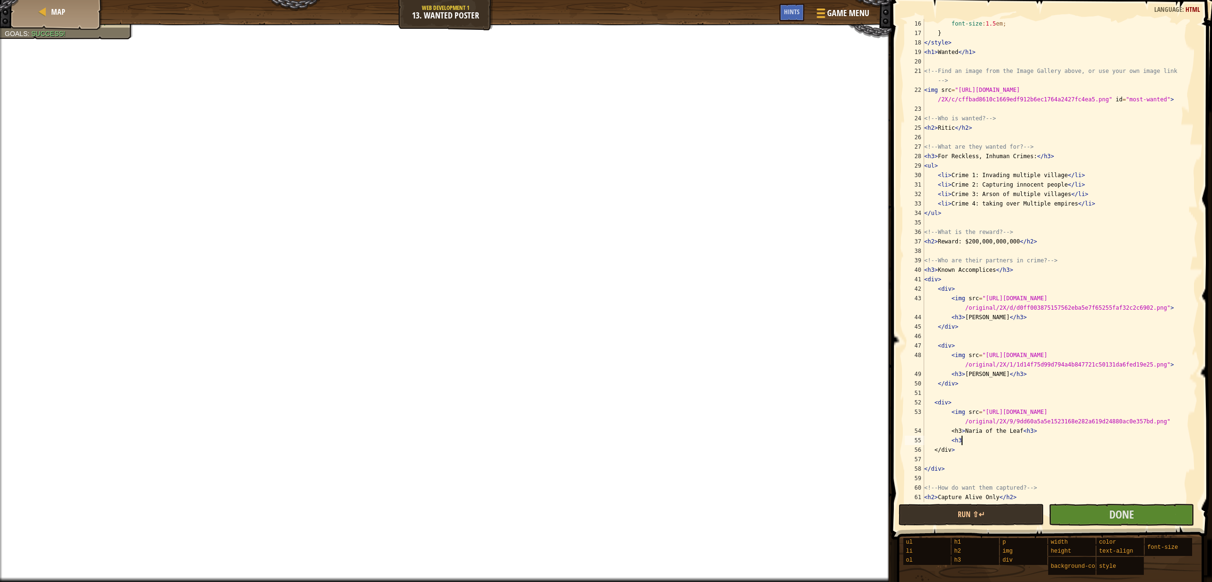
click at [963, 442] on div "font-size : 1.5 em ; } </ style > < h1 > Wanted </ h1 > <!-- Find an image from…" at bounding box center [1057, 270] width 269 height 502
drag, startPoint x: 952, startPoint y: 430, endPoint x: 1046, endPoint y: 430, distance: 93.3
click at [1046, 430] on div "font-size : 1.5 em ; } </ style > < h1 > Wanted </ h1 > <!-- Find an image from…" at bounding box center [1057, 270] width 269 height 502
type textarea "<h3>Naria of the Leaf<h3>"
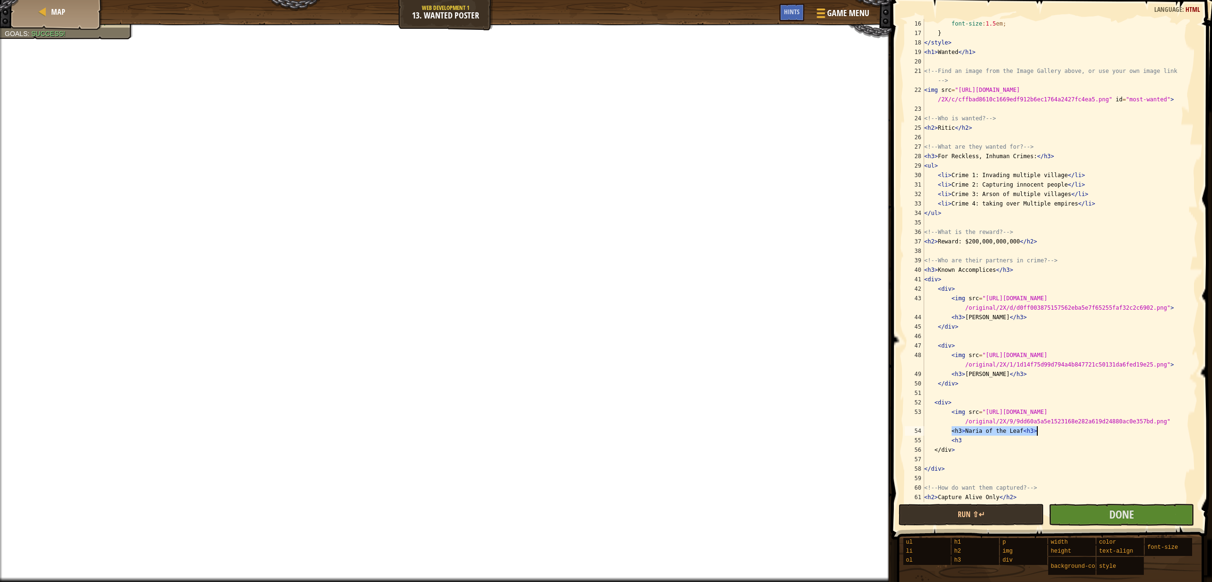
scroll to position [4, 2]
click at [991, 442] on div "font-size : 1.5 em ; } </ style > < h1 > Wanted </ h1 > <!-- Find an image from…" at bounding box center [1057, 270] width 269 height 502
type textarea "<h3>"
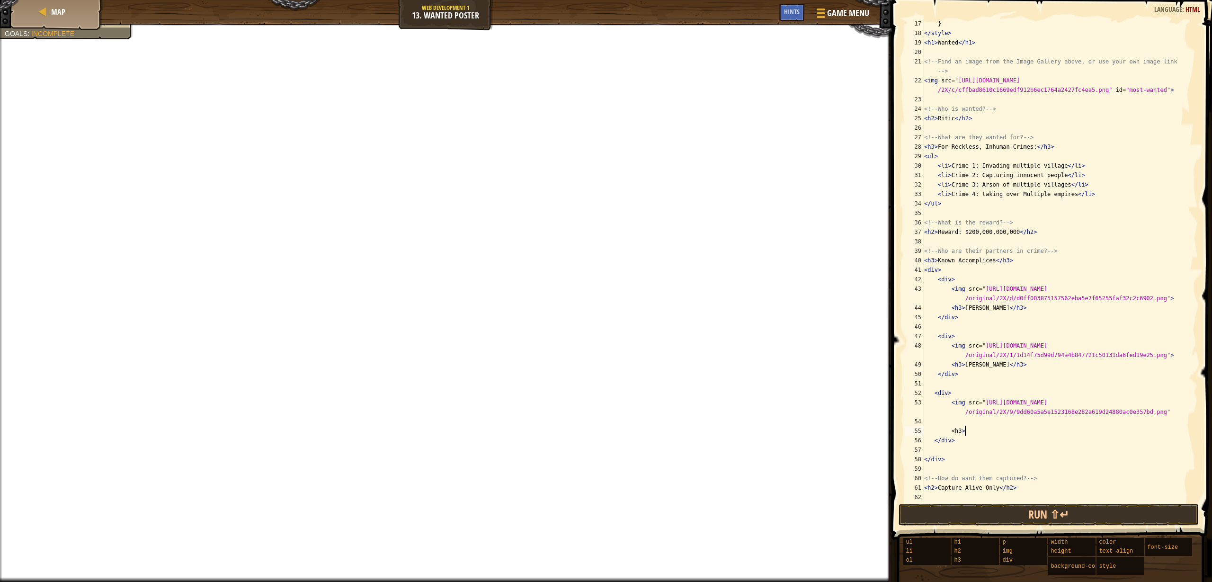
click at [970, 433] on div "} </ style > < h1 > Wanted </ h1 > <!-- Find an image from the Image Gallery ab…" at bounding box center [1057, 270] width 269 height 502
paste textarea "Naria of the Leaf"
type textarea "<h3>Naria of the Leaf</h3>"
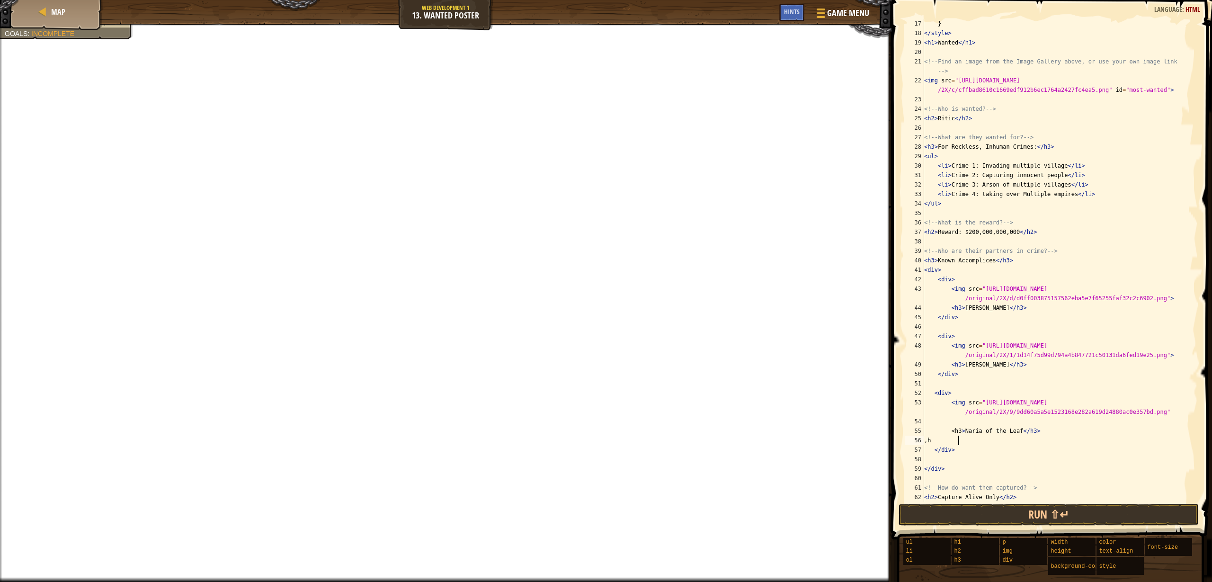
type textarea ","
drag, startPoint x: 997, startPoint y: 442, endPoint x: 1013, endPoint y: 443, distance: 16.1
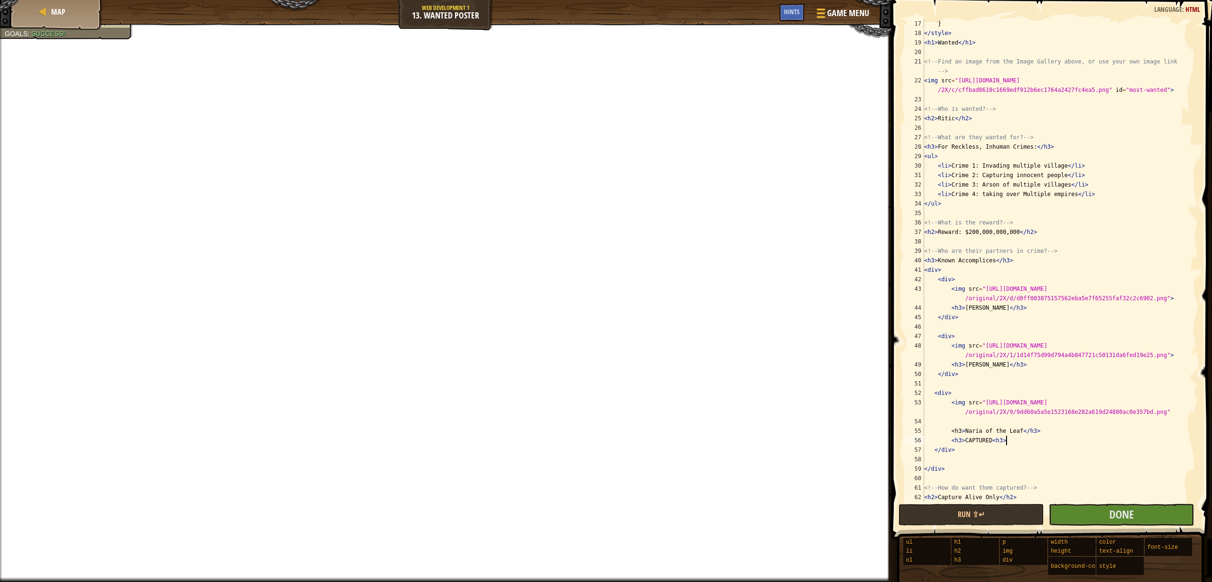
click at [997, 442] on div "} </ style > < h1 > Wanted </ h1 > <!-- Find an image from the Image Gallery ab…" at bounding box center [1057, 270] width 269 height 502
type textarea "<h3>CAPTURED</h3>"
click at [1090, 515] on button "Done" at bounding box center [1121, 515] width 145 height 22
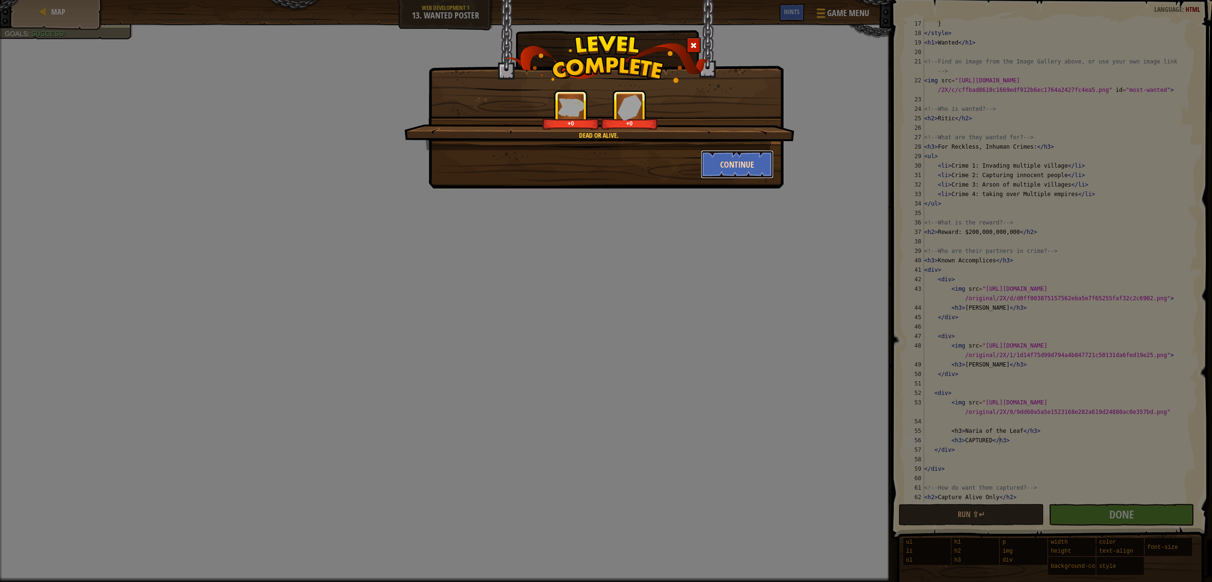
click at [729, 159] on button "Continue" at bounding box center [737, 164] width 73 height 28
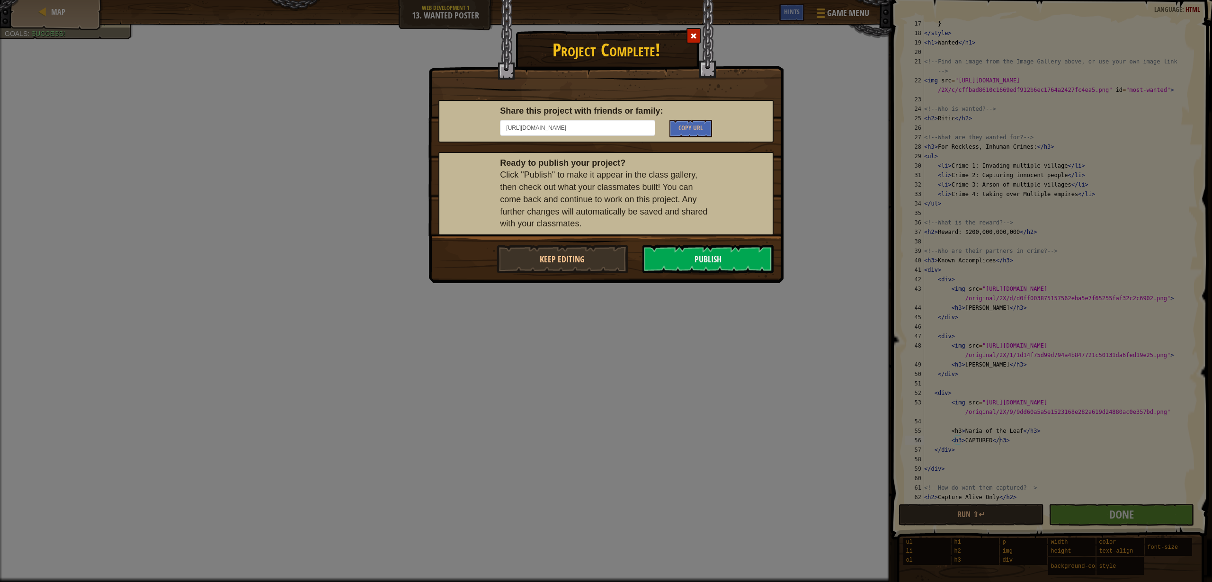
click at [691, 43] on div at bounding box center [694, 36] width 14 height 16
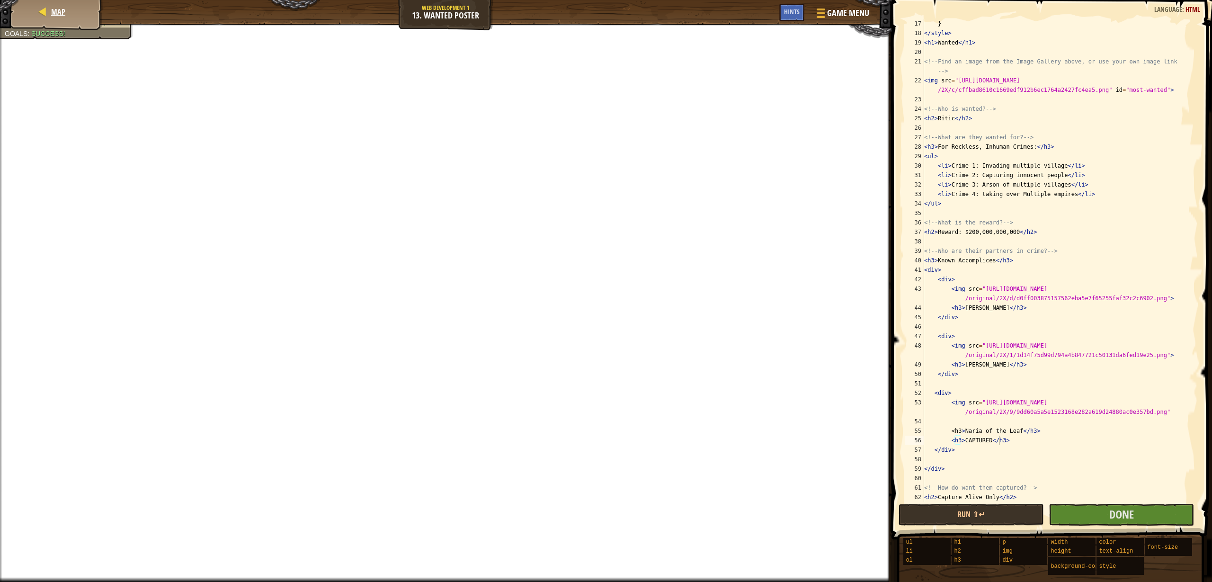
click at [63, 6] on div "Map" at bounding box center [57, 12] width 76 height 24
